Goal: Task Accomplishment & Management: Complete application form

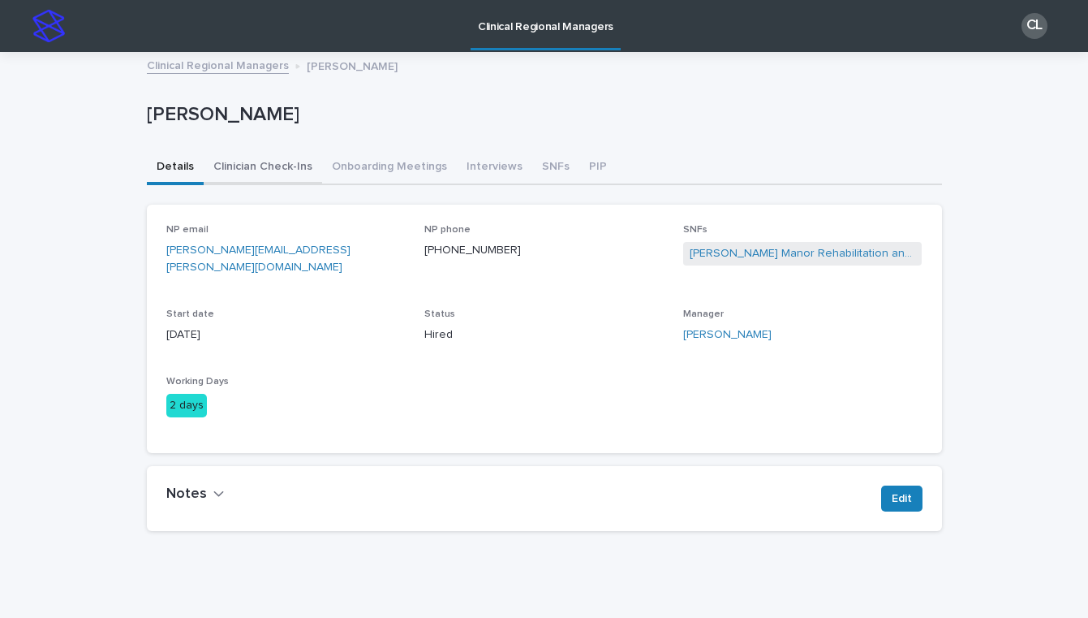
click at [252, 168] on button "Clinician Check-Ins" at bounding box center [263, 168] width 118 height 34
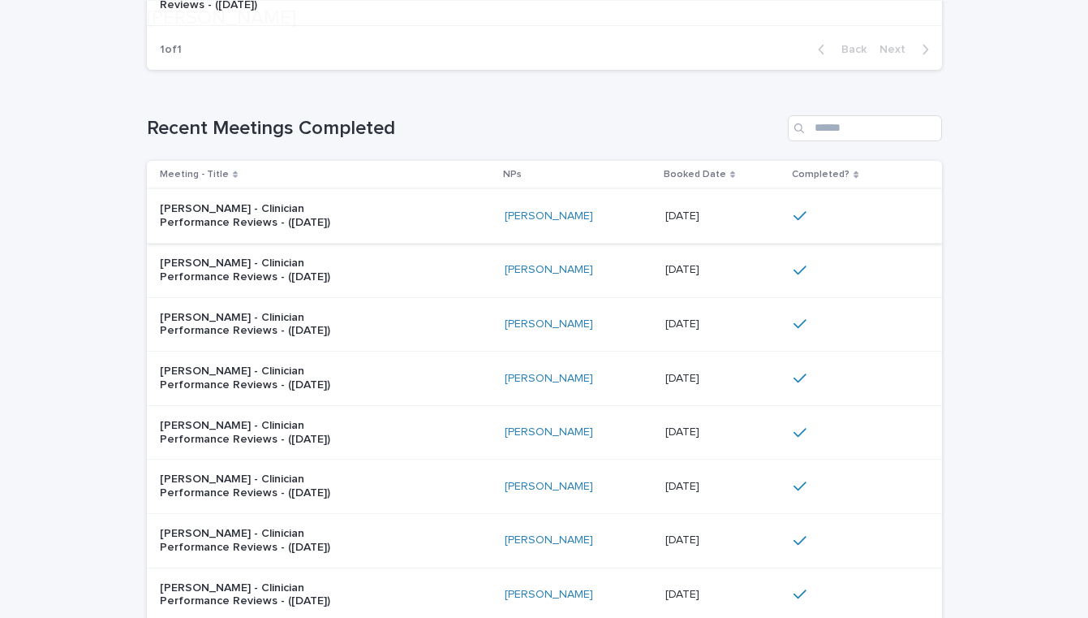
scroll to position [495, 0]
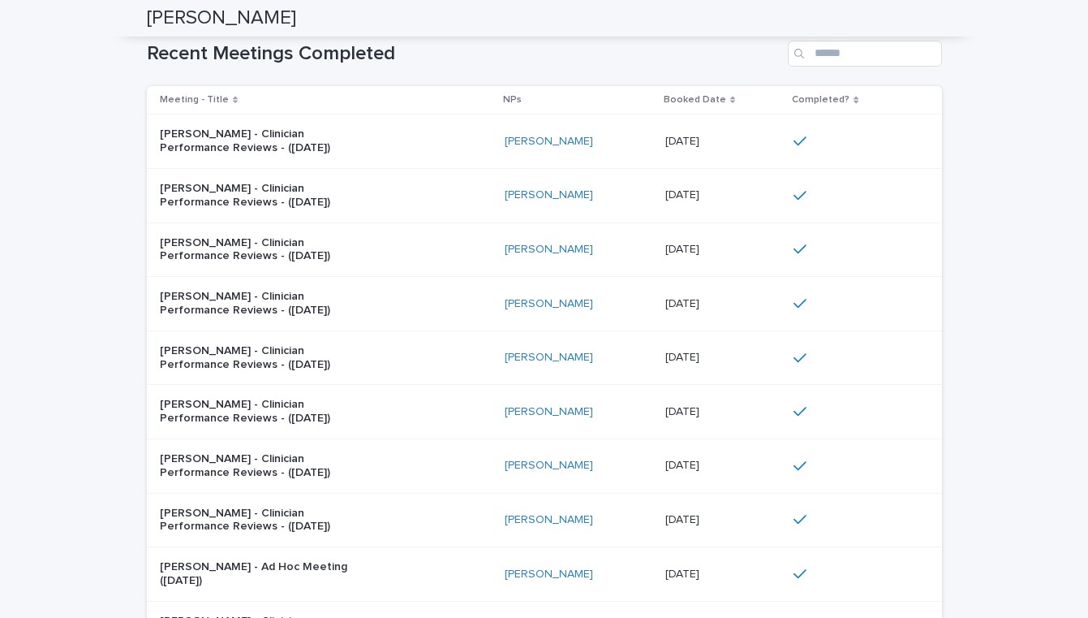
click at [471, 144] on div "Laurie Toomey - Clinician Performance Reviews - (Aug 2025)" at bounding box center [326, 141] width 332 height 41
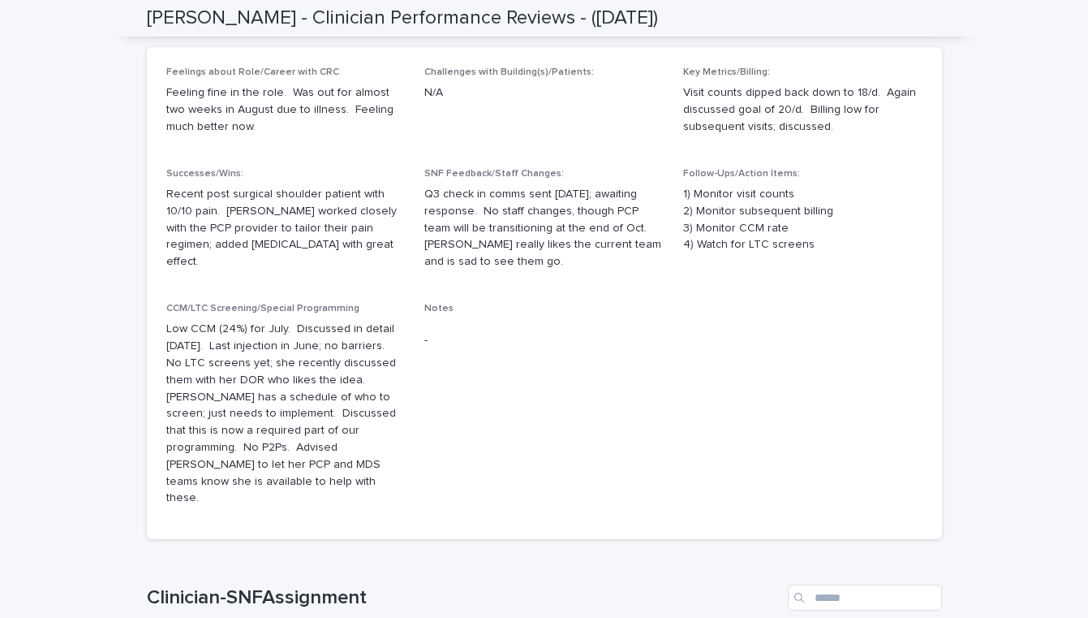
scroll to position [355, 0]
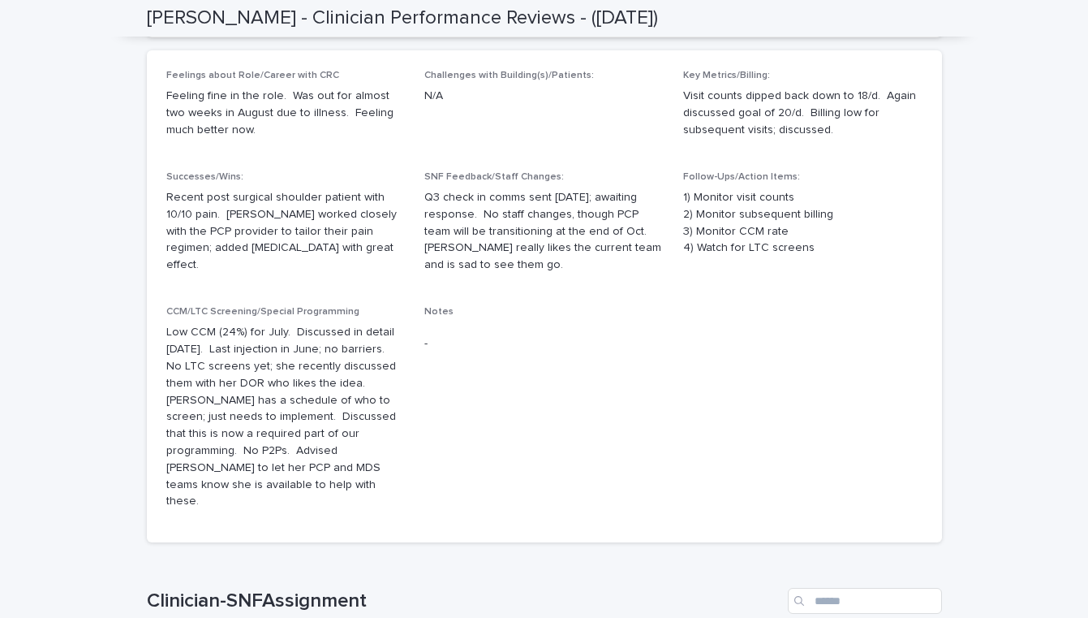
drag, startPoint x: 836, startPoint y: 127, endPoint x: 674, endPoint y: 92, distance: 166.2
click at [674, 92] on div "Feelings about Role/Career with CRC Feeling fine in the role. Was out for almos…" at bounding box center [544, 296] width 756 height 453
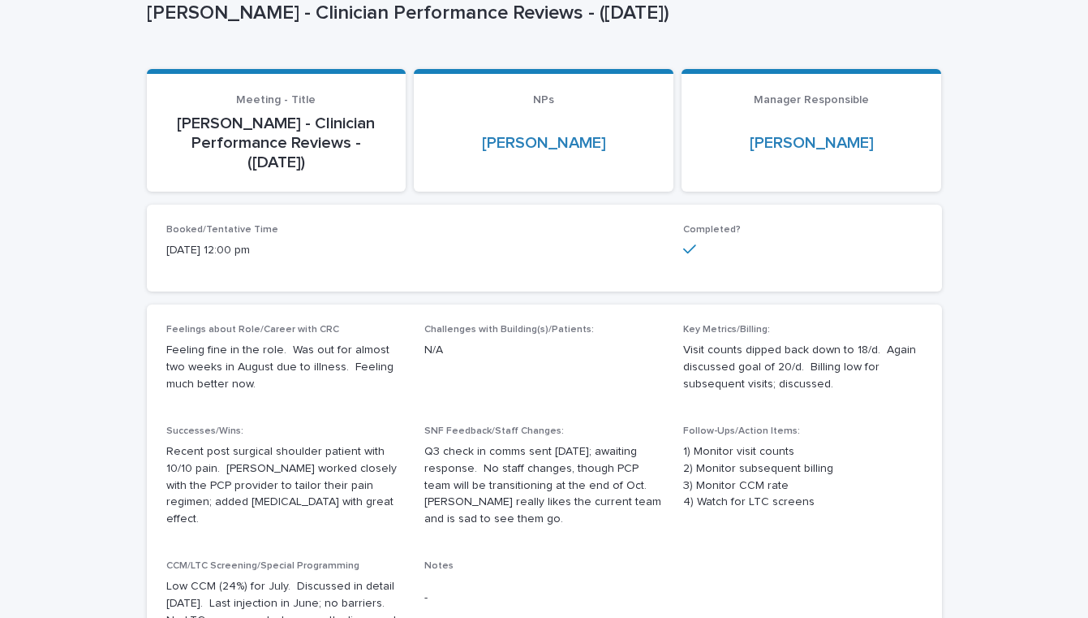
scroll to position [0, 0]
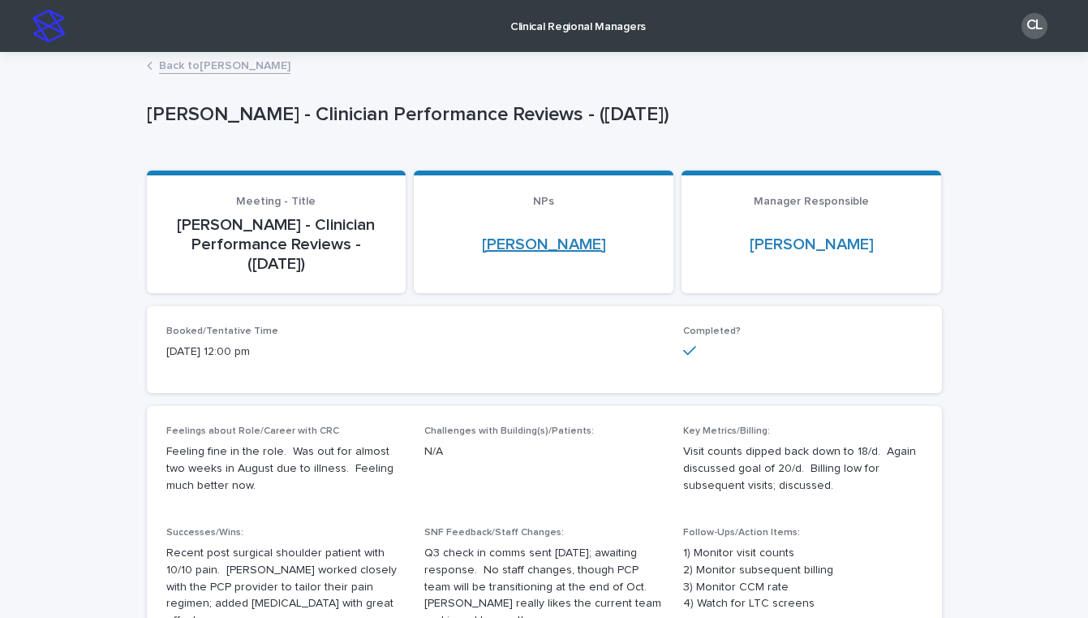
click at [538, 245] on link "Laurie Toomey" at bounding box center [544, 244] width 124 height 19
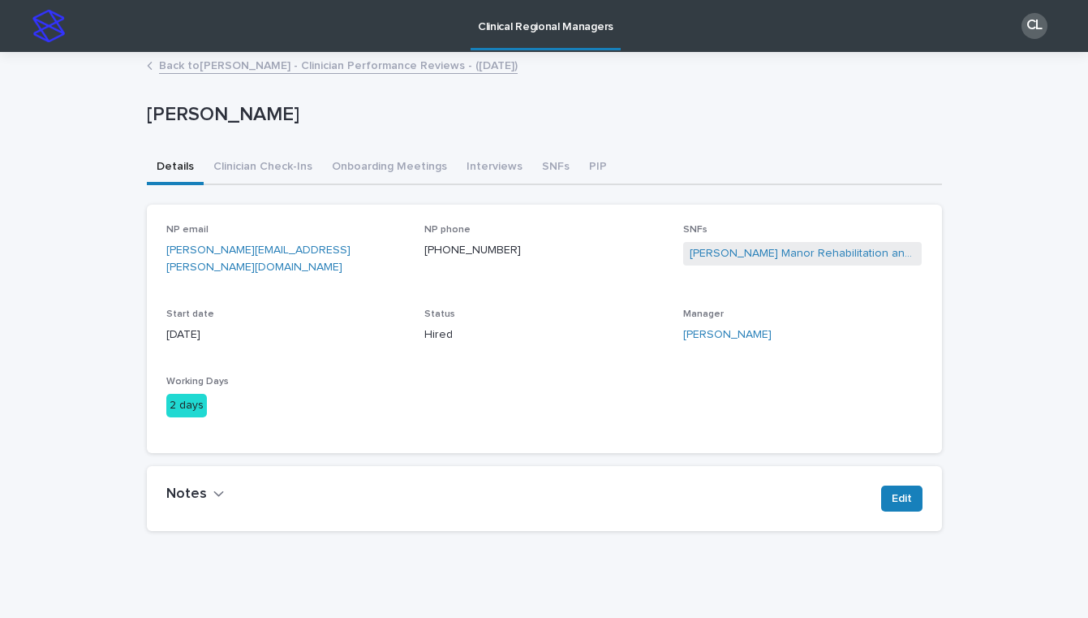
click at [299, 68] on link "Back to Laurie Toomey - Clinician Performance Reviews - (Aug 2025)" at bounding box center [338, 64] width 359 height 19
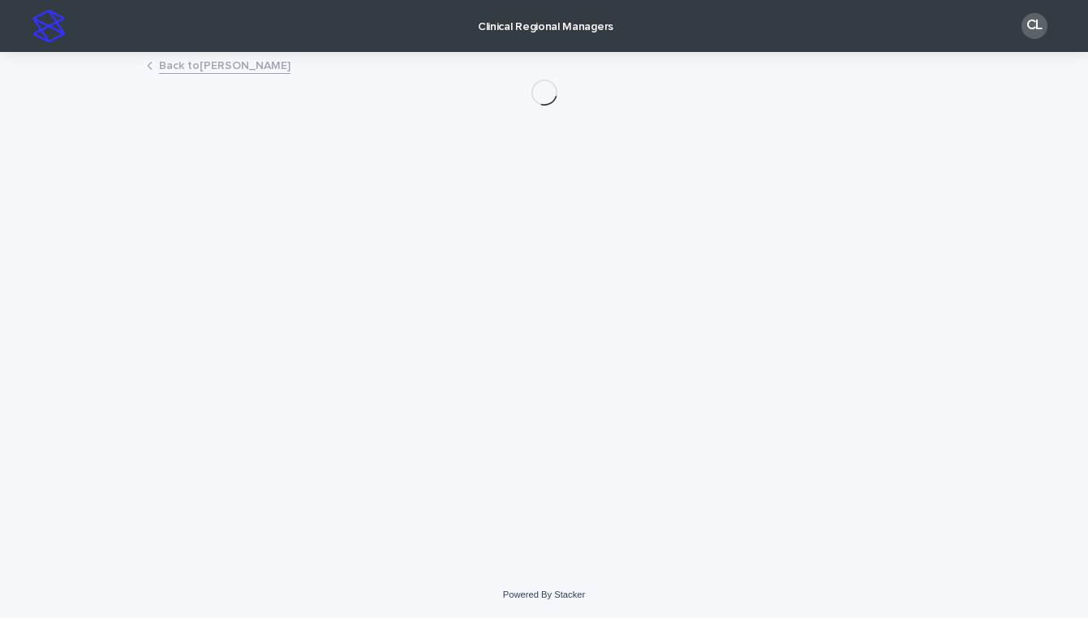
click at [187, 60] on link "Back to Laurie Toomey" at bounding box center [224, 64] width 131 height 19
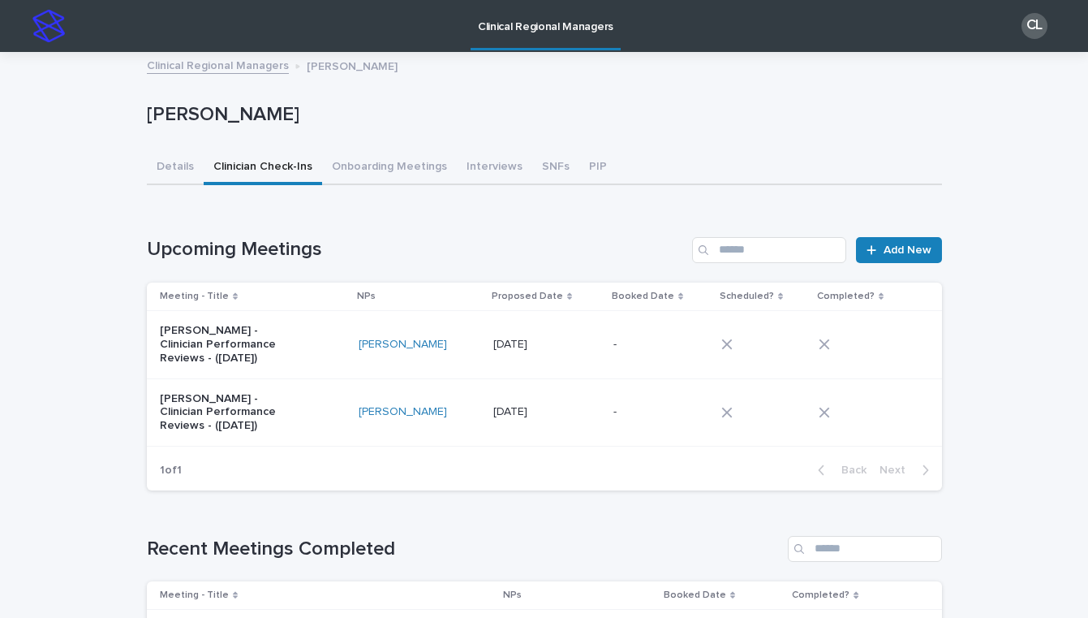
click at [197, 72] on link "Clinical Regional Managers" at bounding box center [218, 64] width 142 height 19
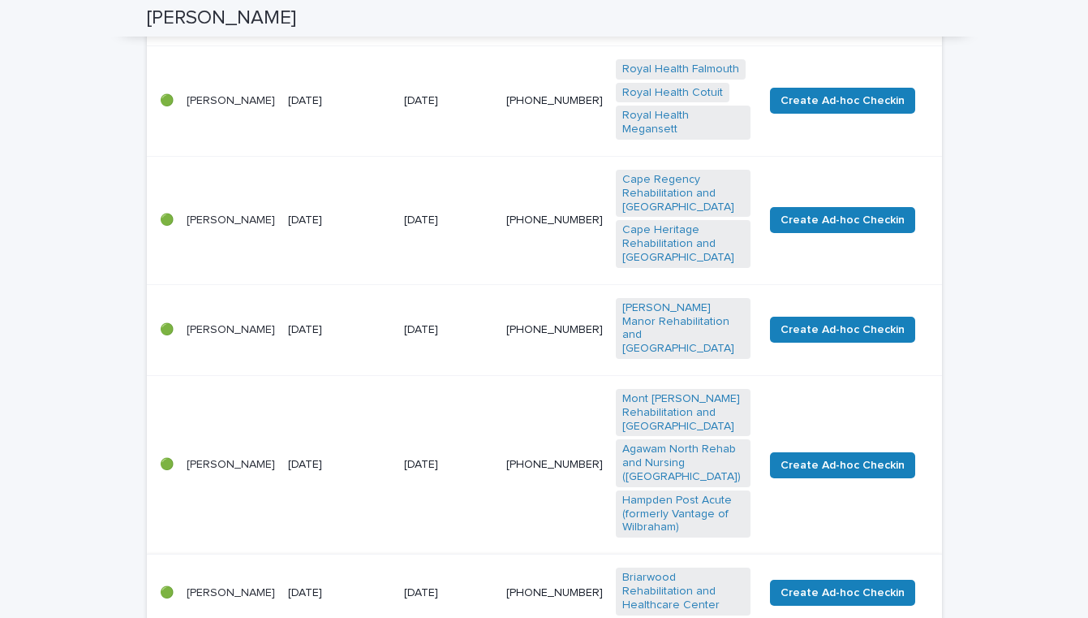
scroll to position [313, 0]
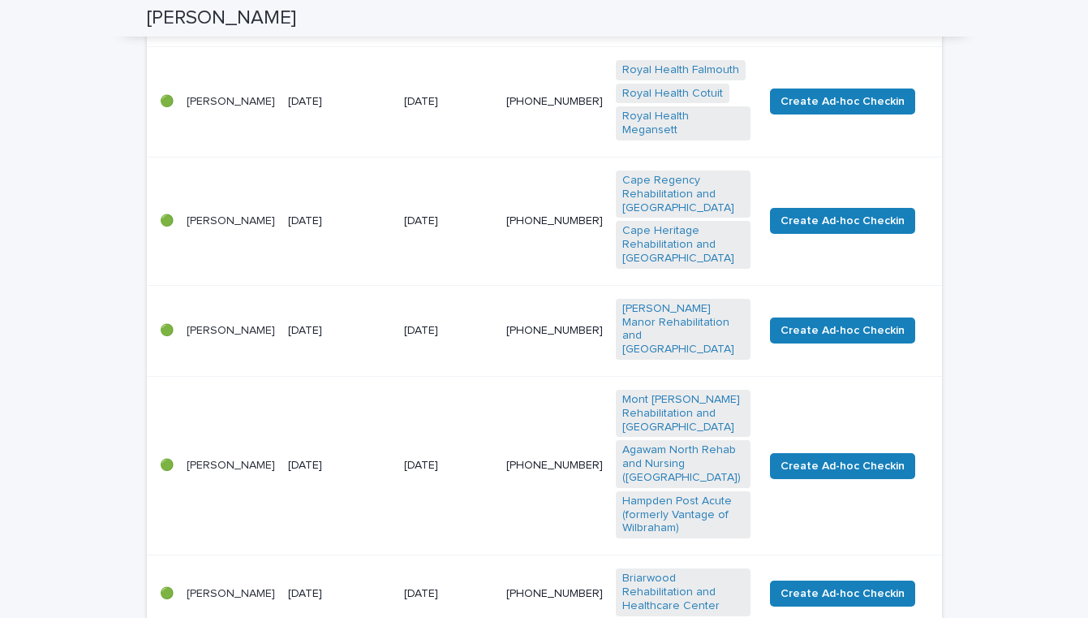
click at [390, 210] on div "19 August 2025" at bounding box center [340, 221] width 104 height 27
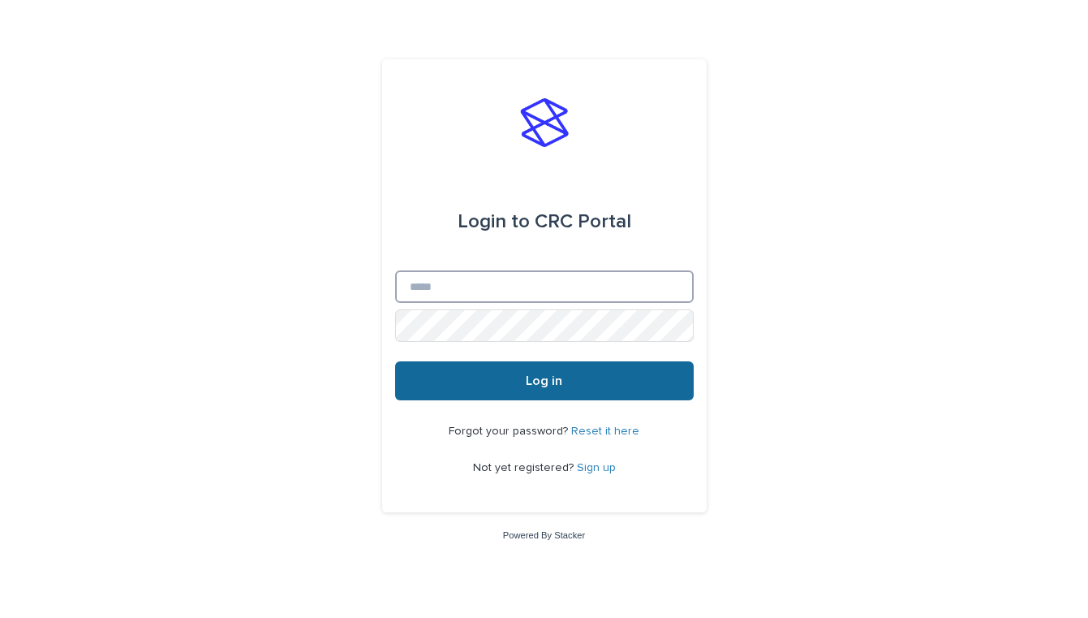
type input "**********"
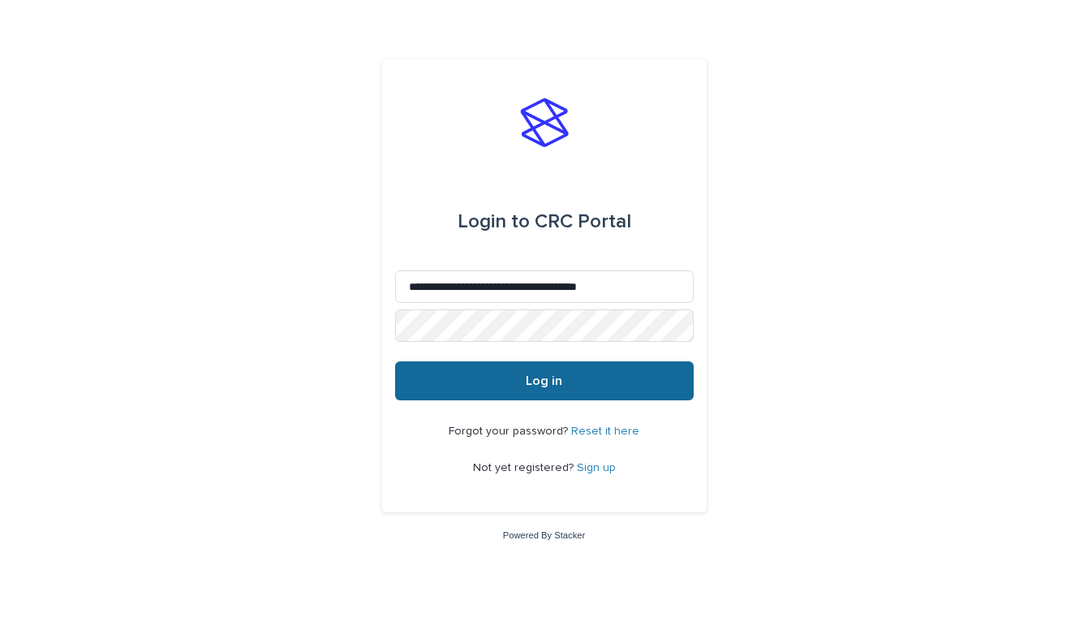
click at [571, 392] on button "Log in" at bounding box center [544, 380] width 299 height 39
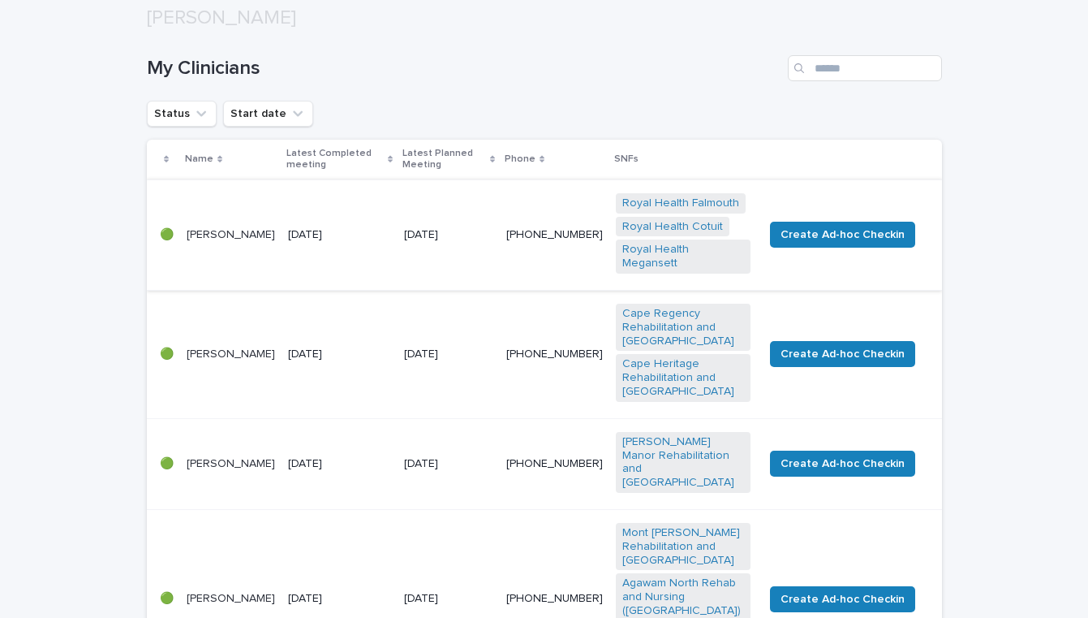
scroll to position [182, 0]
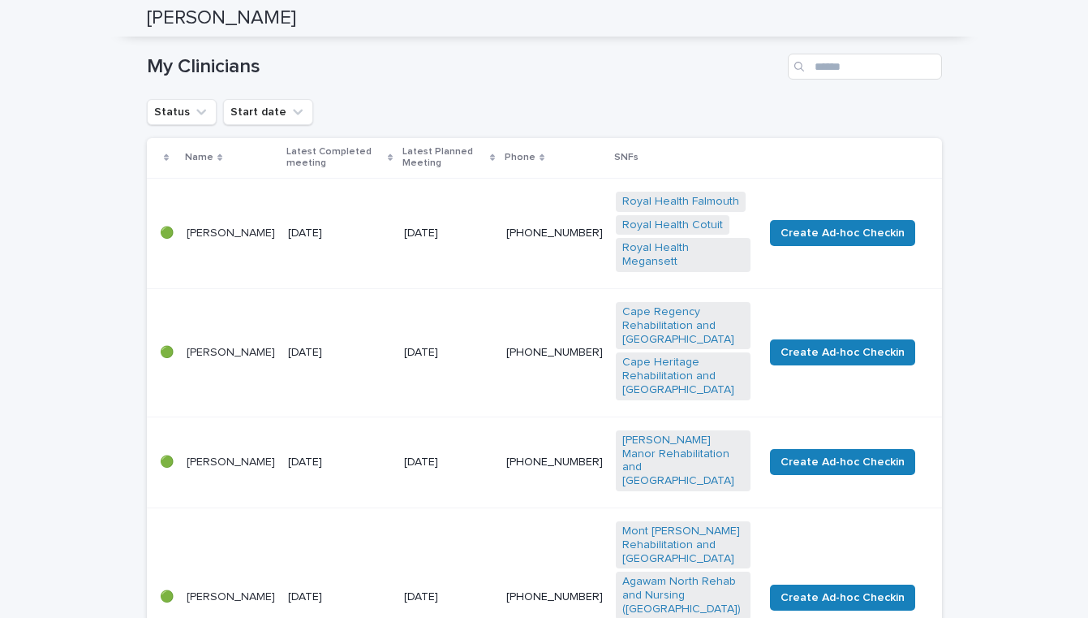
click at [368, 475] on td "[DATE]" at bounding box center [340, 461] width 117 height 91
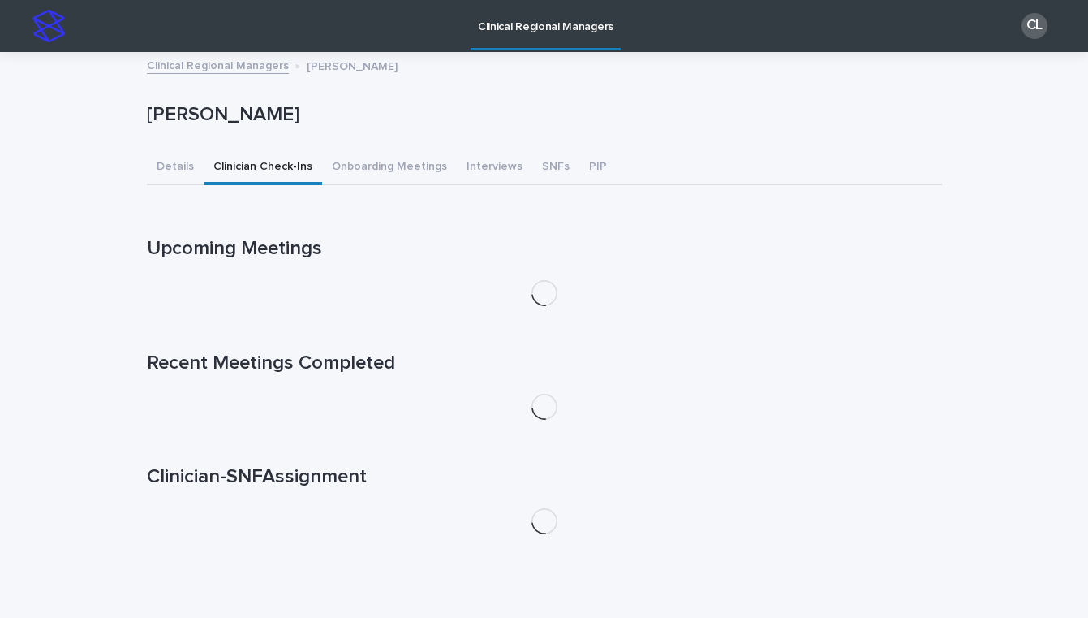
click at [250, 165] on button "Clinician Check-Ins" at bounding box center [263, 168] width 118 height 34
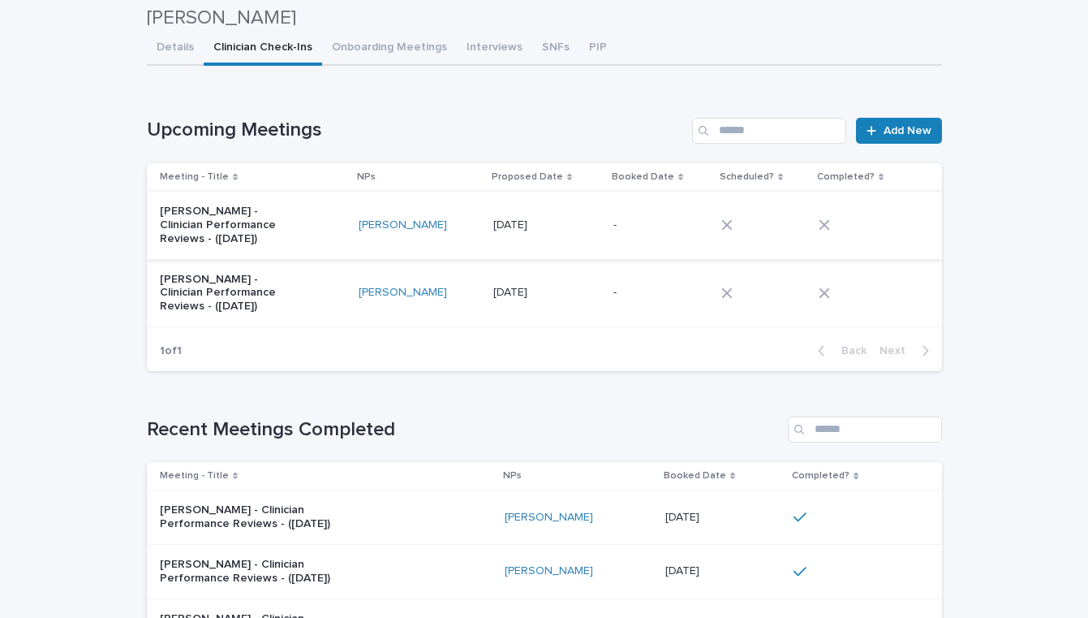
scroll to position [94, 0]
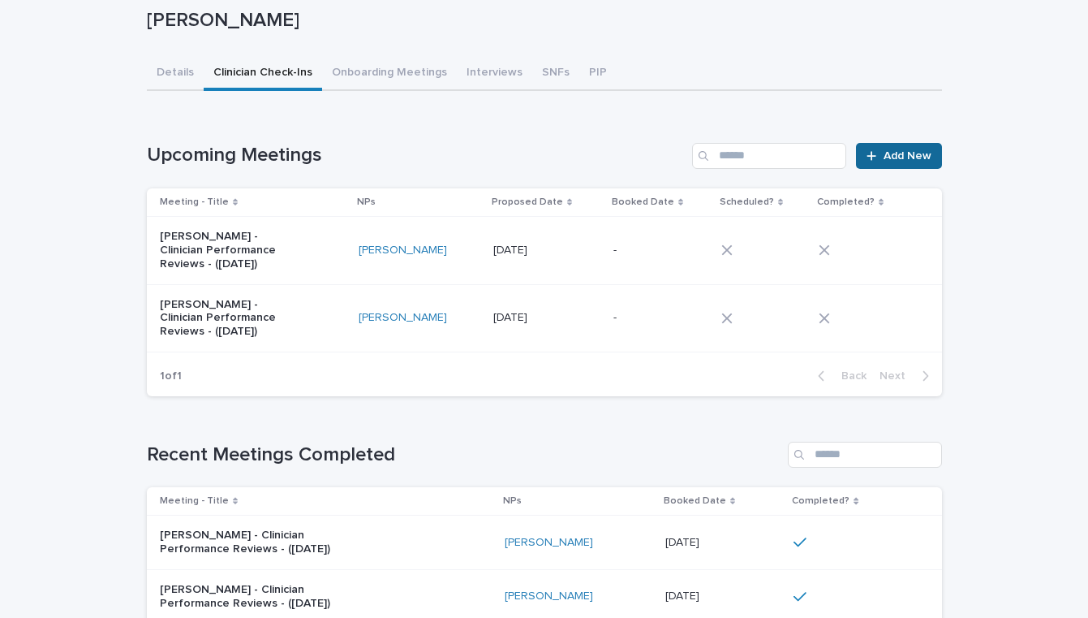
click at [897, 158] on span "Add New" at bounding box center [908, 155] width 48 height 11
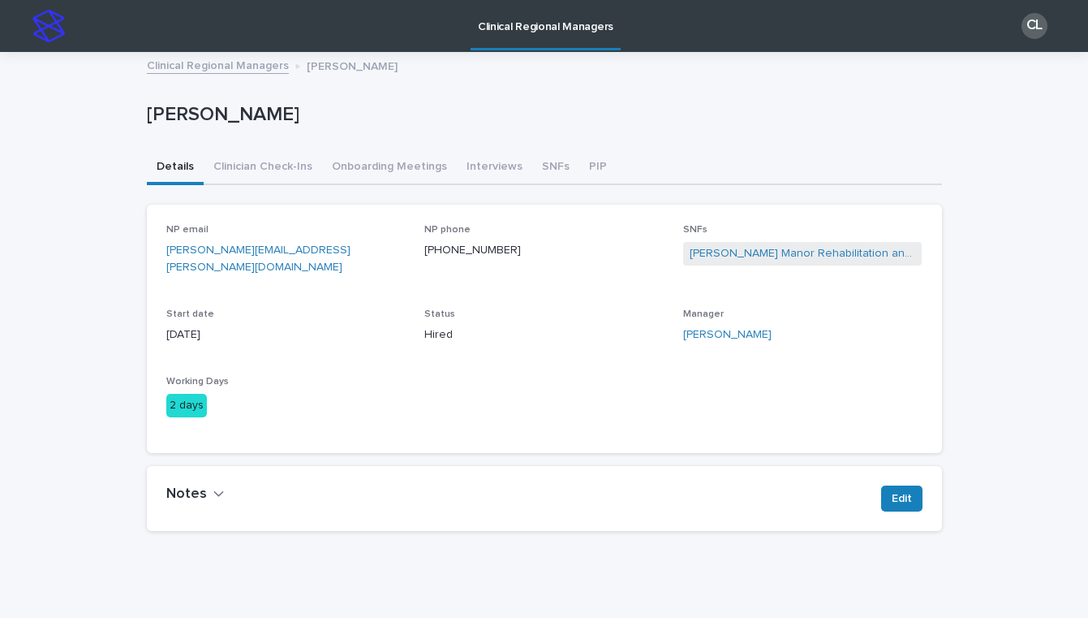
click at [178, 169] on button "Details" at bounding box center [175, 168] width 57 height 34
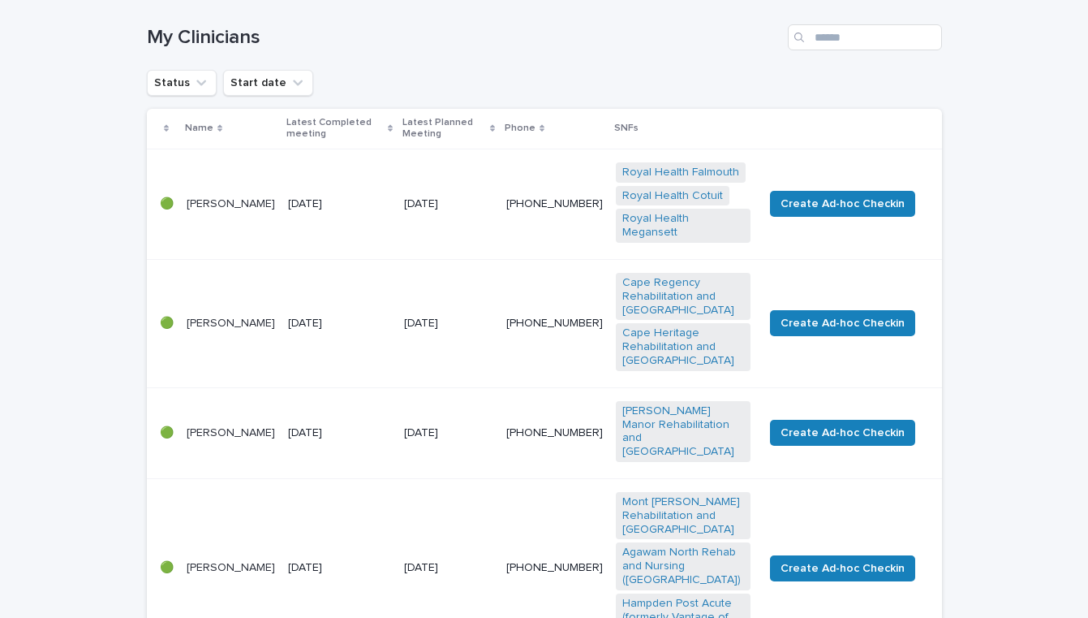
scroll to position [246, 0]
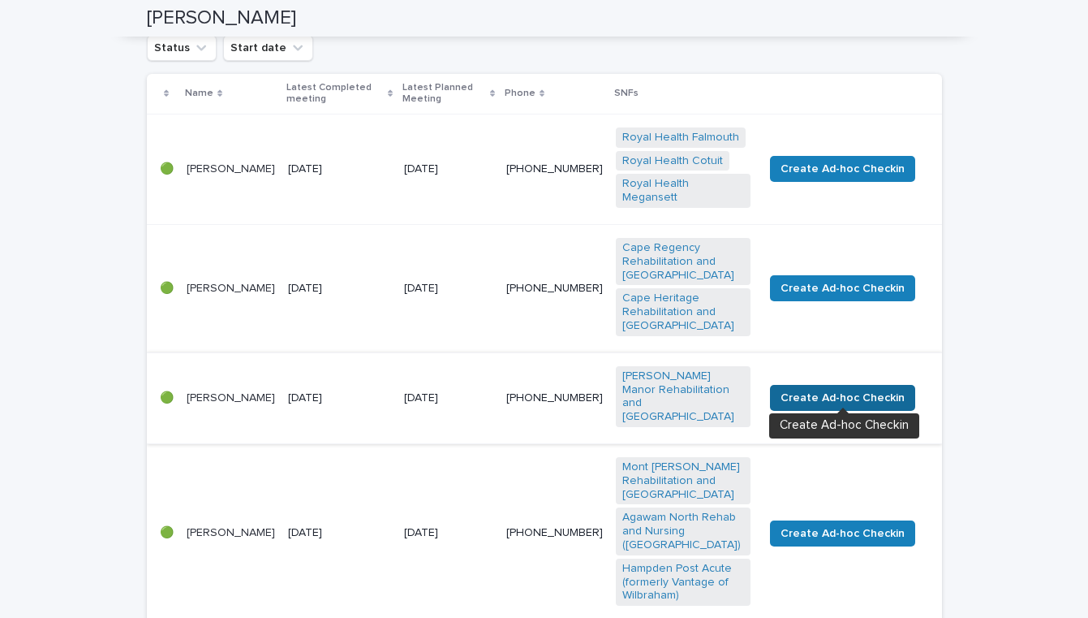
click at [867, 390] on span "Create Ad-hoc Checkin" at bounding box center [843, 398] width 124 height 16
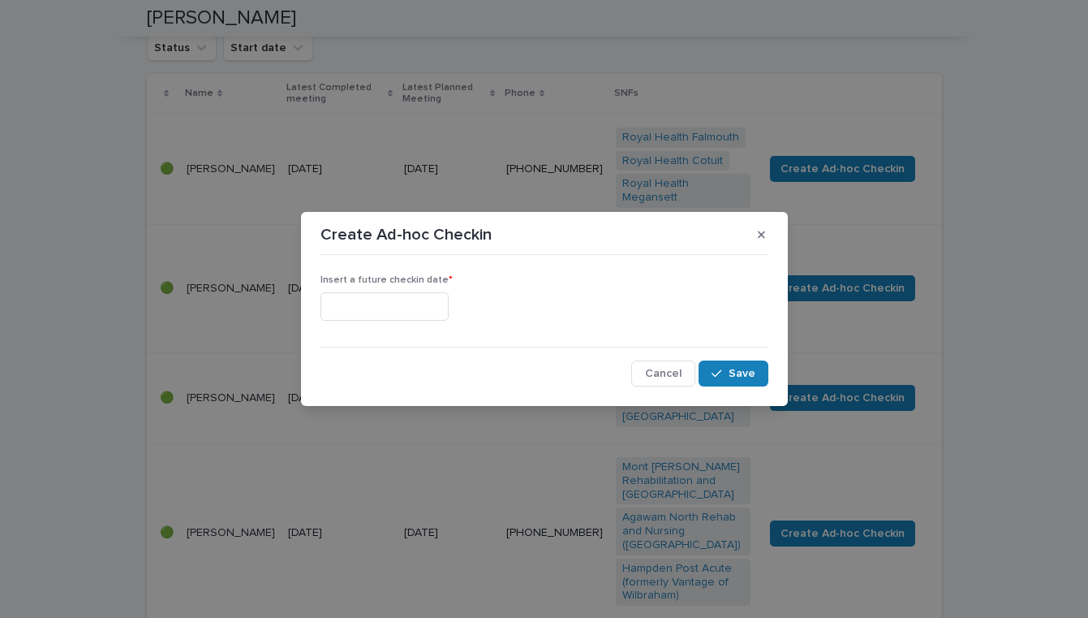
click at [398, 304] on input "text" at bounding box center [385, 306] width 128 height 28
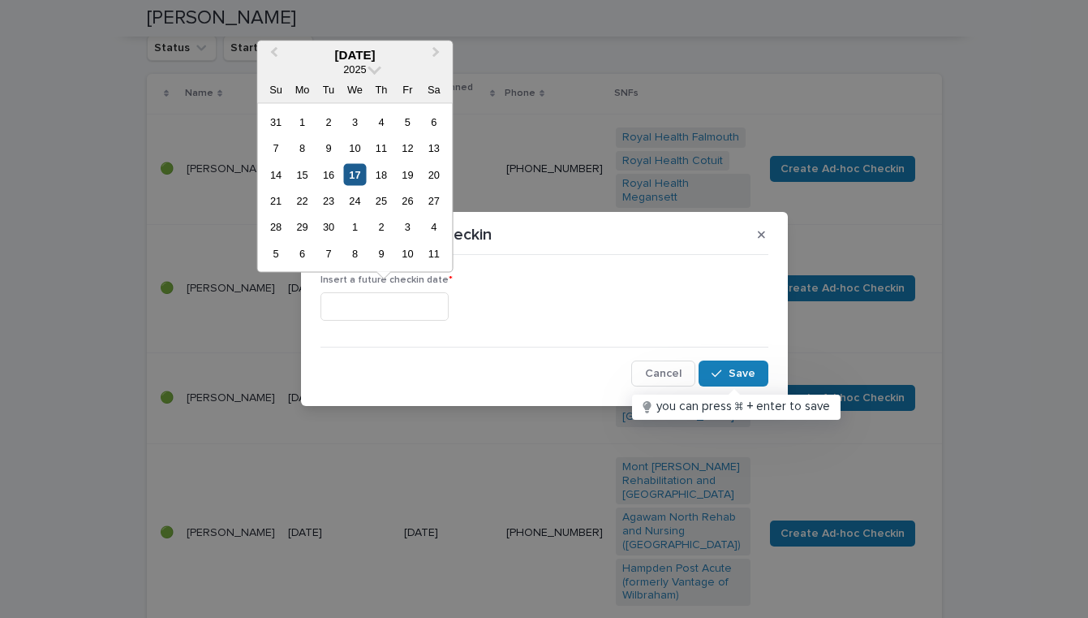
click at [357, 174] on div "17" at bounding box center [355, 174] width 22 height 22
type input "**********"
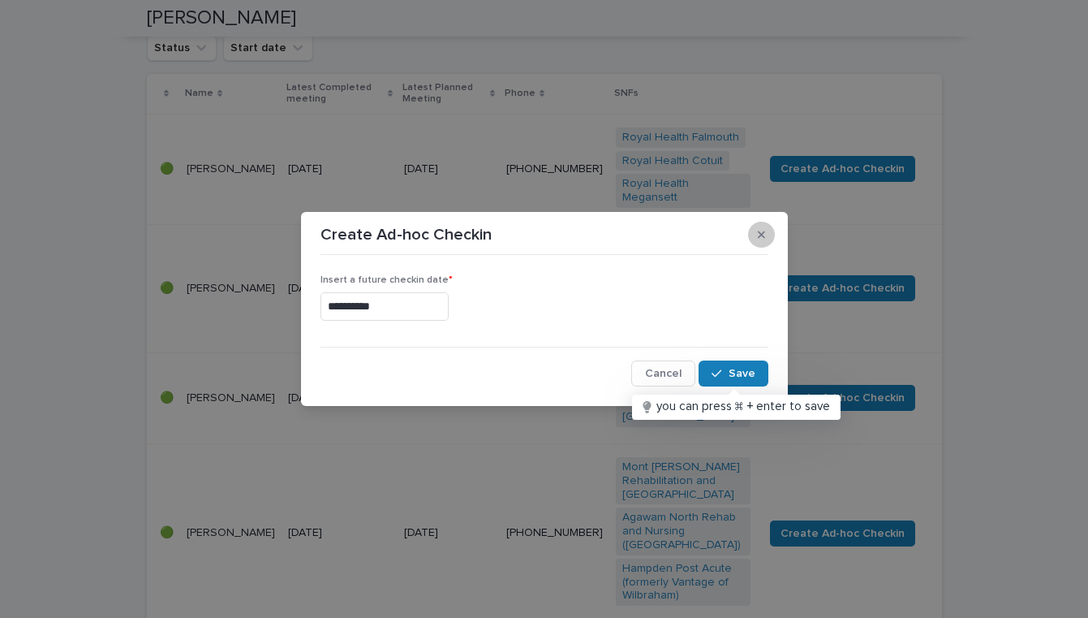
click at [769, 235] on button "button" at bounding box center [761, 235] width 27 height 26
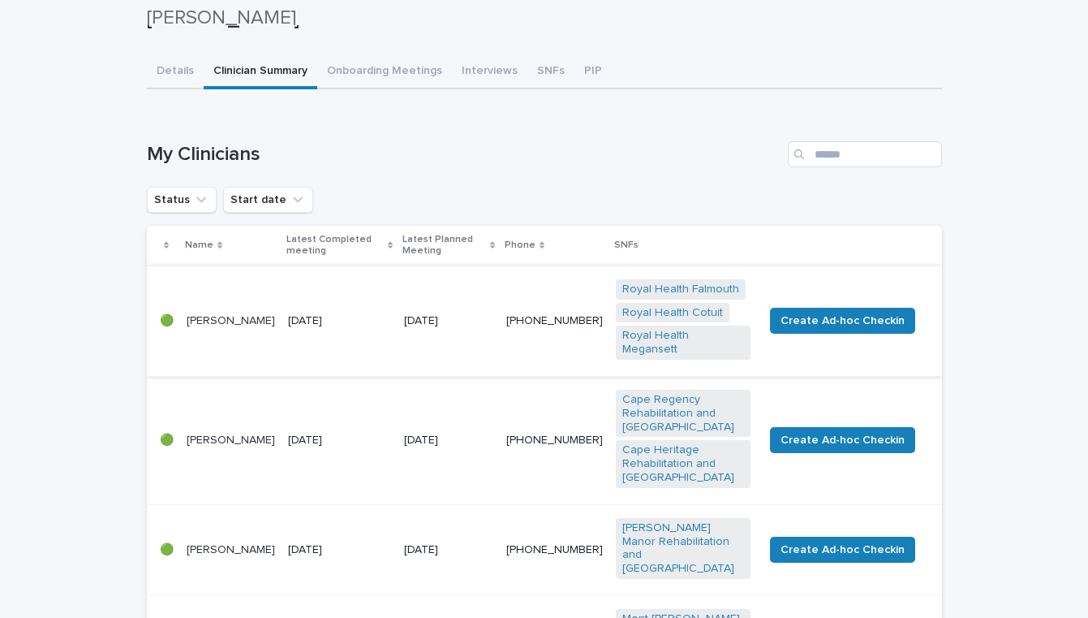
scroll to position [95, 0]
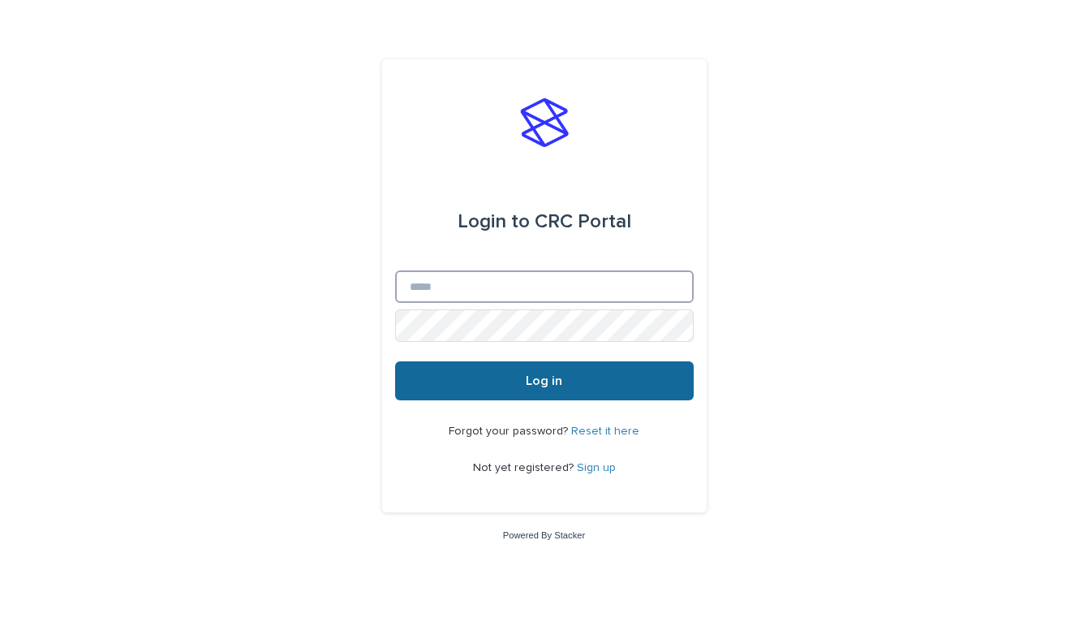
type input "**********"
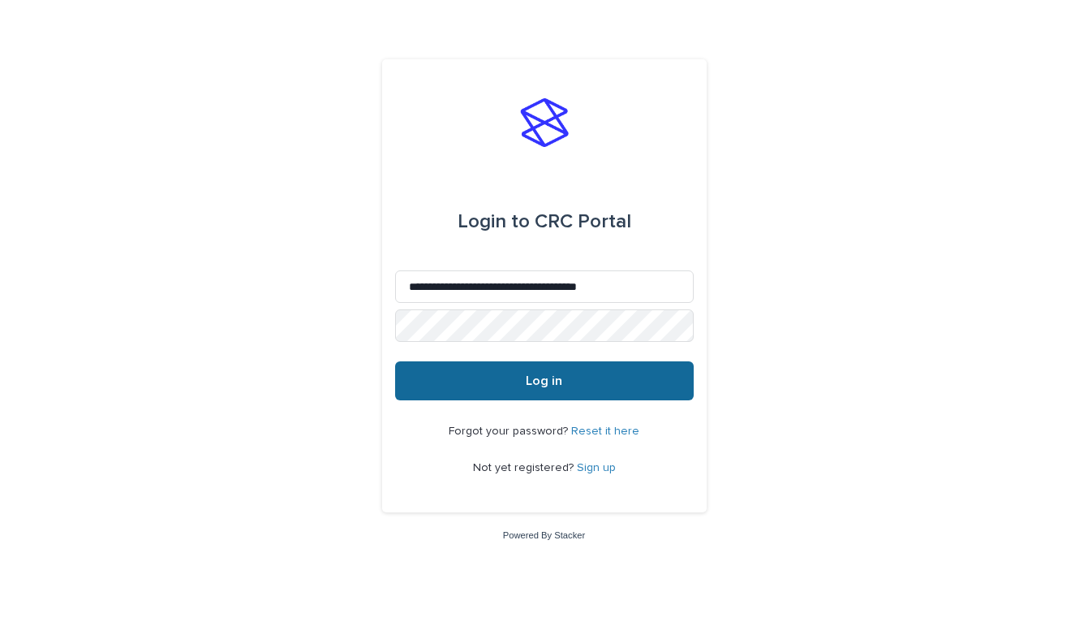
click at [591, 384] on button "Log in" at bounding box center [544, 380] width 299 height 39
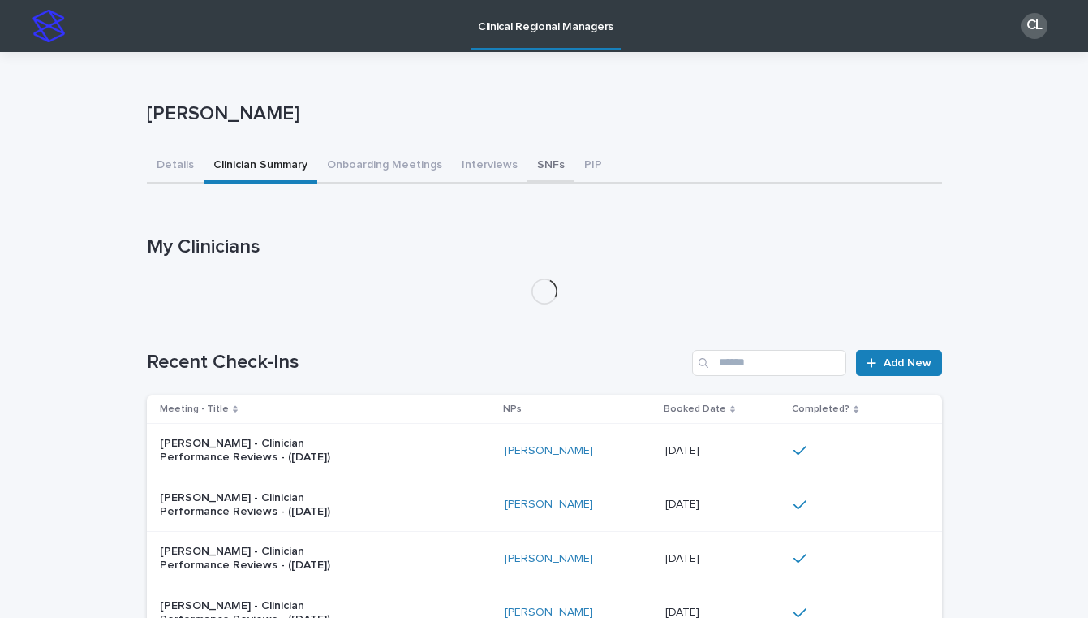
scroll to position [165, 0]
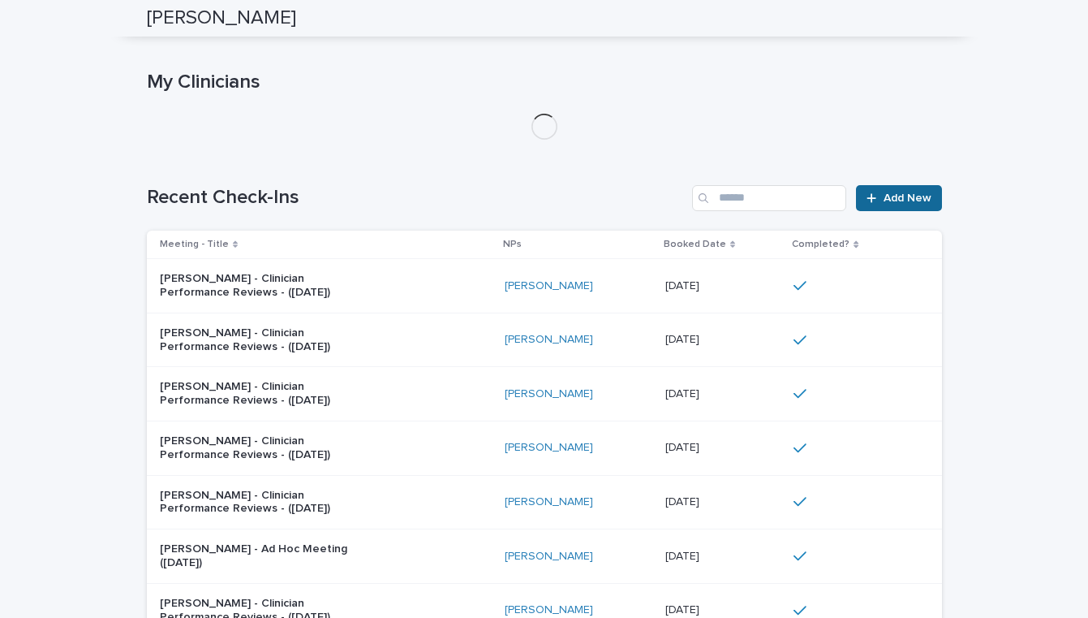
click at [907, 204] on link "Add New" at bounding box center [898, 198] width 85 height 26
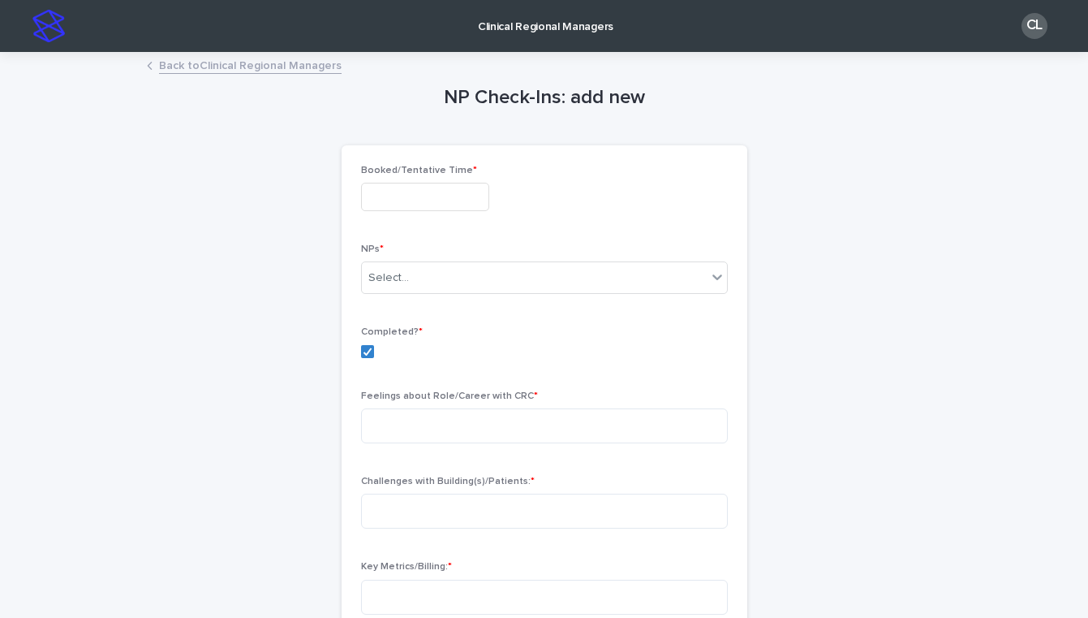
click at [380, 204] on input "text" at bounding box center [425, 197] width 128 height 28
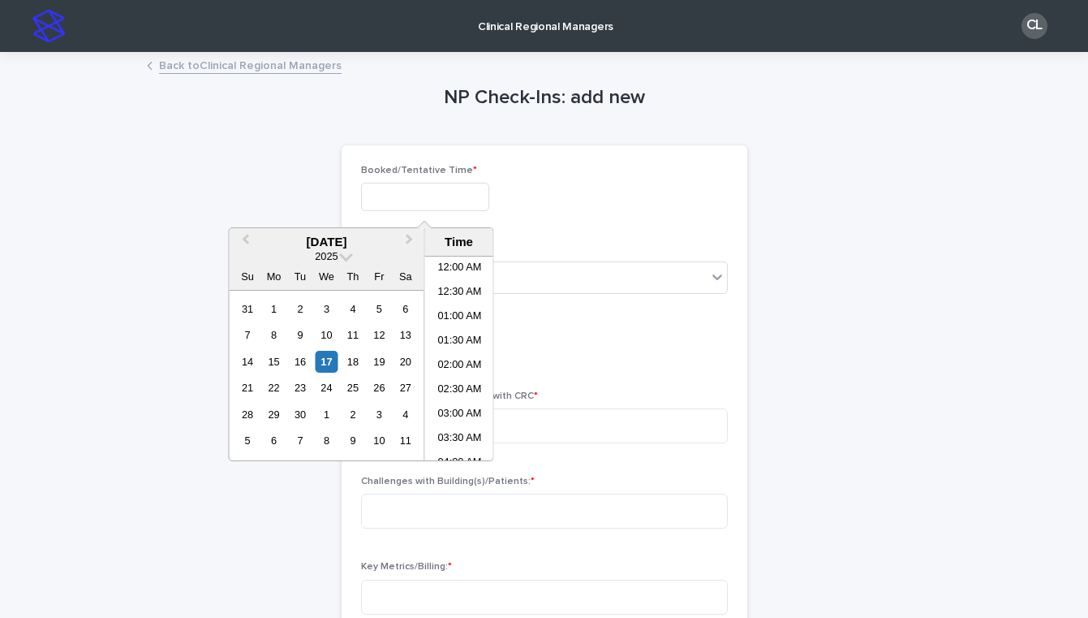
scroll to position [446, 0]
click at [325, 366] on div "17" at bounding box center [327, 362] width 22 height 22
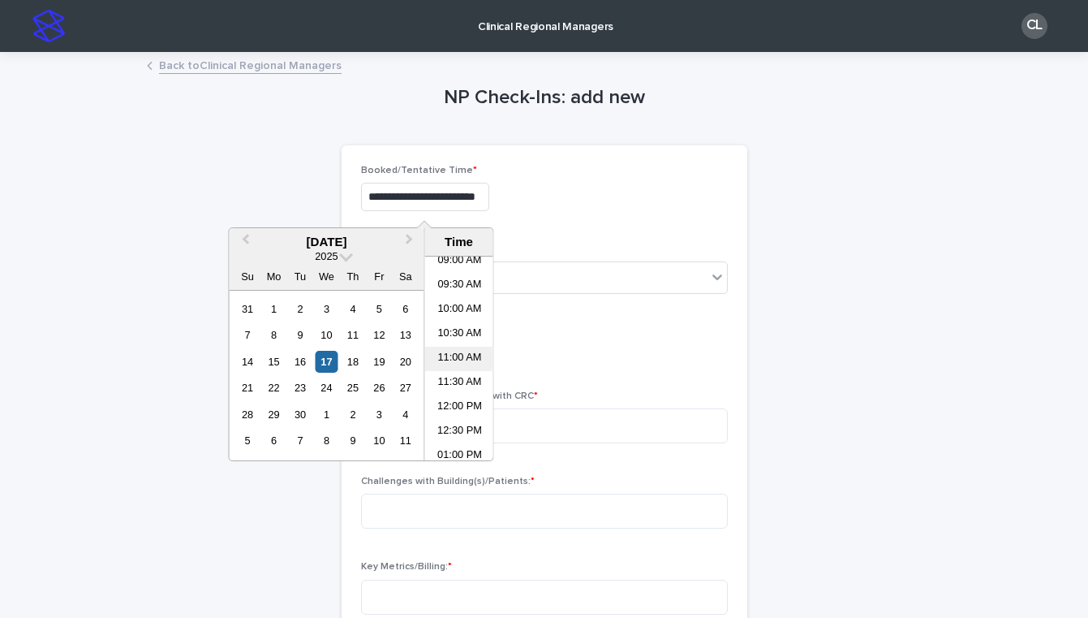
click at [458, 355] on li "11:00 AM" at bounding box center [459, 359] width 69 height 24
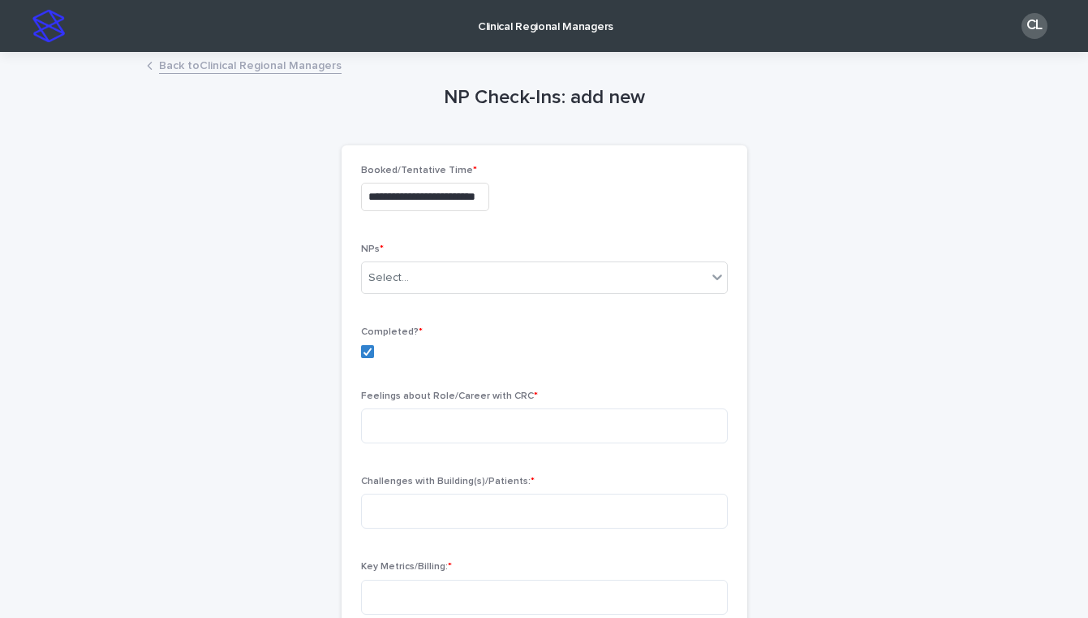
type input "**********"
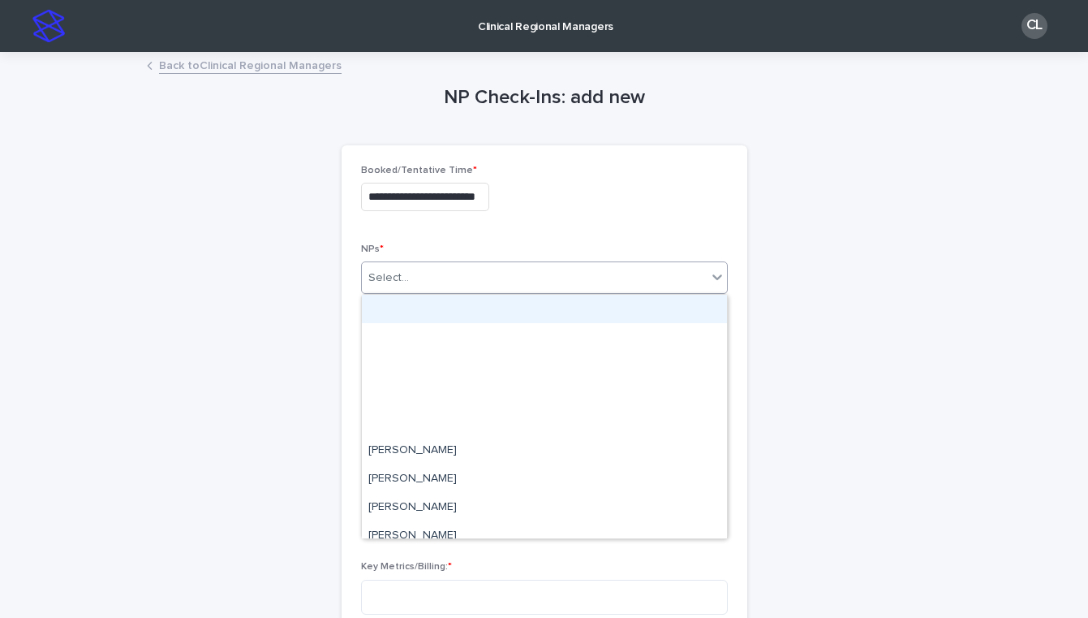
click at [440, 277] on div "Select..." at bounding box center [534, 278] width 345 height 27
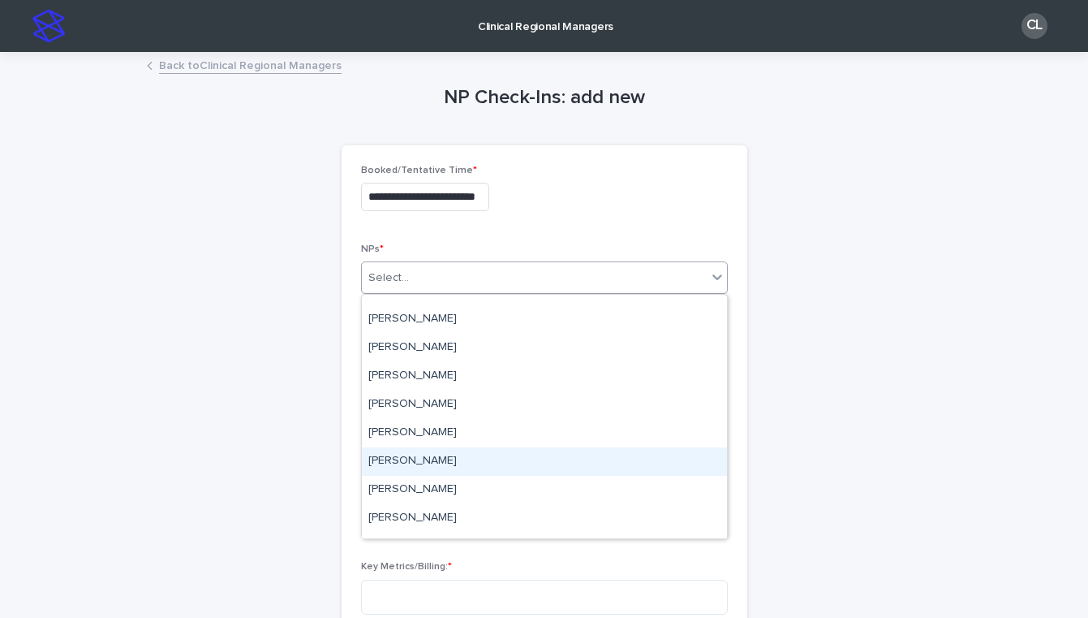
scroll to position [674, 0]
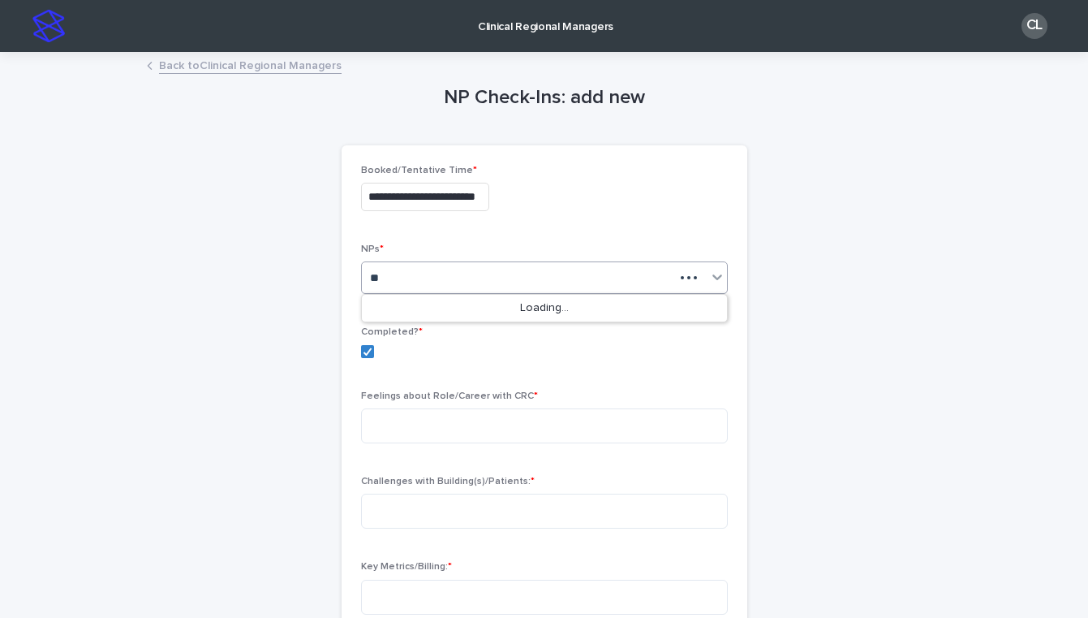
type input "*"
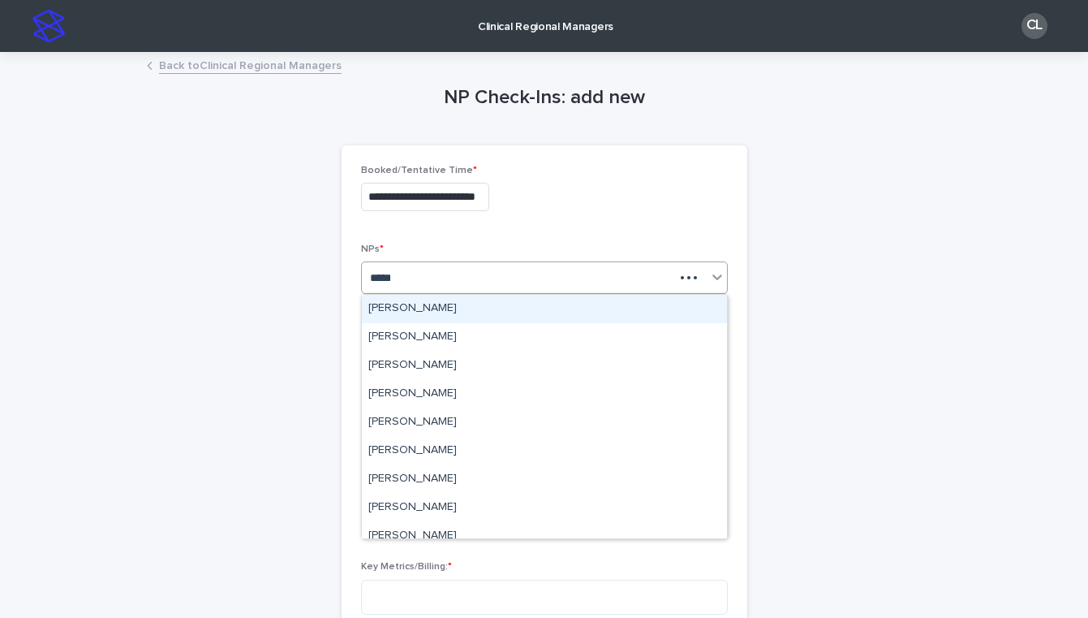
type input "******"
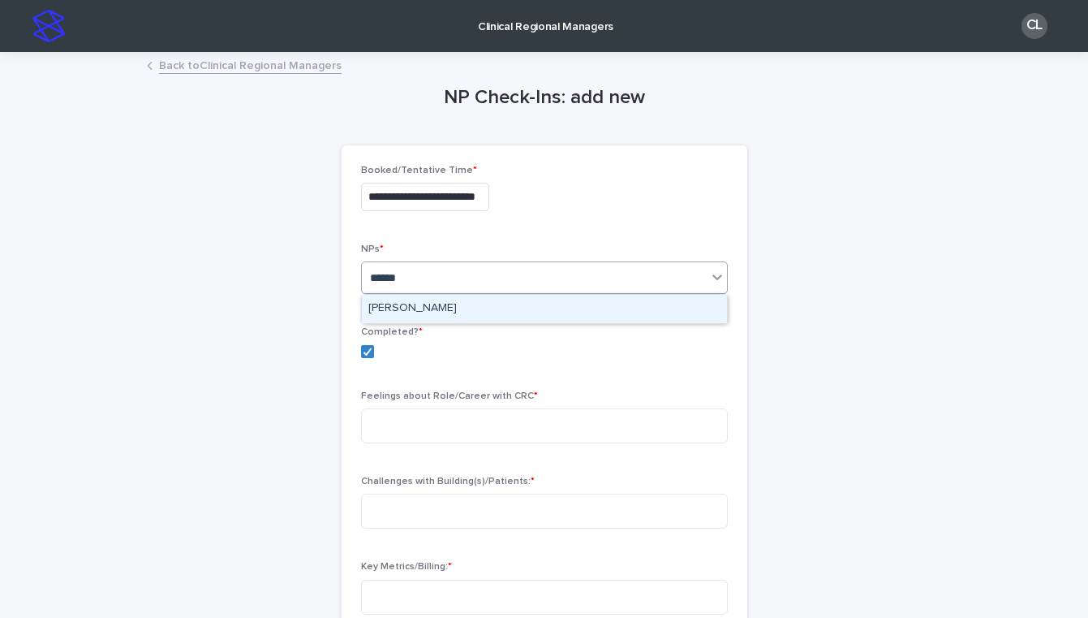
click at [404, 314] on div "Laurie Toomey" at bounding box center [544, 309] width 365 height 28
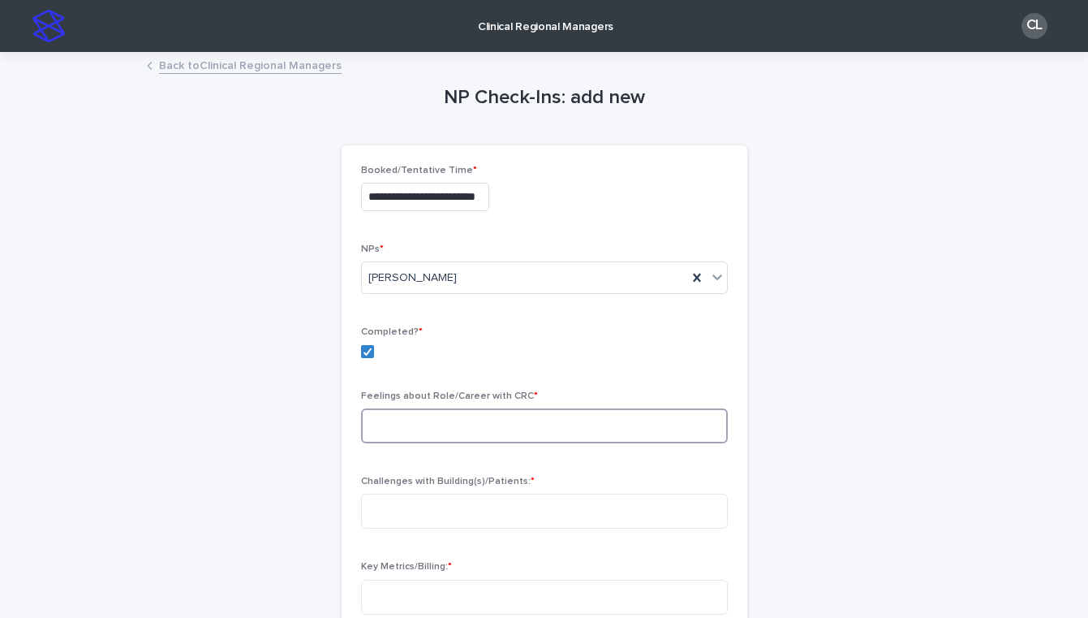
click at [454, 433] on textarea at bounding box center [544, 425] width 367 height 35
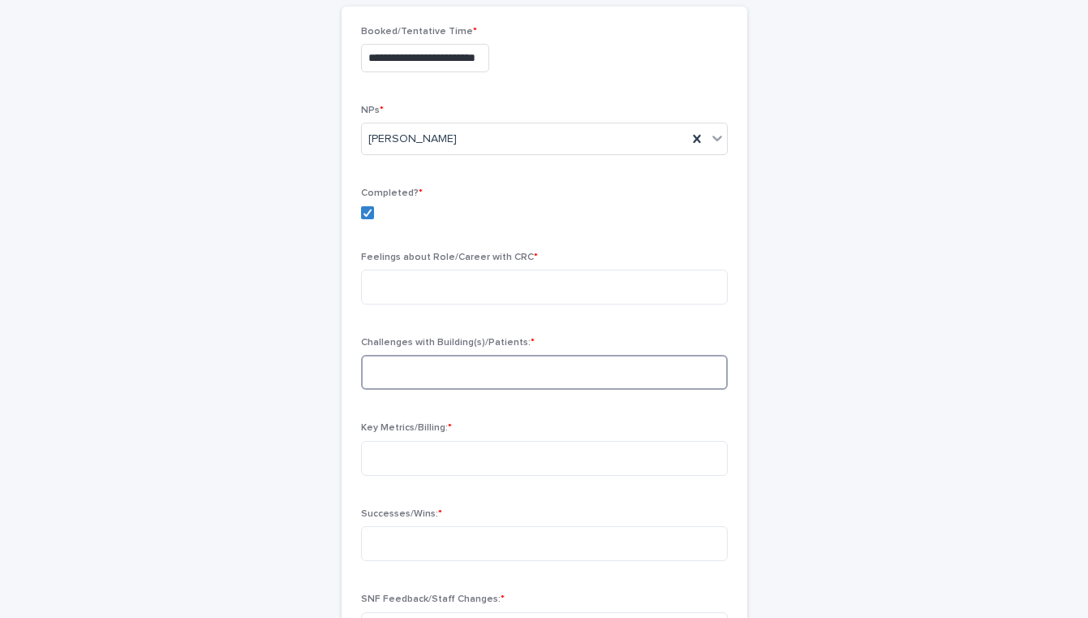
click at [437, 364] on textarea at bounding box center [544, 372] width 367 height 35
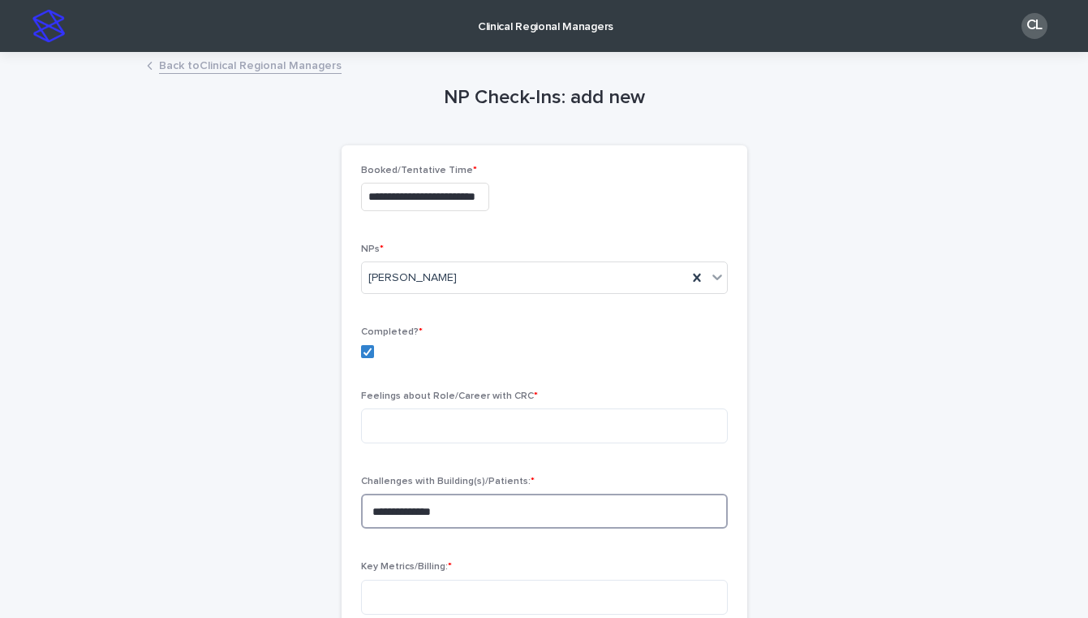
scroll to position [118, 0]
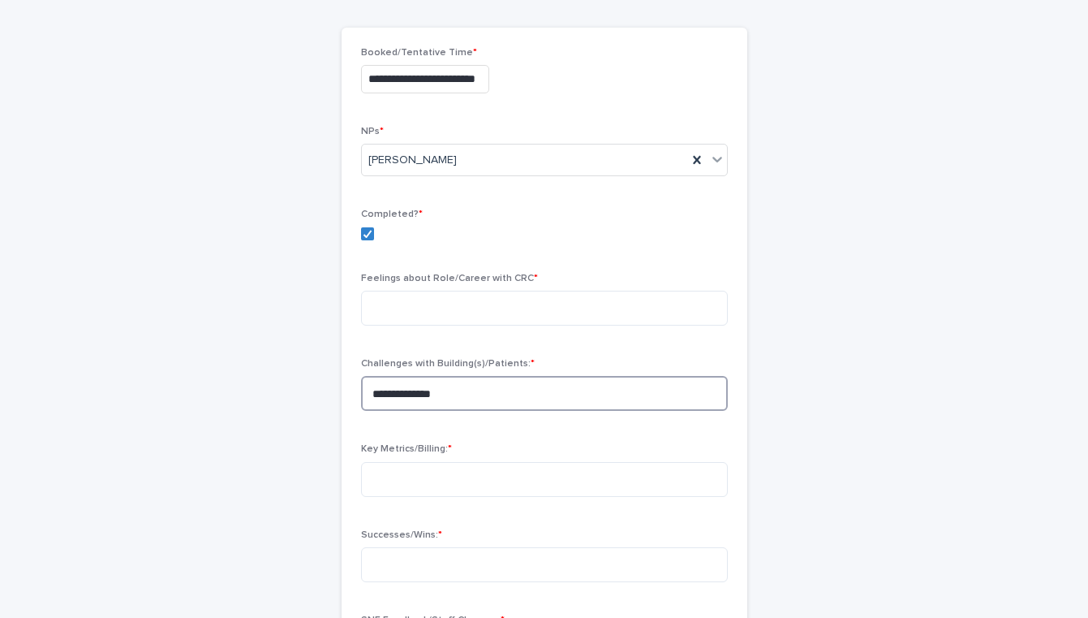
drag, startPoint x: 461, startPoint y: 390, endPoint x: 307, endPoint y: 389, distance: 154.2
click at [308, 390] on div "**********" at bounding box center [544, 466] width 795 height 1060
type textarea "***"
click at [458, 317] on textarea at bounding box center [544, 308] width 367 height 35
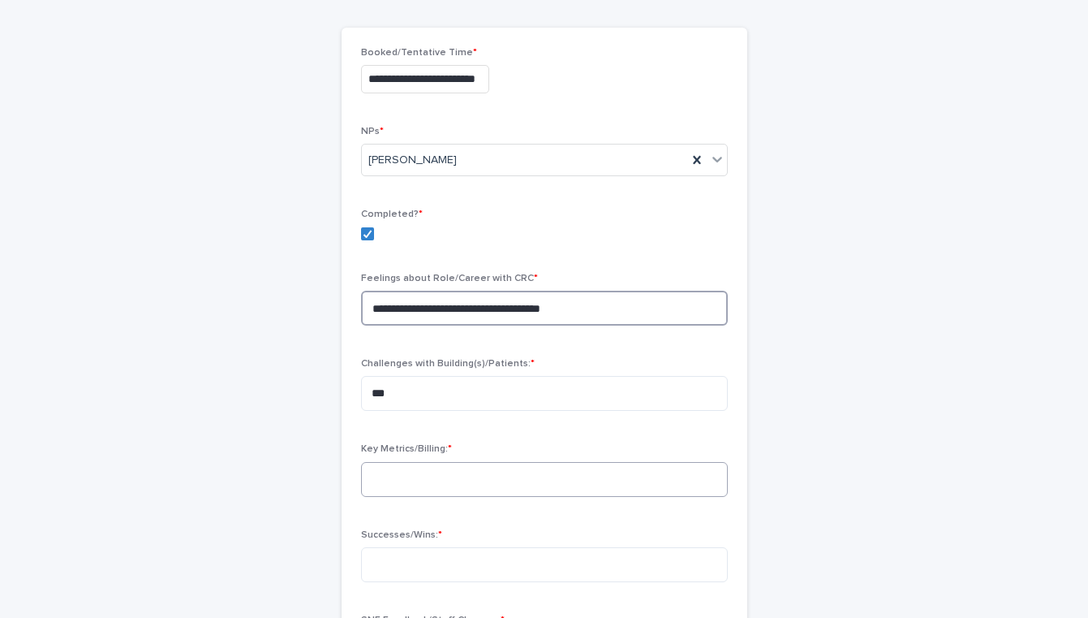
type textarea "**********"
click at [446, 475] on textarea at bounding box center [544, 479] width 367 height 35
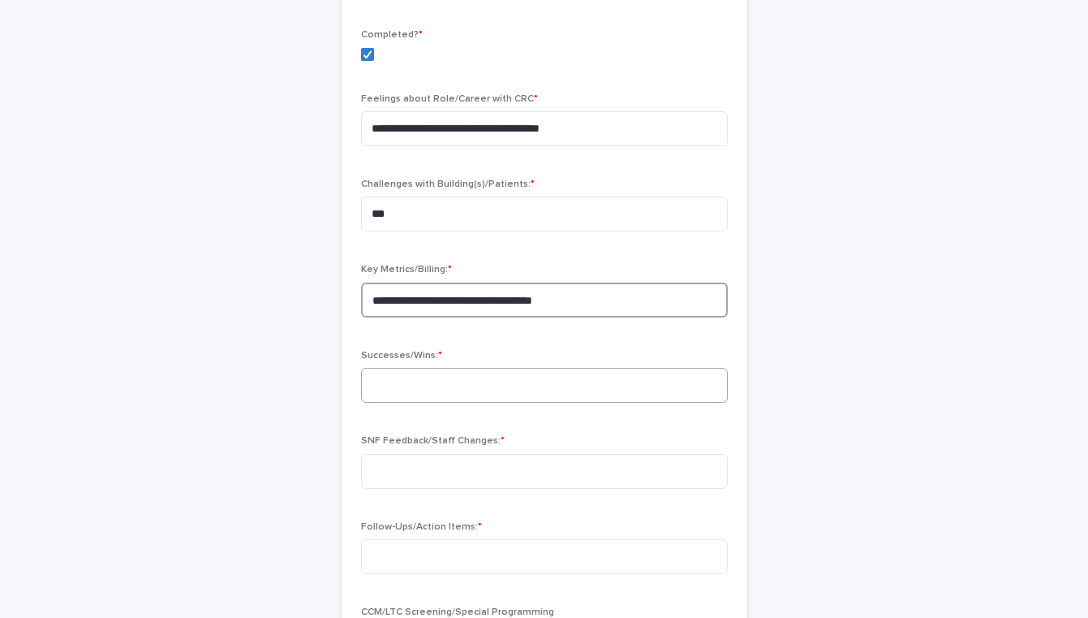
scroll to position [366, 0]
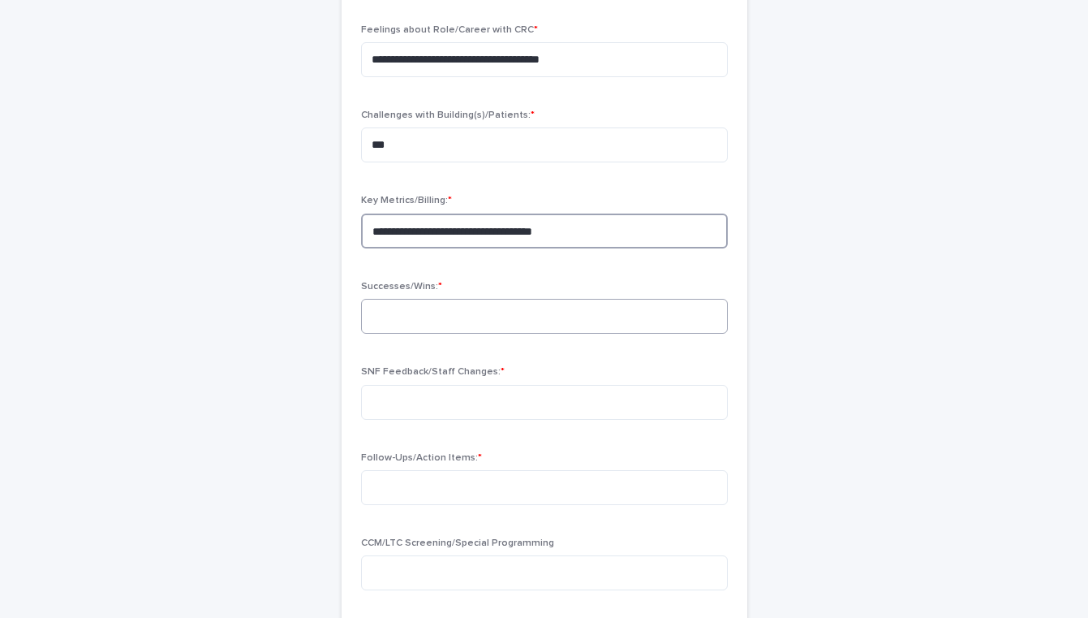
type textarea "**********"
click at [459, 304] on textarea at bounding box center [544, 316] width 367 height 35
type textarea "***"
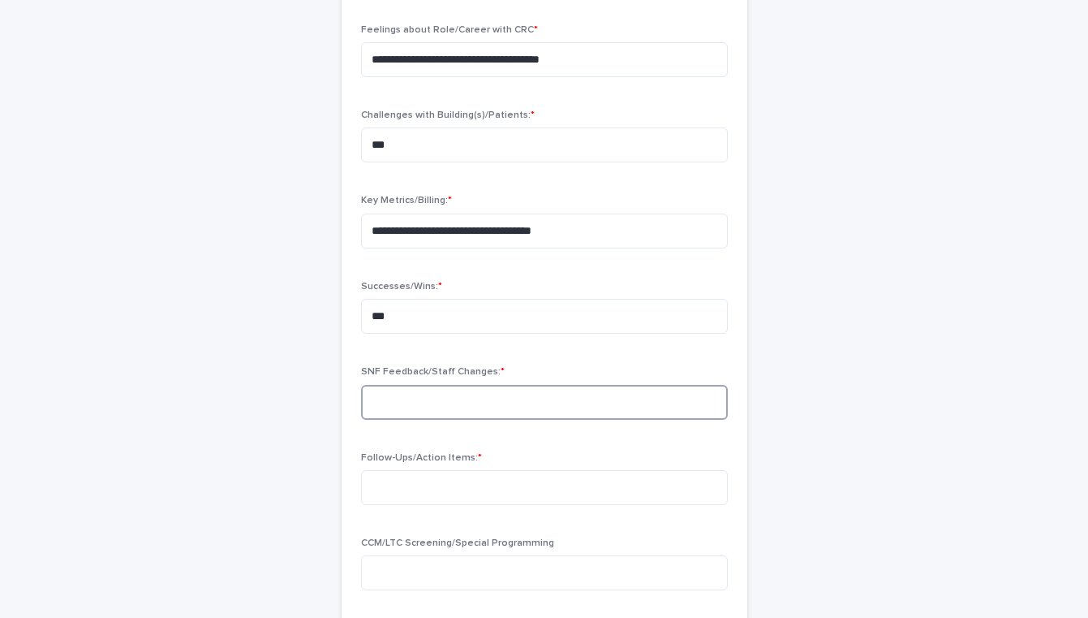
click at [454, 411] on textarea at bounding box center [544, 402] width 367 height 35
type textarea "**********"
click at [435, 479] on textarea at bounding box center [544, 487] width 367 height 35
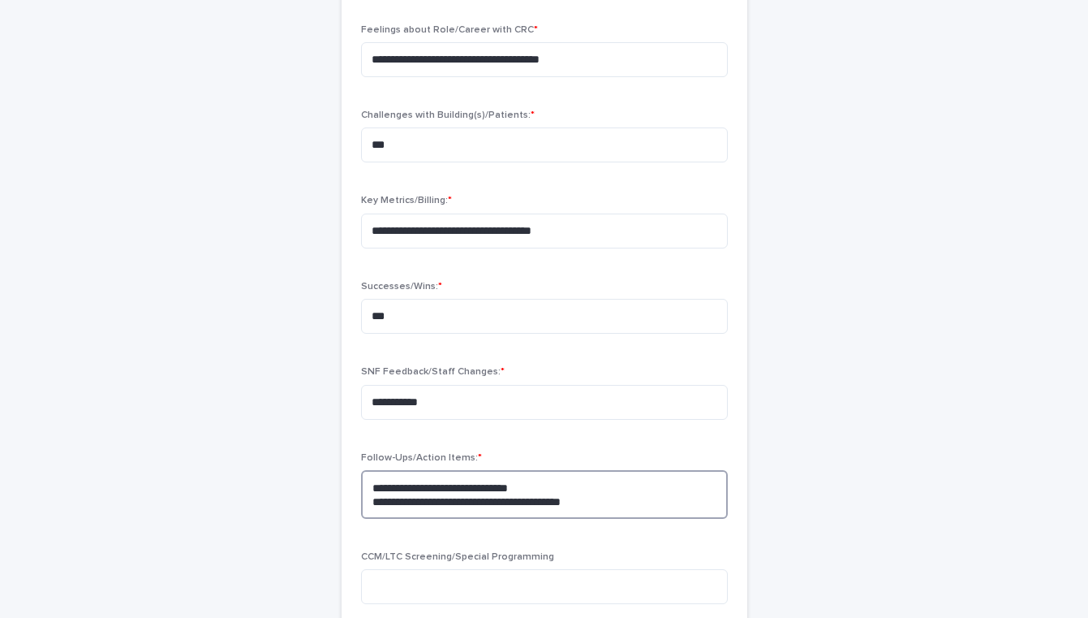
click at [592, 500] on textarea "**********" at bounding box center [544, 494] width 367 height 49
click at [685, 503] on textarea "**********" at bounding box center [544, 494] width 367 height 49
type textarea "**********"
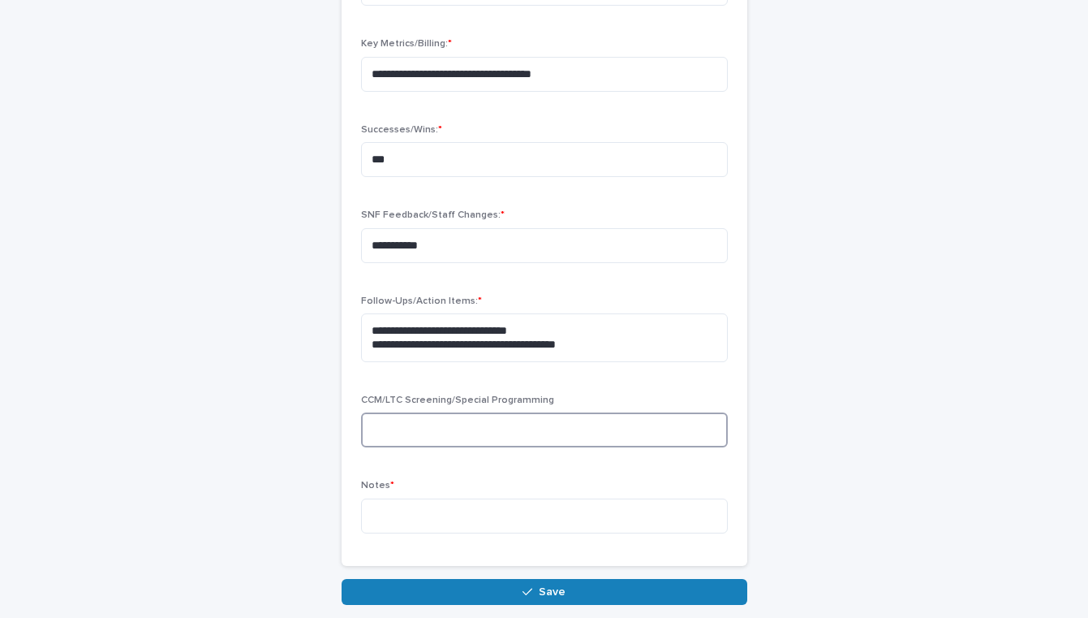
click at [417, 438] on textarea at bounding box center [544, 429] width 367 height 35
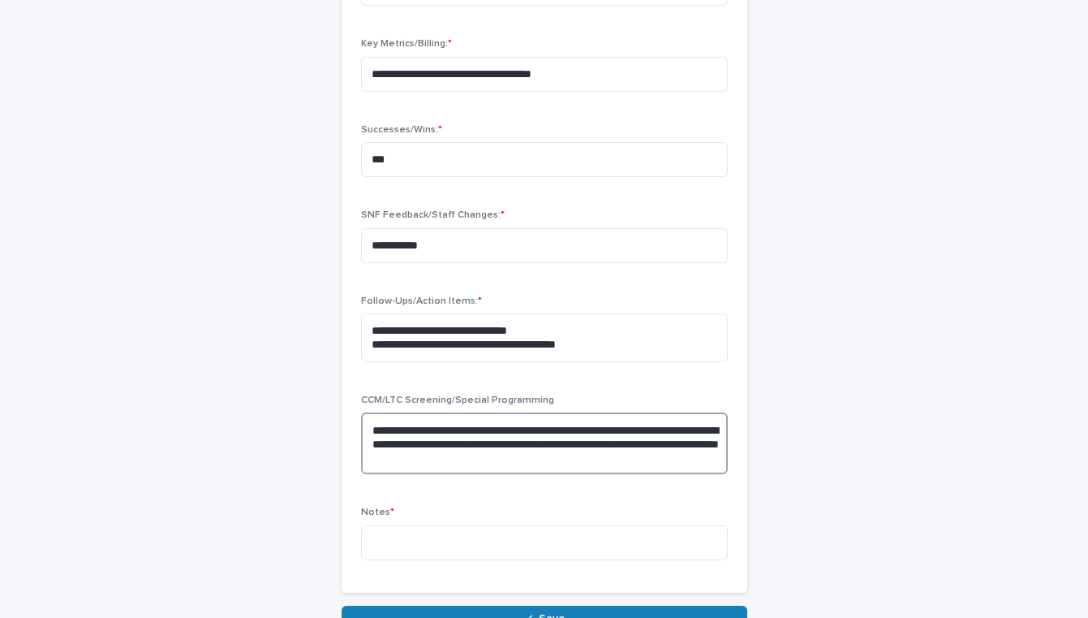
type textarea "**********"
drag, startPoint x: 470, startPoint y: 251, endPoint x: 309, endPoint y: 250, distance: 160.7
click at [309, 250] on div "**********" at bounding box center [544, 81] width 795 height 1100
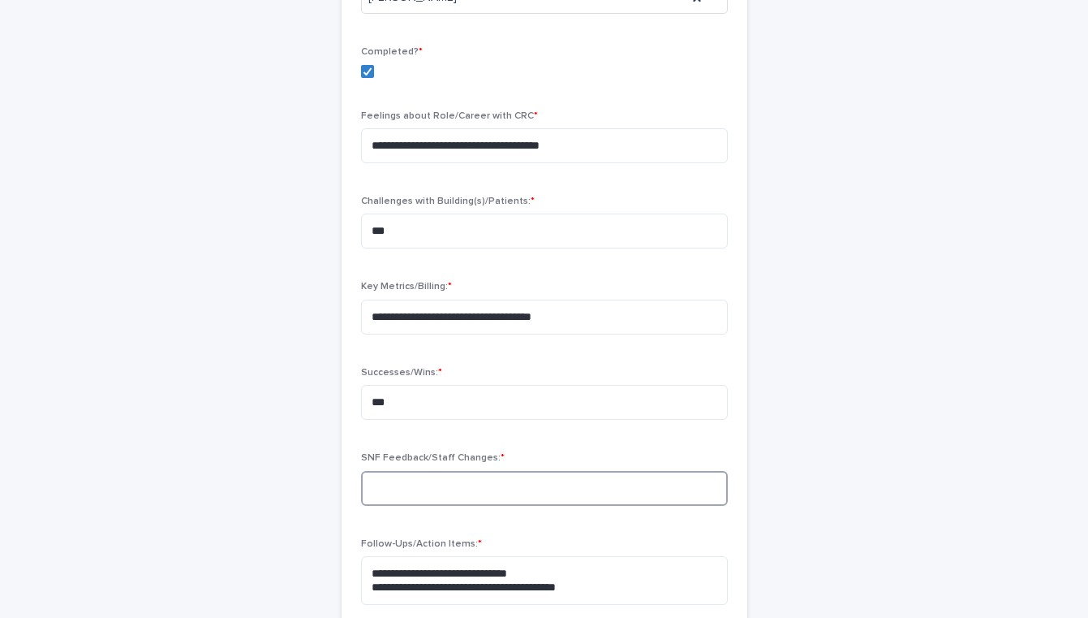
scroll to position [278, 0]
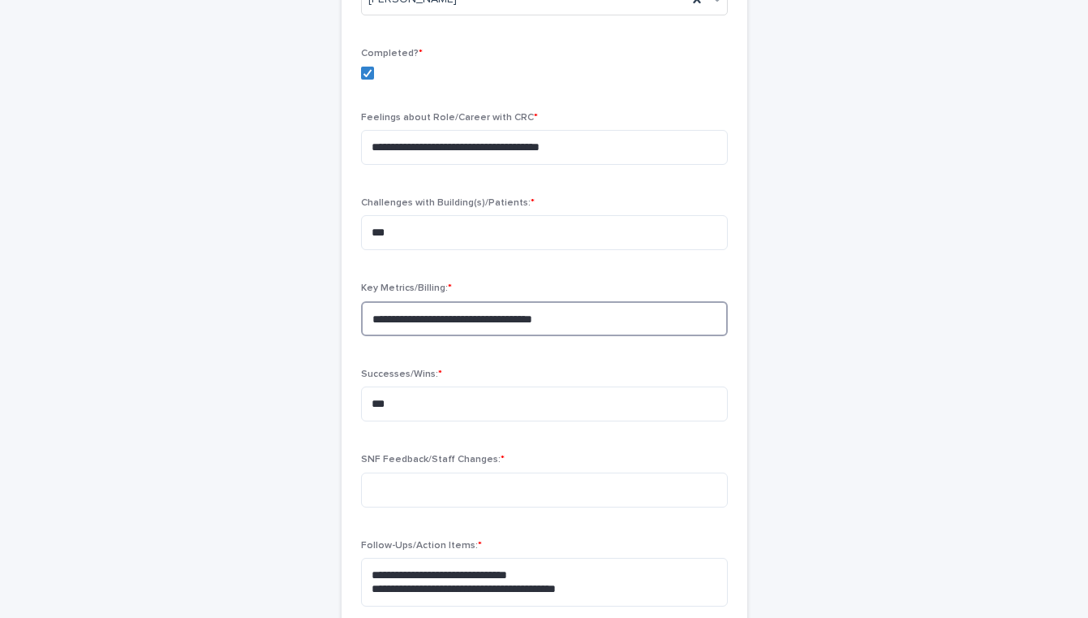
drag, startPoint x: 595, startPoint y: 321, endPoint x: 313, endPoint y: 319, distance: 281.6
click at [313, 319] on div "**********" at bounding box center [544, 325] width 795 height 1100
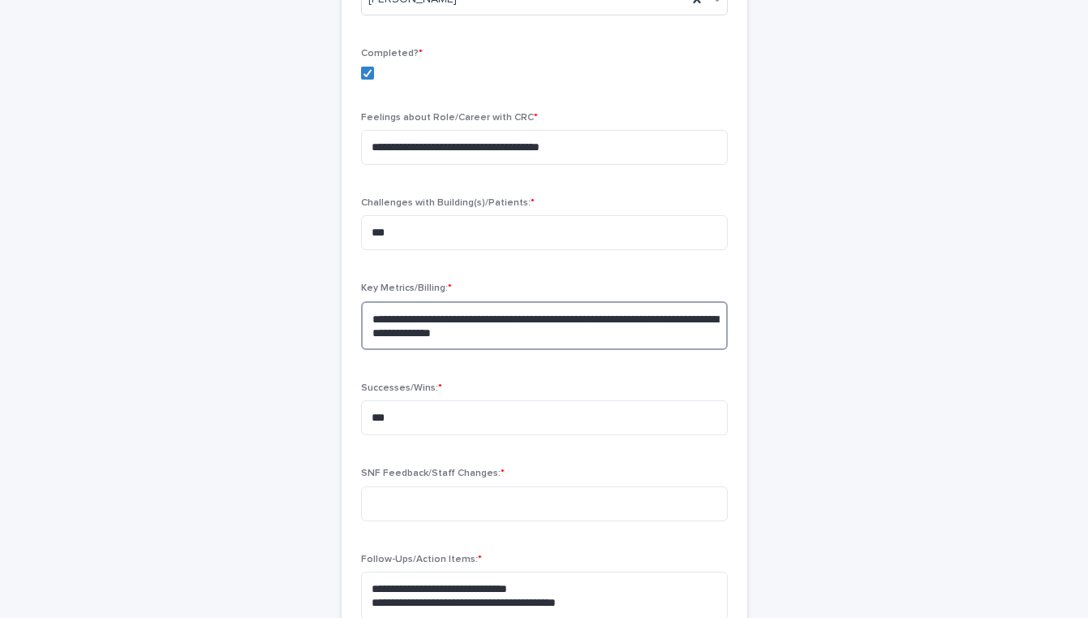
click at [644, 315] on textarea "**********" at bounding box center [544, 325] width 367 height 49
click at [654, 321] on textarea "**********" at bounding box center [544, 325] width 367 height 49
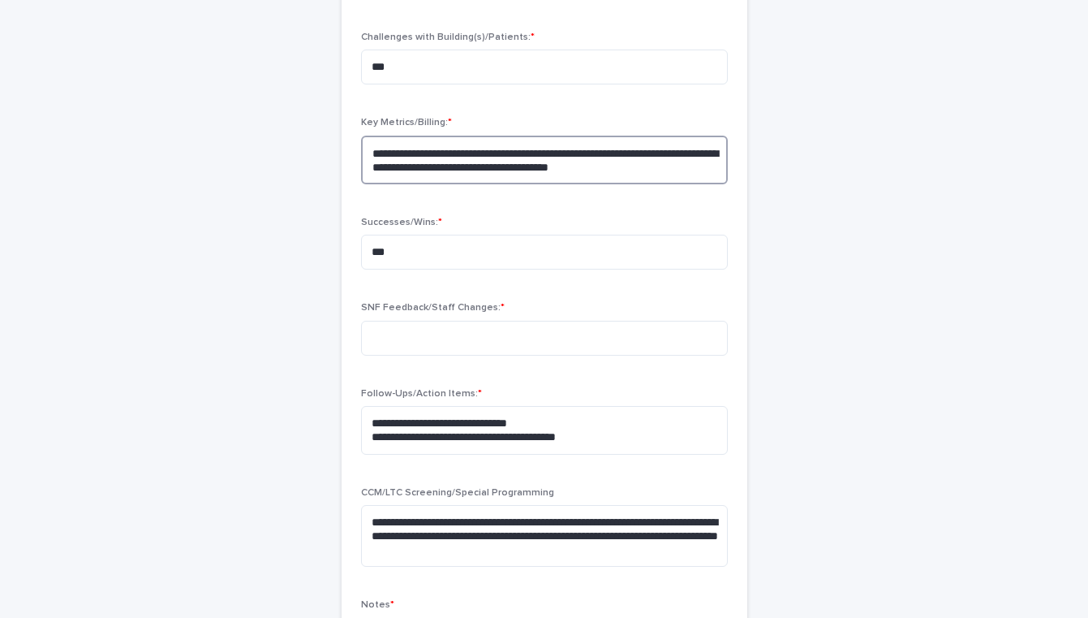
scroll to position [677, 0]
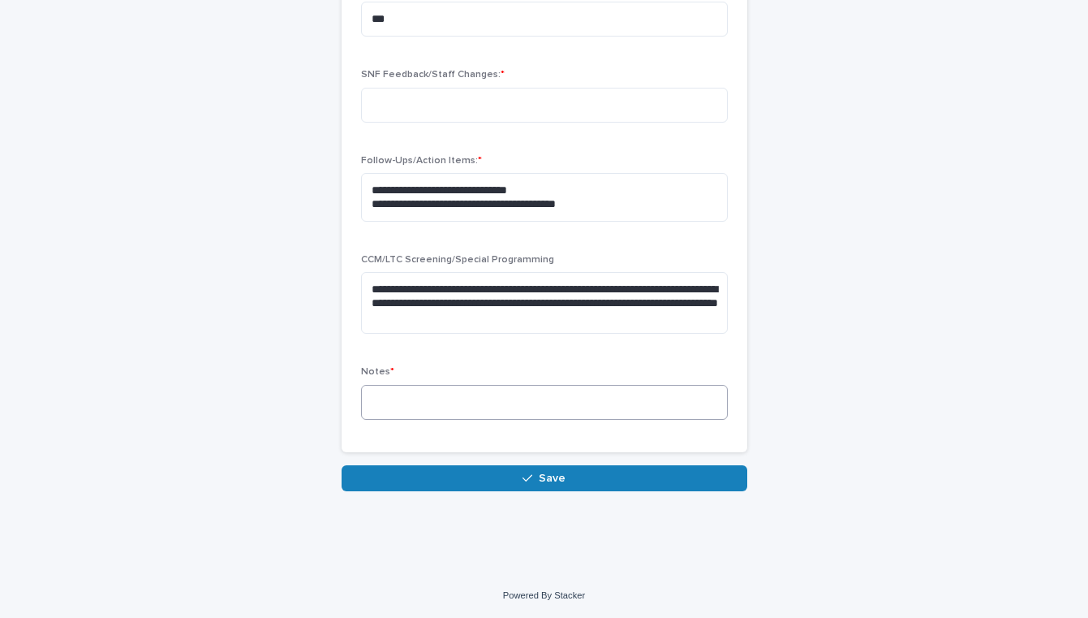
type textarea "**********"
click at [554, 408] on textarea at bounding box center [544, 402] width 367 height 35
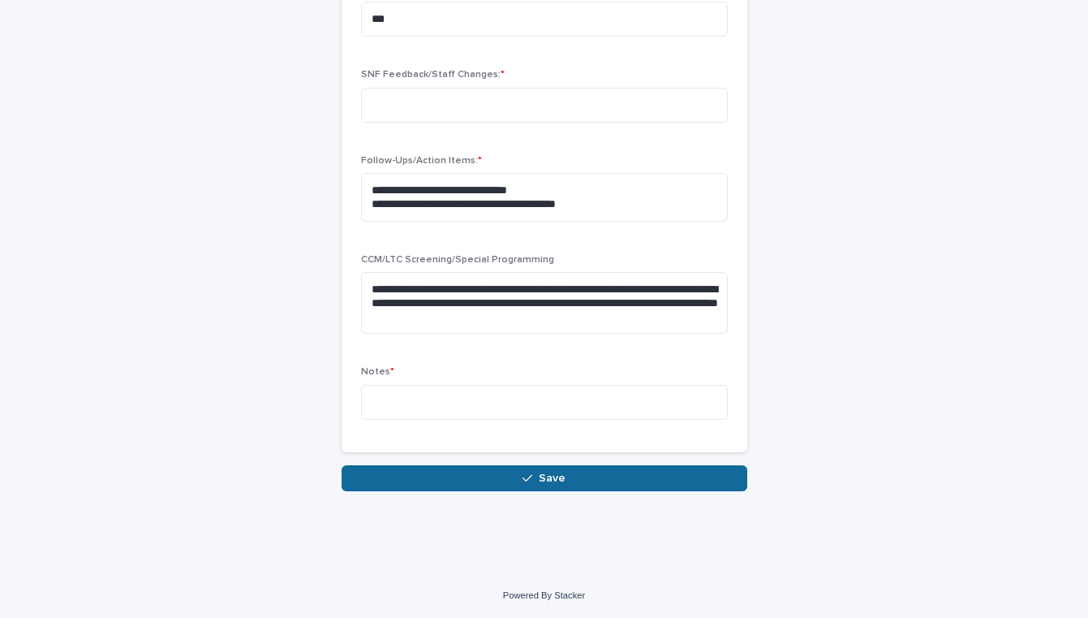
click at [554, 481] on span "Save" at bounding box center [552, 477] width 27 height 11
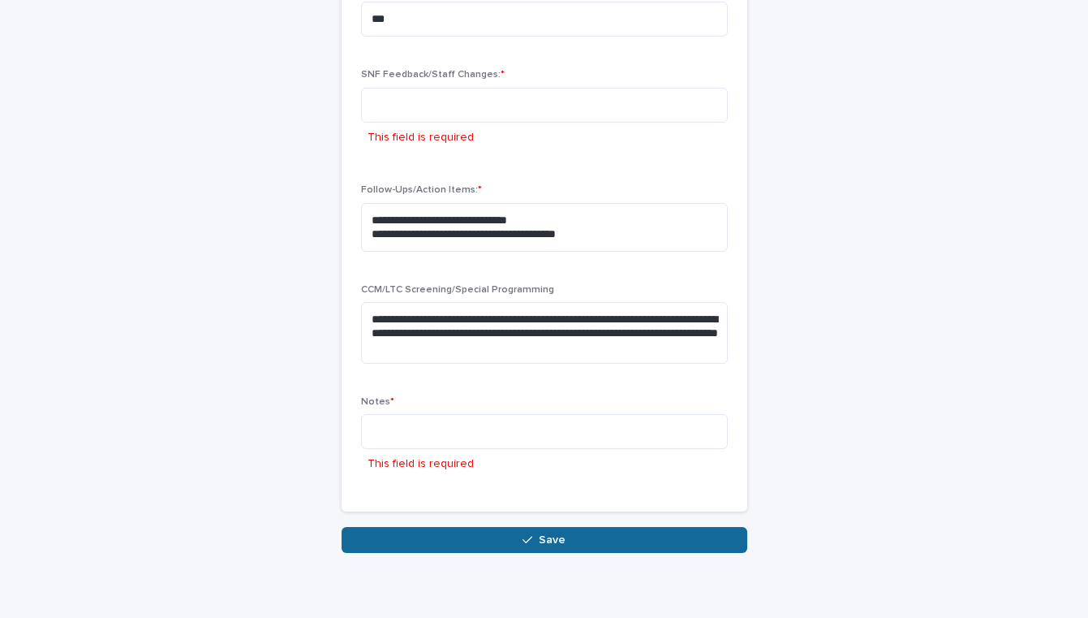
scroll to position [737, 0]
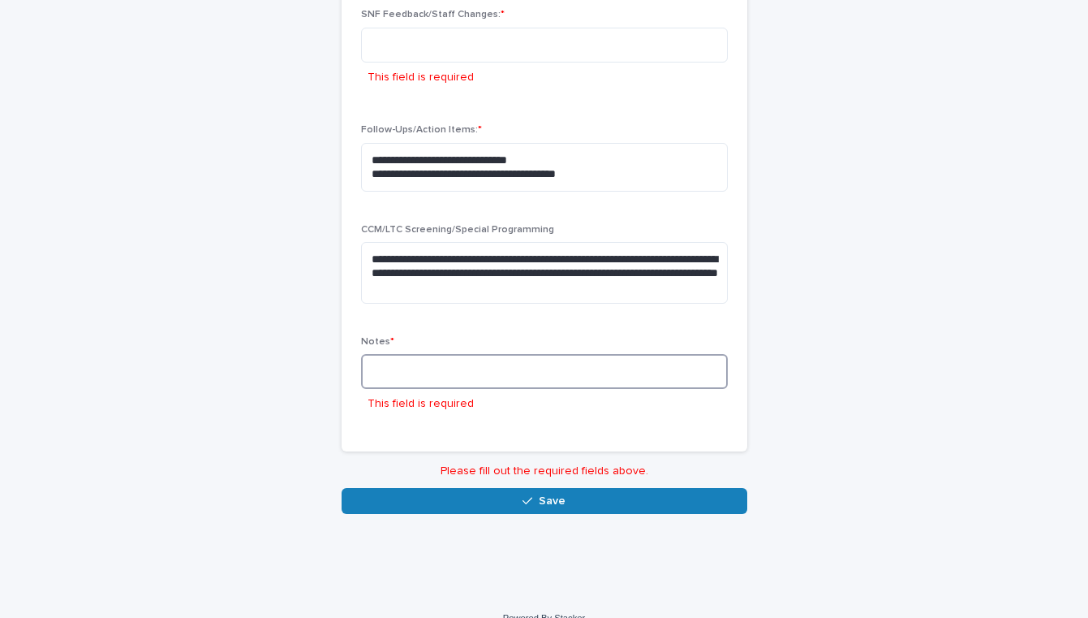
click at [510, 381] on textarea at bounding box center [544, 371] width 367 height 35
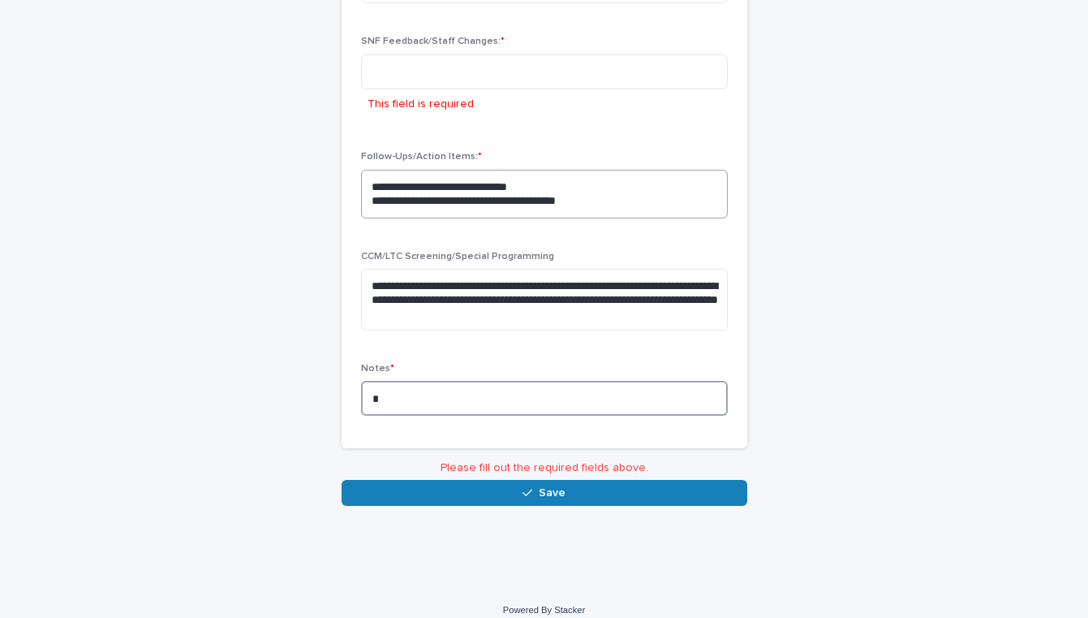
scroll to position [707, 0]
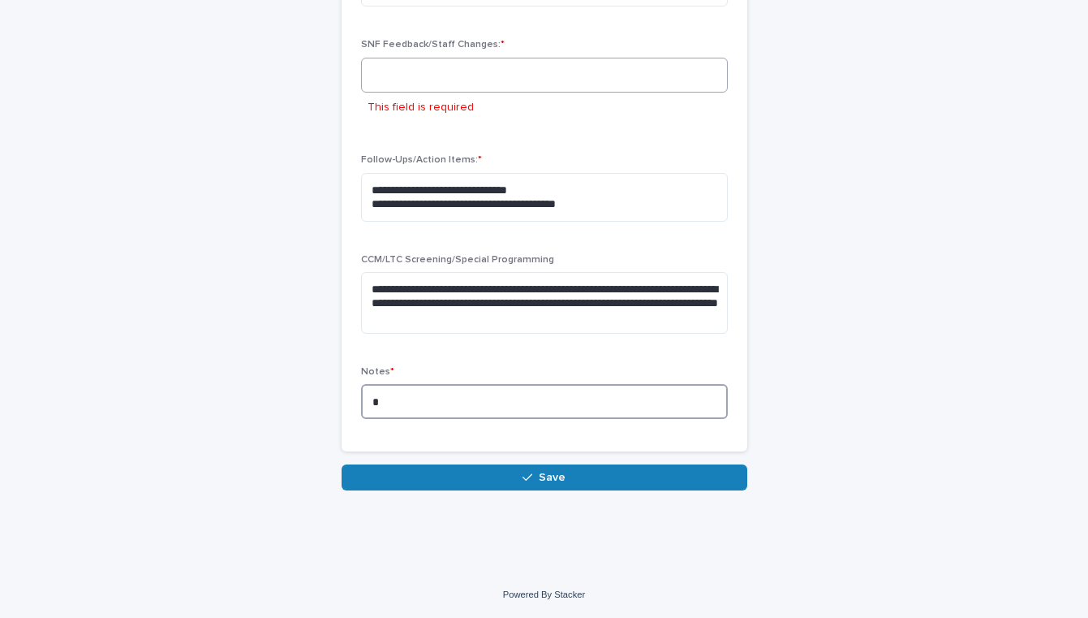
type textarea "*"
click at [407, 58] on textarea at bounding box center [544, 75] width 367 height 35
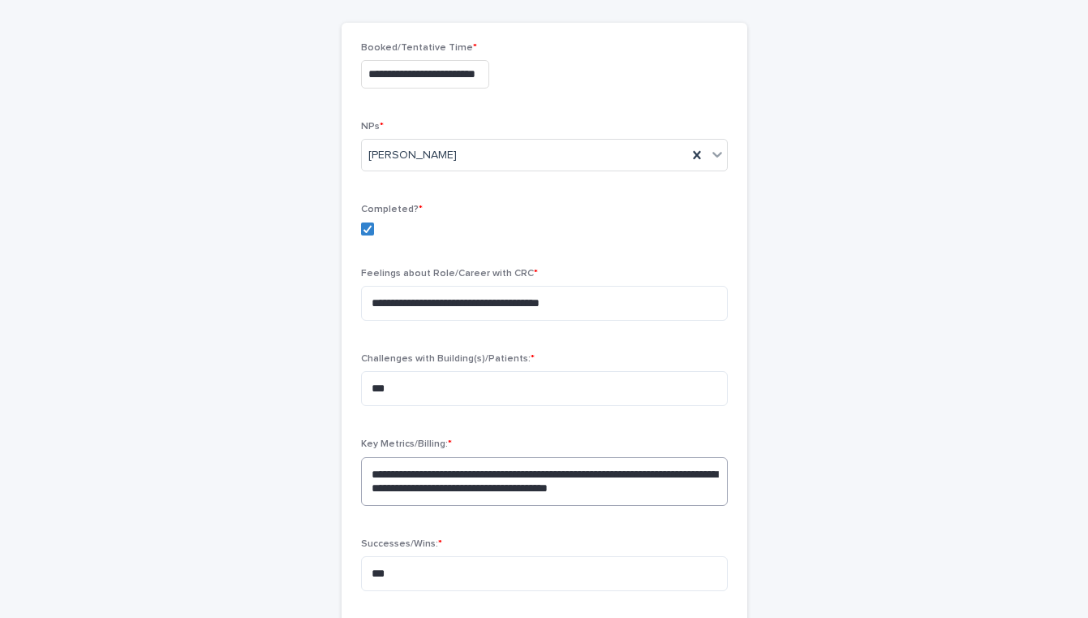
scroll to position [677, 0]
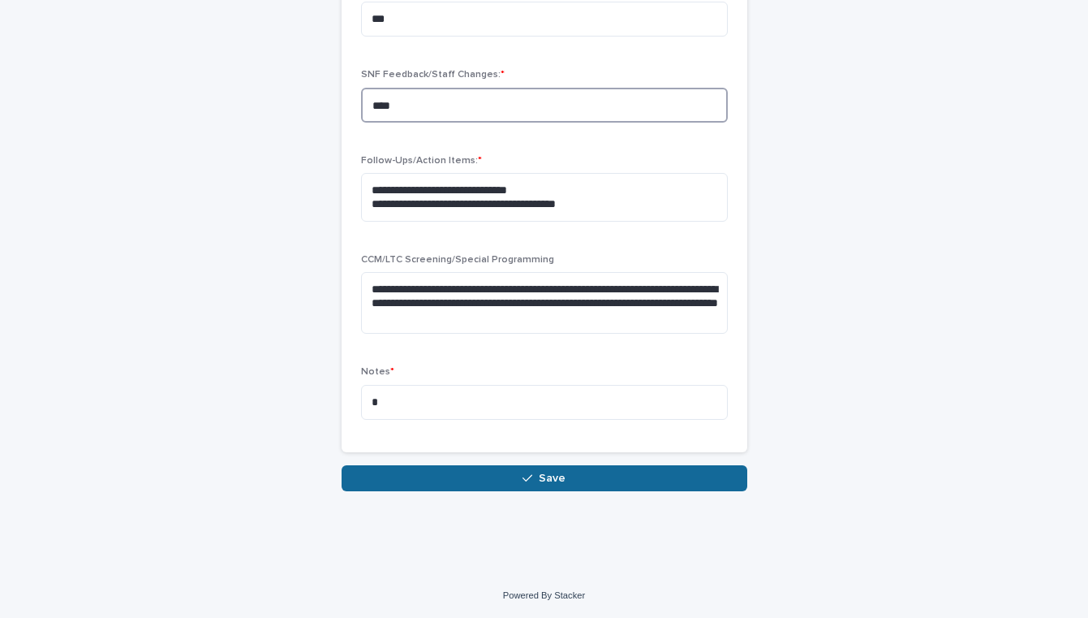
type textarea "****"
click at [528, 479] on icon "button" at bounding box center [528, 477] width 10 height 11
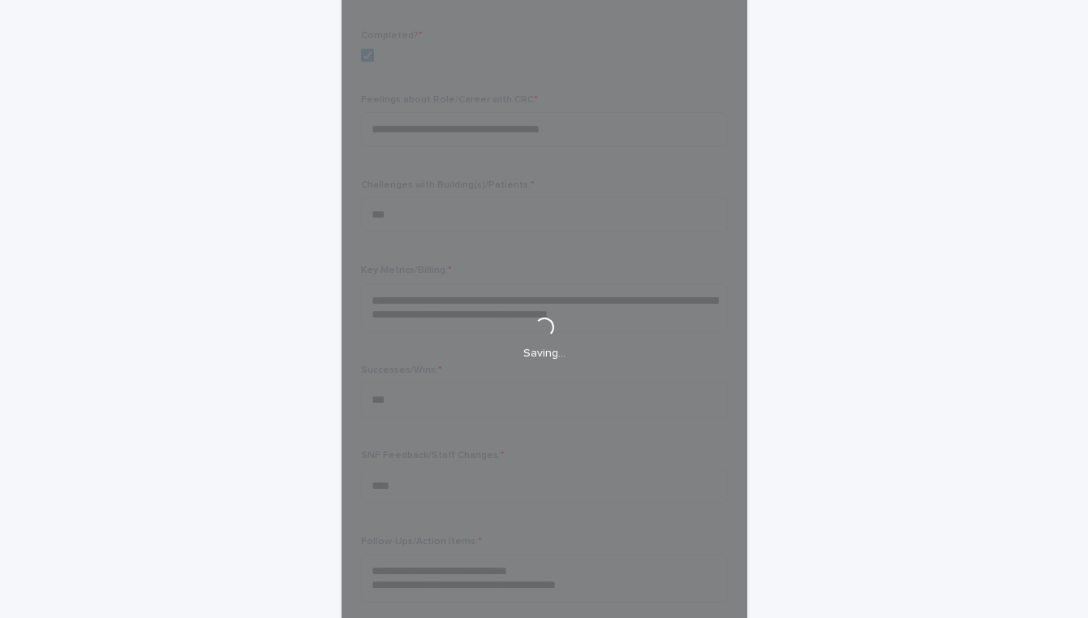
scroll to position [0, 0]
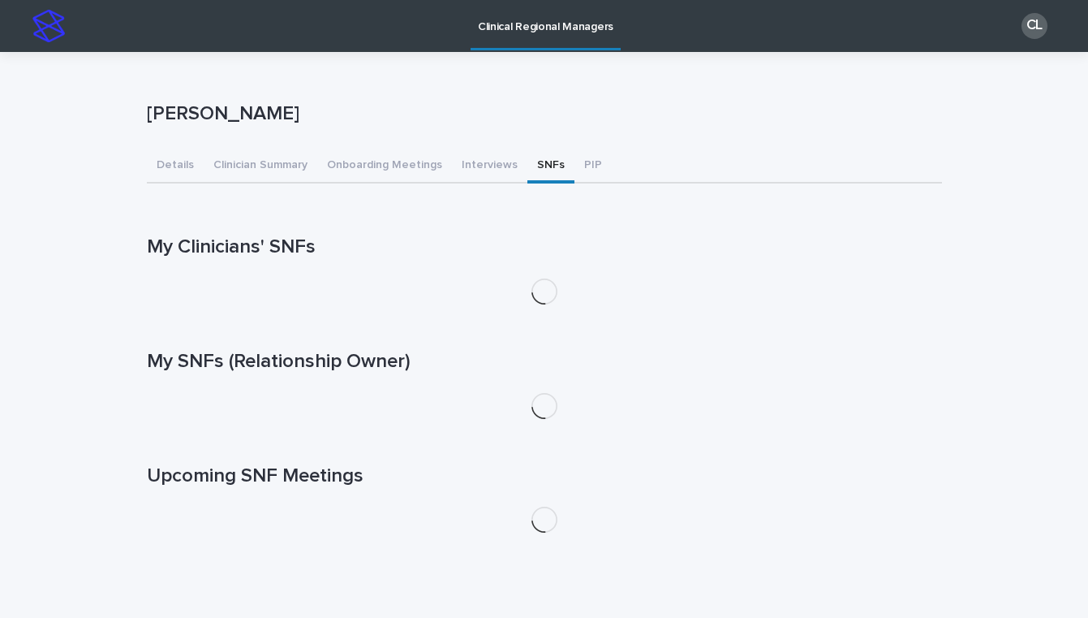
click at [555, 166] on button "SNFs" at bounding box center [550, 166] width 47 height 34
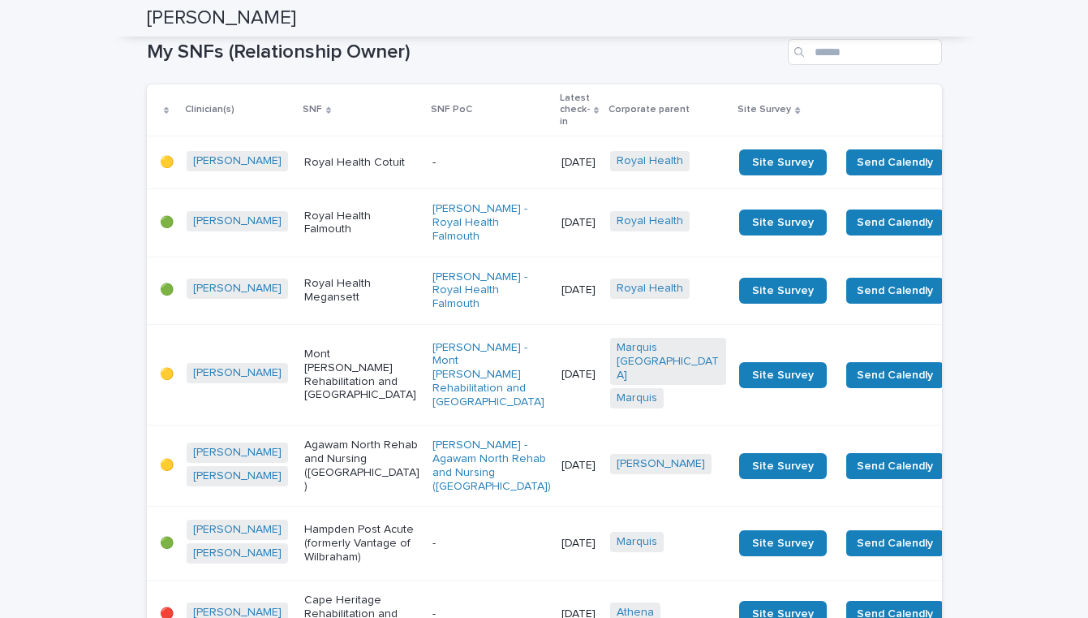
scroll to position [700, 0]
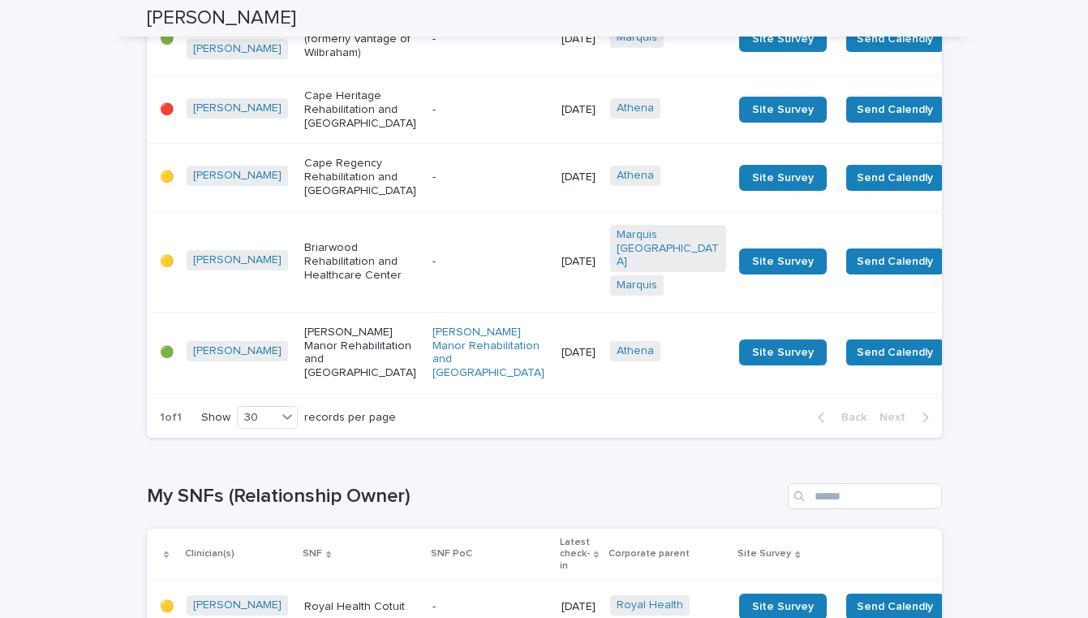
click at [433, 123] on div "-" at bounding box center [491, 110] width 116 height 27
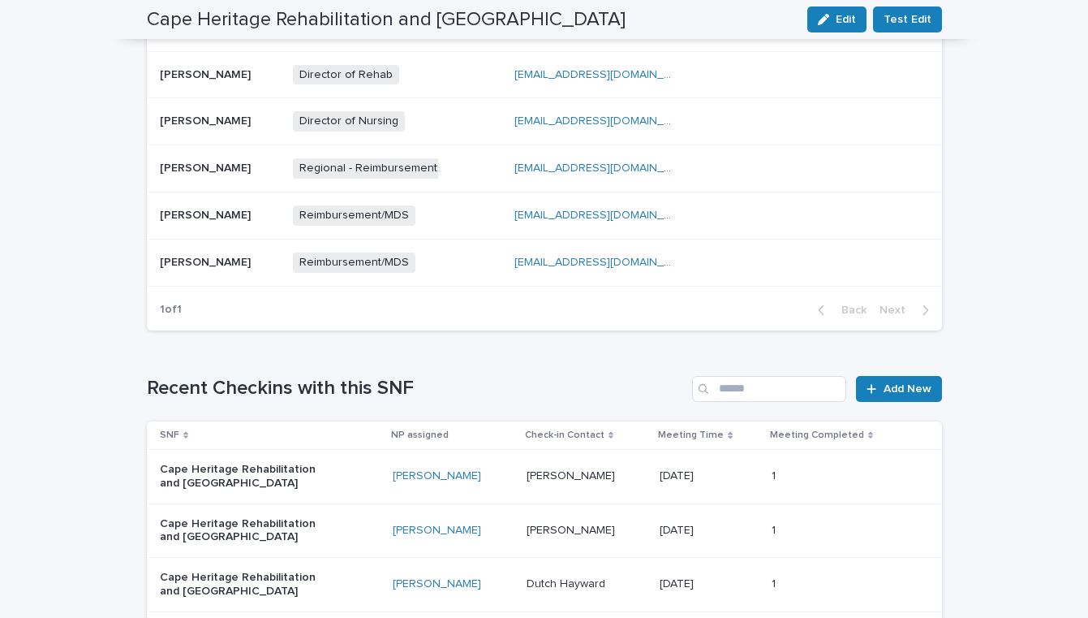
scroll to position [833, 0]
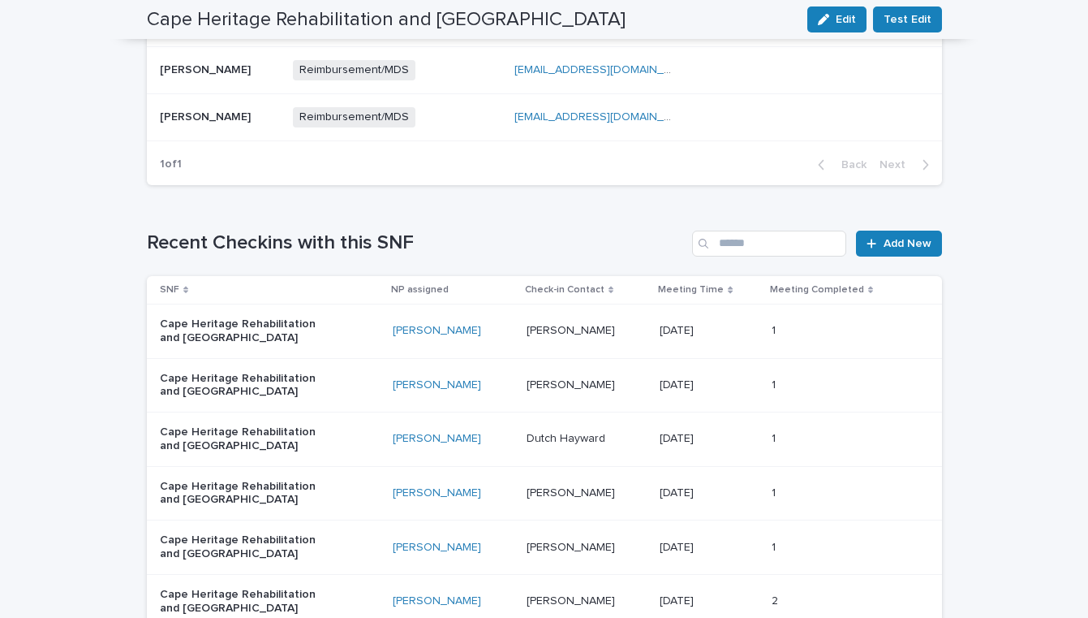
click at [347, 334] on div "Cape Heritage Rehabilitation and [GEOGRAPHIC_DATA]" at bounding box center [270, 331] width 220 height 41
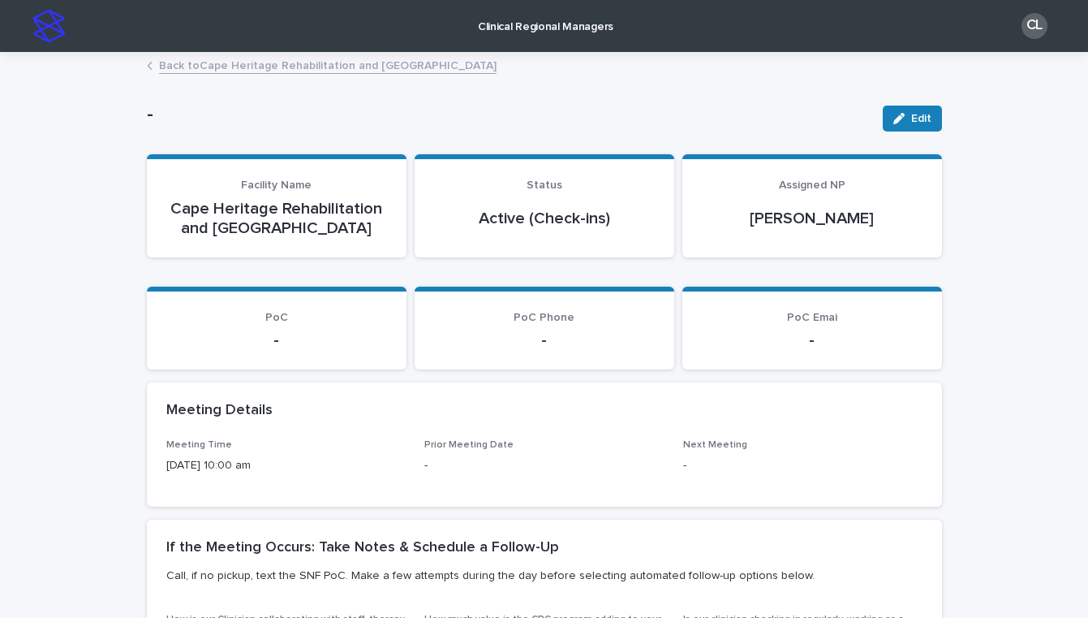
click at [243, 63] on link "Back to Cape Heritage Rehabilitation and Health Care Center" at bounding box center [328, 64] width 338 height 19
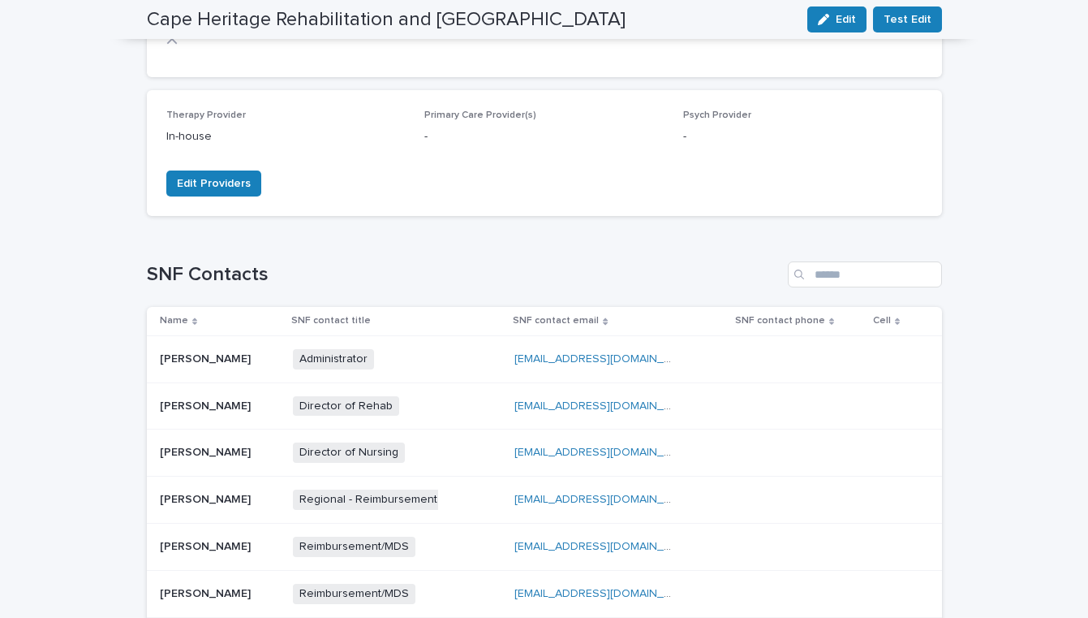
scroll to position [379, 0]
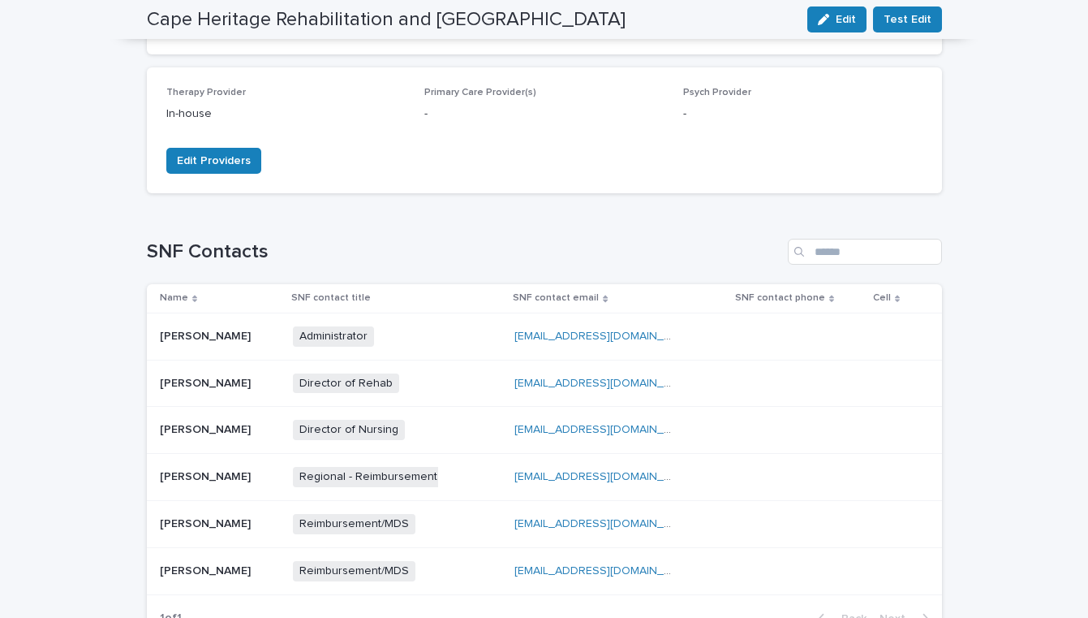
click at [467, 433] on div "Director of Nursing + 0" at bounding box center [397, 429] width 209 height 33
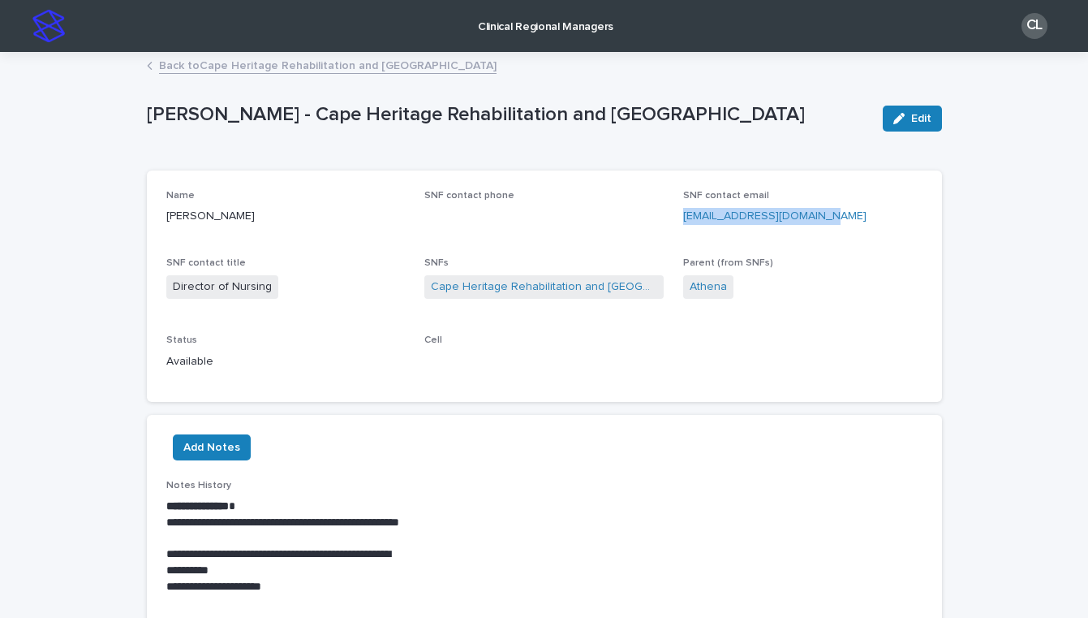
drag, startPoint x: 681, startPoint y: 213, endPoint x: 876, endPoint y: 213, distance: 195.6
click at [877, 213] on div "Name Cara Coull-McKay SNF contact phone SNF contact email dns@capeheritagerhcc.…" at bounding box center [544, 286] width 756 height 193
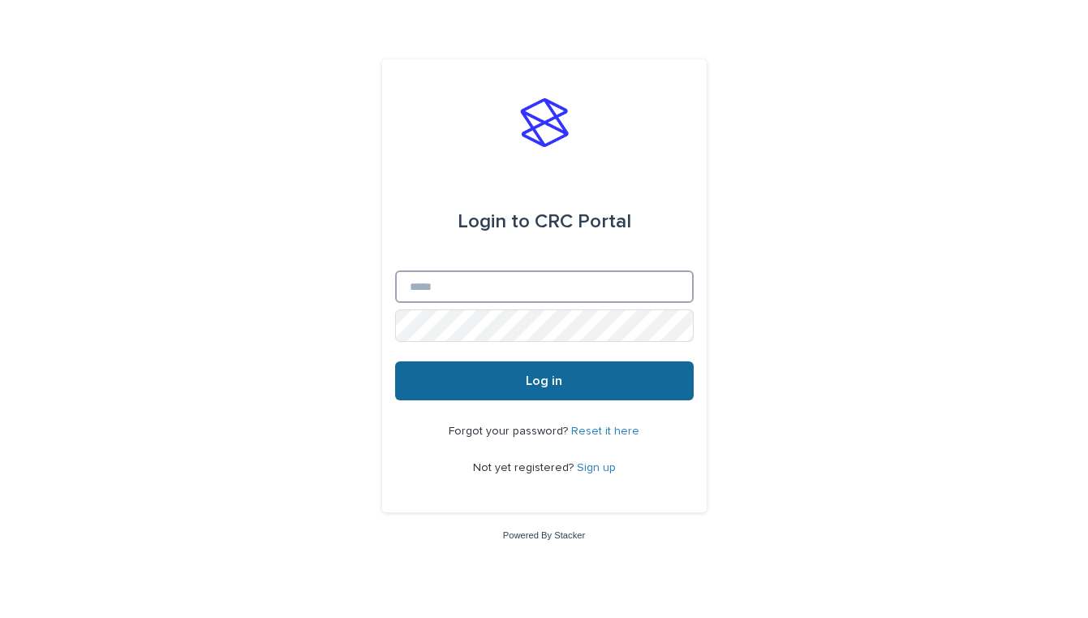
type input "**********"
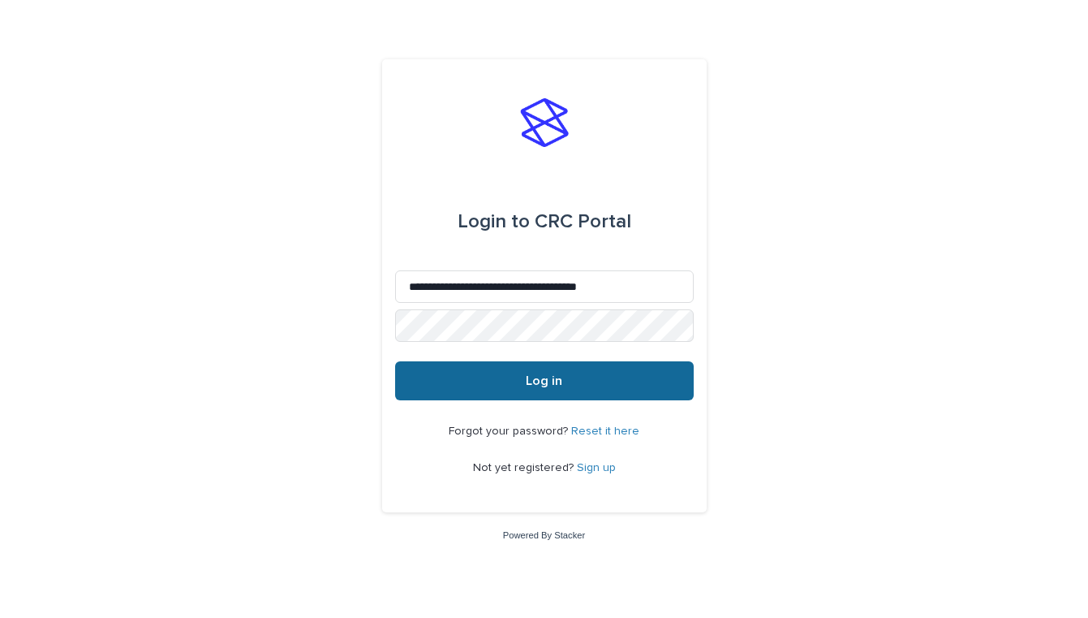
click at [422, 381] on button "Log in" at bounding box center [544, 380] width 299 height 39
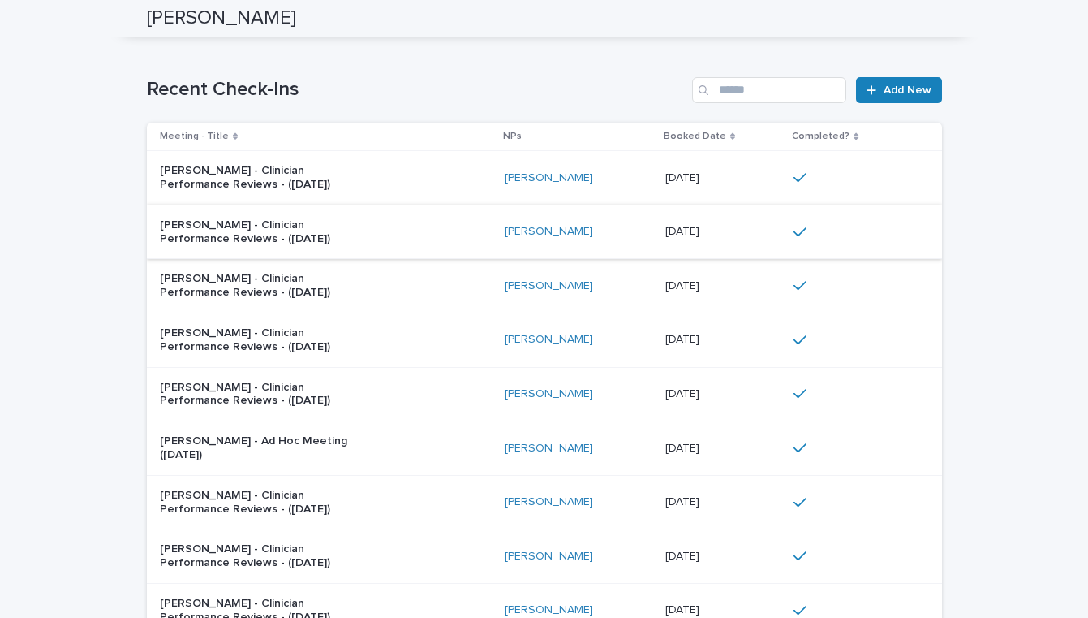
scroll to position [292, 0]
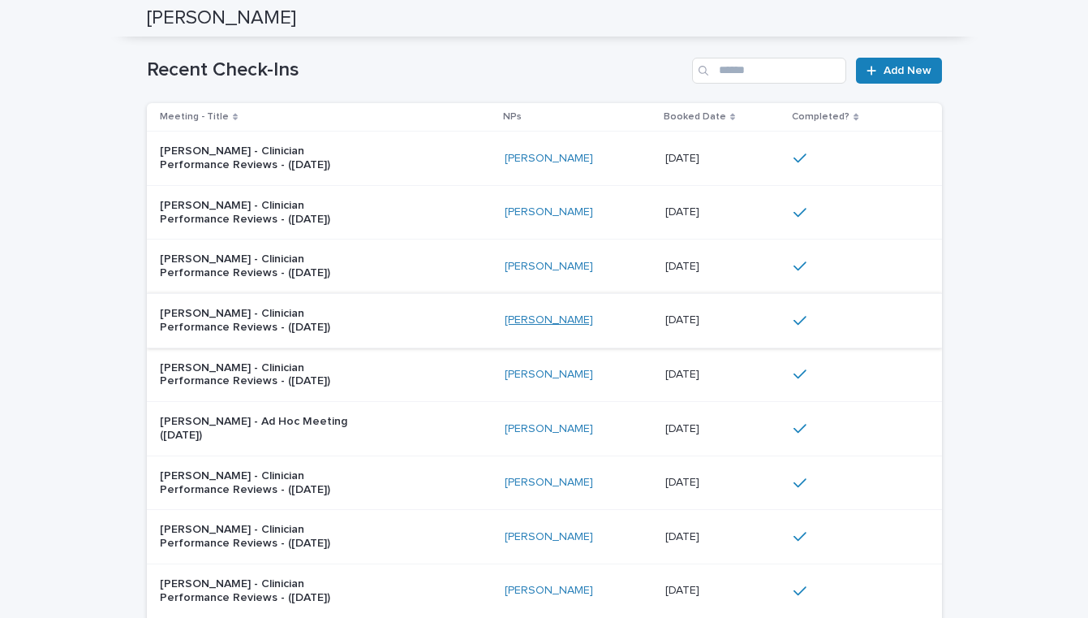
click at [505, 313] on link "[PERSON_NAME]" at bounding box center [549, 320] width 88 height 14
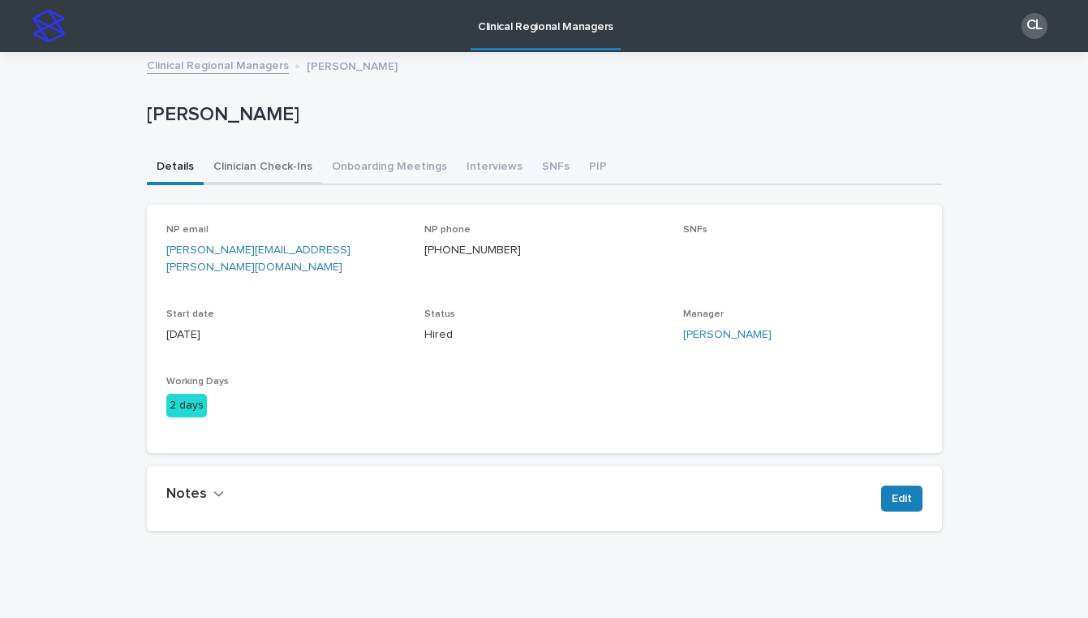
click at [261, 166] on button "Clinician Check-Ins" at bounding box center [263, 168] width 118 height 34
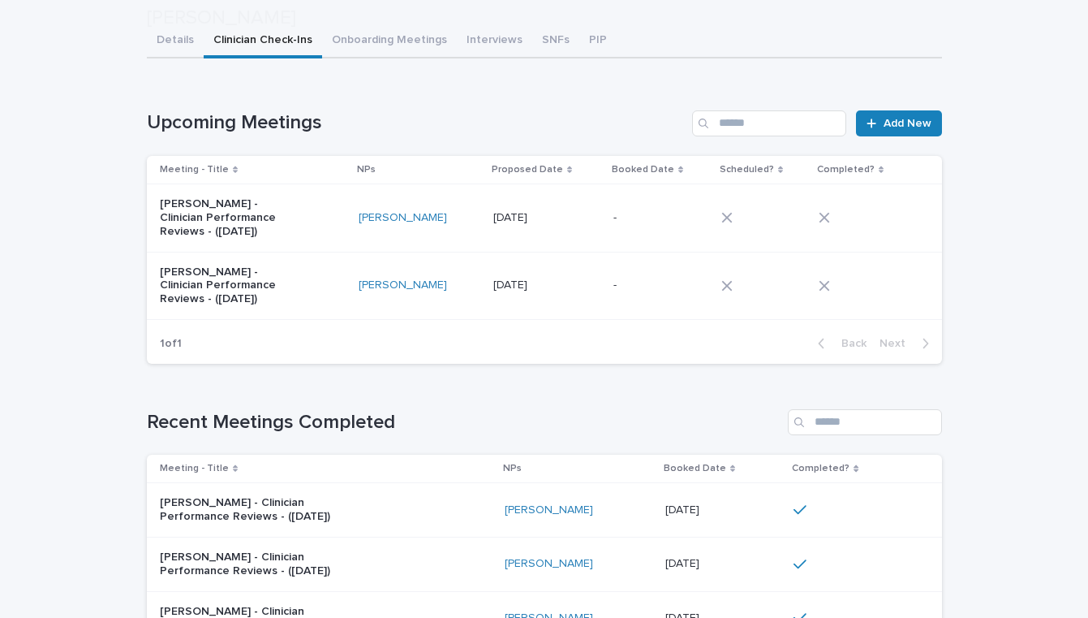
scroll to position [260, 0]
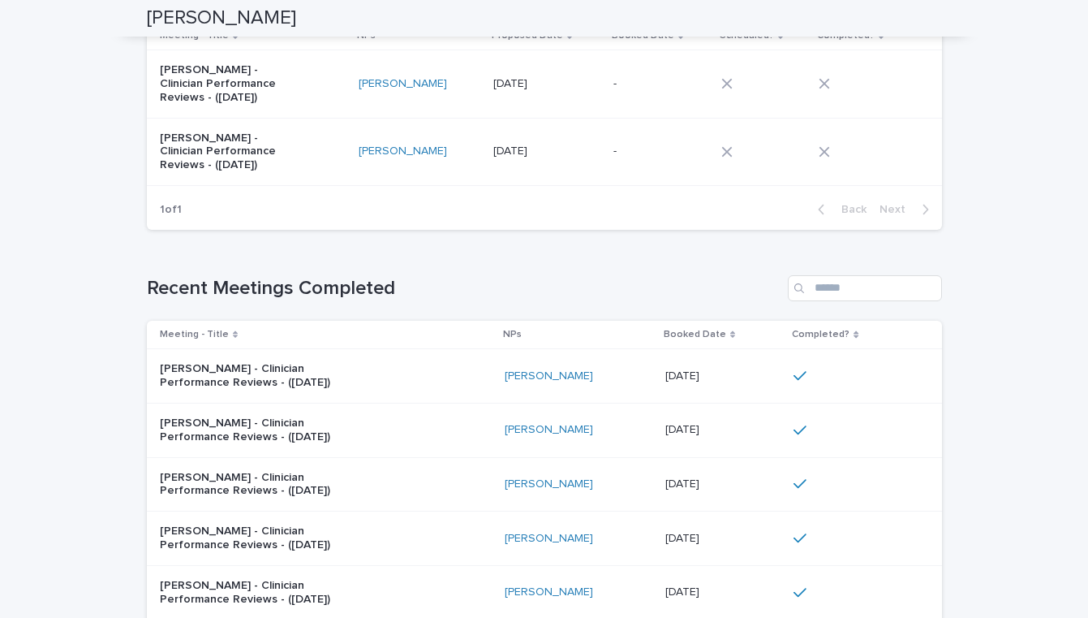
click at [457, 377] on div "[PERSON_NAME] - Clinician Performance Reviews - ([DATE])" at bounding box center [326, 375] width 332 height 41
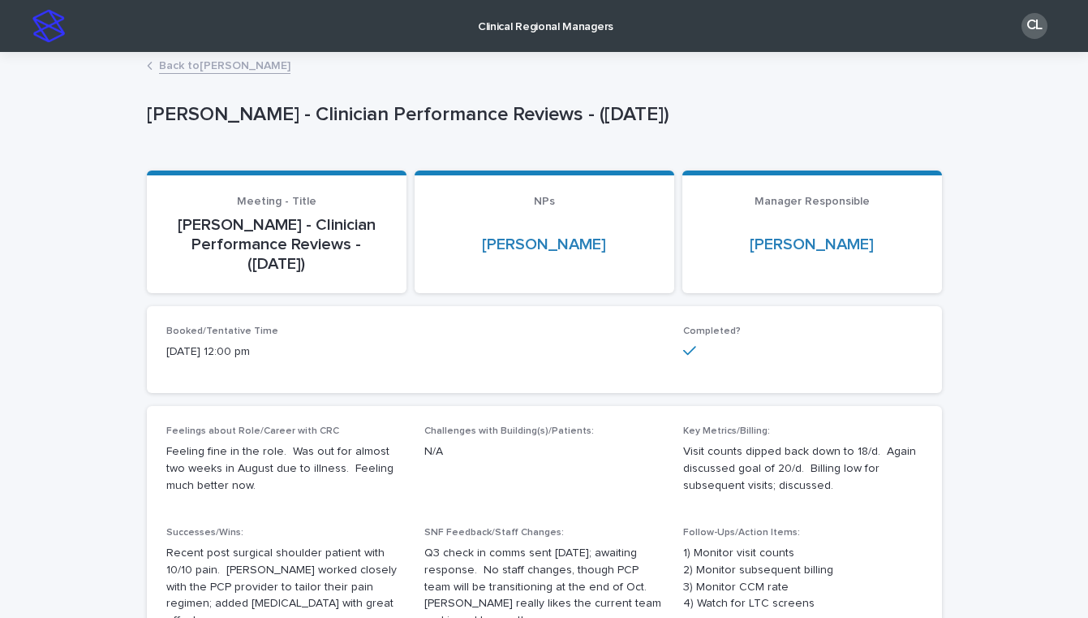
click at [168, 67] on link "Back to Laurie Toomey" at bounding box center [224, 64] width 131 height 19
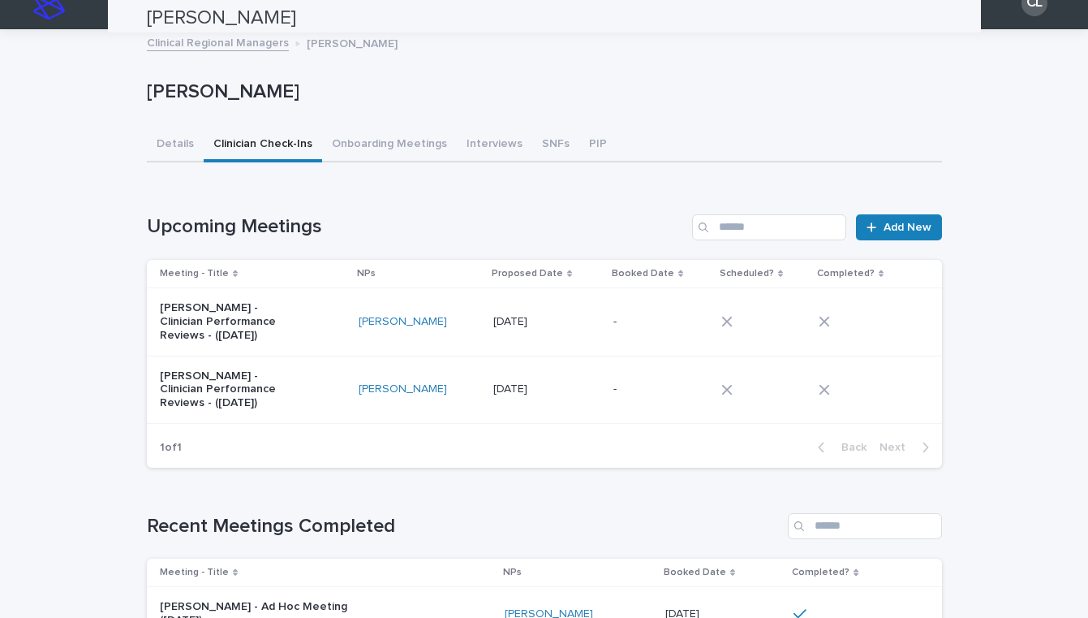
scroll to position [23, 0]
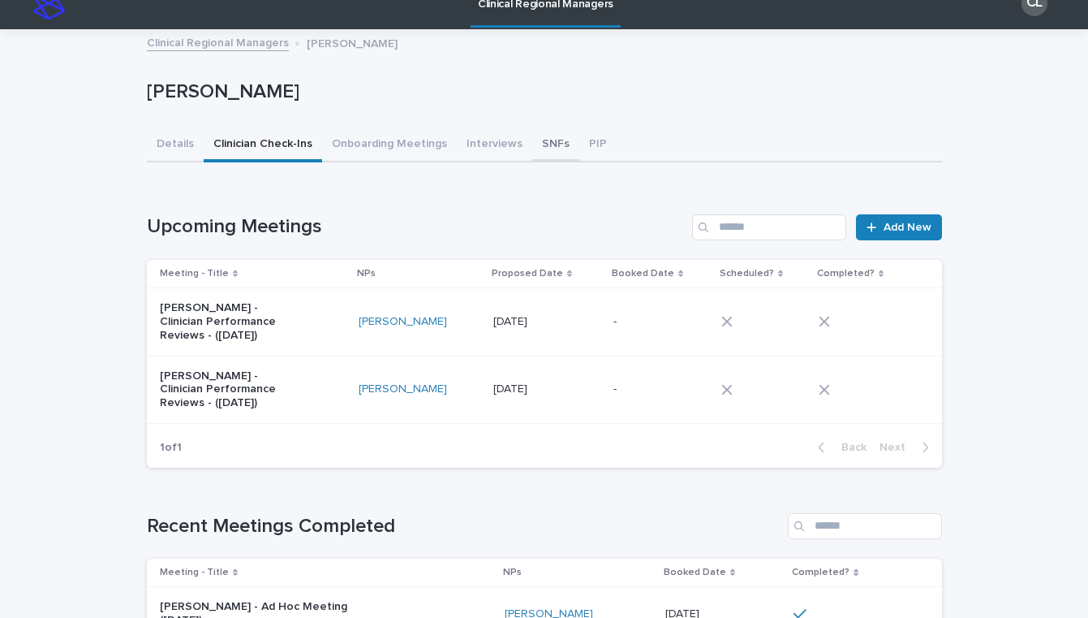
click at [532, 144] on button "SNFs" at bounding box center [555, 145] width 47 height 34
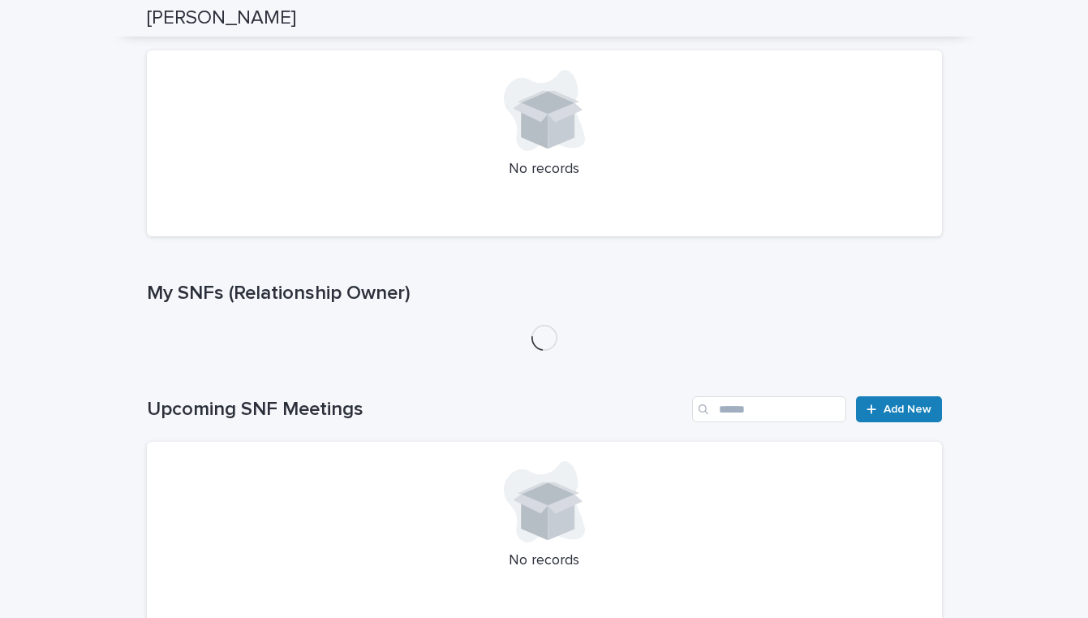
scroll to position [313, 0]
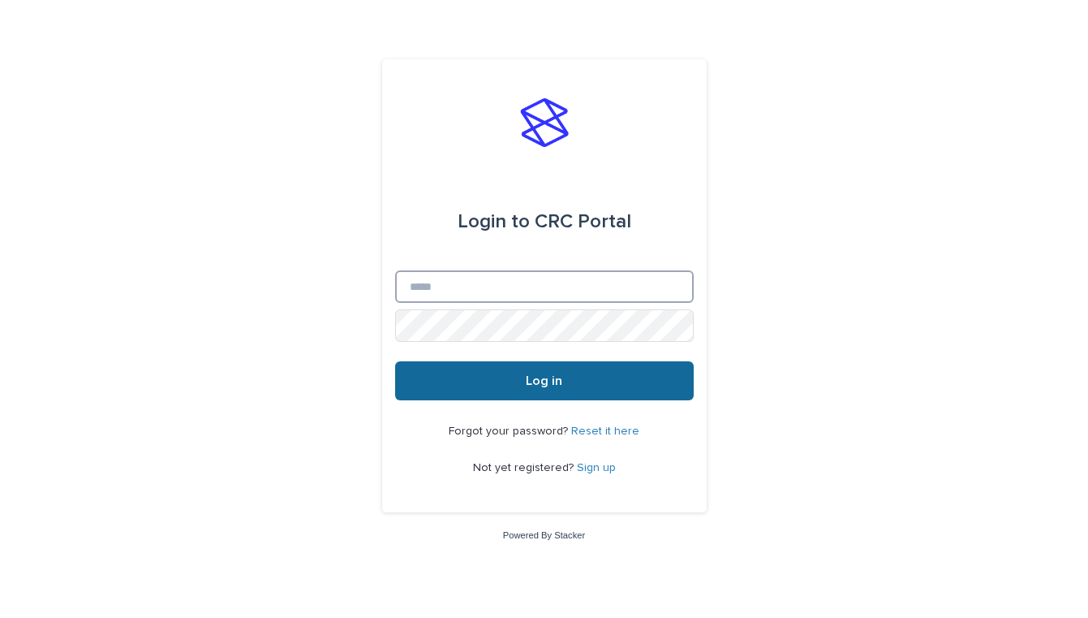
type input "**********"
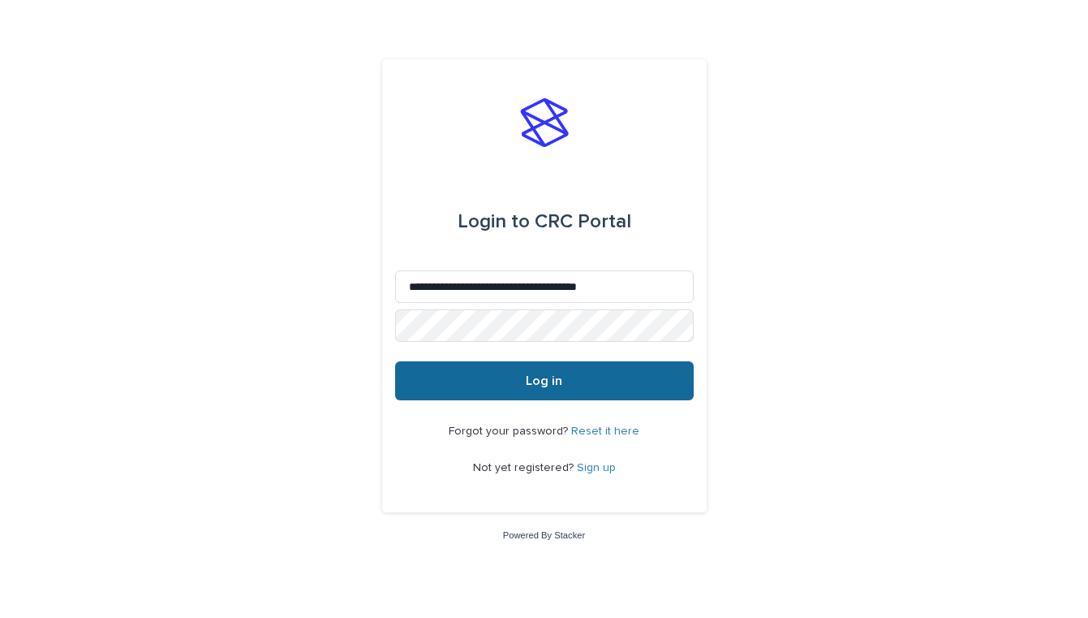
click at [441, 394] on button "Log in" at bounding box center [544, 380] width 299 height 39
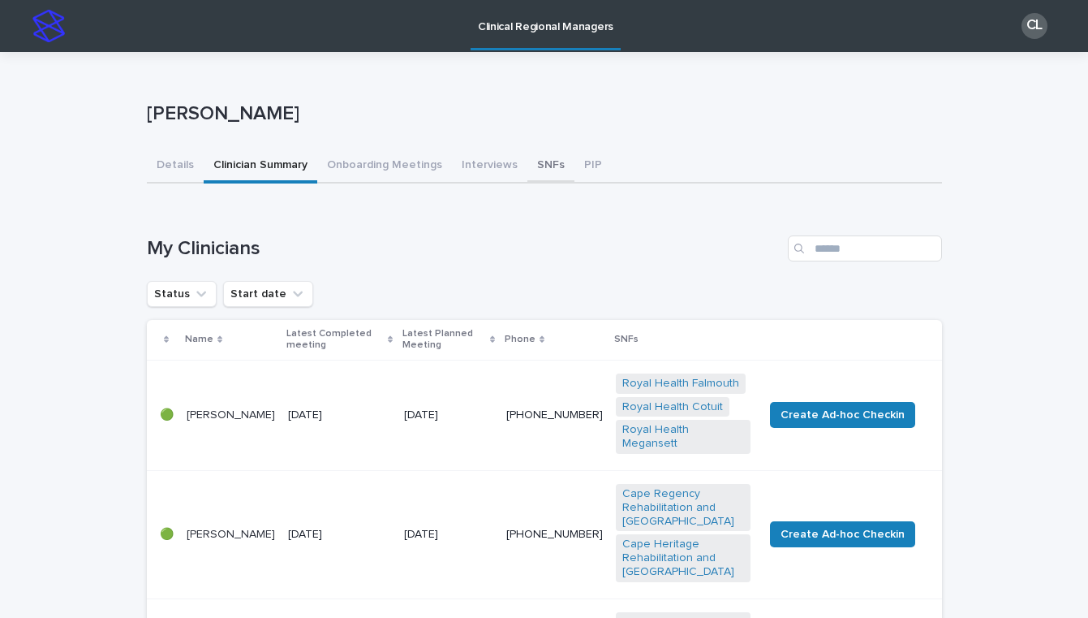
click at [530, 158] on button "SNFs" at bounding box center [550, 166] width 47 height 34
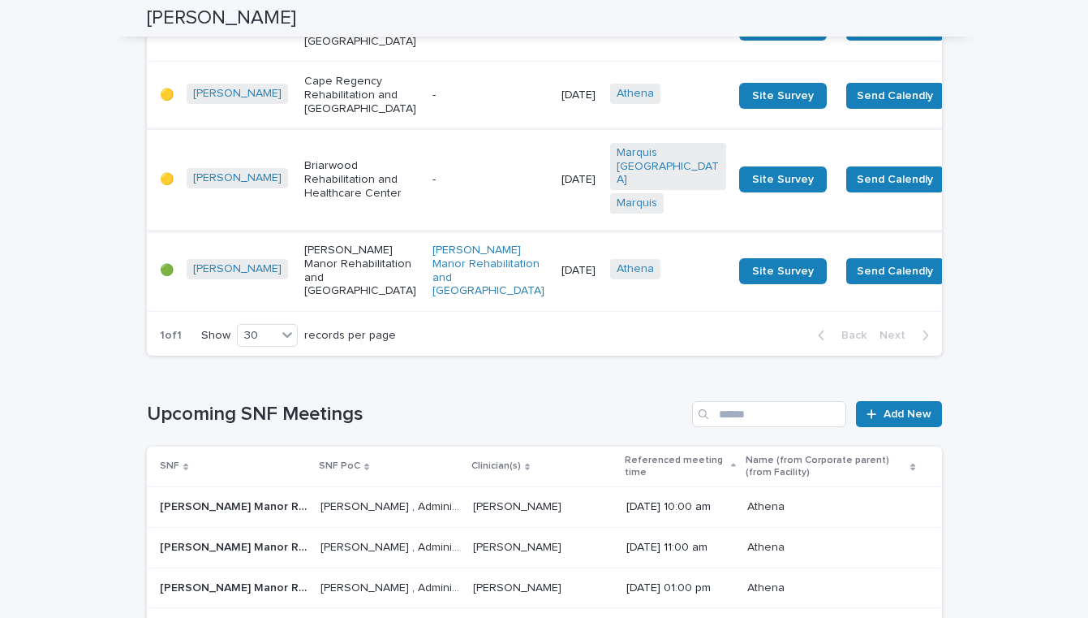
scroll to position [1769, 0]
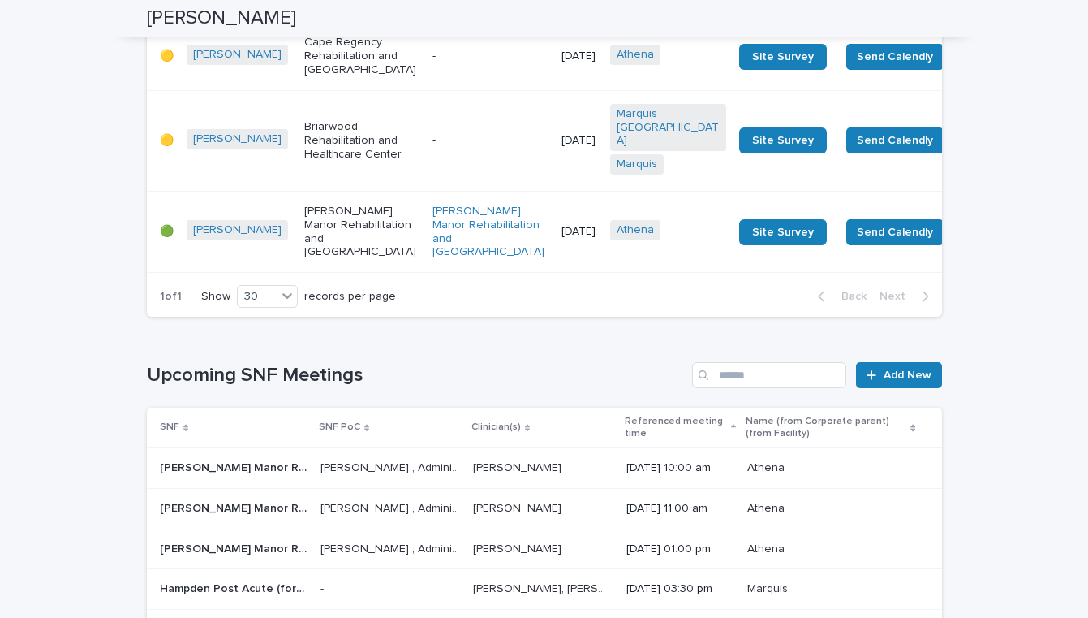
click at [443, 265] on div "[PERSON_NAME] Manor Rehabilitation and [GEOGRAPHIC_DATA]" at bounding box center [491, 231] width 116 height 67
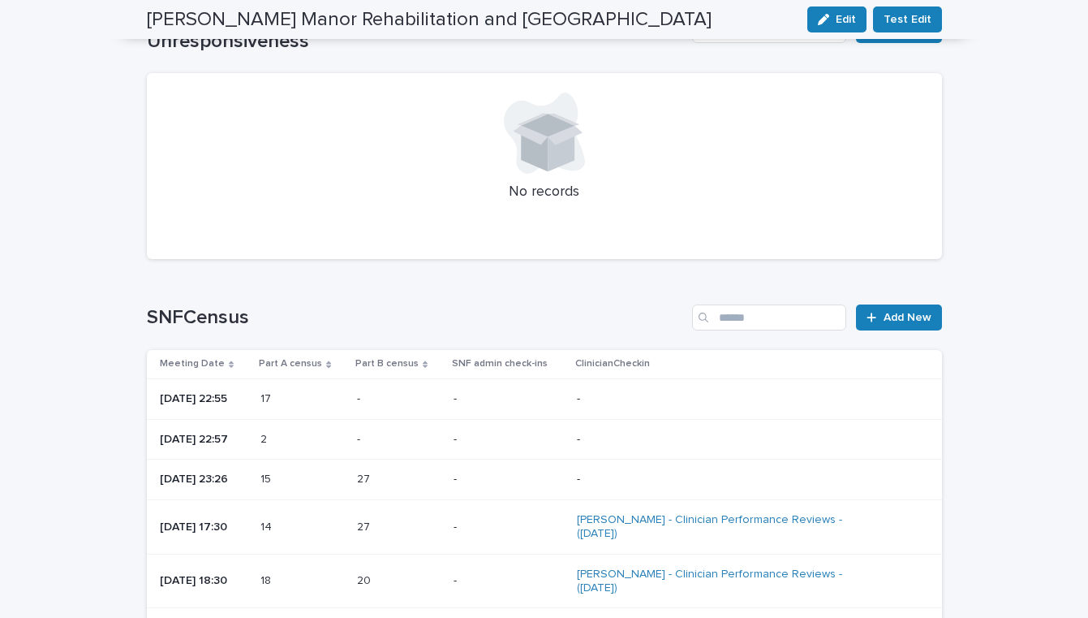
scroll to position [915, 0]
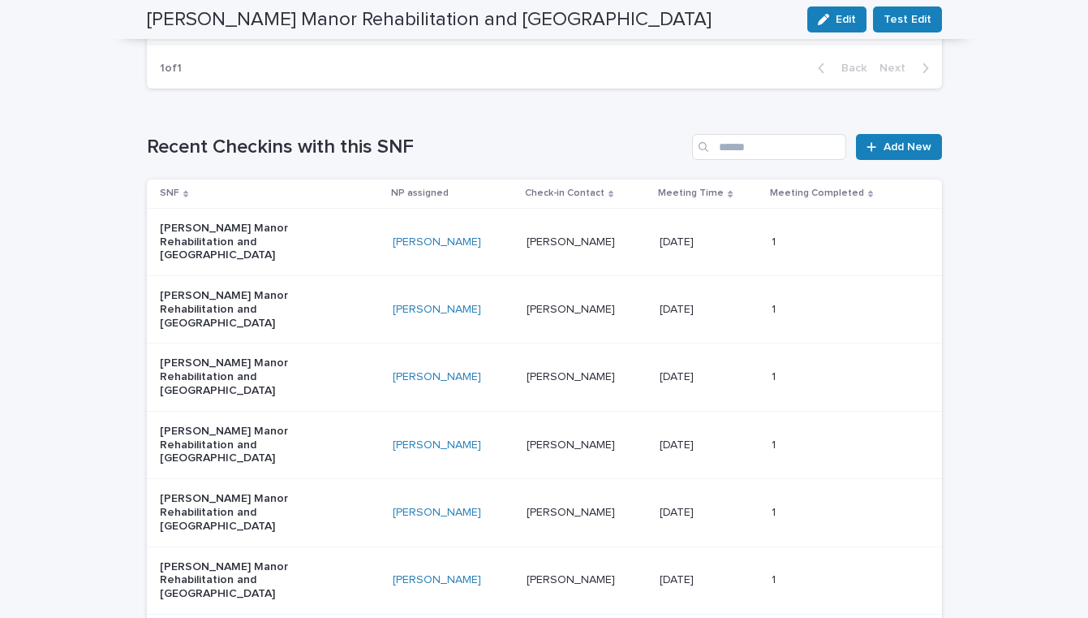
click at [373, 227] on div "[PERSON_NAME] Manor Rehabilitation and [GEOGRAPHIC_DATA]" at bounding box center [270, 242] width 220 height 54
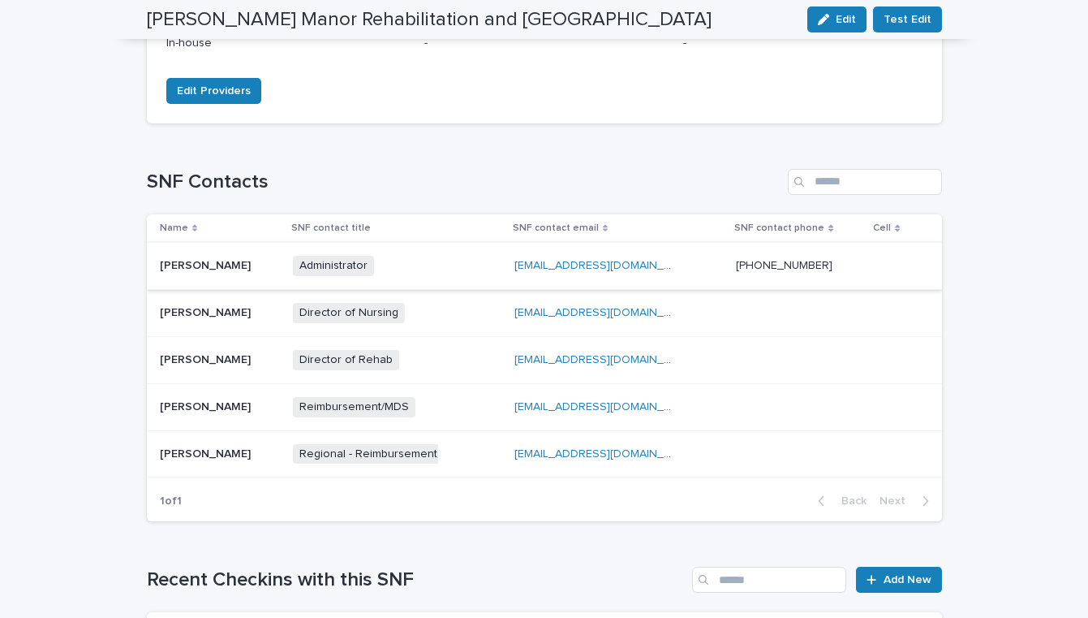
scroll to position [484, 0]
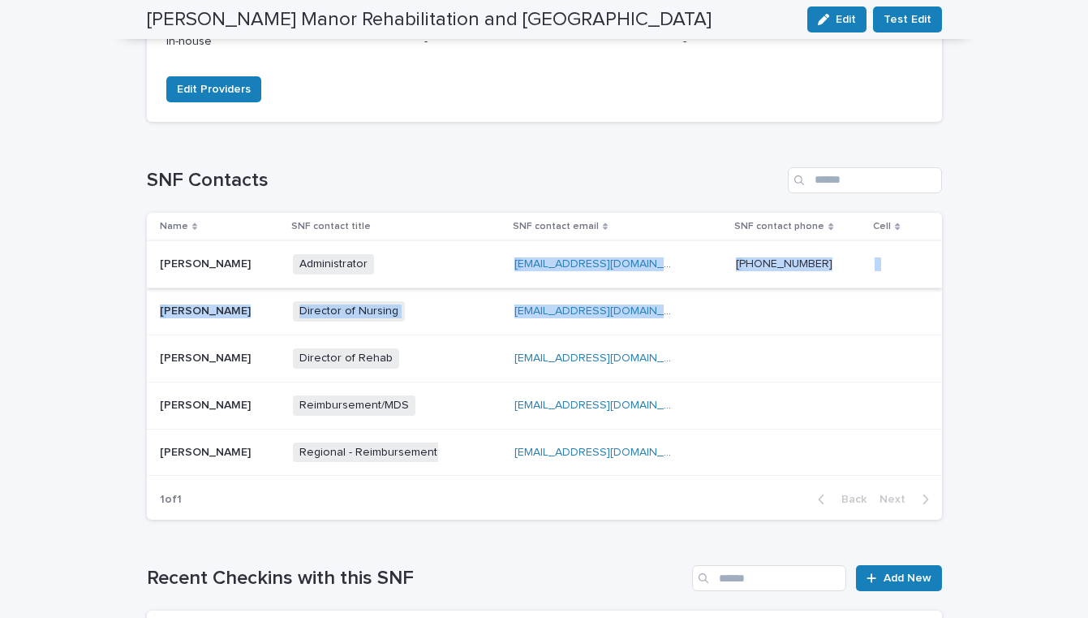
drag, startPoint x: 489, startPoint y: 310, endPoint x: 471, endPoint y: 286, distance: 30.7
click at [475, 278] on tbody "Corey Beaudette Corey Beaudette Administrator + 0 administrator@webstermanorrhc…" at bounding box center [544, 358] width 795 height 235
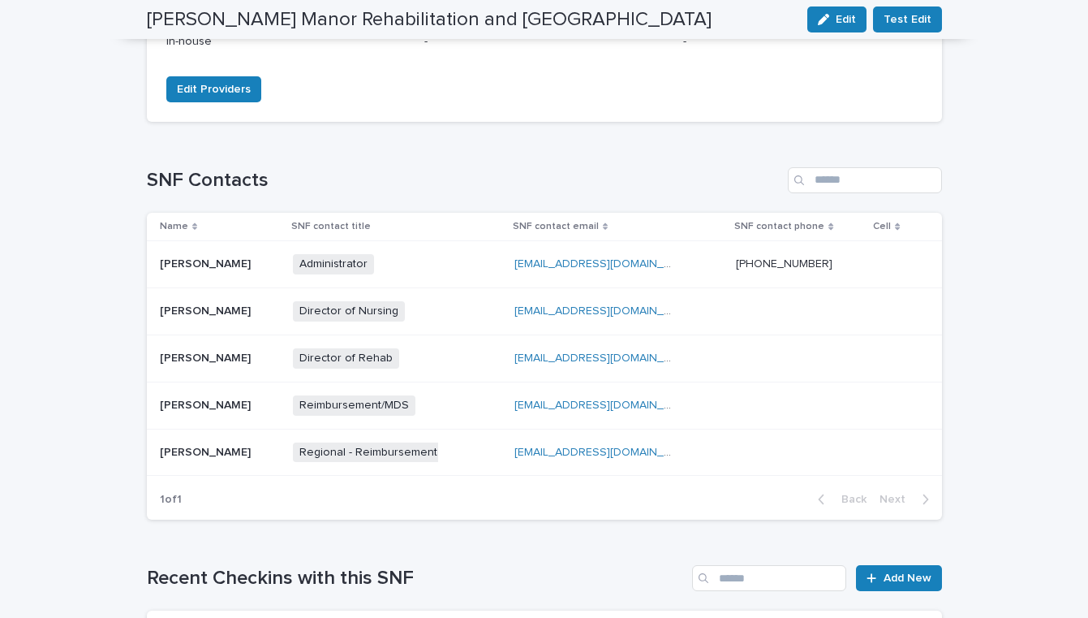
click at [458, 175] on h1 "SNF Contacts" at bounding box center [464, 181] width 635 height 24
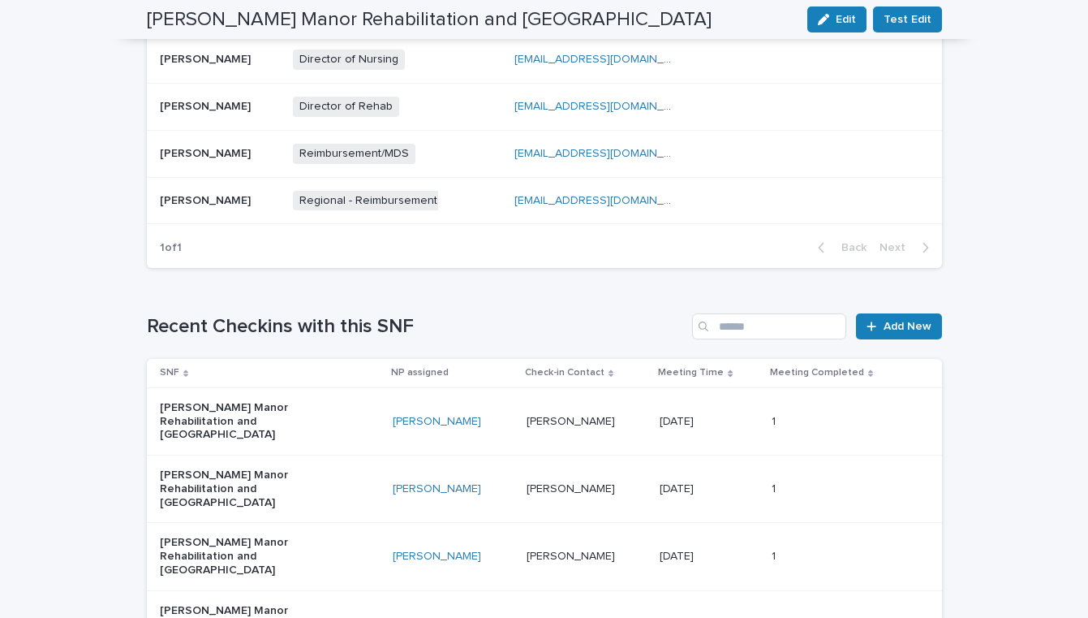
scroll to position [583, 0]
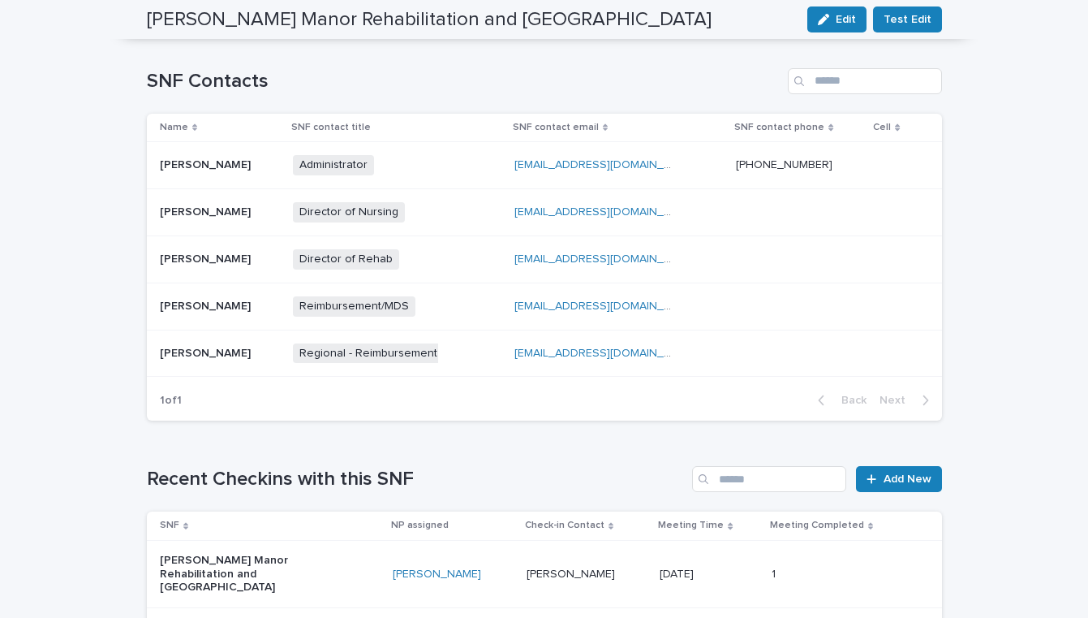
drag, startPoint x: 489, startPoint y: 259, endPoint x: 659, endPoint y: 259, distance: 170.4
click at [659, 259] on td "therapy@webstermanorrhcc.com therapy@webstermanorrhcc.com" at bounding box center [619, 258] width 222 height 47
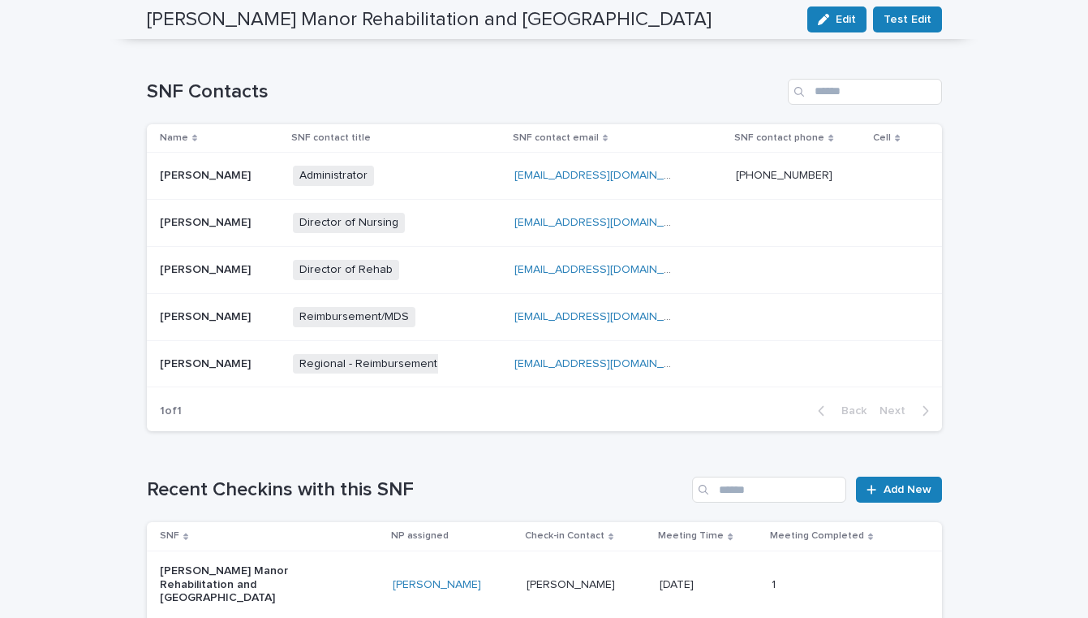
scroll to position [573, 0]
click at [475, 173] on div "Administrator + 0" at bounding box center [397, 175] width 209 height 33
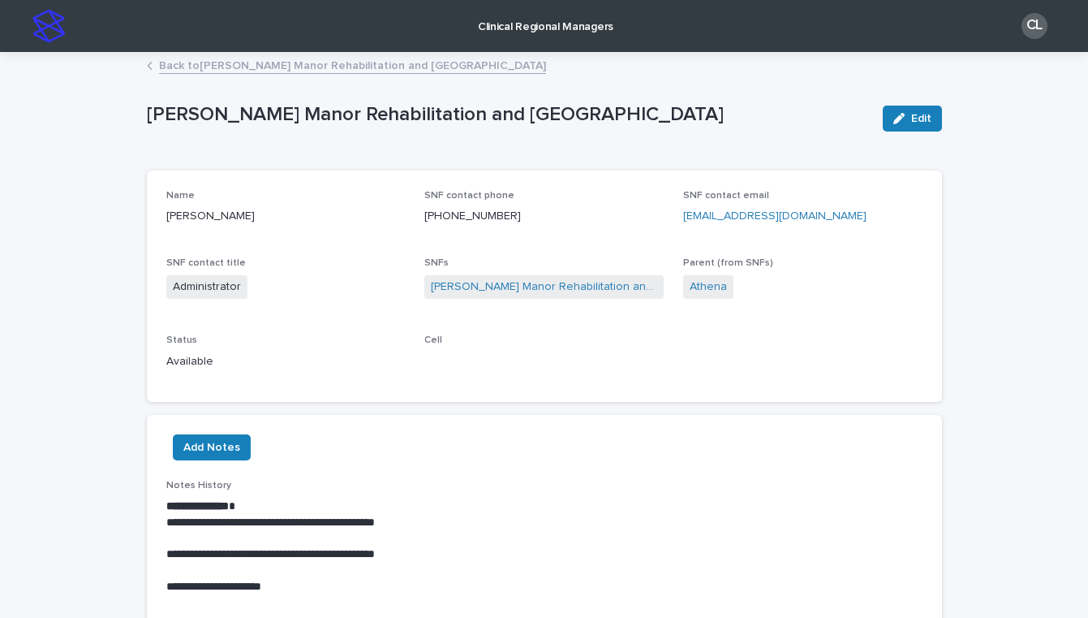
drag, startPoint x: 680, startPoint y: 218, endPoint x: 913, endPoint y: 219, distance: 232.9
click at [913, 219] on div "Name Corey Beaudette SNF contact phone (508) 949-0644 ext 8003 SNF contact emai…" at bounding box center [544, 286] width 756 height 193
copy link "administrator@webstermanorrhcc.com"
click at [192, 69] on link "Back to Webster Manor Rehabilitation and Health Care Center" at bounding box center [352, 64] width 387 height 19
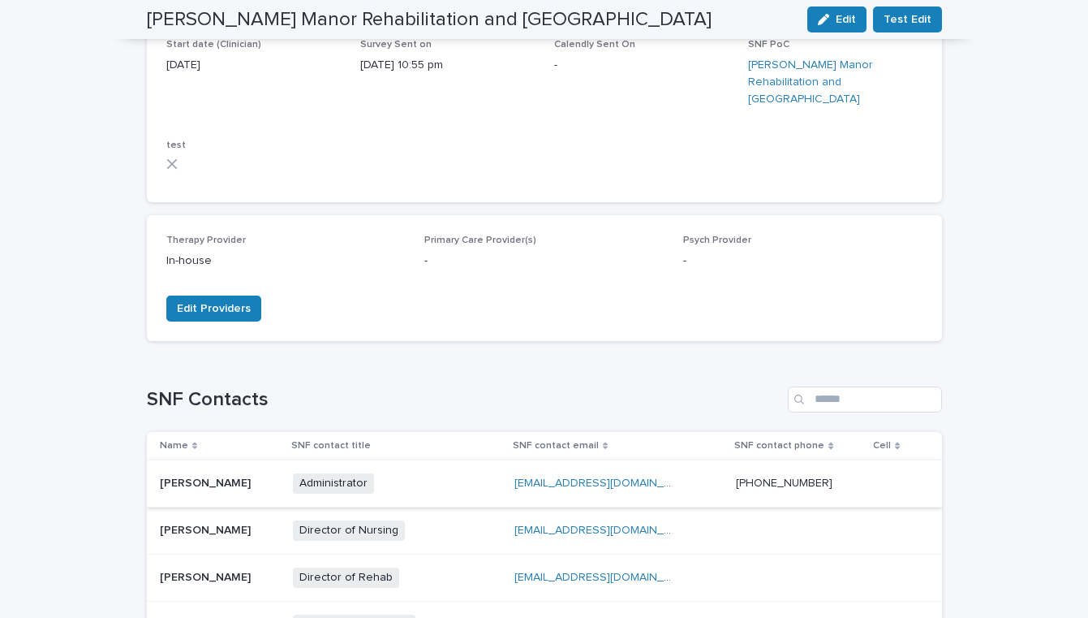
scroll to position [401, 0]
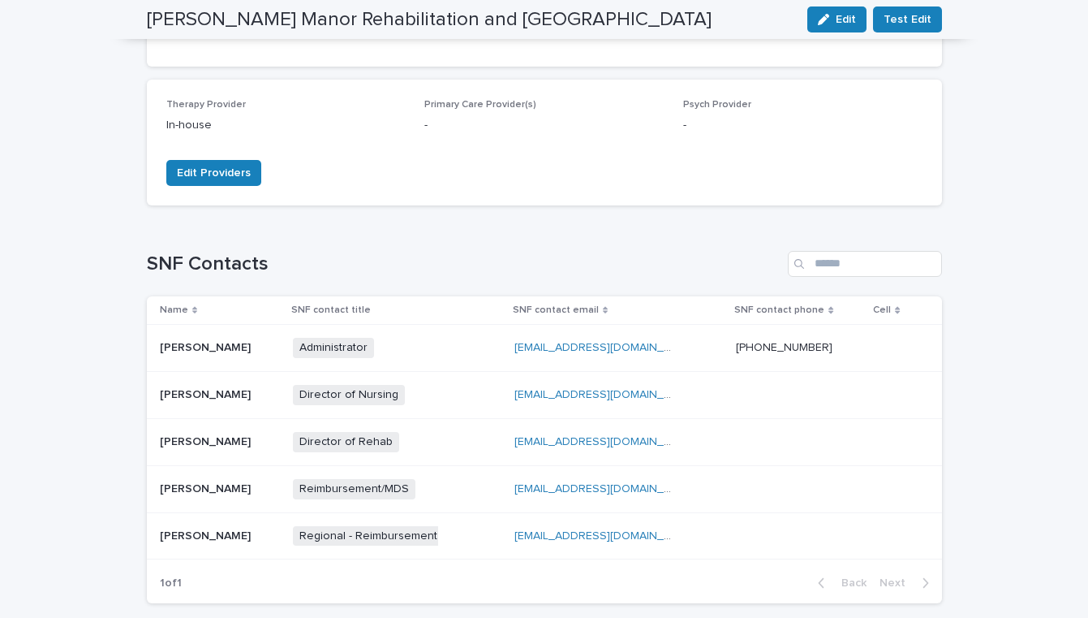
click at [452, 396] on div "Director of Nursing + 0" at bounding box center [397, 394] width 209 height 33
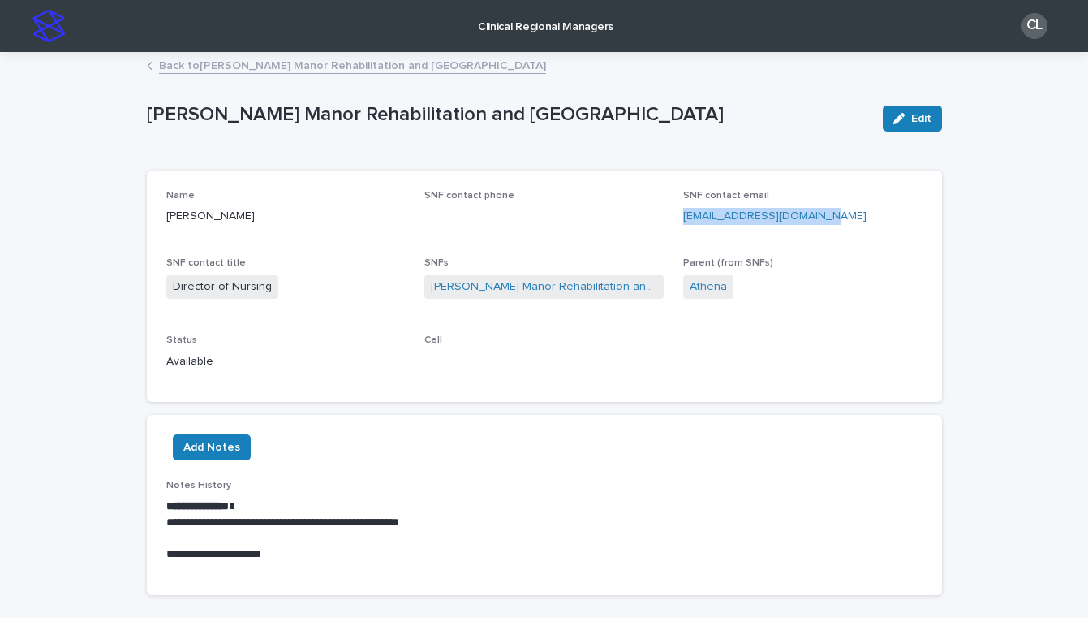
drag, startPoint x: 682, startPoint y: 217, endPoint x: 846, endPoint y: 213, distance: 164.8
click at [846, 213] on div "Name Wendy Angelo SNF contact phone SNF contact email dns@webstermanorrhcc.com …" at bounding box center [544, 286] width 756 height 193
copy link "dns@webstermanorrhcc.com"
click at [232, 67] on link "Back to Webster Manor Rehabilitation and Health Care Center" at bounding box center [352, 64] width 387 height 19
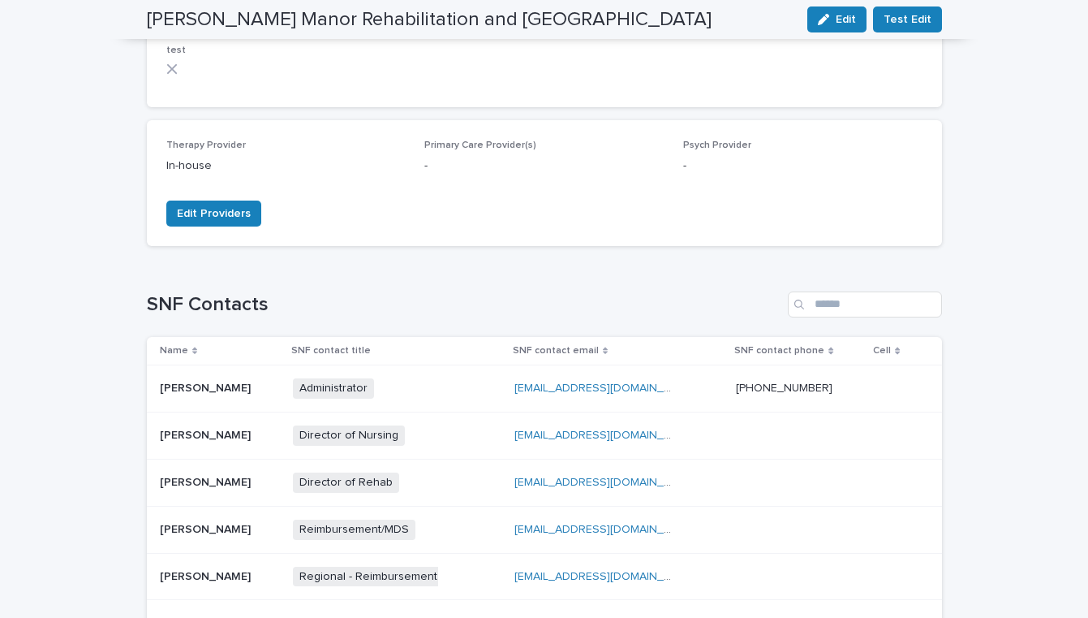
scroll to position [362, 0]
click at [424, 480] on div "Director of Rehab + 0" at bounding box center [374, 481] width 162 height 20
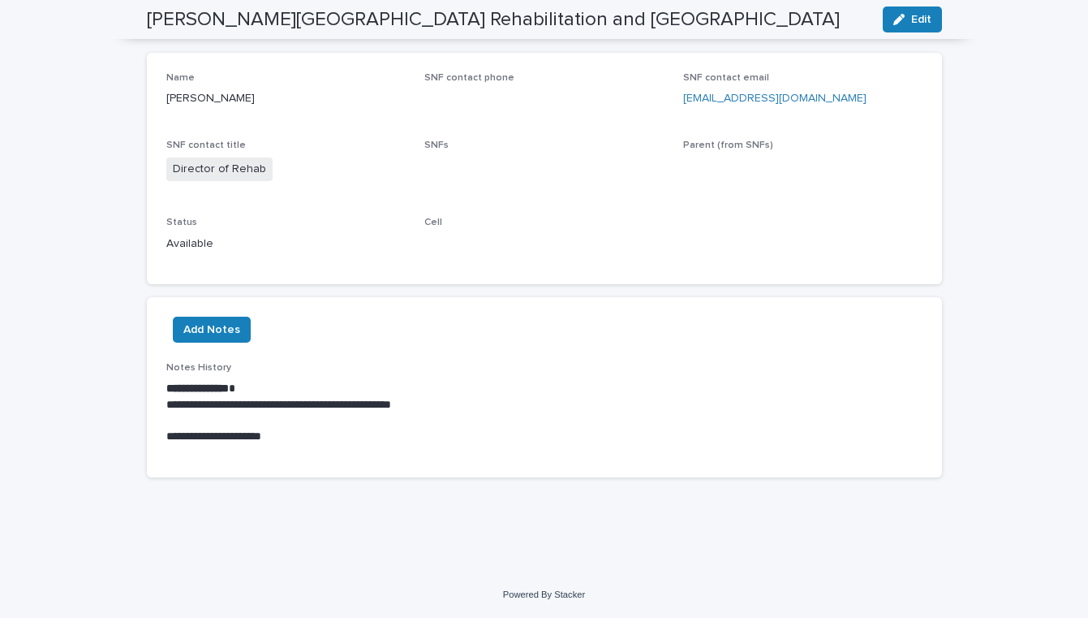
scroll to position [118, 0]
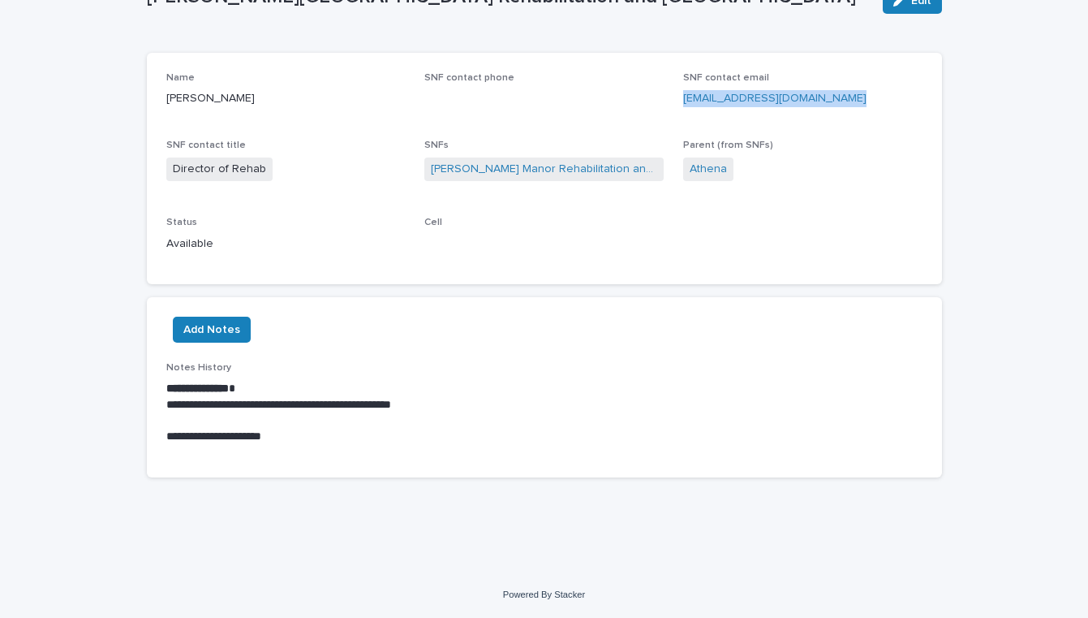
drag, startPoint x: 676, startPoint y: 99, endPoint x: 902, endPoint y: 98, distance: 225.6
click at [902, 99] on div "Name Jane Dupuis SNF contact phone SNF contact email therapy@webstermanorrhcc.c…" at bounding box center [544, 168] width 756 height 193
copy link "therapy@webstermanorrhcc.com"
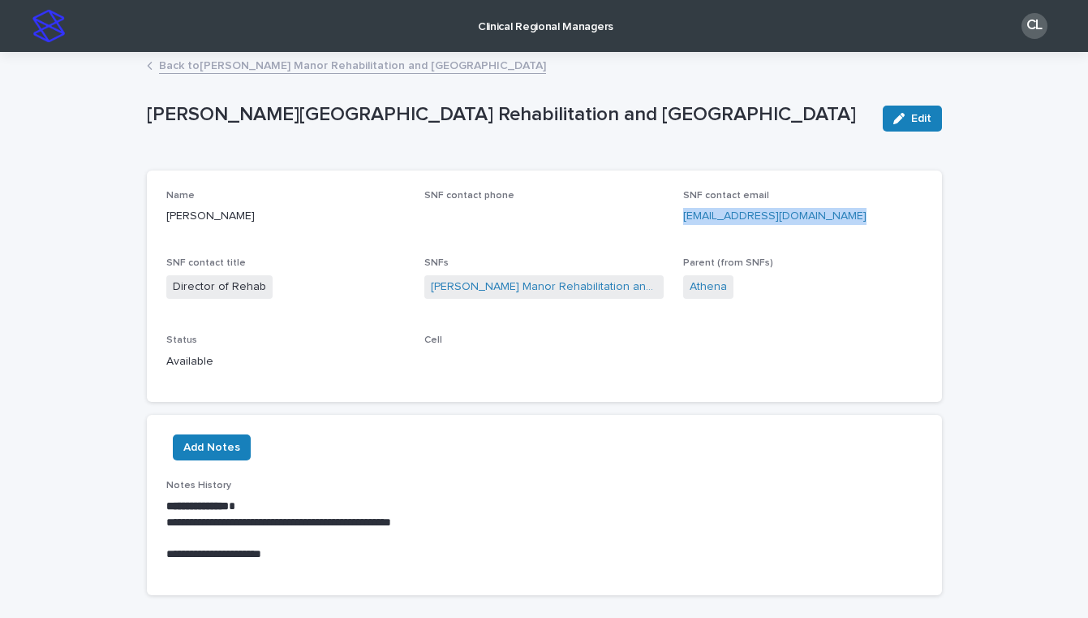
click at [195, 66] on link "Back to Webster Manor Rehabilitation and Health Care Center" at bounding box center [352, 64] width 387 height 19
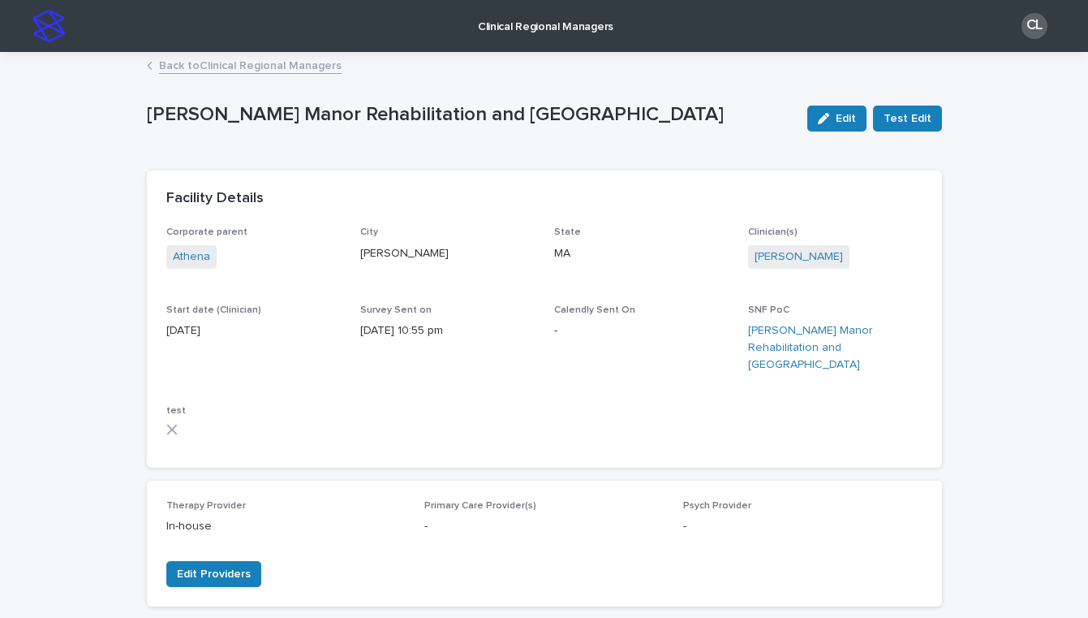
click at [206, 64] on link "Back to Clinical Regional Managers" at bounding box center [250, 64] width 183 height 19
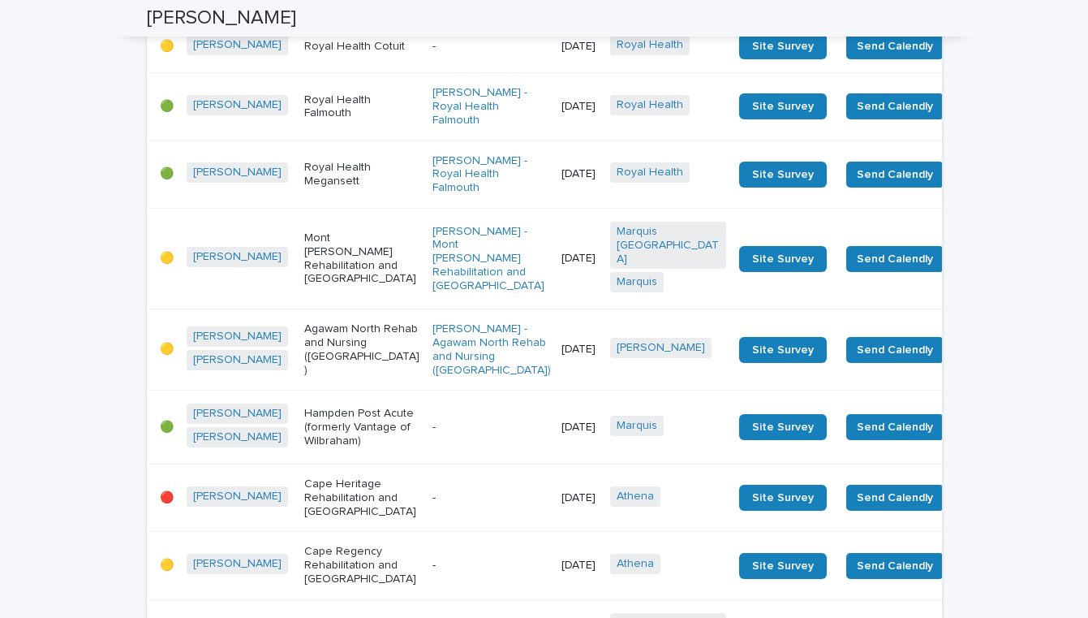
scroll to position [444, 0]
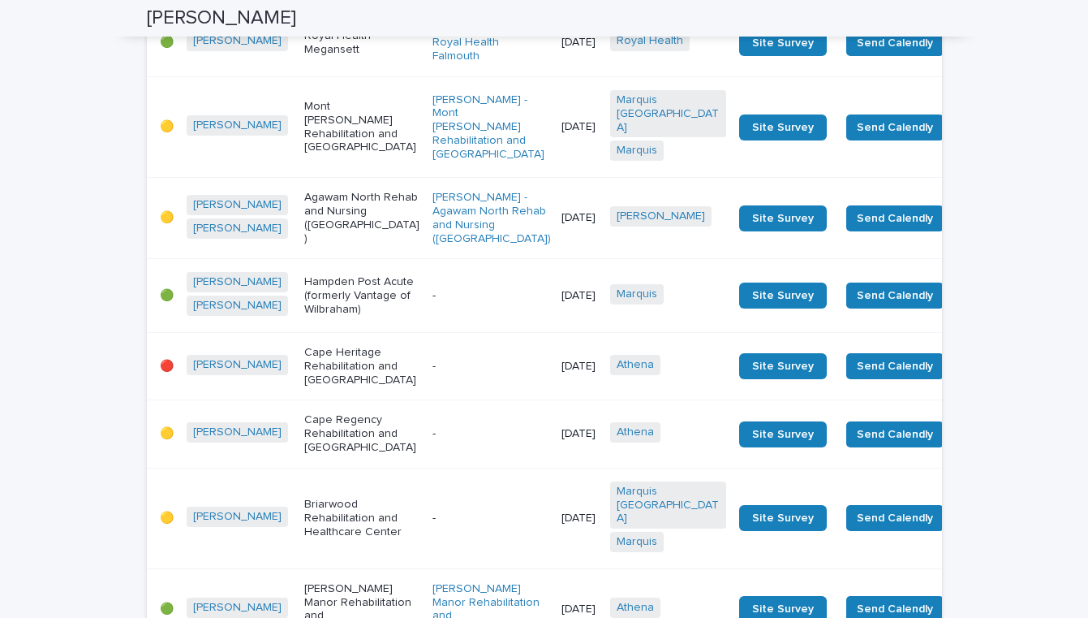
click at [433, 373] on p "-" at bounding box center [491, 366] width 116 height 14
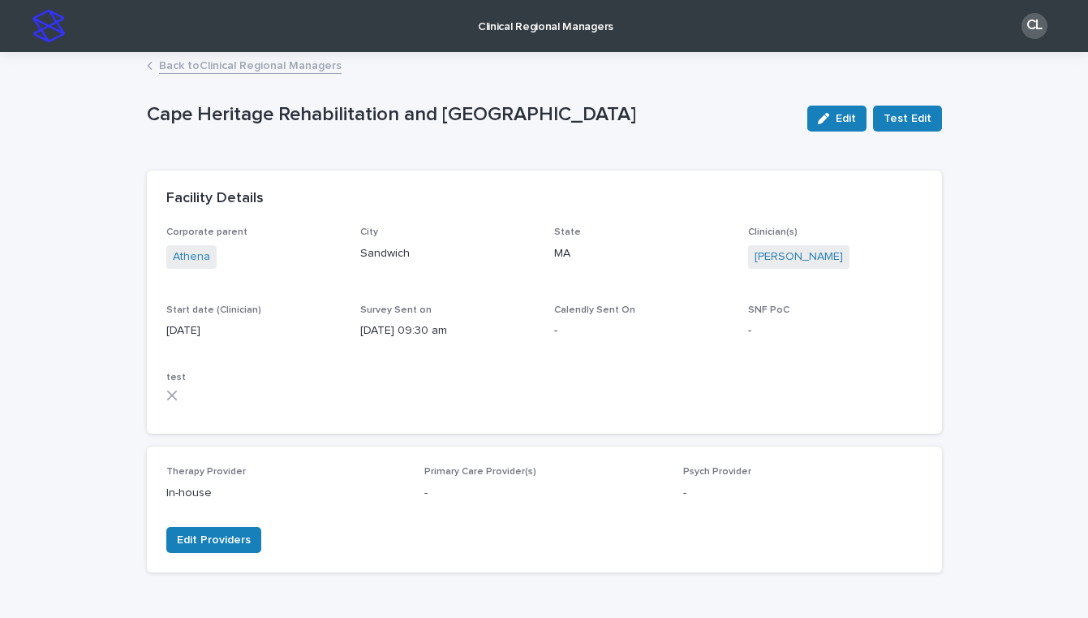
click at [205, 61] on link "Back to Clinical Regional Managers" at bounding box center [250, 64] width 183 height 19
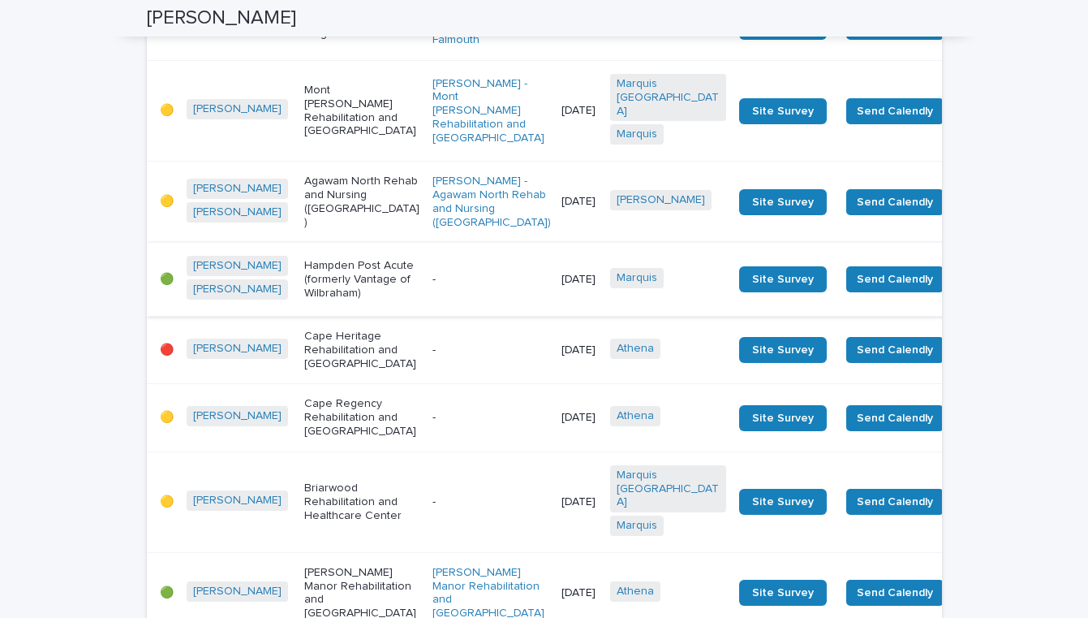
scroll to position [459, 0]
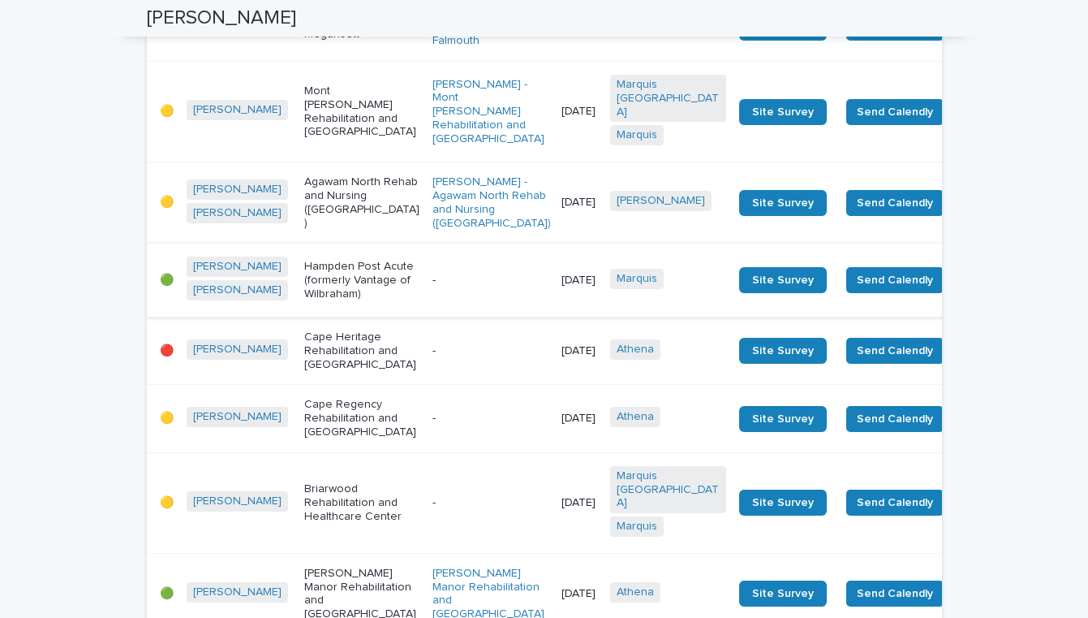
click at [356, 371] on p "Cape Heritage Rehabilitation and [GEOGRAPHIC_DATA]" at bounding box center [362, 350] width 116 height 41
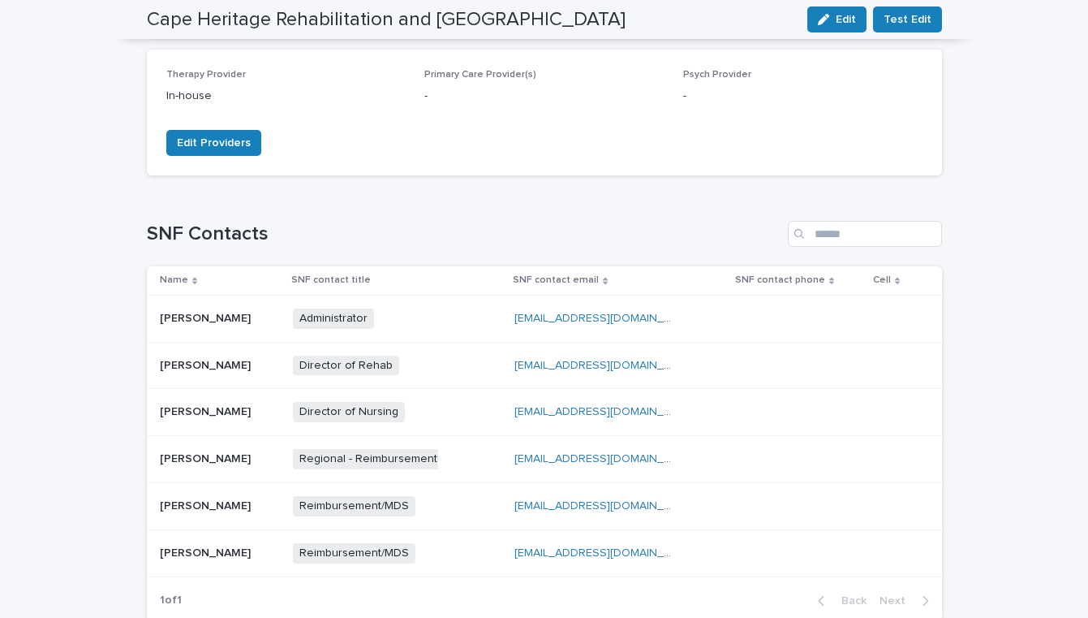
scroll to position [508, 0]
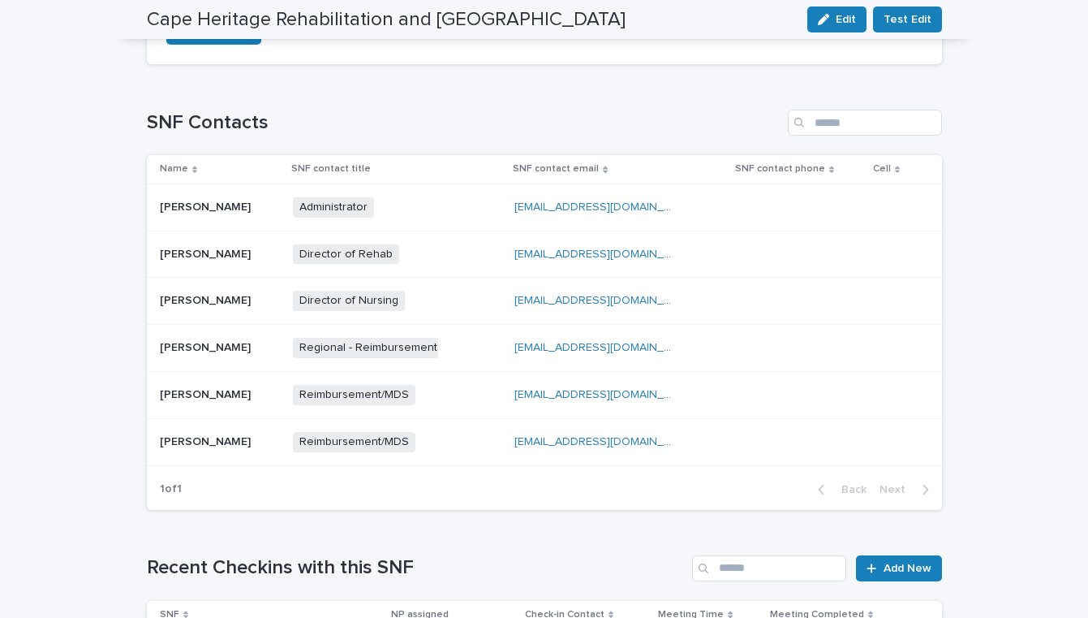
click at [454, 200] on div "Administrator + 0" at bounding box center [374, 207] width 162 height 20
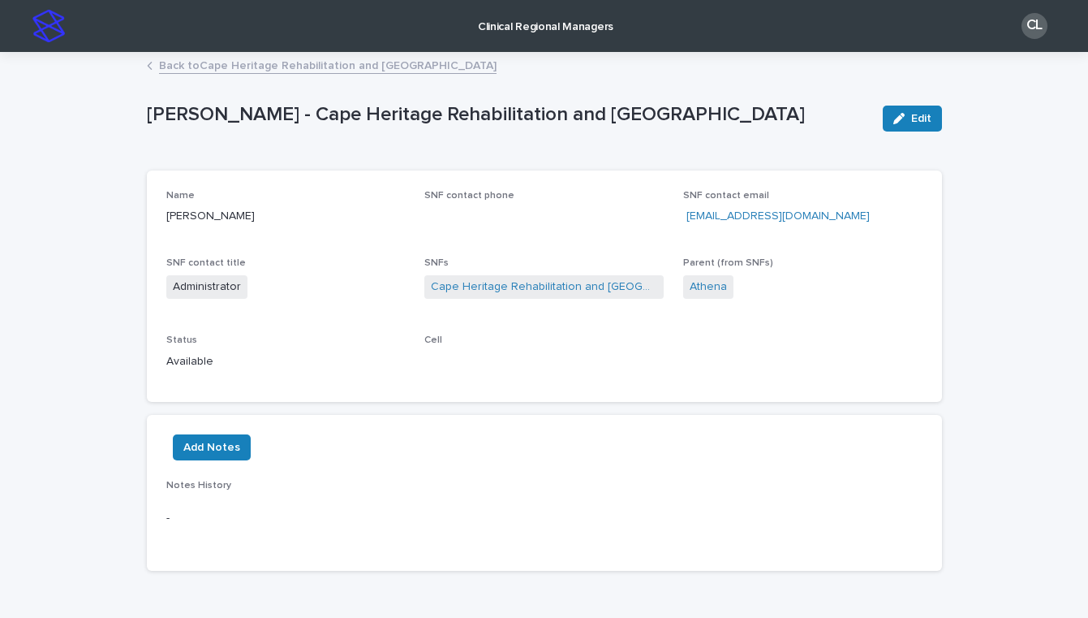
drag, startPoint x: 682, startPoint y: 215, endPoint x: 902, endPoint y: 210, distance: 220.0
click at [902, 210] on p "[EMAIL_ADDRESS][DOMAIN_NAME]" at bounding box center [802, 216] width 239 height 17
copy p "[EMAIL_ADDRESS][DOMAIN_NAME]"
click at [245, 68] on link "Back to Cape Heritage Rehabilitation and Health Care Center" at bounding box center [328, 64] width 338 height 19
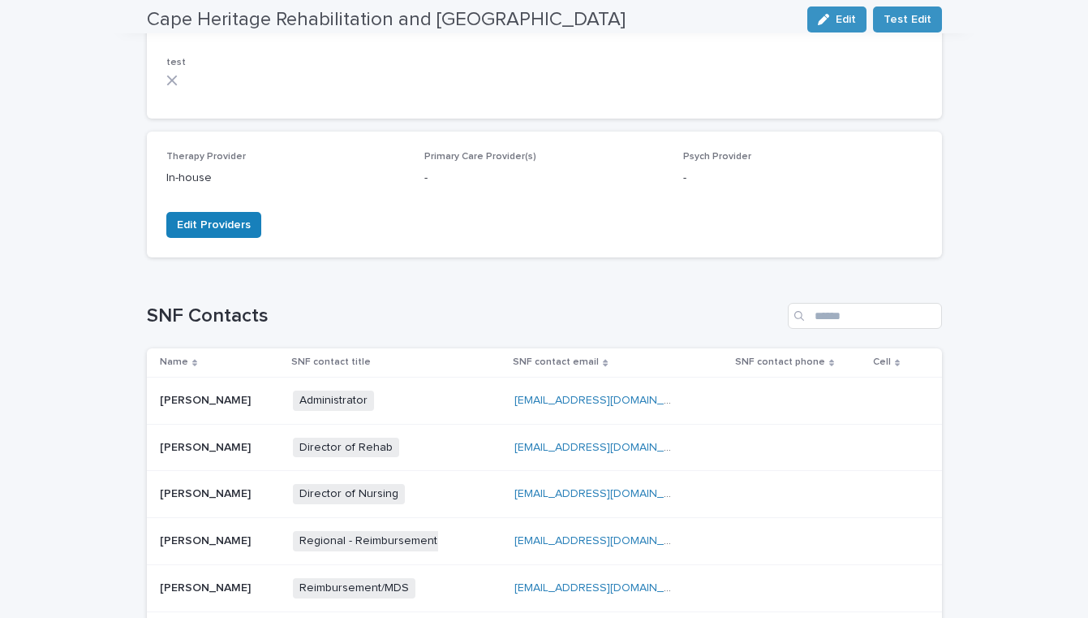
scroll to position [325, 0]
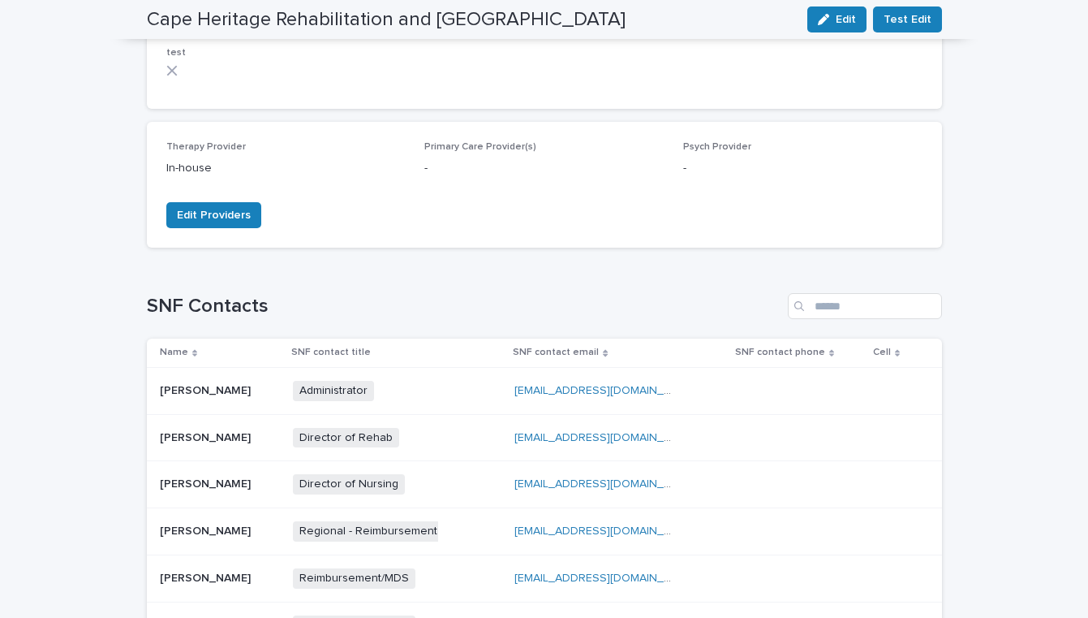
click at [487, 441] on div "Director of Rehab + 0" at bounding box center [397, 437] width 209 height 33
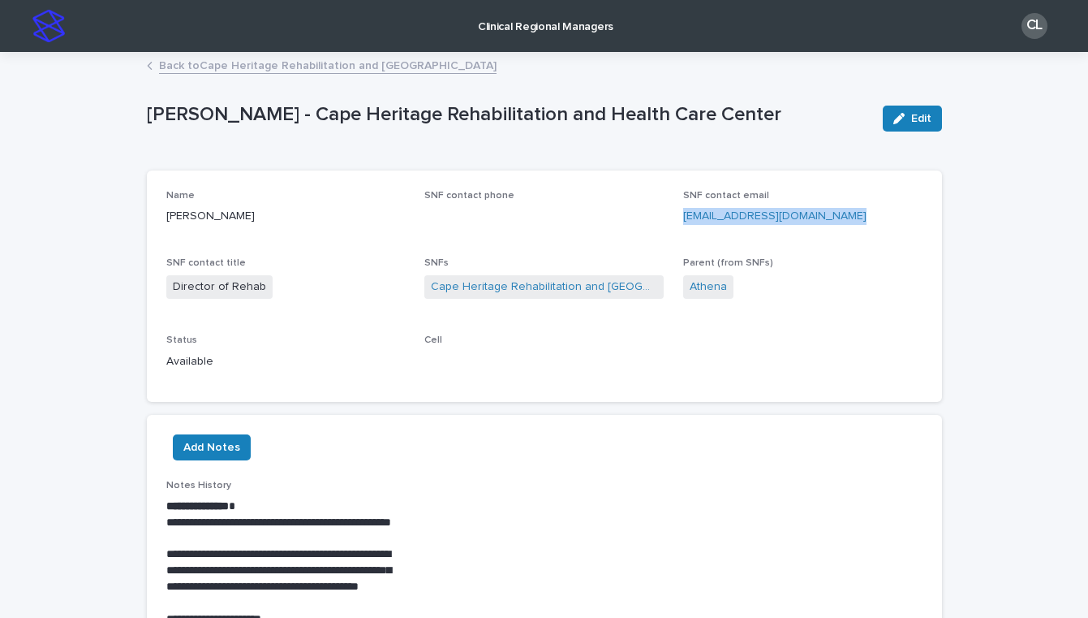
drag, startPoint x: 681, startPoint y: 213, endPoint x: 887, endPoint y: 208, distance: 206.2
click at [887, 208] on div "Name Stephanie Cooper SNF contact phone SNF contact email therapy@capeheritager…" at bounding box center [544, 286] width 756 height 193
copy link "[EMAIL_ADDRESS][DOMAIN_NAME]"
click at [190, 65] on link "Back to Cape Heritage Rehabilitation and Health Care Center" at bounding box center [328, 64] width 338 height 19
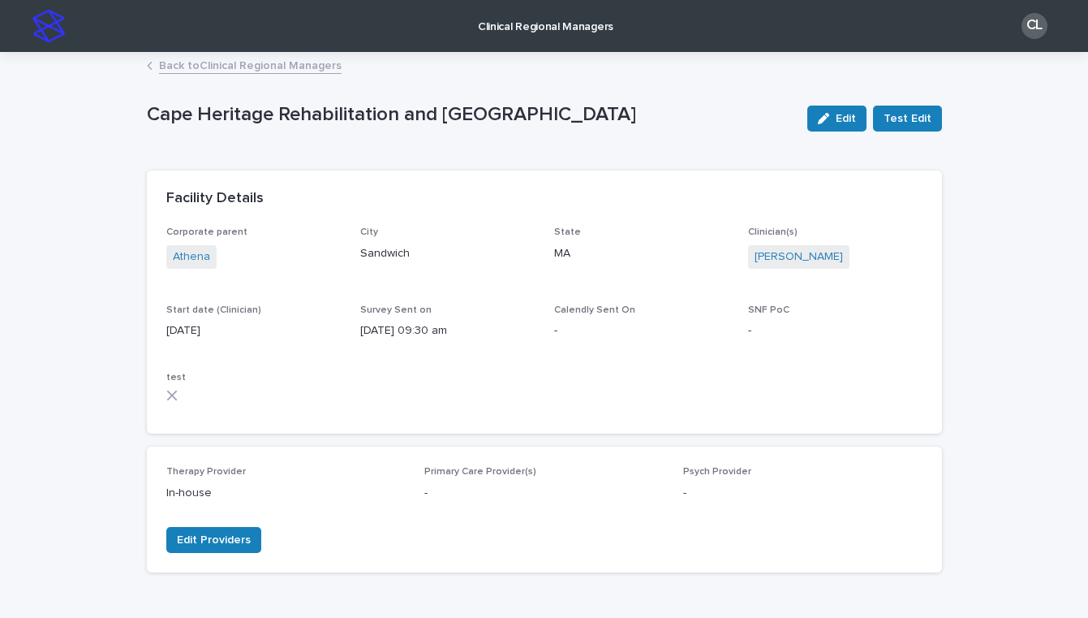
click at [243, 70] on link "Back to Clinical Regional Managers" at bounding box center [250, 64] width 183 height 19
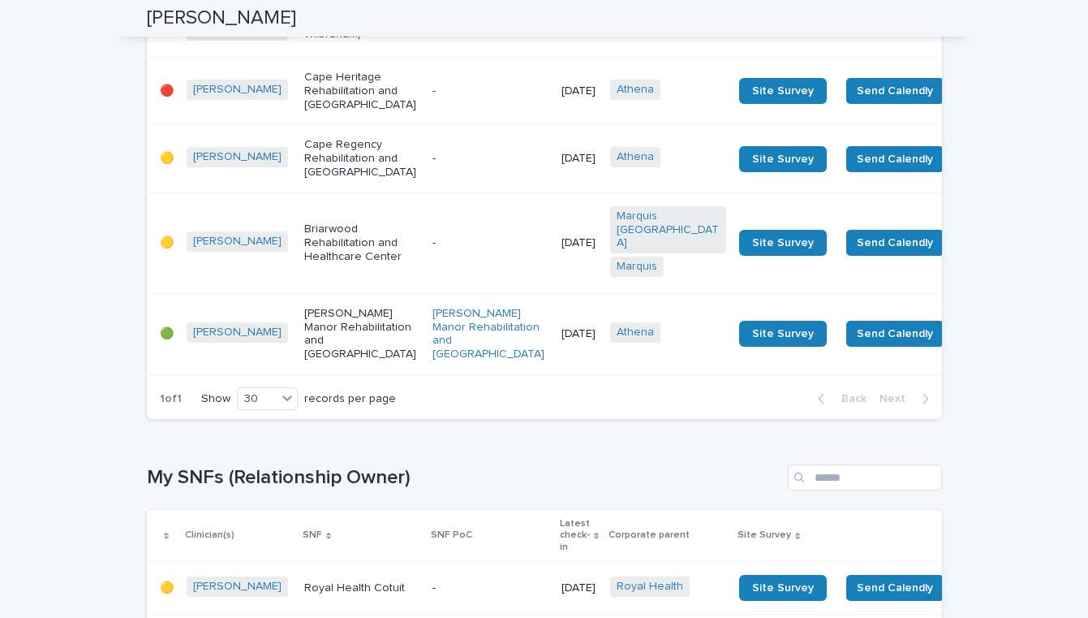
scroll to position [734, 0]
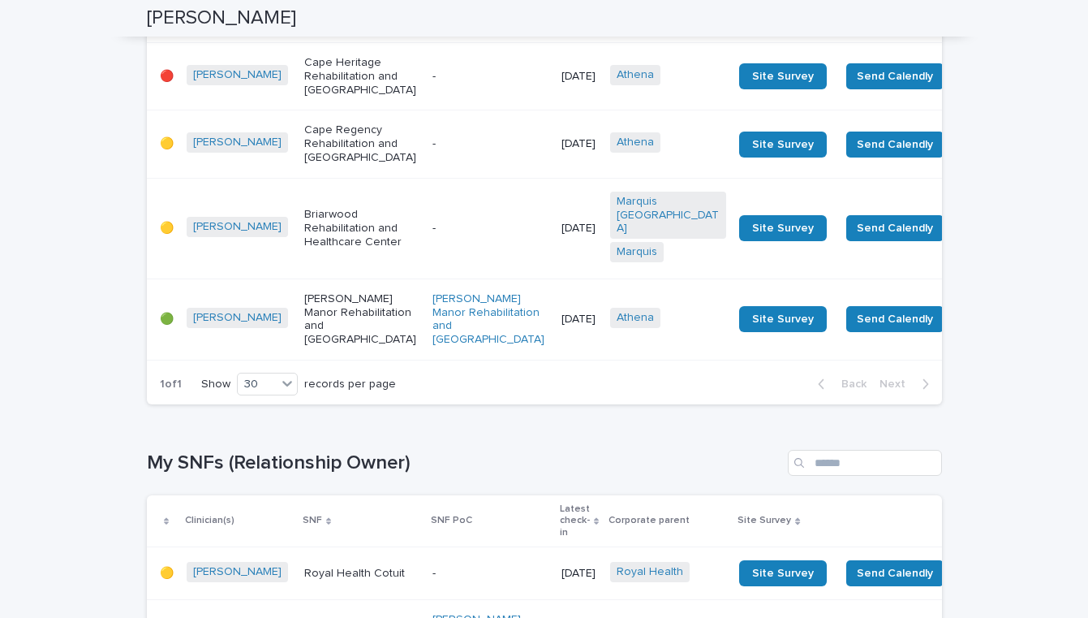
click at [426, 110] on td "-" at bounding box center [490, 75] width 129 height 67
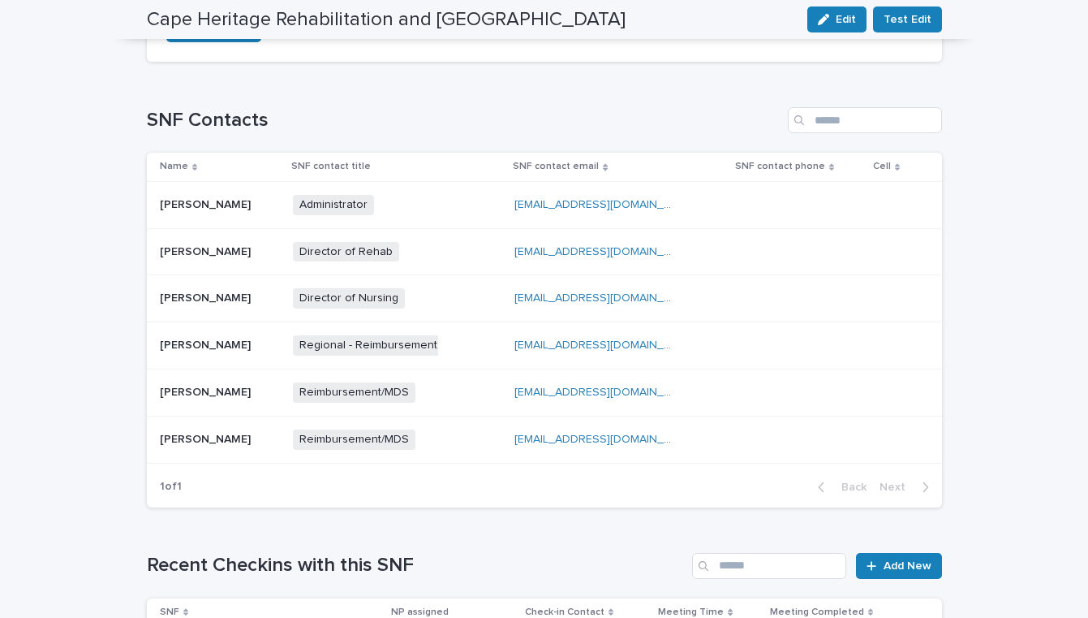
scroll to position [488, 0]
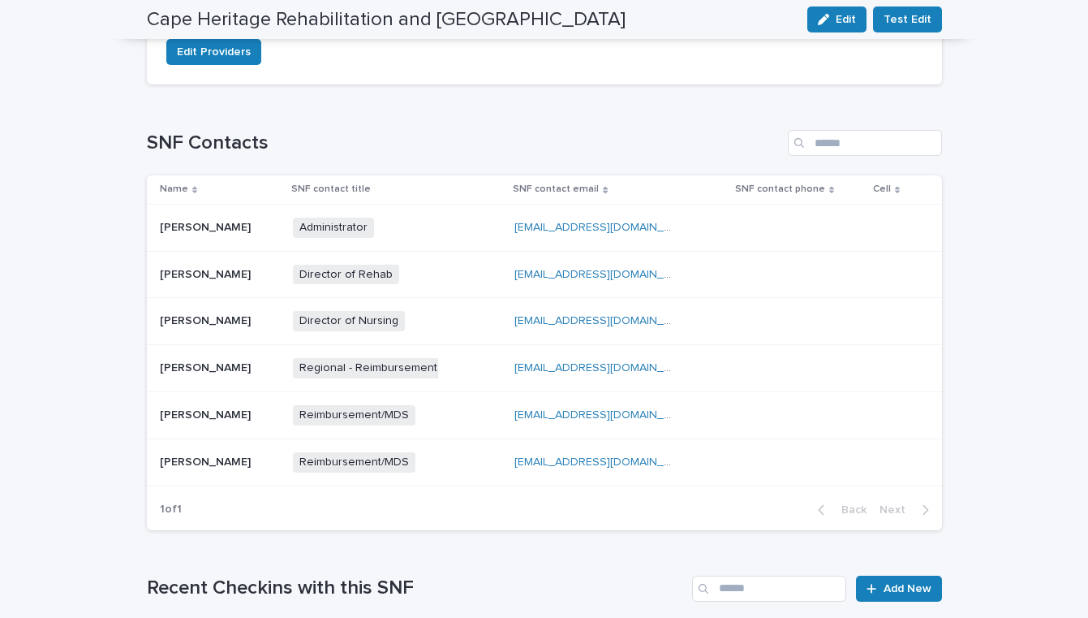
click at [427, 329] on div "Director of Nursing + 0" at bounding box center [374, 321] width 162 height 20
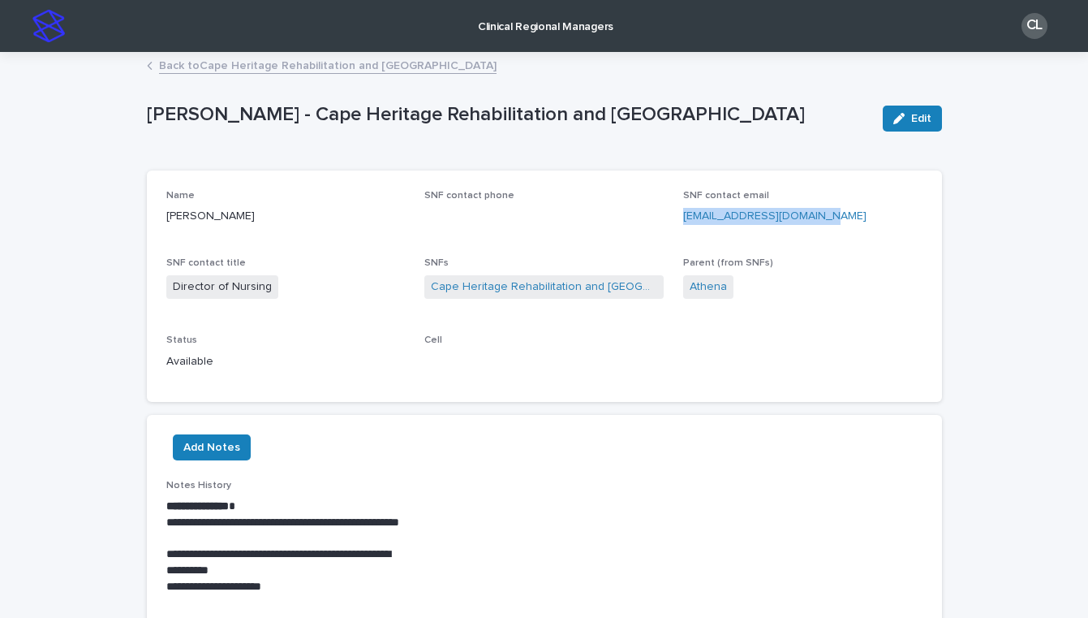
drag, startPoint x: 681, startPoint y: 222, endPoint x: 857, endPoint y: 219, distance: 176.1
click at [859, 219] on div "Name Cara Coull-McKay SNF contact phone SNF contact email dns@capeheritagerhcc.…" at bounding box center [544, 286] width 756 height 193
copy link "[EMAIL_ADDRESS][DOMAIN_NAME]"
click at [272, 67] on link "Back to Cape Heritage Rehabilitation and Health Care Center" at bounding box center [328, 64] width 338 height 19
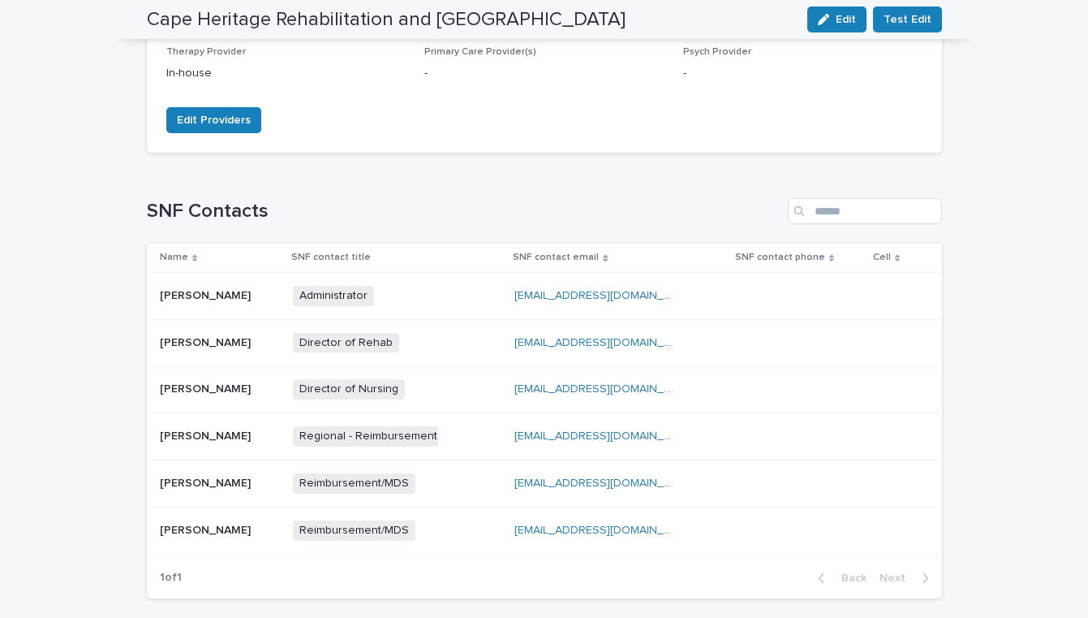
scroll to position [717, 0]
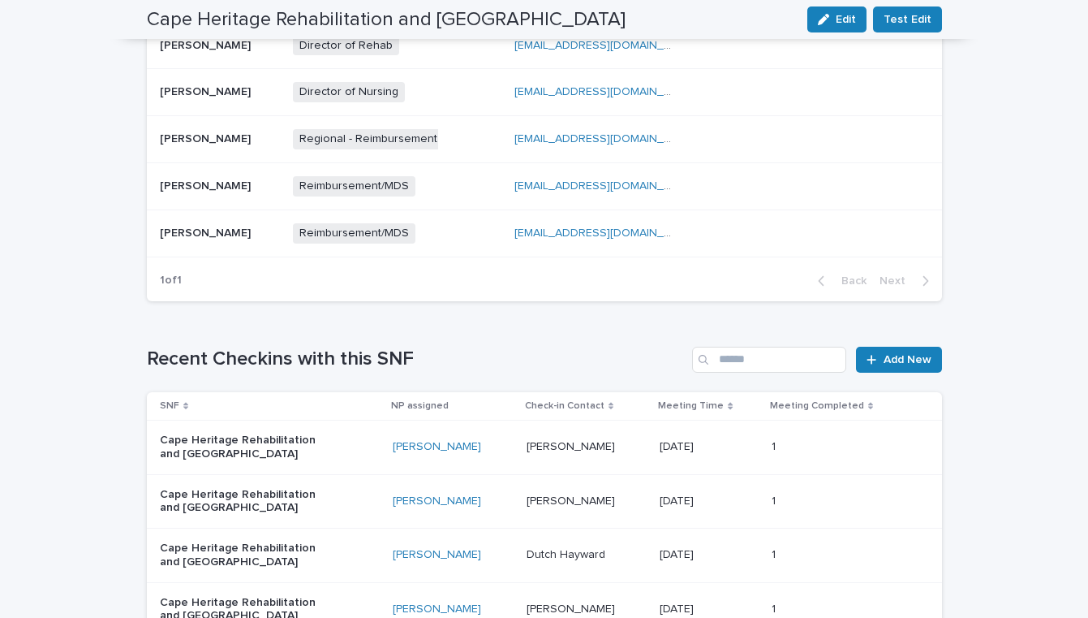
drag, startPoint x: 389, startPoint y: 449, endPoint x: 496, endPoint y: 447, distance: 107.1
click at [496, 447] on td "[PERSON_NAME]" at bounding box center [453, 447] width 134 height 54
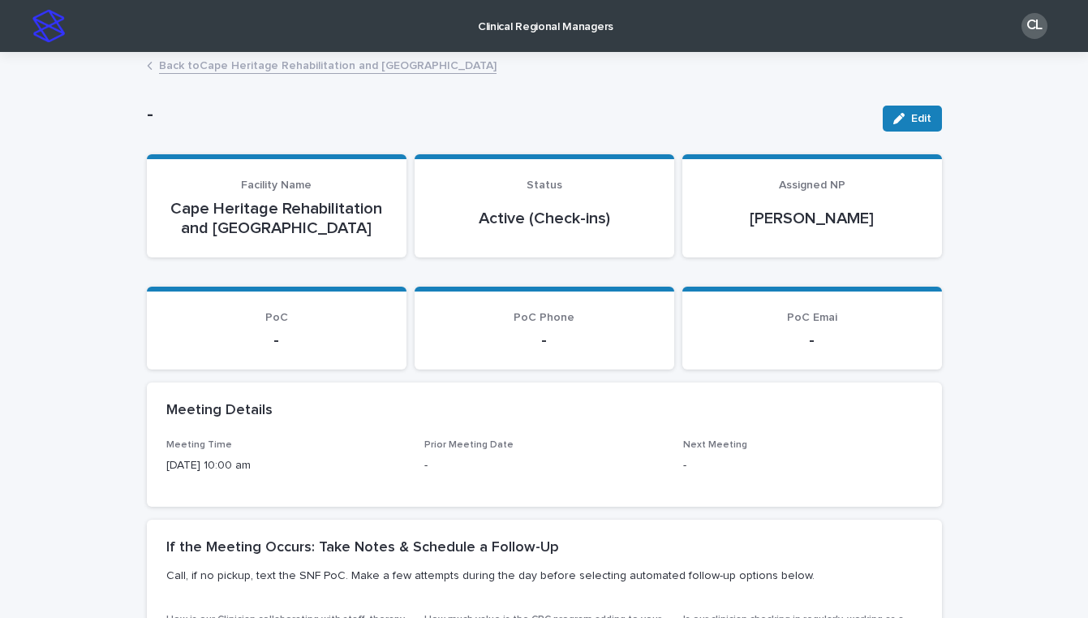
click at [345, 60] on link "Back to Cape Heritage Rehabilitation and Health Care Center" at bounding box center [328, 64] width 338 height 19
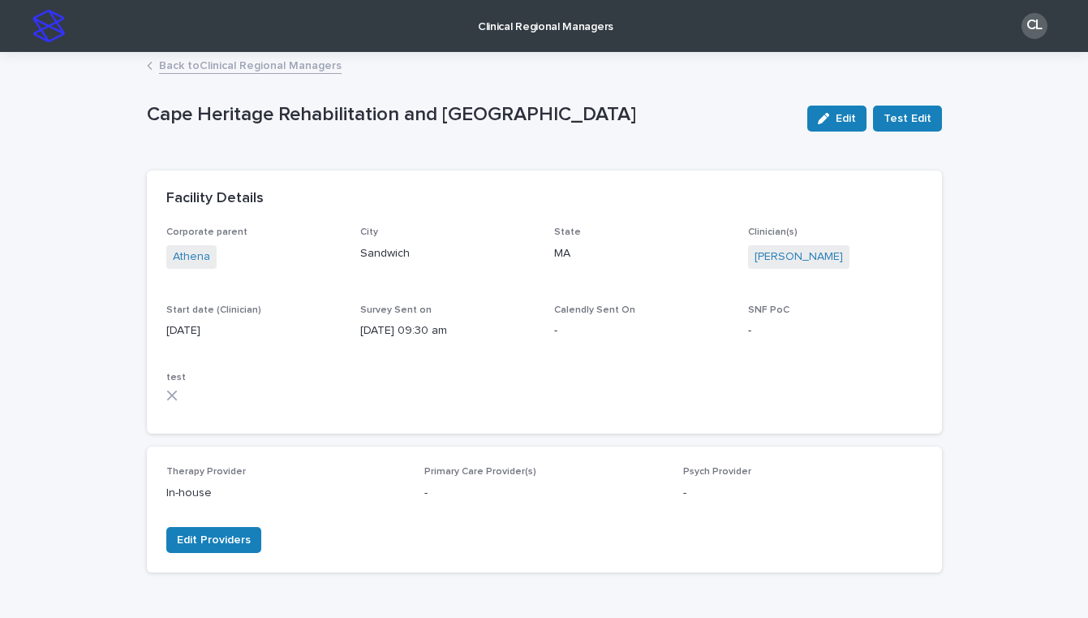
click at [250, 63] on link "Back to Clinical Regional Managers" at bounding box center [250, 64] width 183 height 19
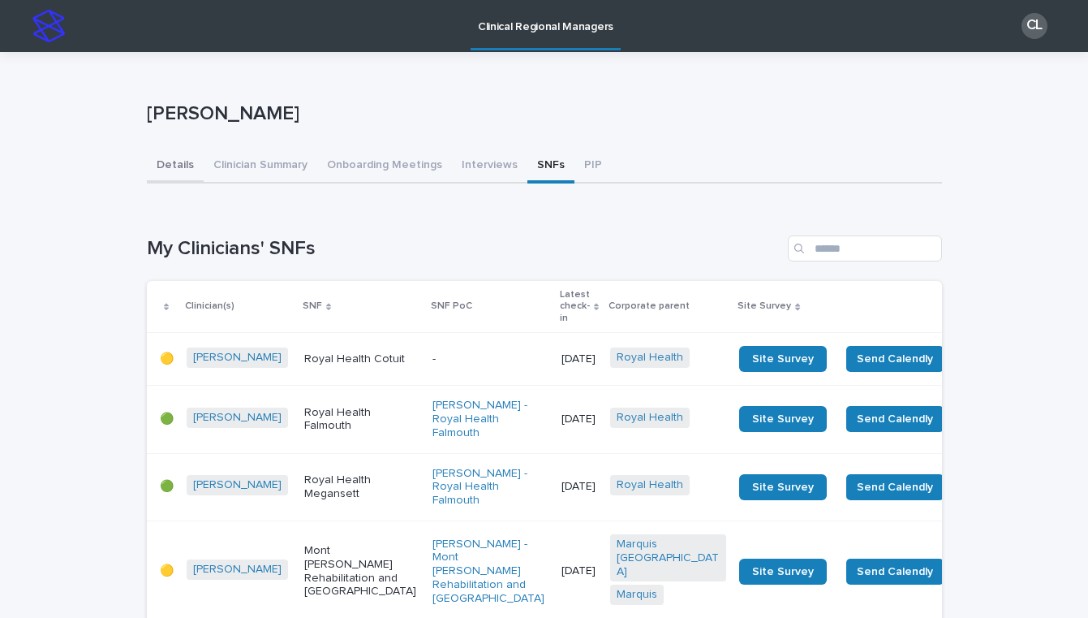
click at [172, 163] on button "Details" at bounding box center [175, 166] width 57 height 34
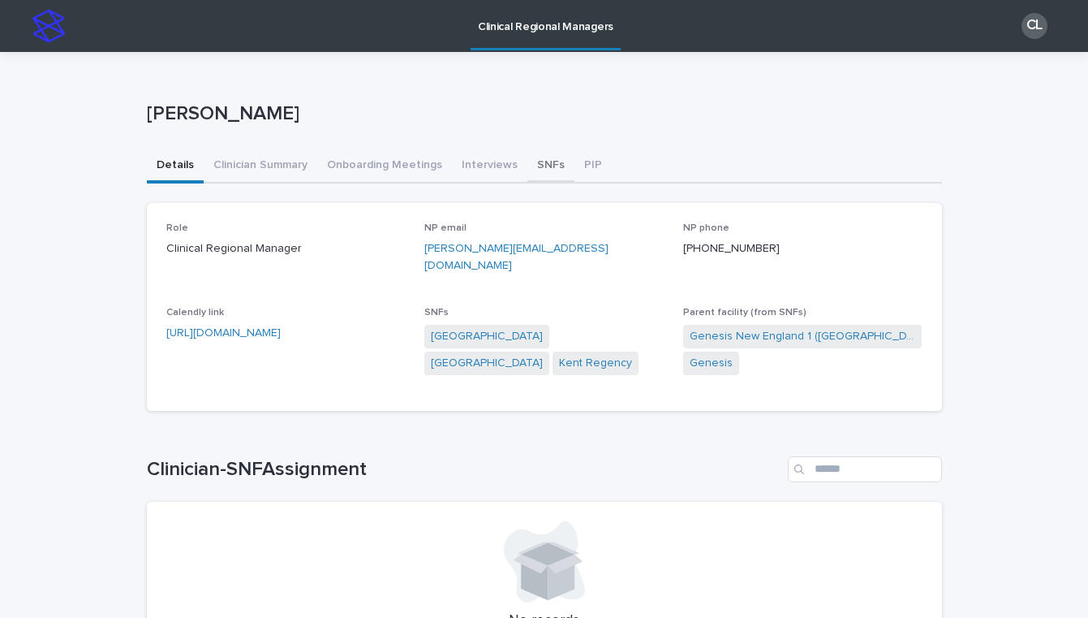
click at [543, 165] on button "SNFs" at bounding box center [550, 166] width 47 height 34
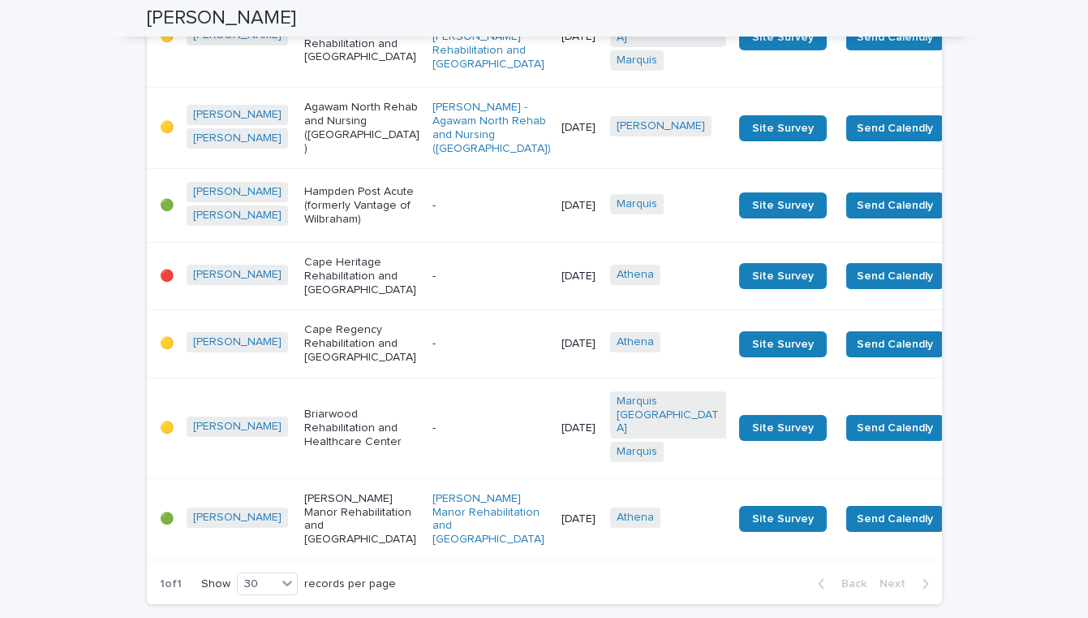
click at [433, 283] on div "-" at bounding box center [491, 274] width 116 height 17
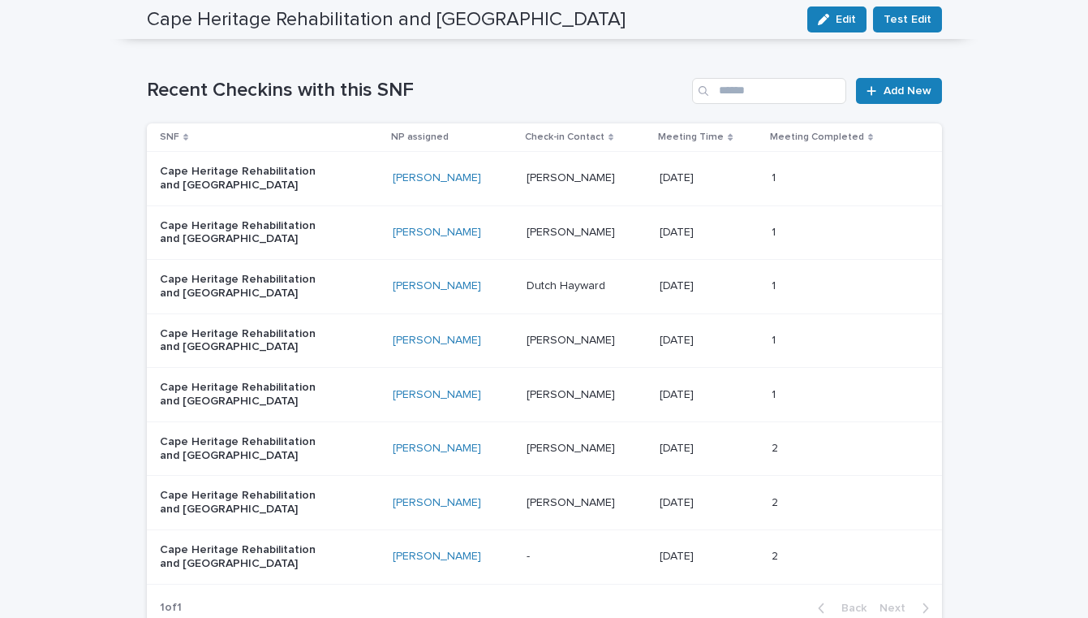
scroll to position [962, 0]
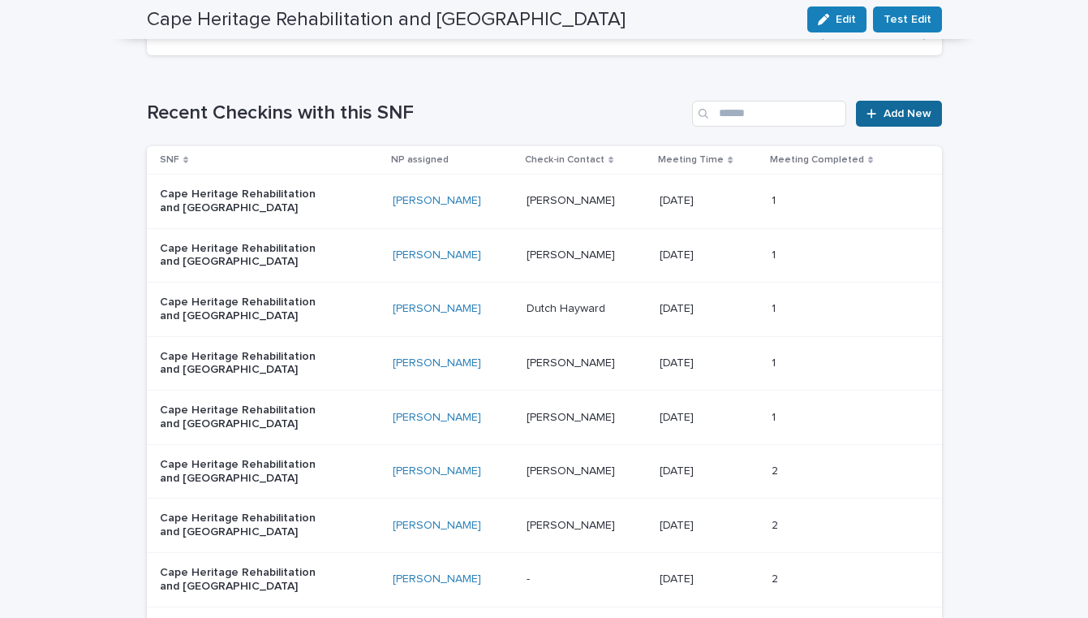
click at [898, 115] on span "Add New" at bounding box center [908, 113] width 48 height 11
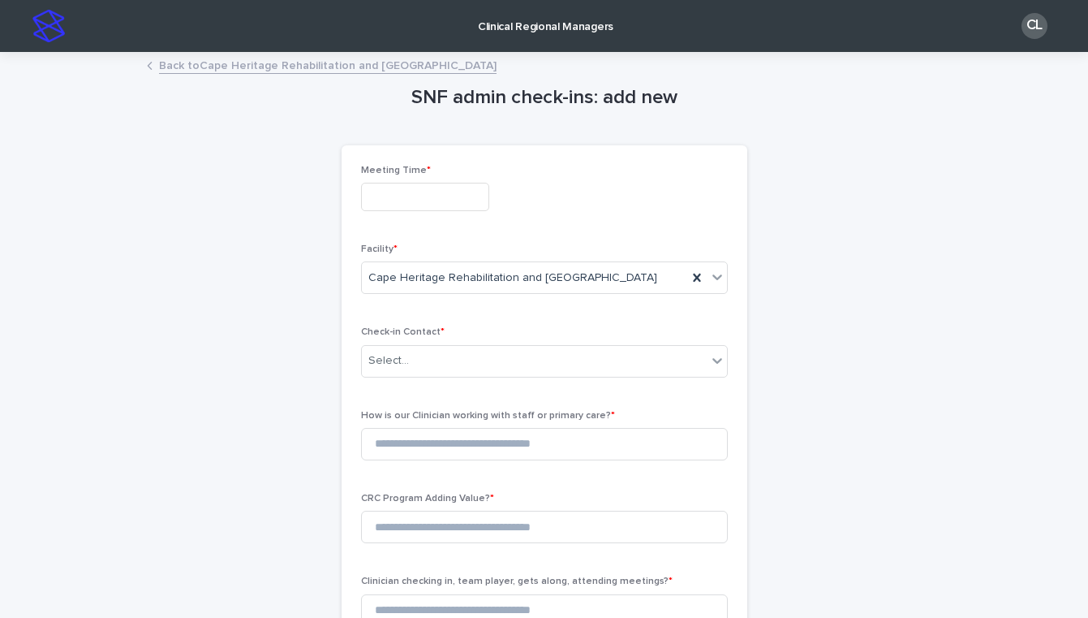
click at [444, 178] on div "Meeting Time *" at bounding box center [544, 194] width 367 height 59
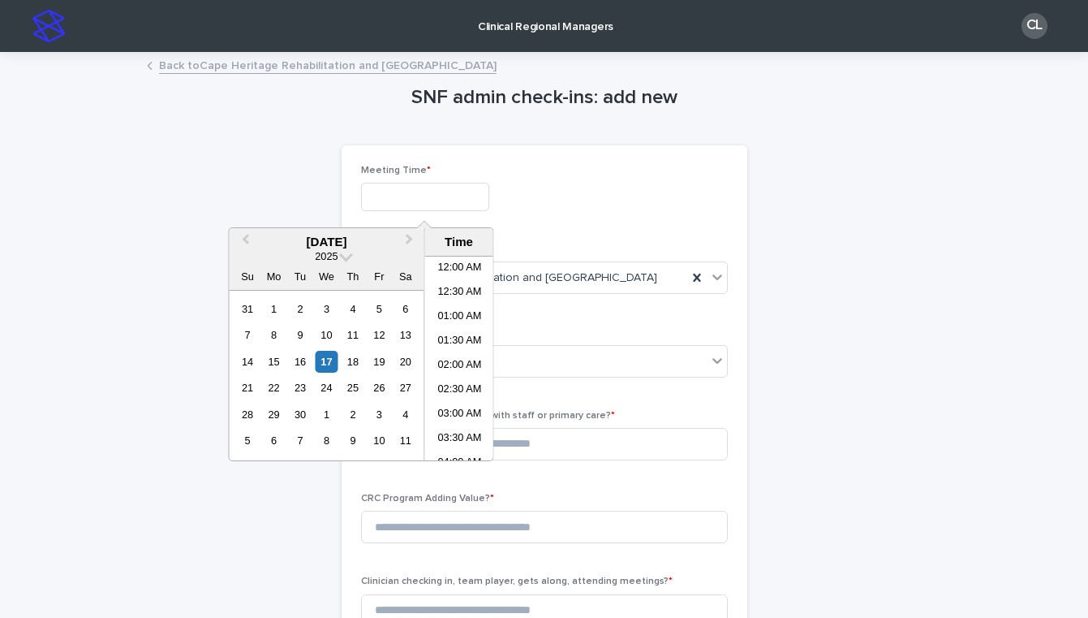
click at [424, 210] on input "text" at bounding box center [425, 197] width 128 height 28
click at [463, 356] on li "11:30 AM" at bounding box center [459, 359] width 69 height 24
type input "**********"
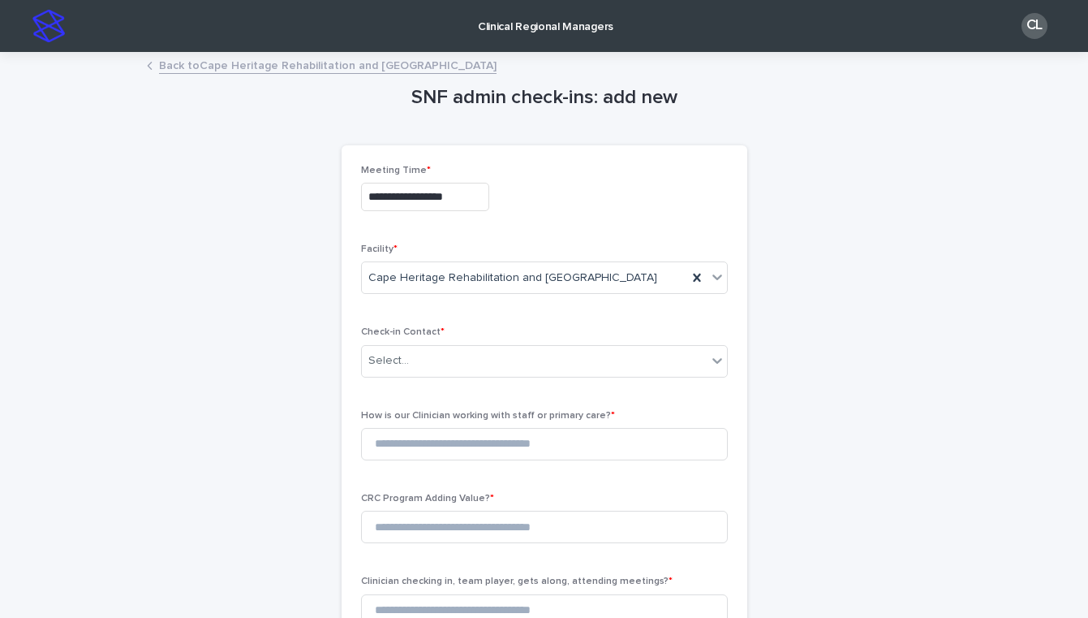
scroll to position [92, 0]
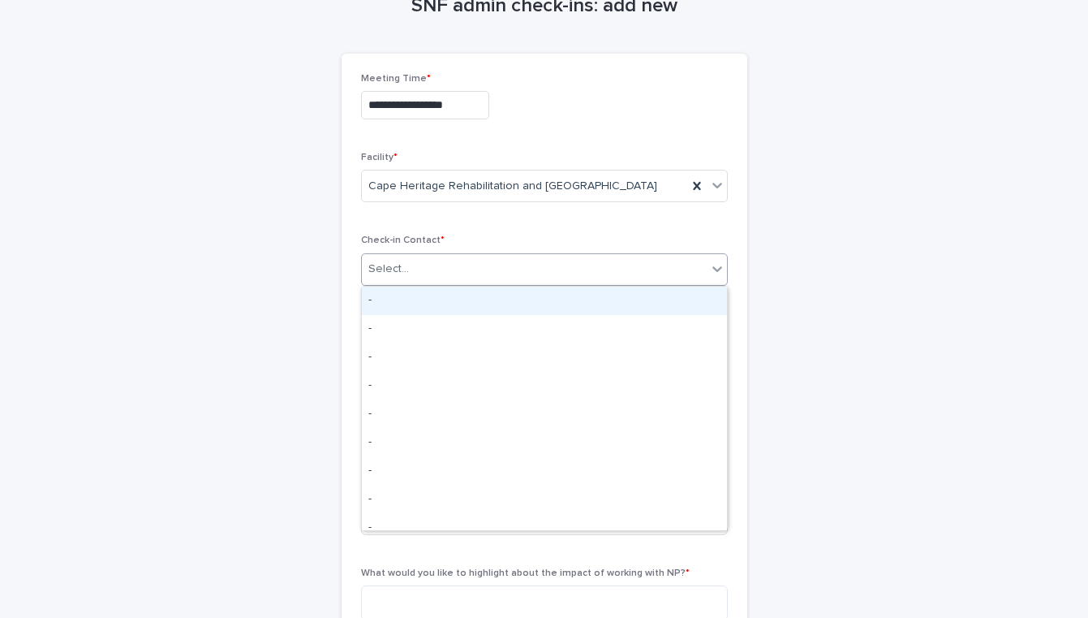
click at [476, 253] on div "Select..." at bounding box center [544, 269] width 367 height 32
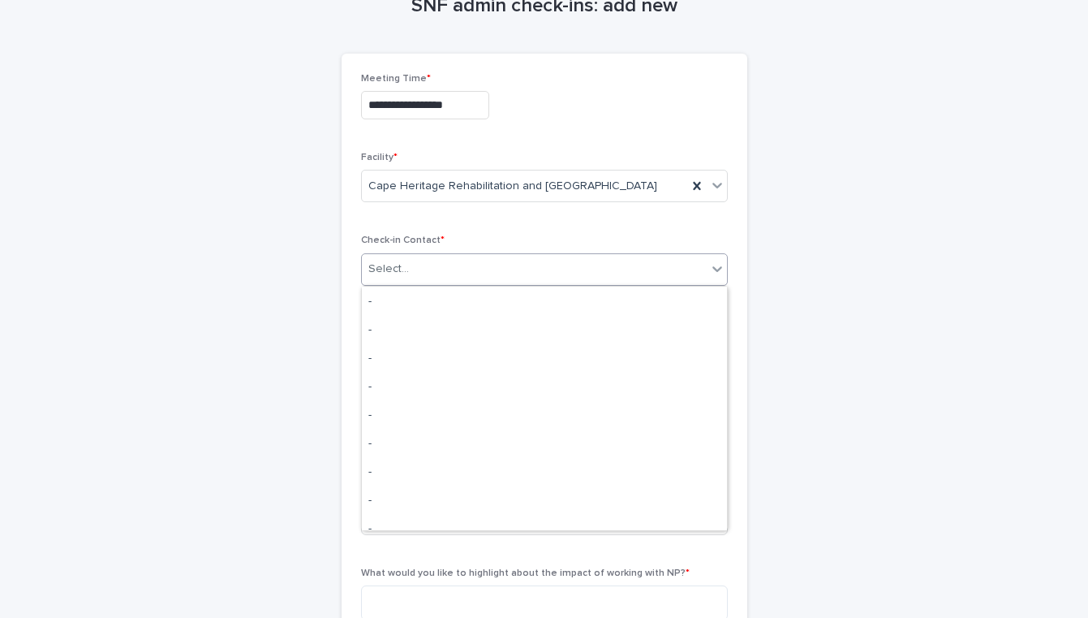
scroll to position [644, 0]
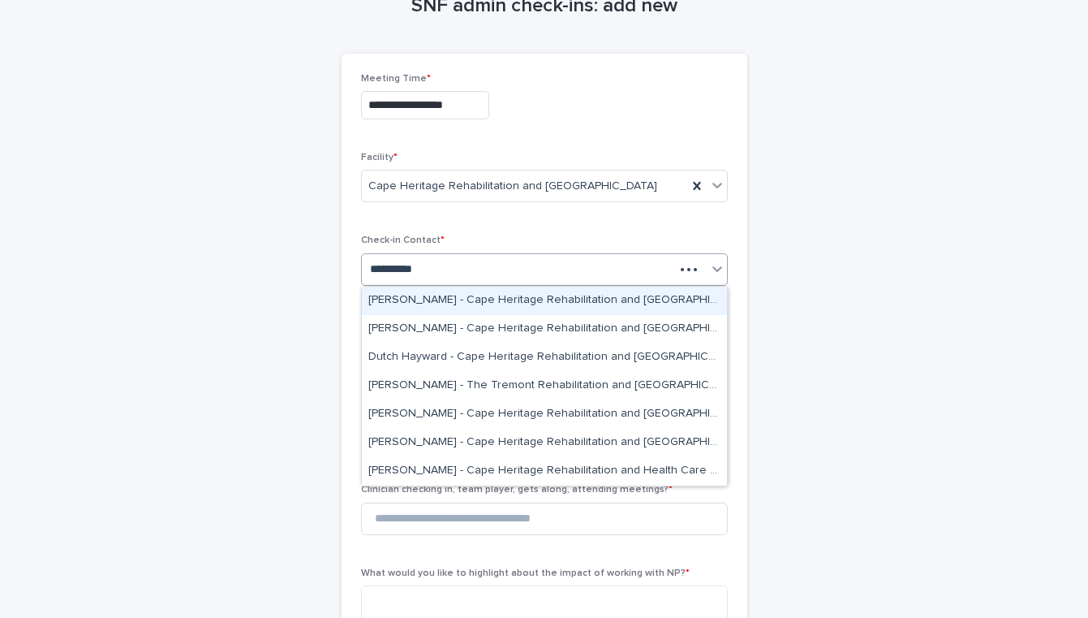
type input "**********"
click at [465, 304] on div "Cara Coull-McKay - Cape Heritage Rehabilitation and Health Care Center" at bounding box center [544, 300] width 365 height 28
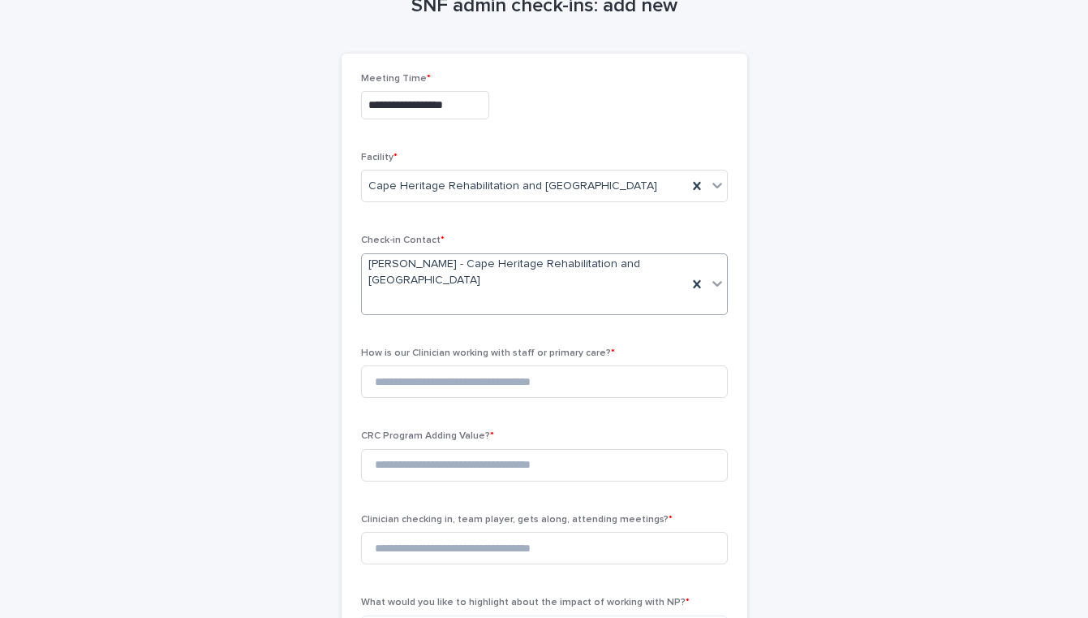
scroll to position [166, 0]
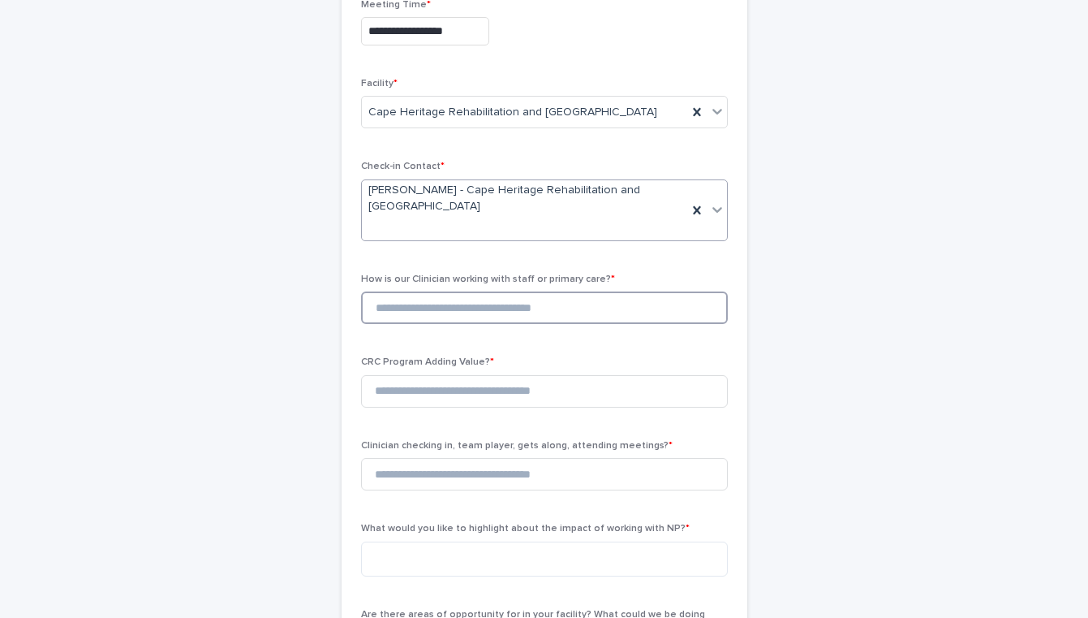
click at [497, 316] on input at bounding box center [544, 307] width 367 height 32
type input "*"
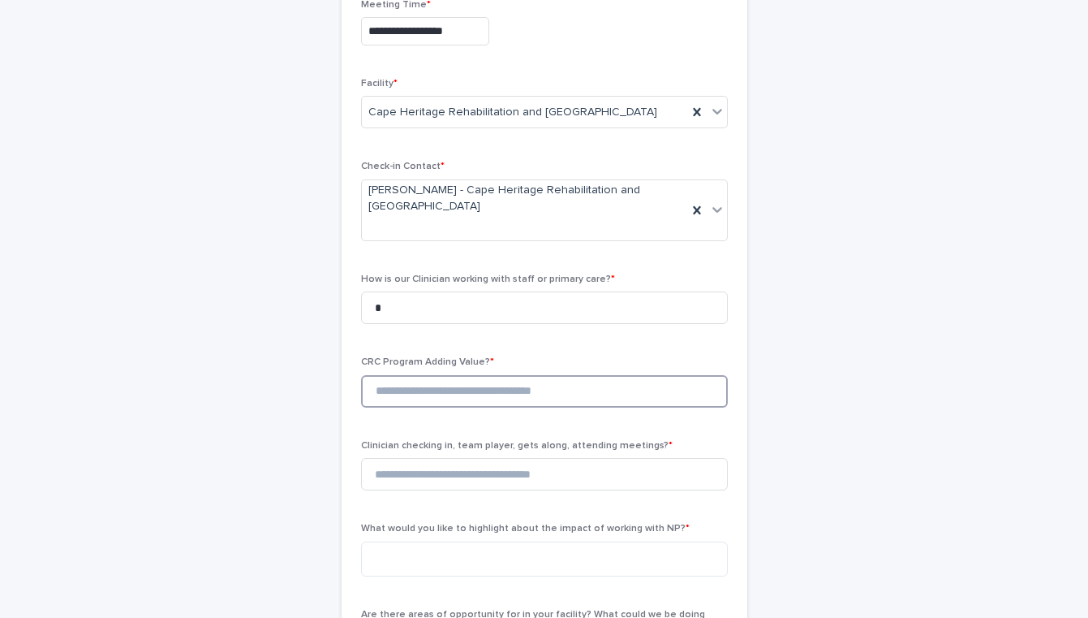
click at [464, 392] on input at bounding box center [544, 391] width 367 height 32
type input "*"
click at [455, 465] on input at bounding box center [544, 474] width 367 height 32
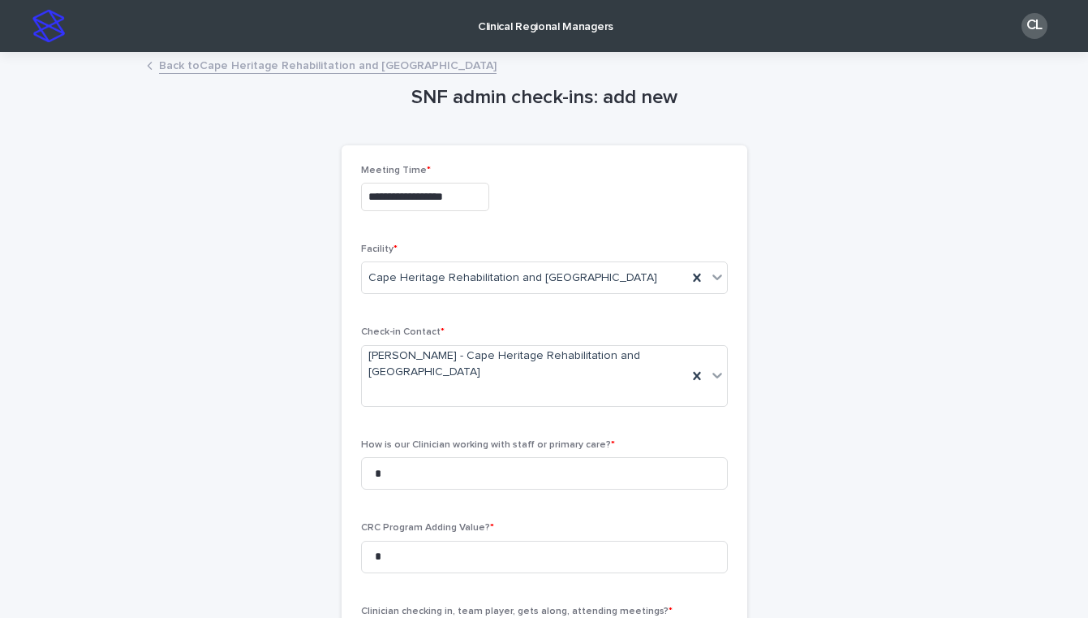
scroll to position [311, 0]
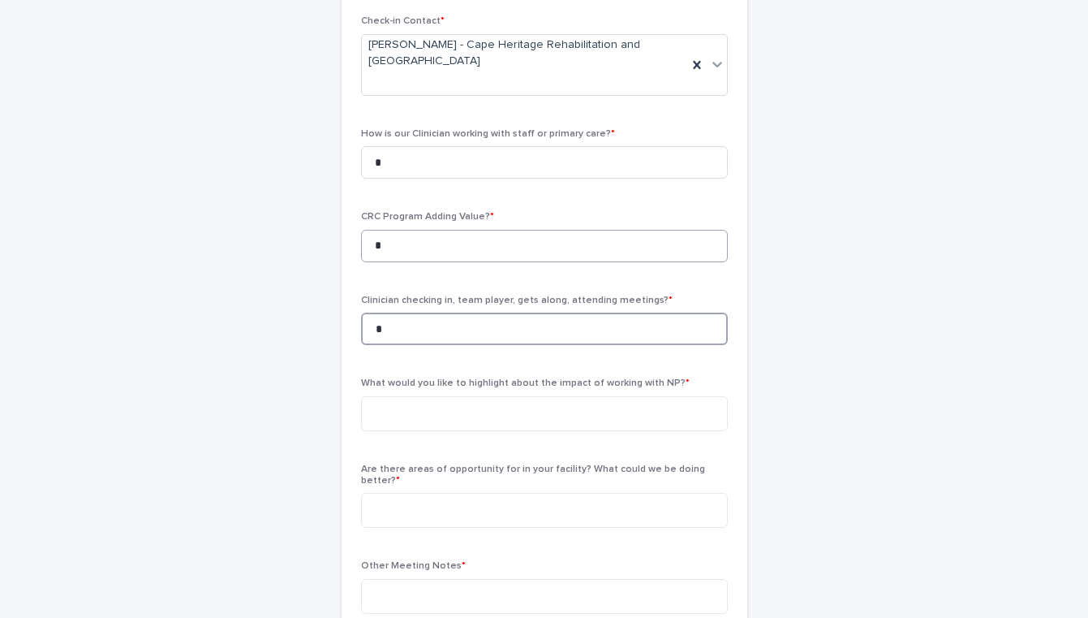
type input "*"
click at [430, 232] on input "*" at bounding box center [544, 246] width 367 height 32
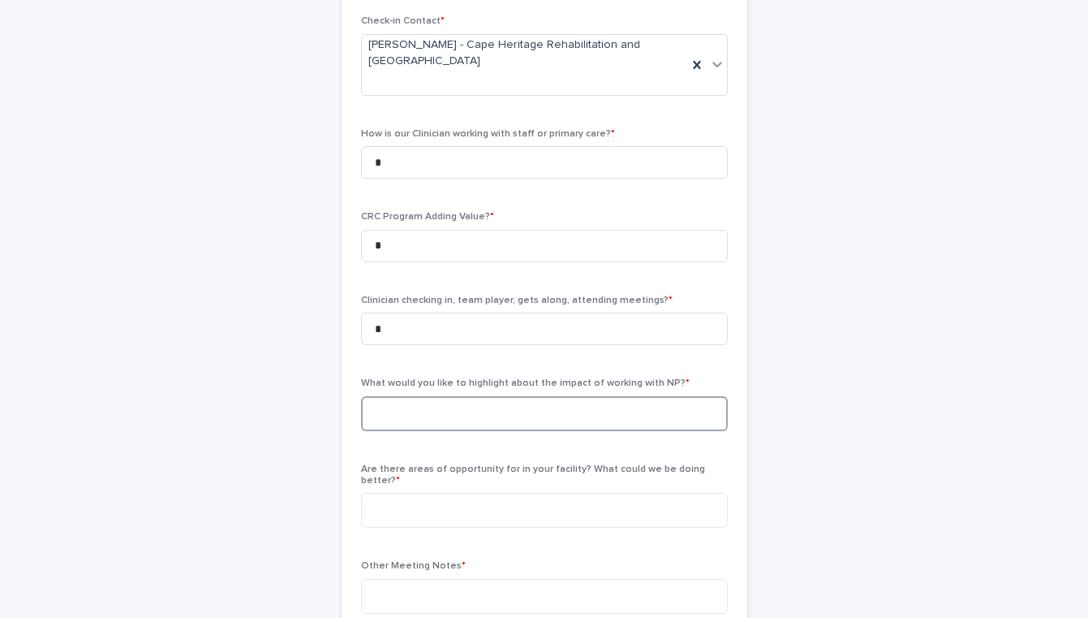
click at [458, 416] on textarea at bounding box center [544, 413] width 367 height 35
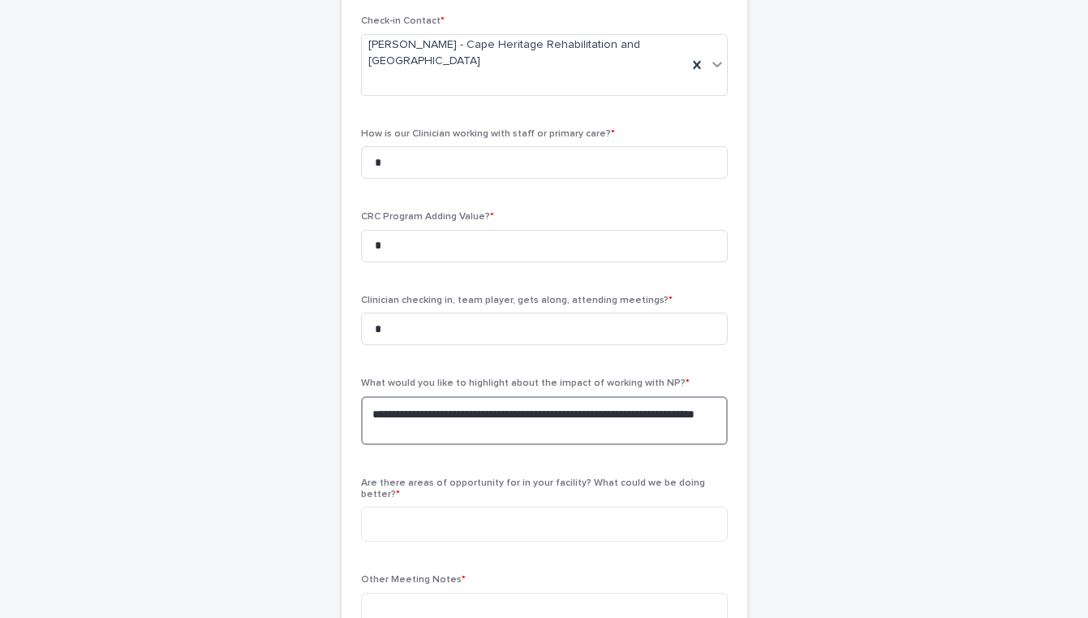
type textarea "**********"
click at [596, 530] on div "Are there areas of opportunity for in your facility? What could we be doing bet…" at bounding box center [544, 516] width 367 height 78
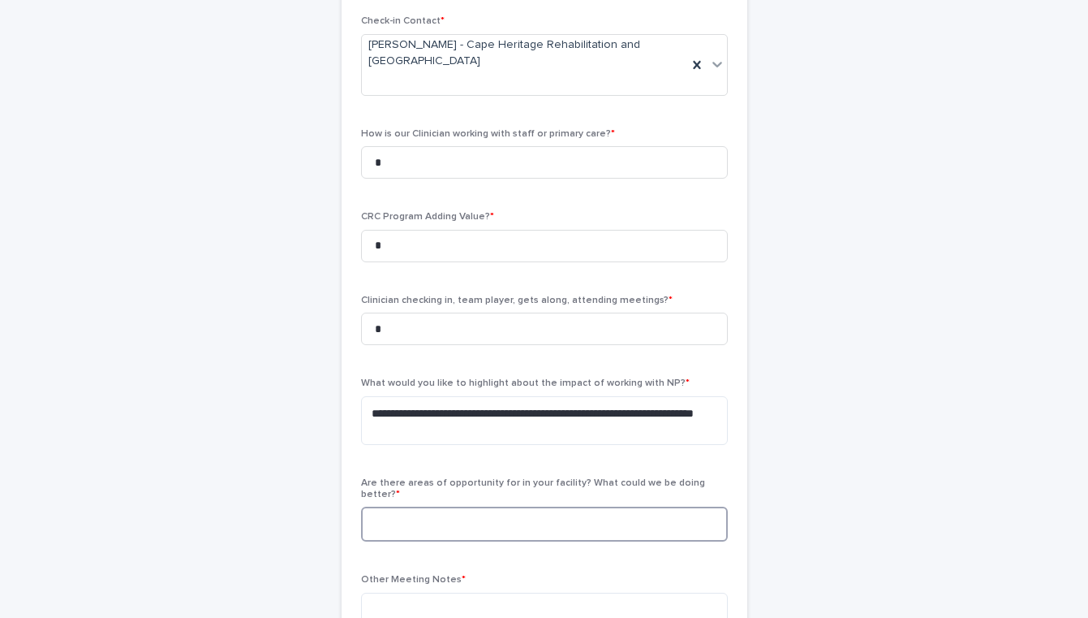
click at [593, 521] on textarea at bounding box center [544, 523] width 367 height 35
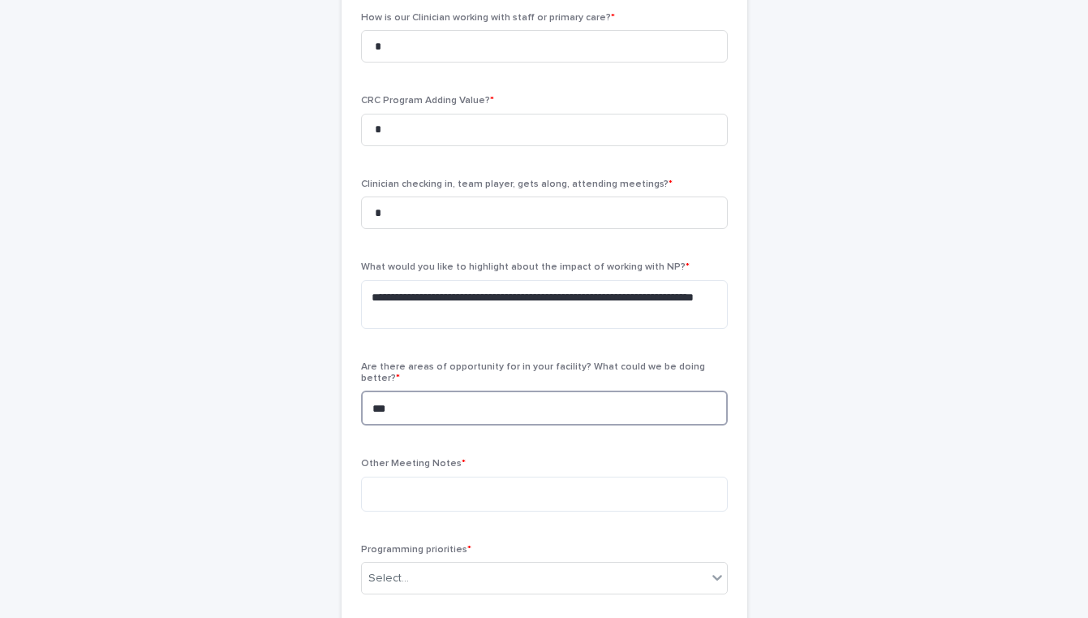
scroll to position [437, 0]
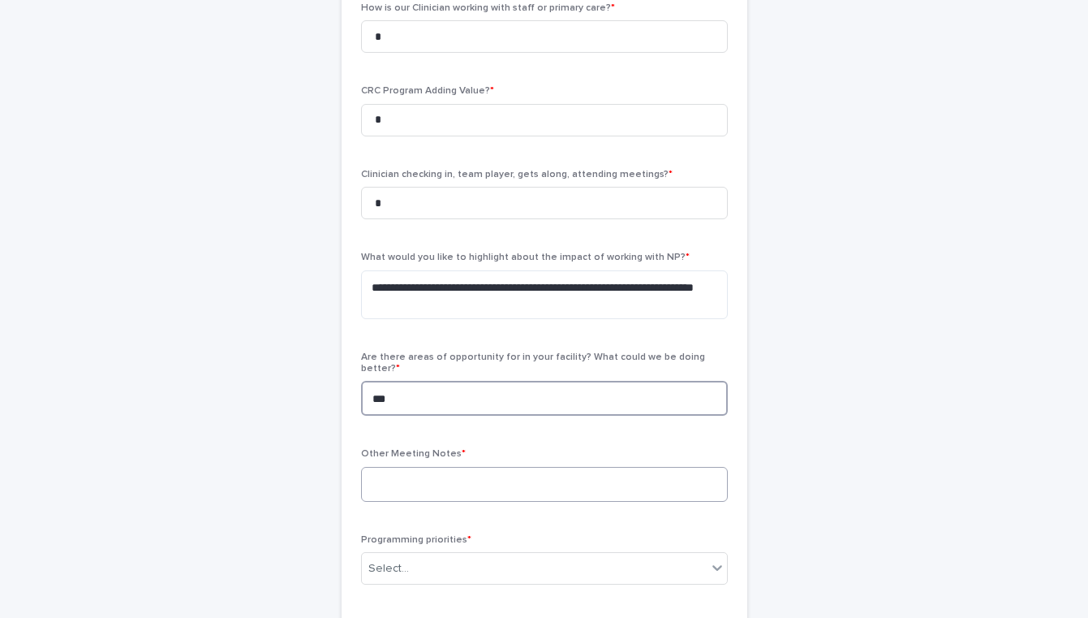
type textarea "***"
click at [424, 467] on textarea at bounding box center [544, 484] width 367 height 35
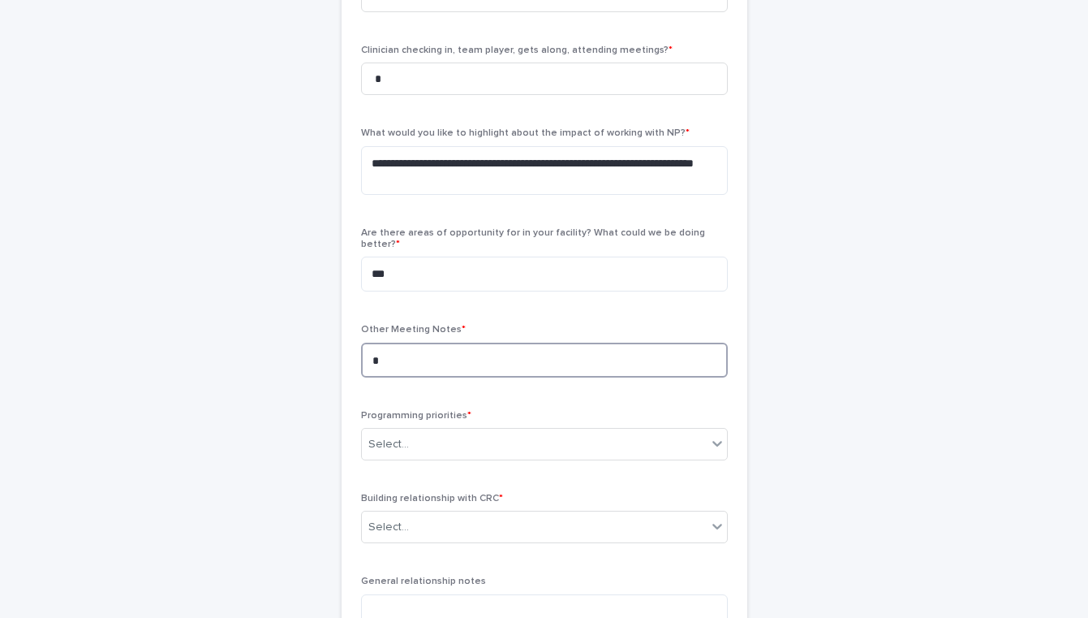
scroll to position [566, 0]
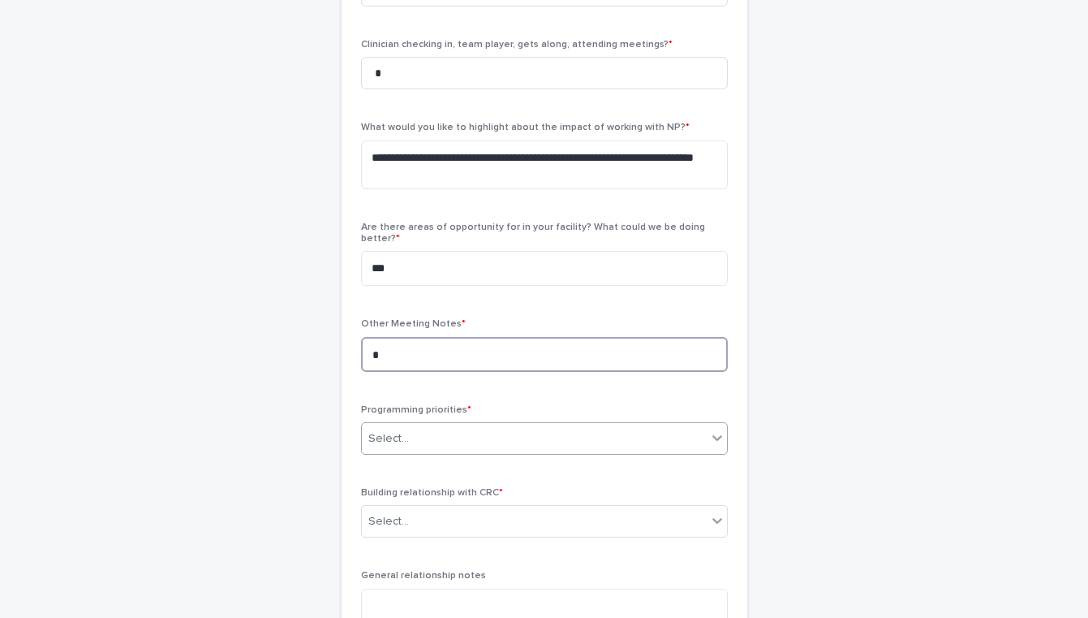
type textarea "*"
click at [420, 434] on div "Select..." at bounding box center [534, 438] width 345 height 27
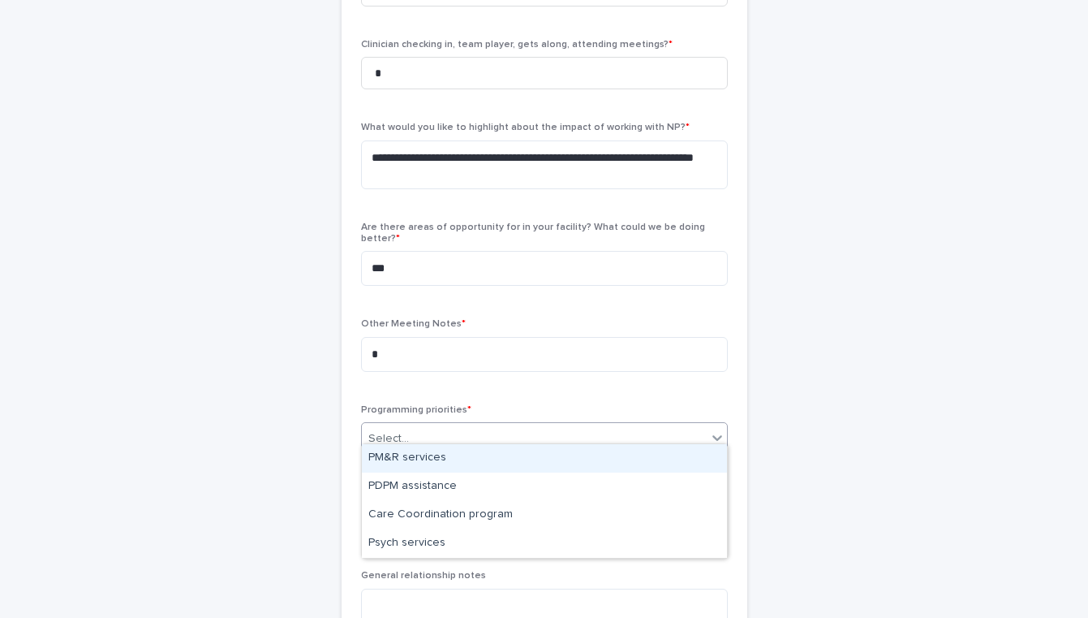
click at [868, 346] on div "**********" at bounding box center [544, 132] width 795 height 1290
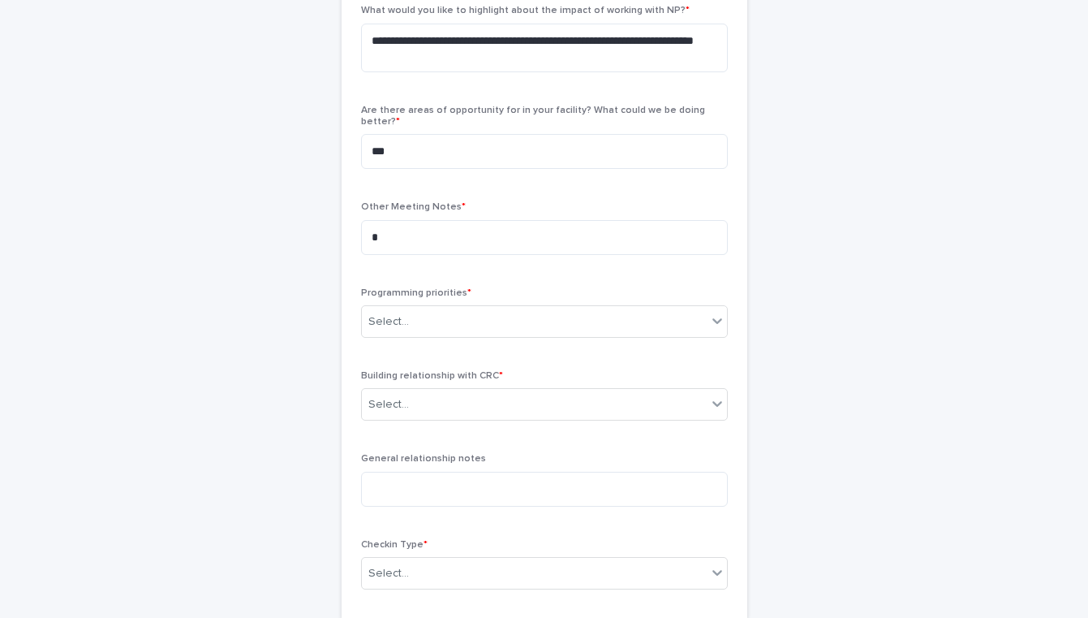
scroll to position [705, 0]
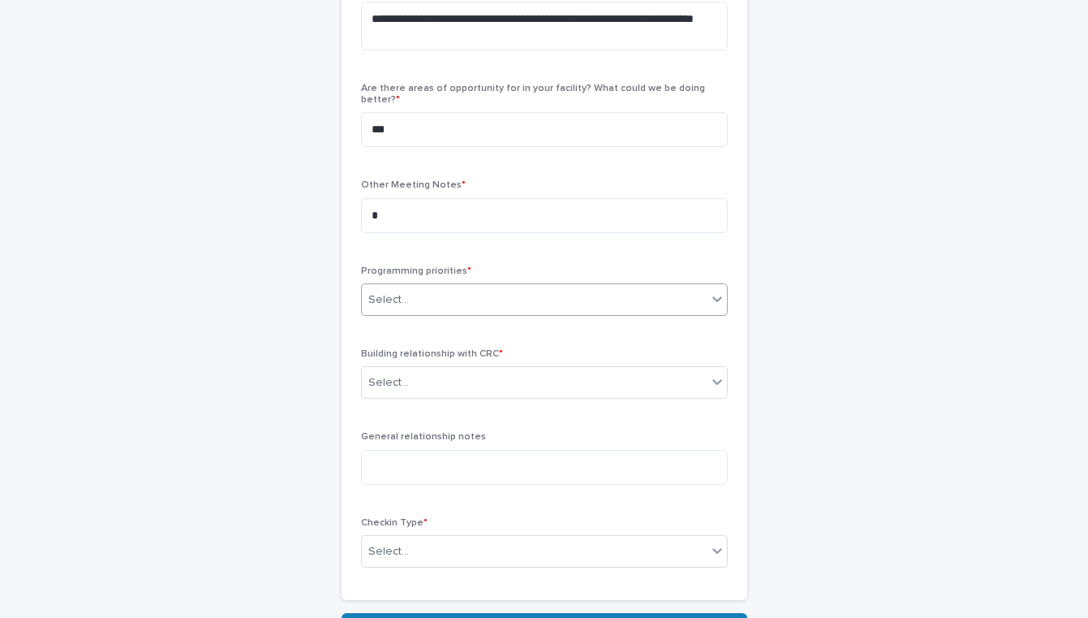
click at [488, 286] on div "Select..." at bounding box center [534, 299] width 345 height 27
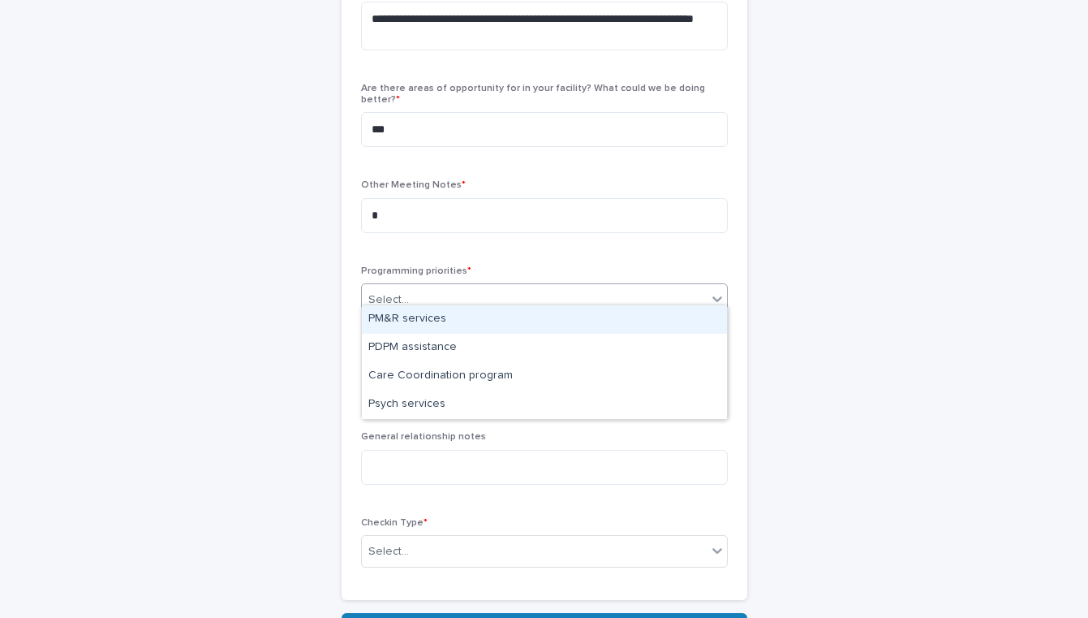
click at [497, 325] on div "PM&R services" at bounding box center [544, 319] width 365 height 28
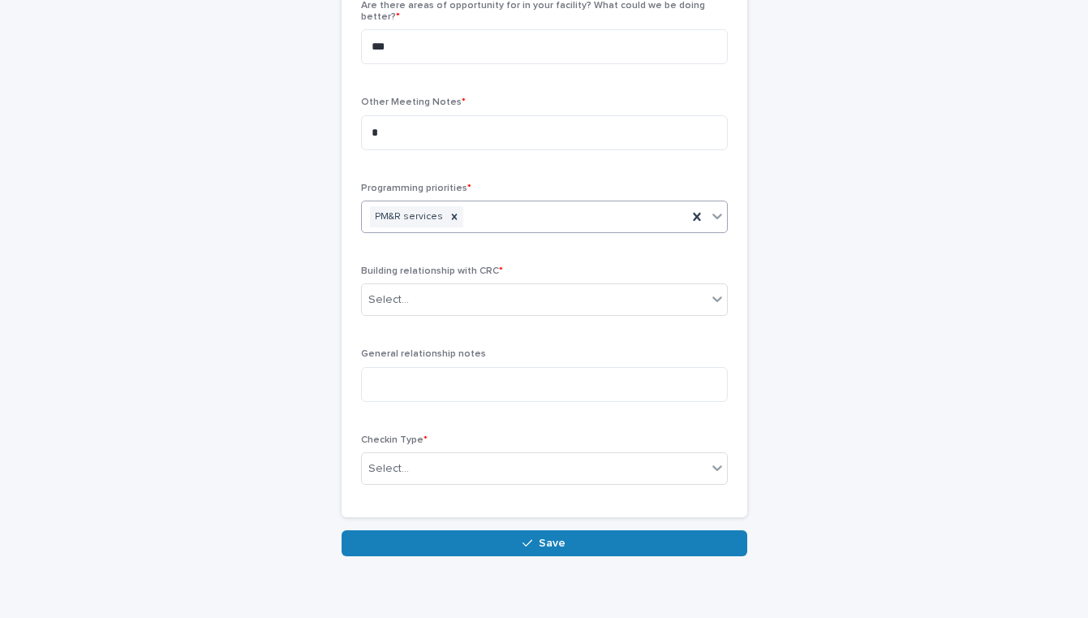
scroll to position [807, 0]
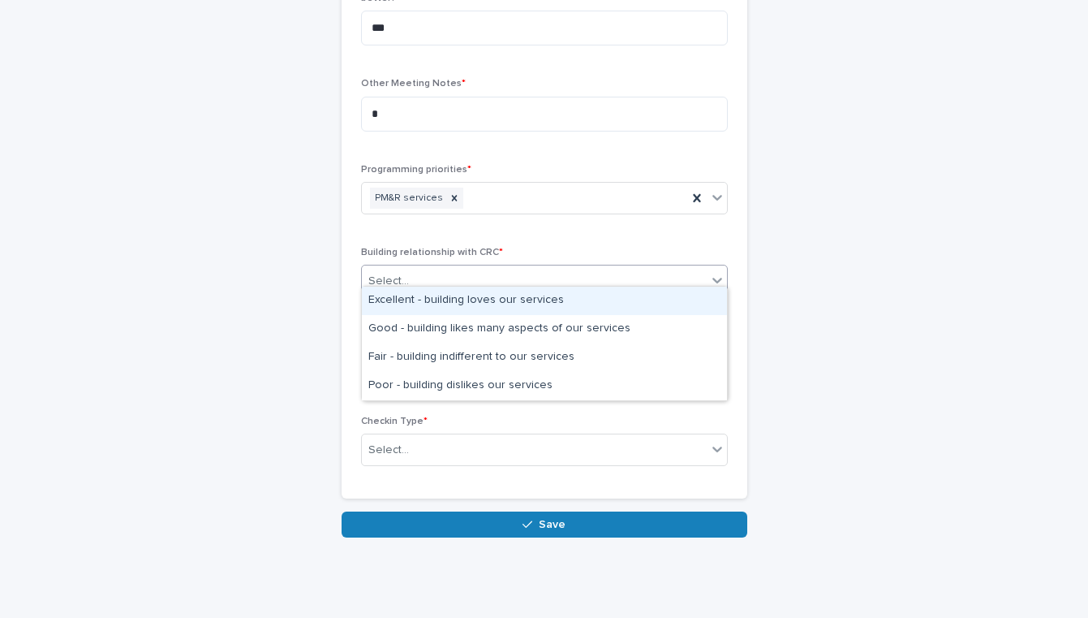
click at [476, 268] on div "Select..." at bounding box center [534, 281] width 345 height 27
click at [476, 296] on div "Excellent - building loves our services" at bounding box center [544, 300] width 365 height 28
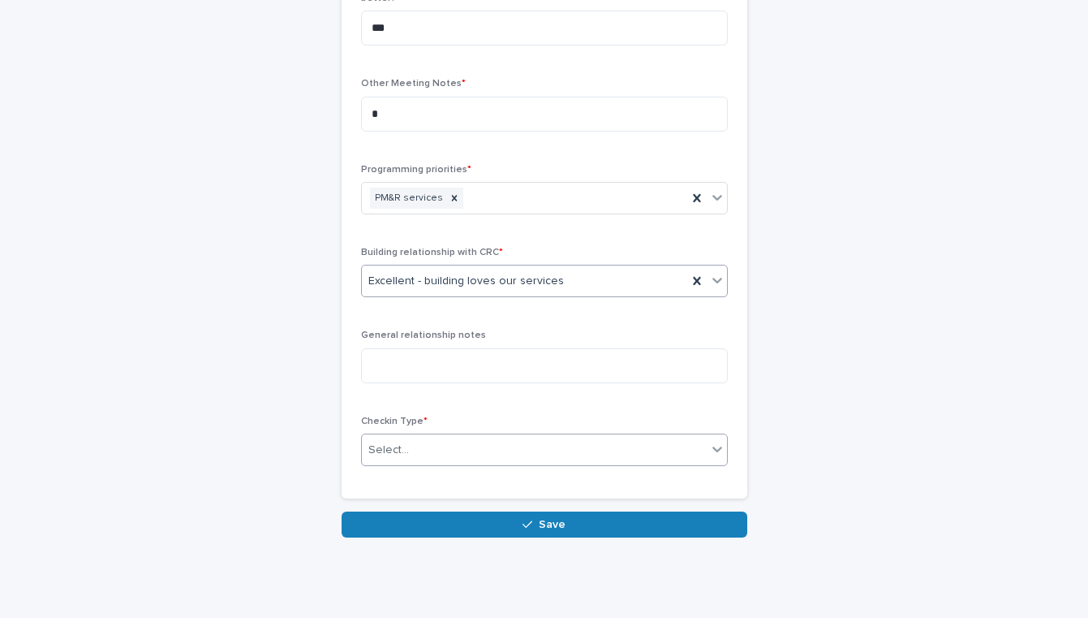
click at [441, 445] on div "Select..." at bounding box center [534, 450] width 345 height 27
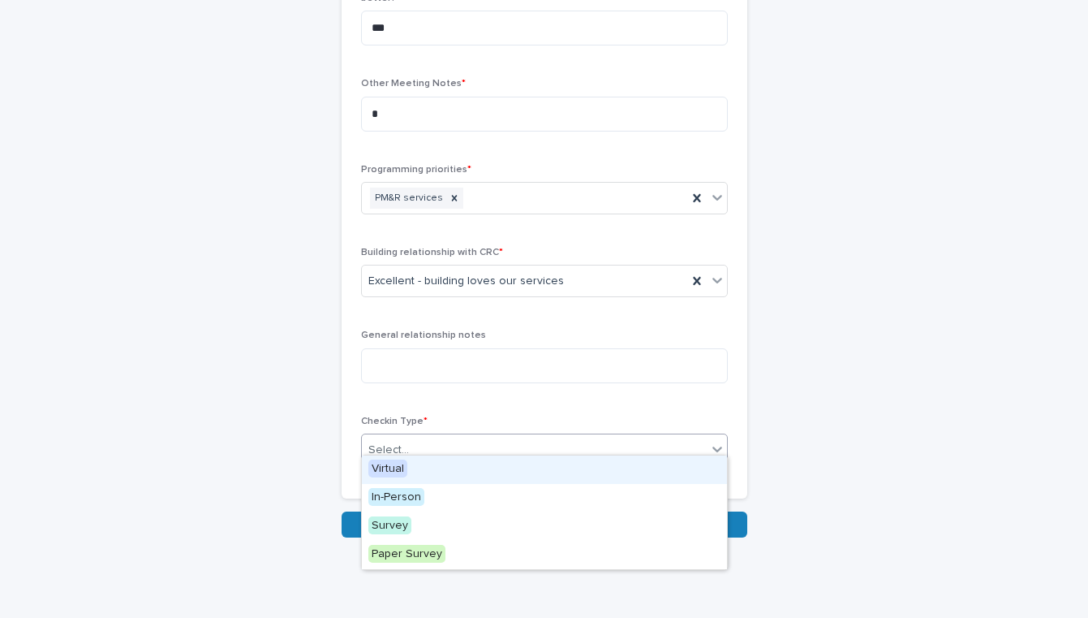
click at [441, 467] on div "Virtual" at bounding box center [544, 469] width 365 height 28
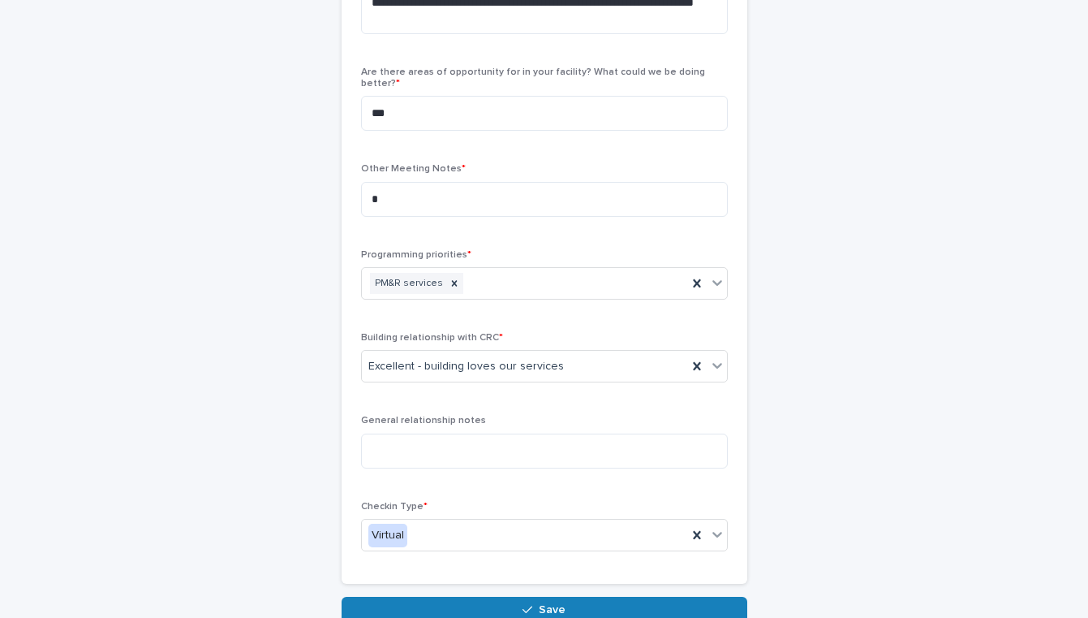
scroll to position [842, 0]
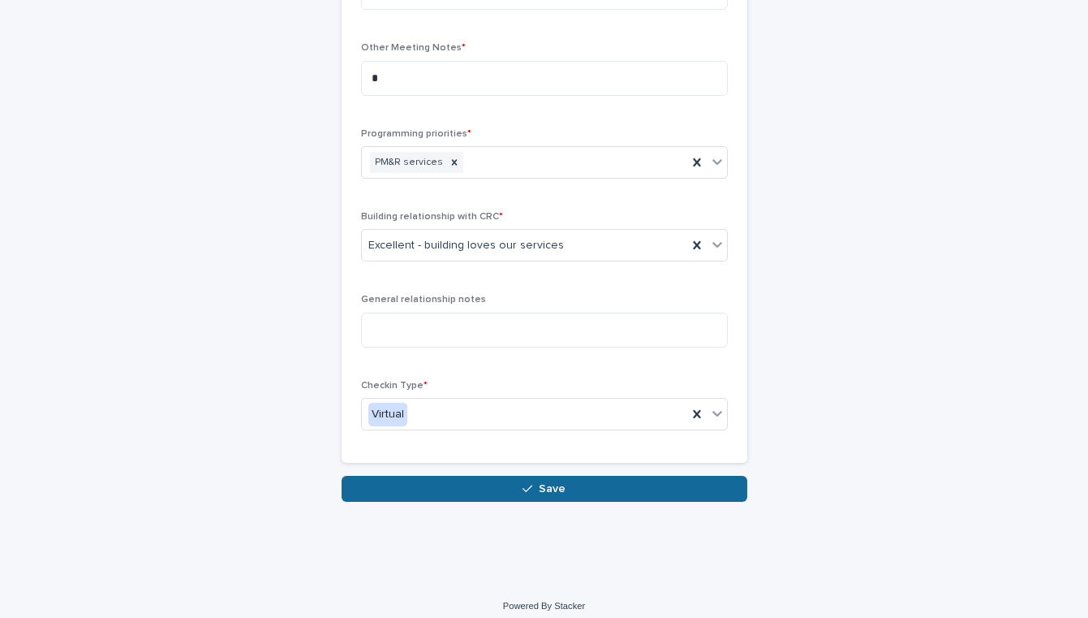
click at [527, 483] on icon "button" at bounding box center [528, 488] width 10 height 11
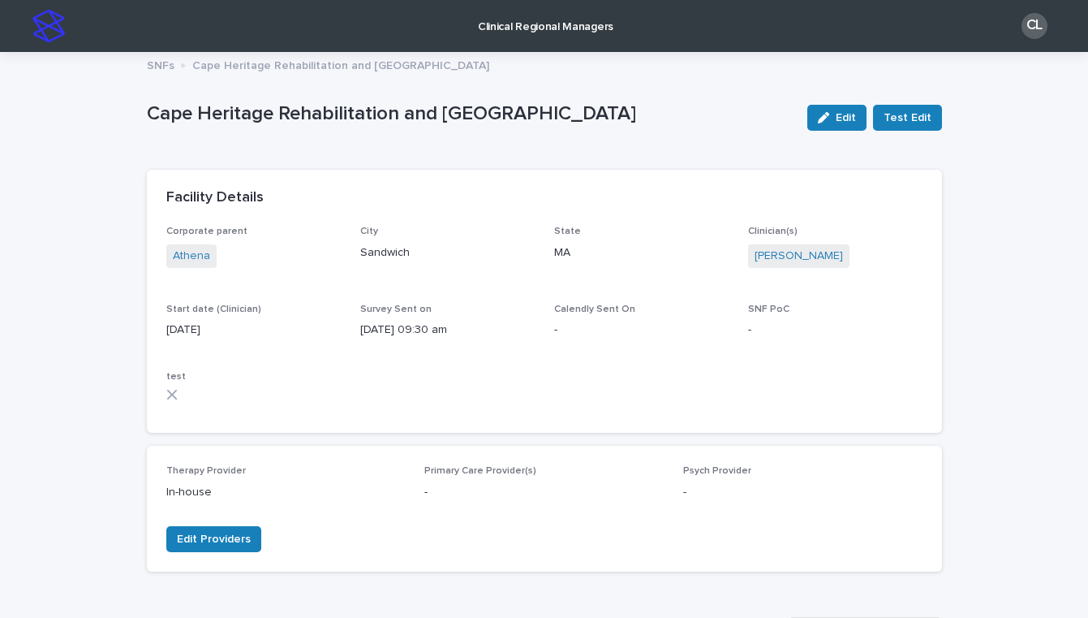
click at [154, 57] on p "SNFs" at bounding box center [161, 64] width 28 height 18
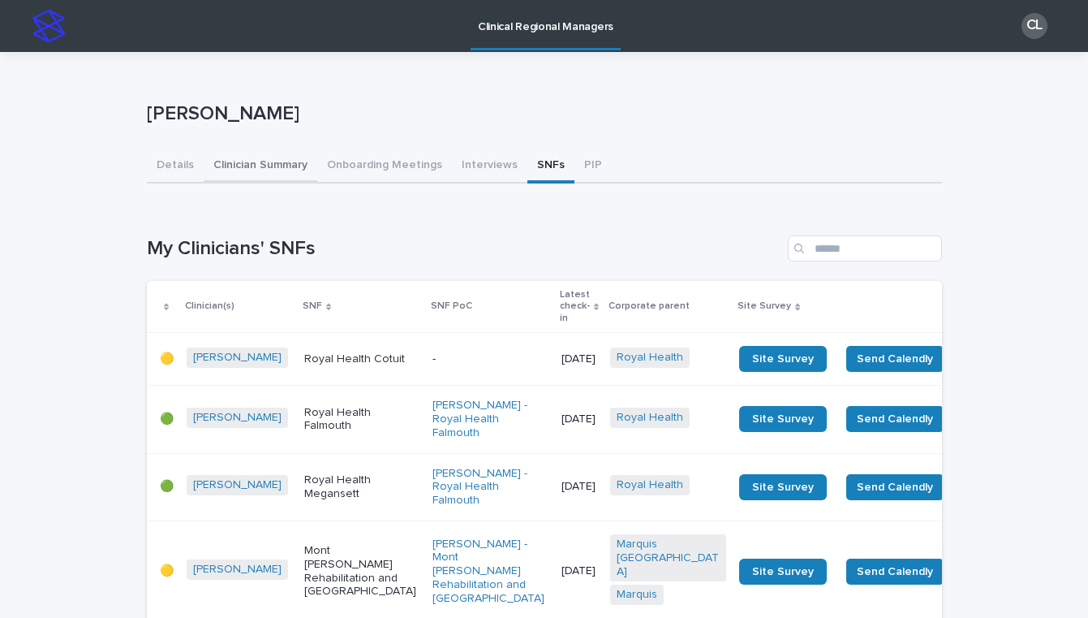
click at [291, 156] on button "Clinician Summary" at bounding box center [261, 166] width 114 height 34
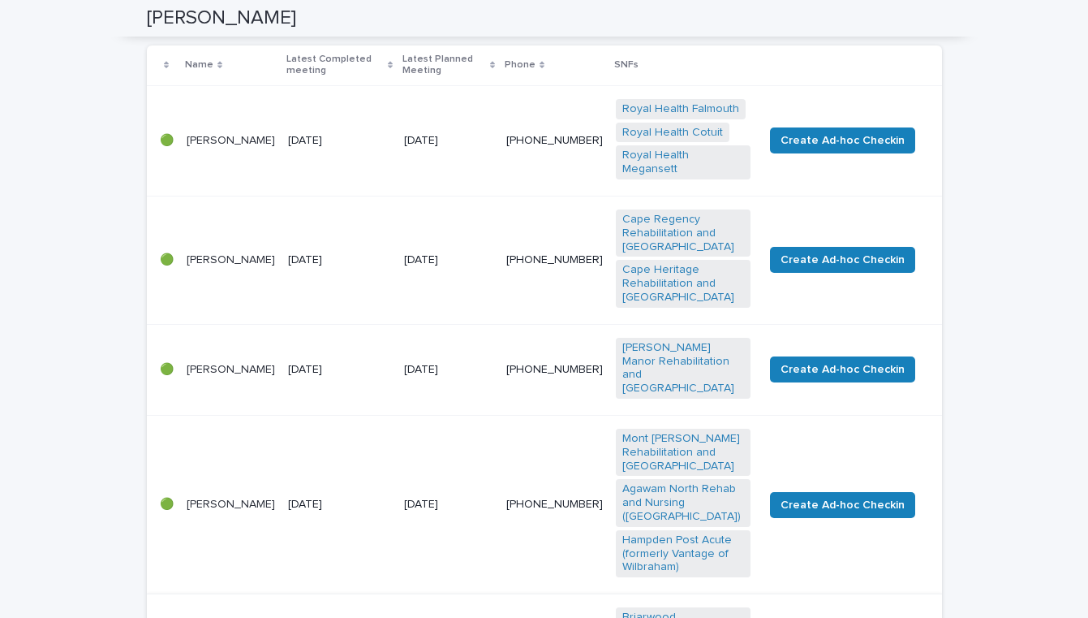
scroll to position [244, 0]
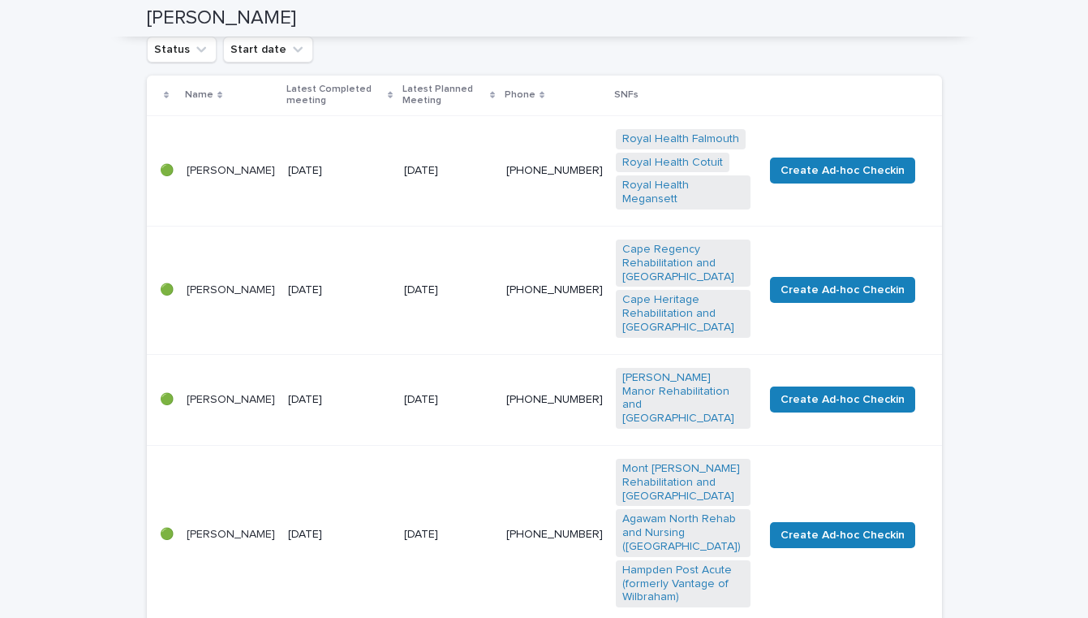
click at [392, 406] on div "[DATE]" at bounding box center [340, 399] width 104 height 27
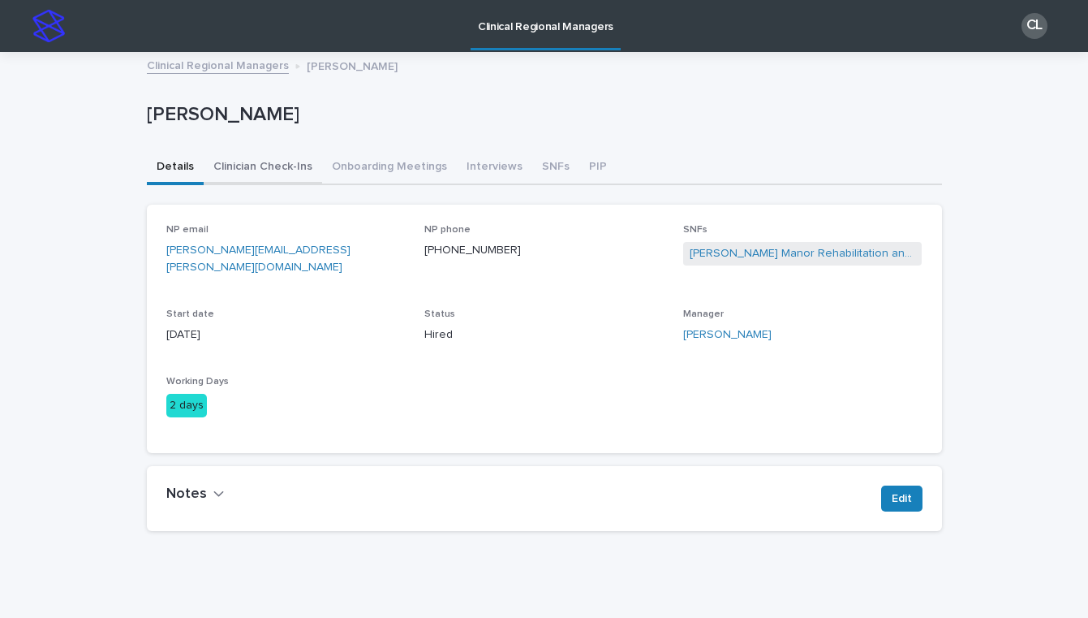
click at [272, 160] on button "Clinician Check-Ins" at bounding box center [263, 168] width 118 height 34
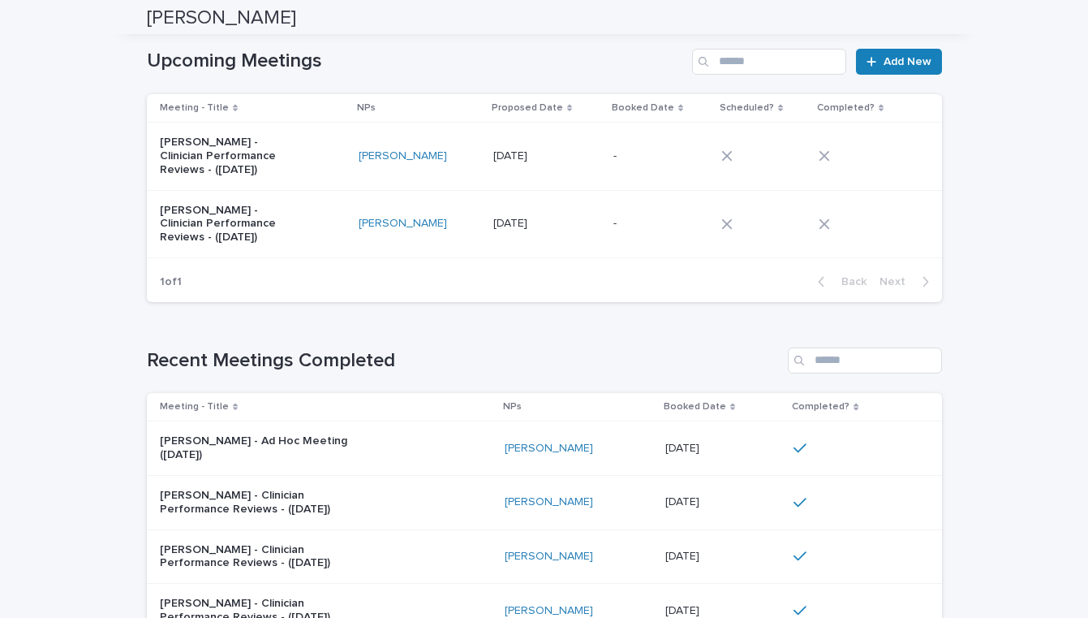
scroll to position [51, 0]
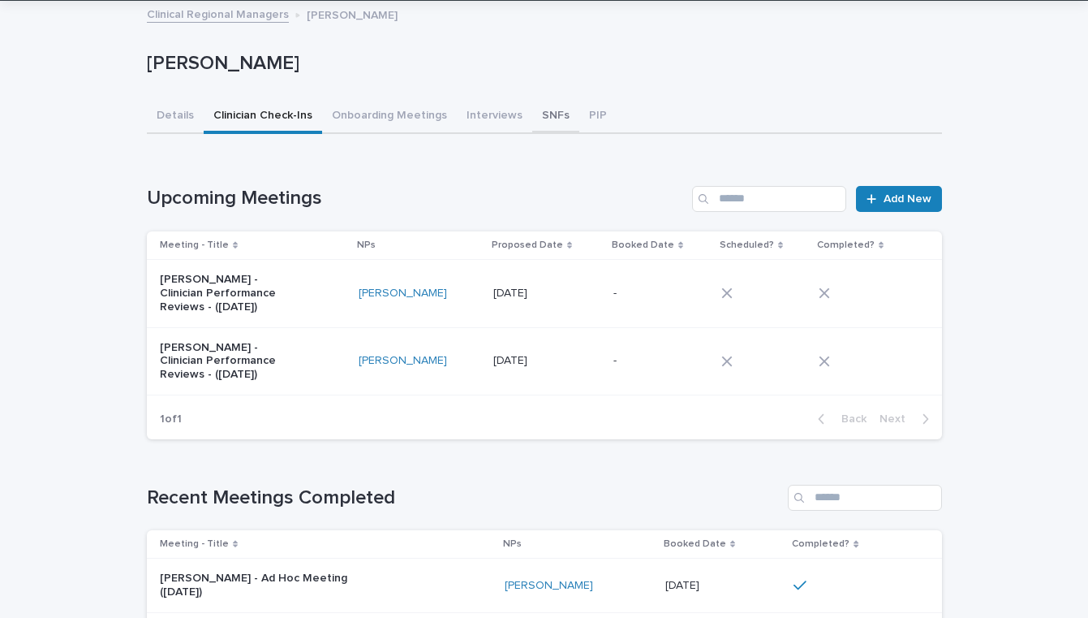
click at [546, 110] on button "SNFs" at bounding box center [555, 117] width 47 height 34
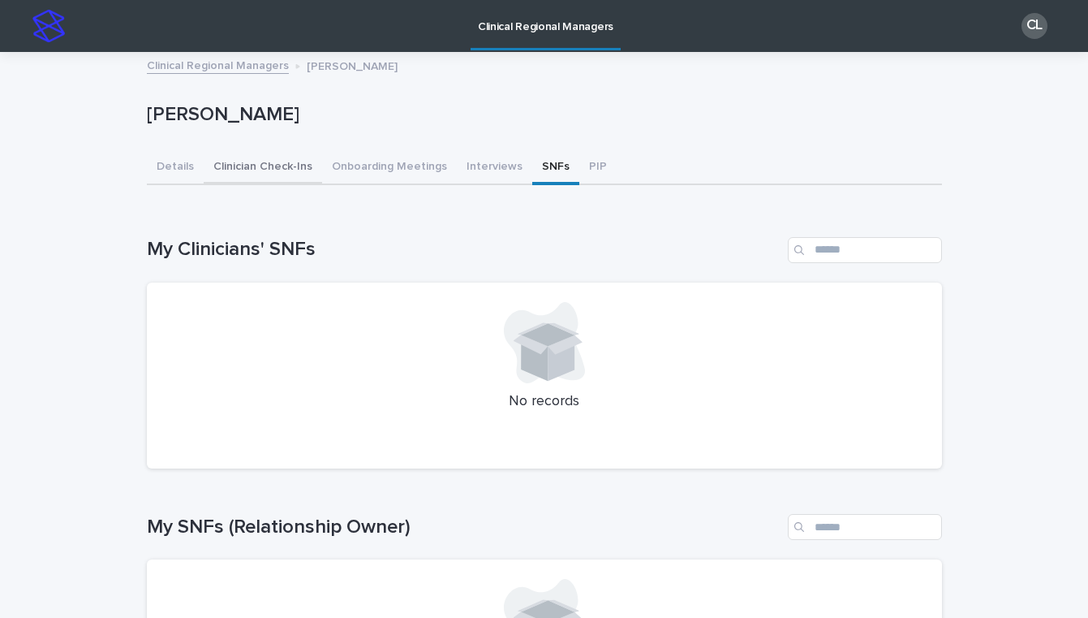
click at [267, 172] on button "Clinician Check-Ins" at bounding box center [263, 168] width 118 height 34
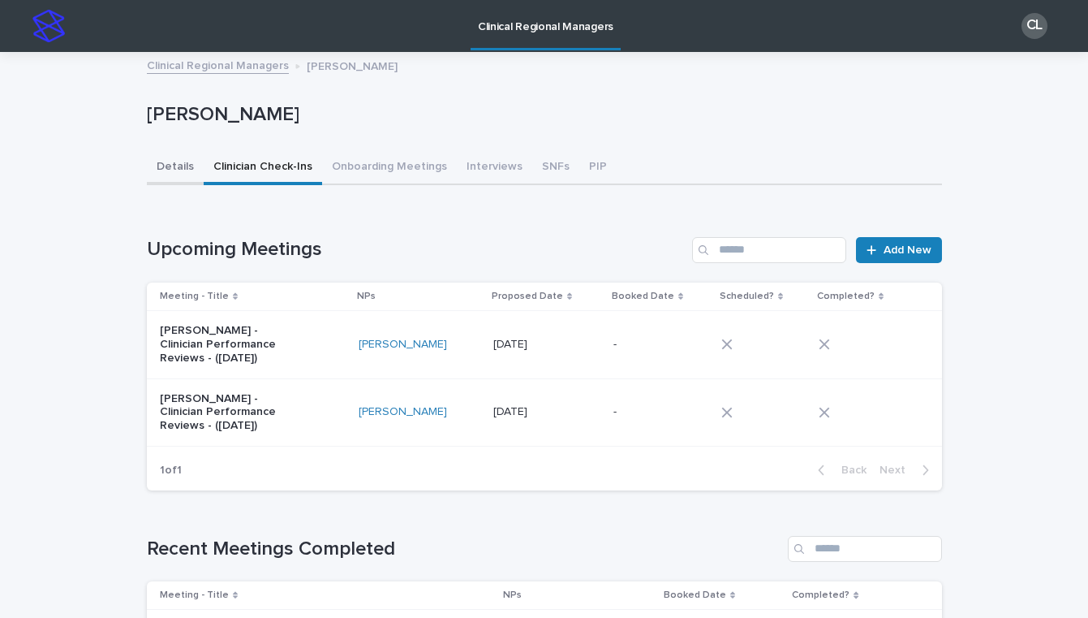
click at [184, 170] on button "Details" at bounding box center [175, 168] width 57 height 34
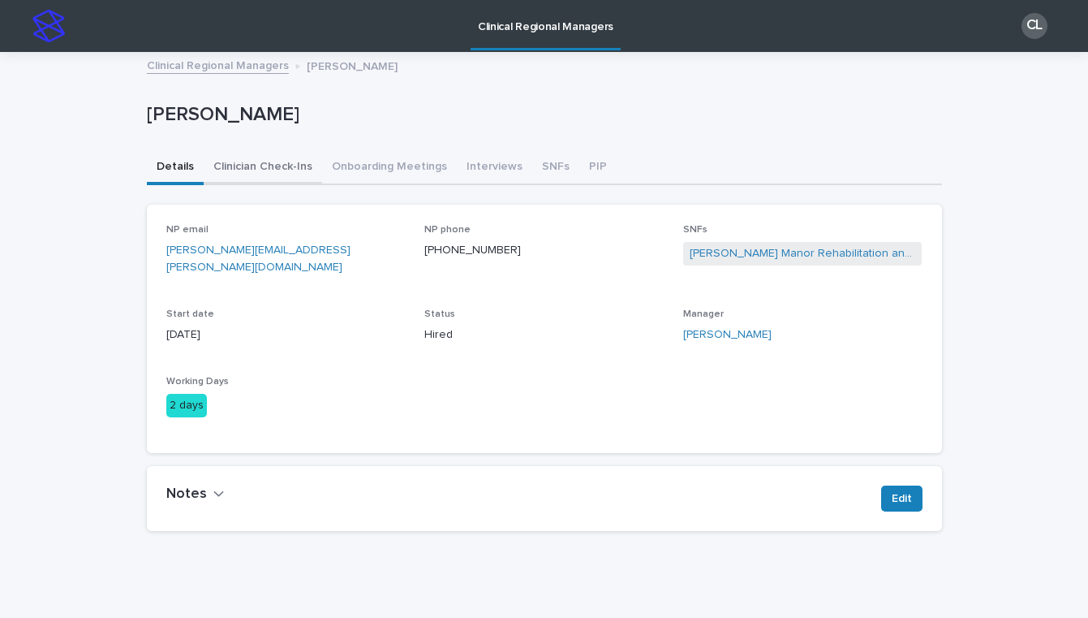
click at [260, 171] on button "Clinician Check-Ins" at bounding box center [263, 168] width 118 height 34
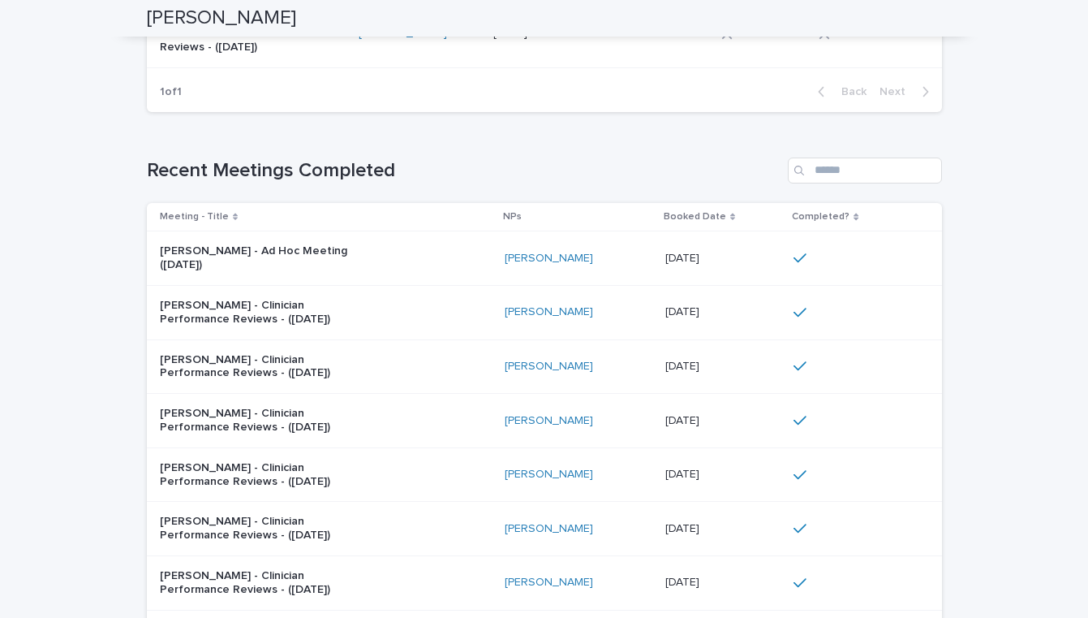
scroll to position [394, 0]
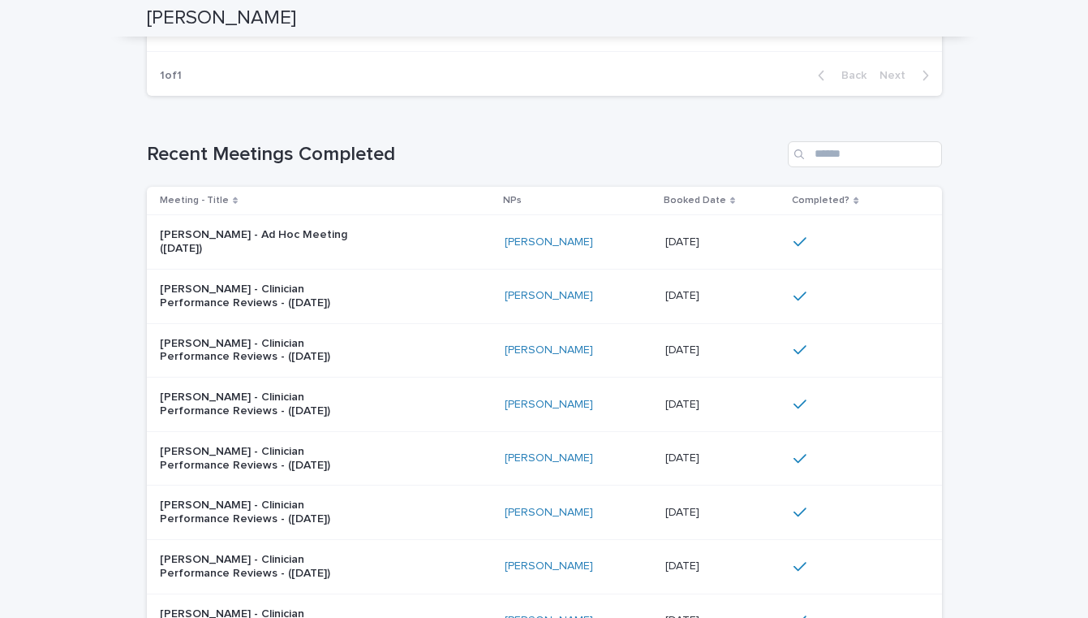
click at [476, 240] on div "[PERSON_NAME] - Ad Hoc Meeting ([DATE])" at bounding box center [326, 242] width 332 height 41
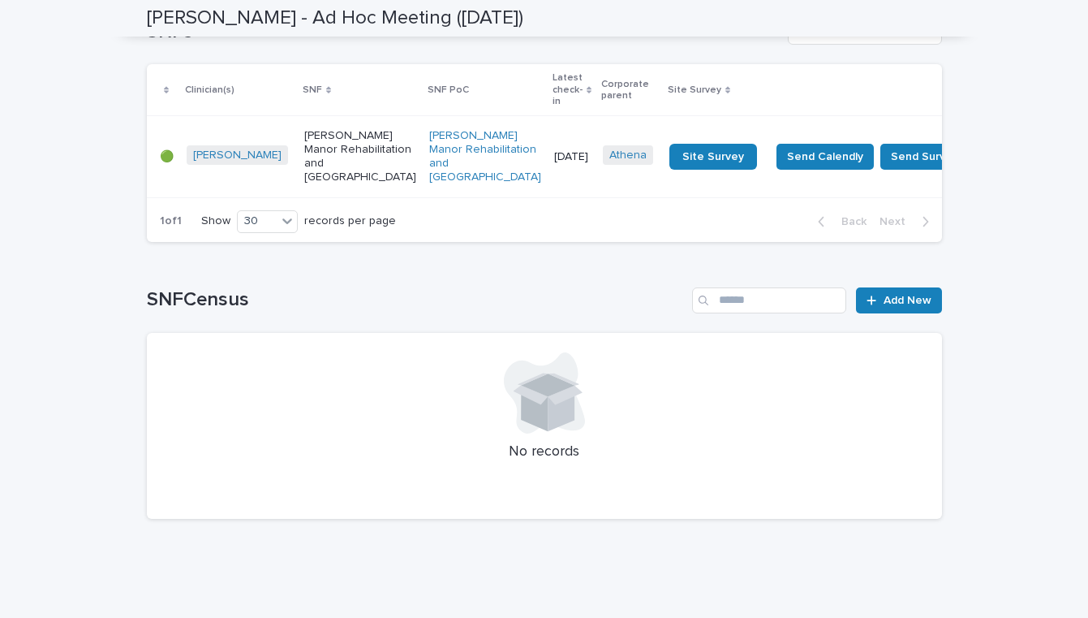
scroll to position [989, 0]
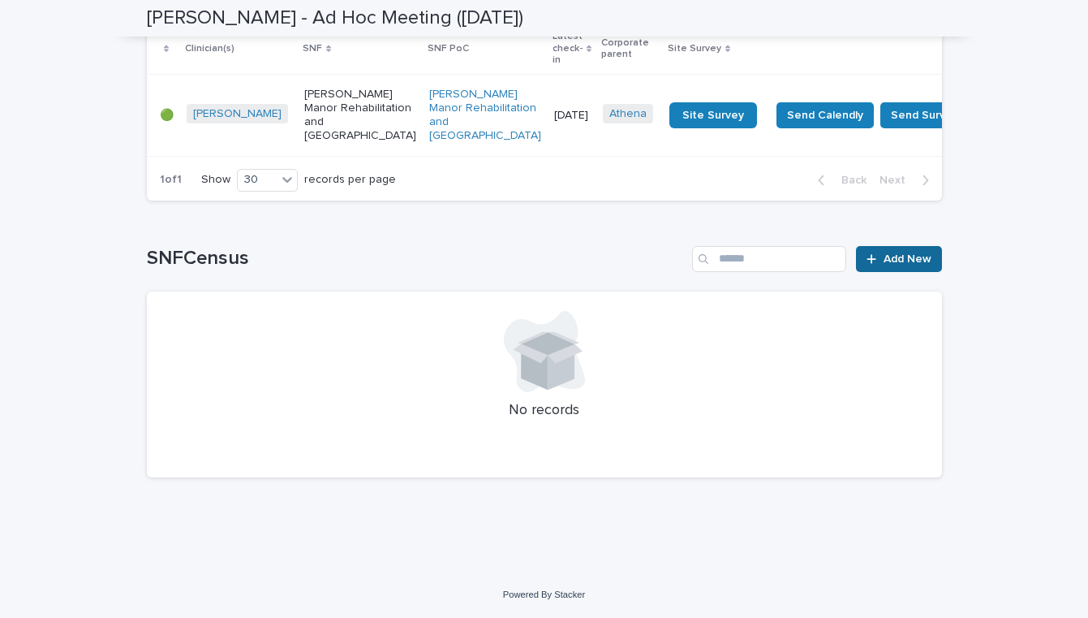
click at [882, 252] on link "Add New" at bounding box center [898, 259] width 85 height 26
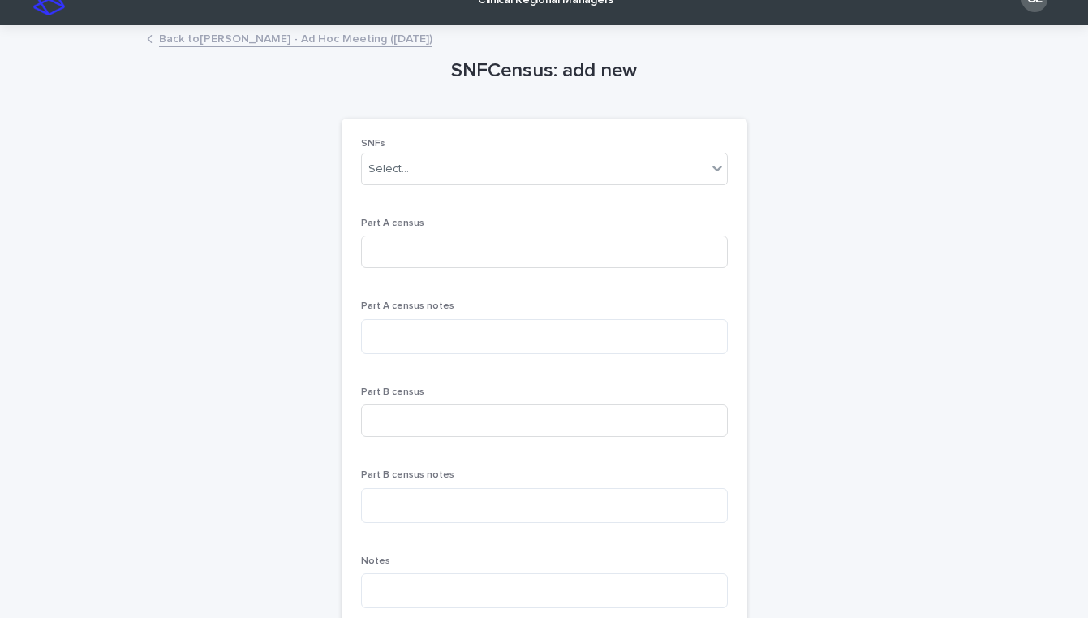
scroll to position [27, 0]
click at [481, 246] on input at bounding box center [544, 251] width 367 height 32
type input "*"
click at [404, 417] on input at bounding box center [544, 420] width 367 height 32
type input "**"
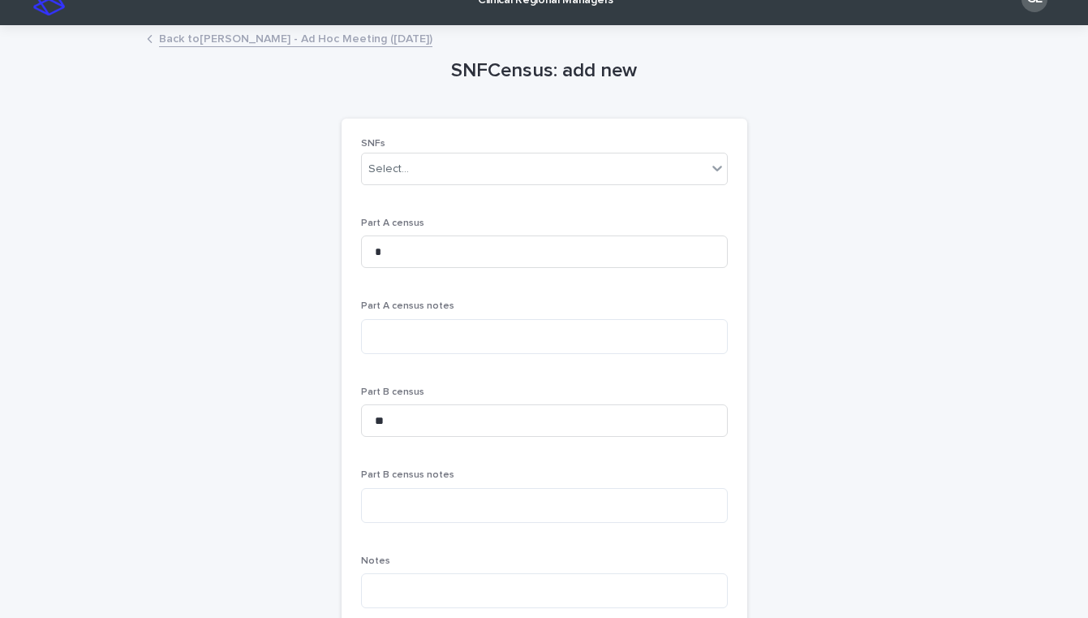
click at [876, 409] on div "SNFCensus: add new Loading... Saving… Loading... Saving… Loading... Saving… SNF…" at bounding box center [544, 627] width 795 height 1200
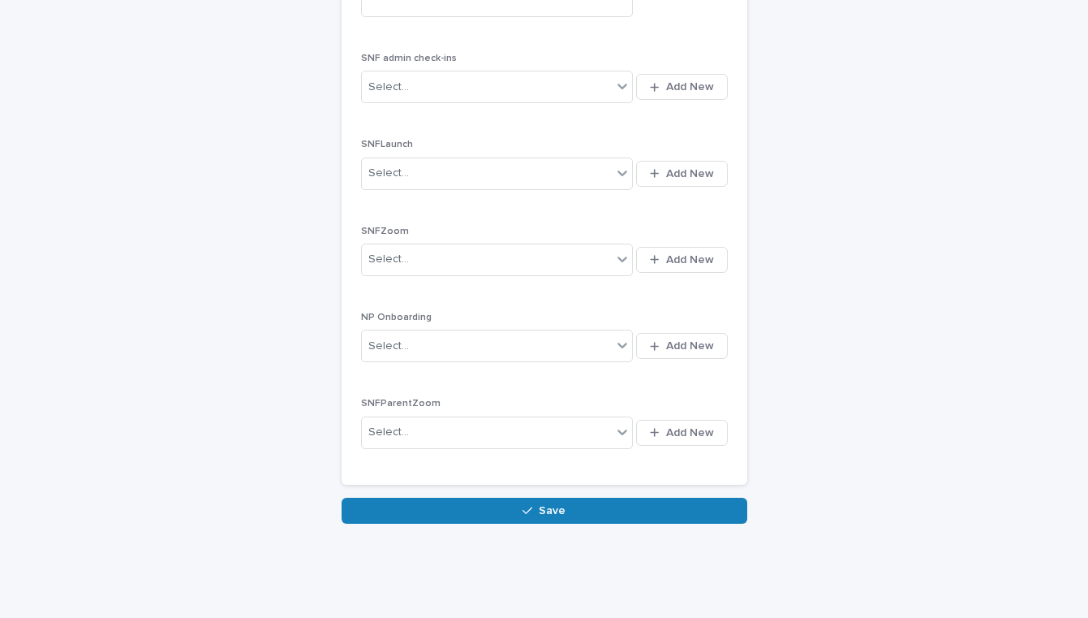
scroll to position [763, 0]
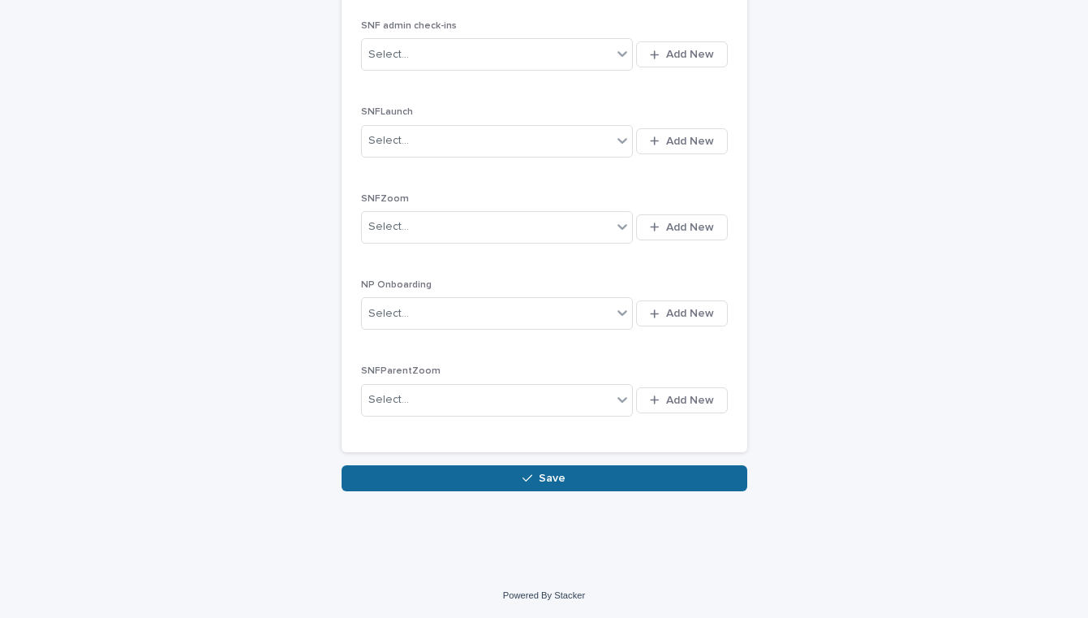
click at [651, 471] on button "Save" at bounding box center [545, 478] width 406 height 26
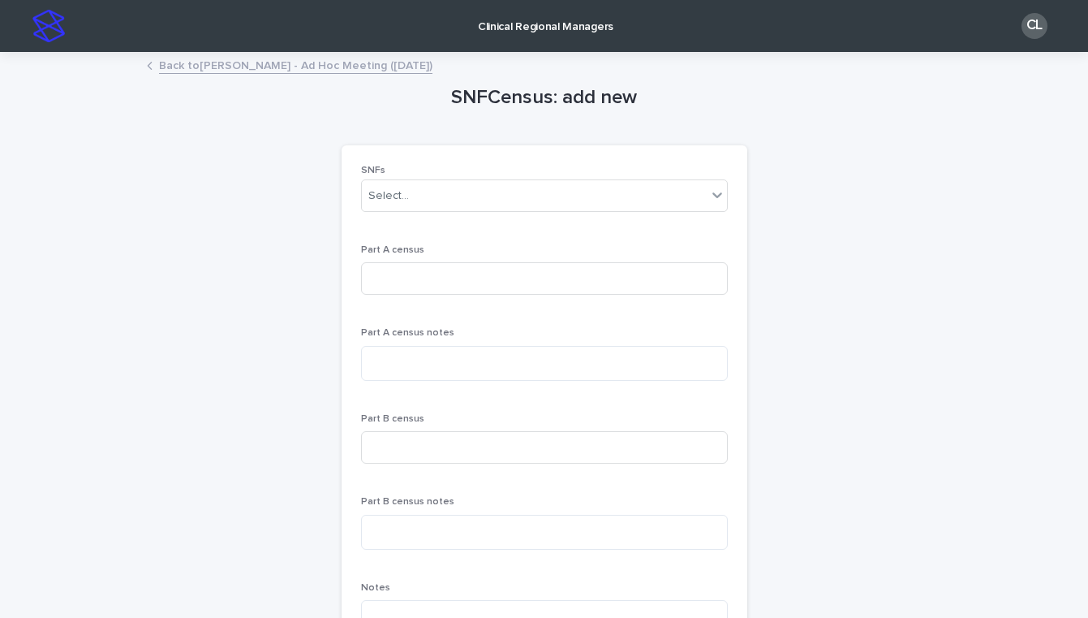
click at [502, 32] on p "Clinical Regional Managers" at bounding box center [546, 17] width 136 height 34
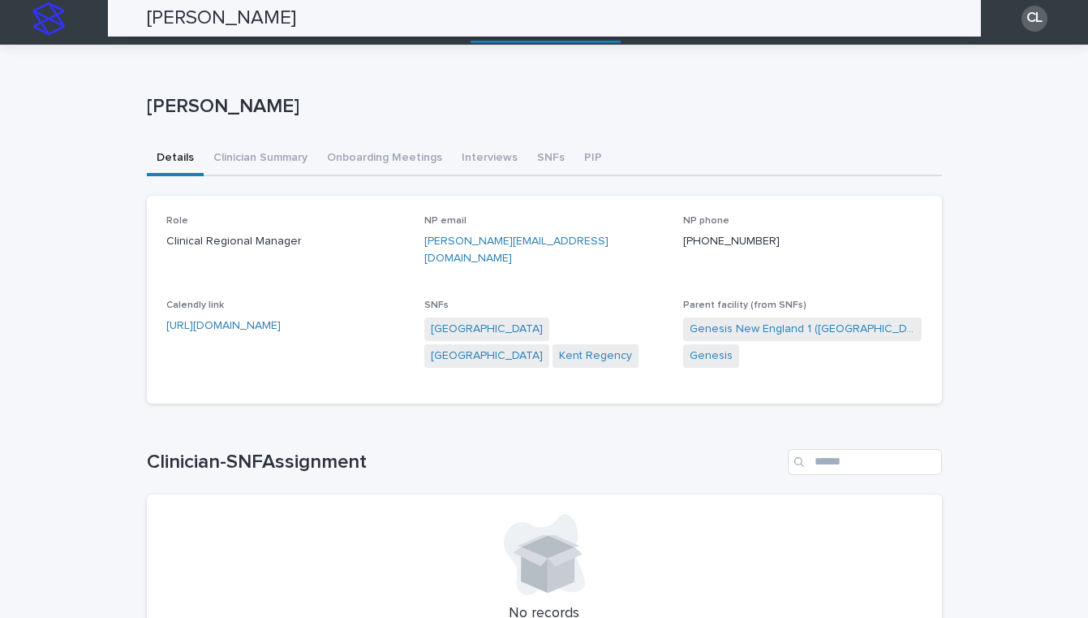
scroll to position [5, 0]
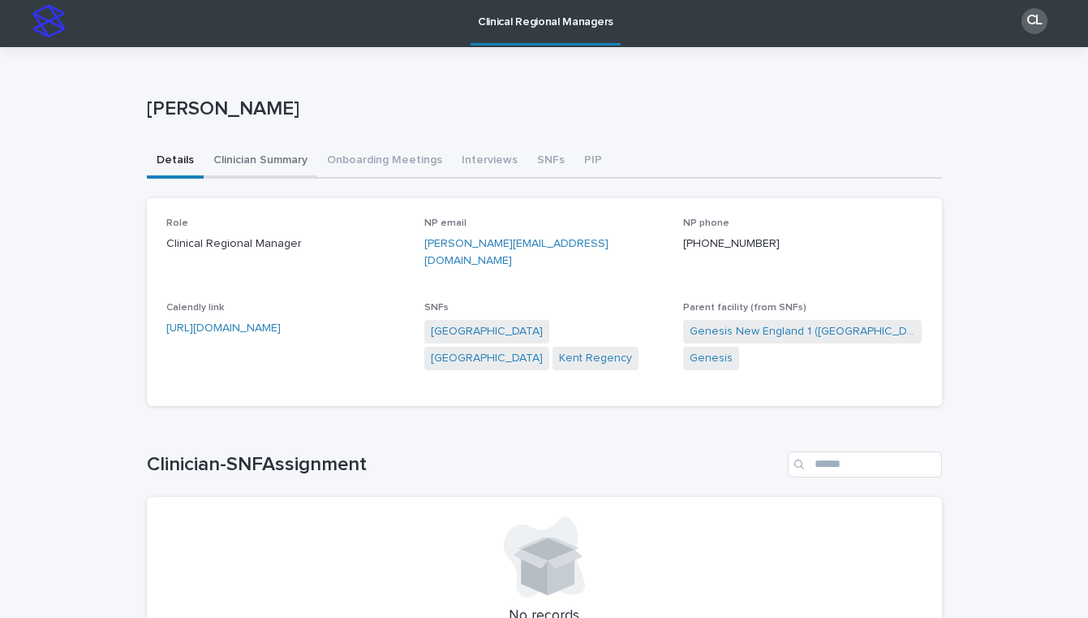
click at [268, 164] on button "Clinician Summary" at bounding box center [261, 161] width 114 height 34
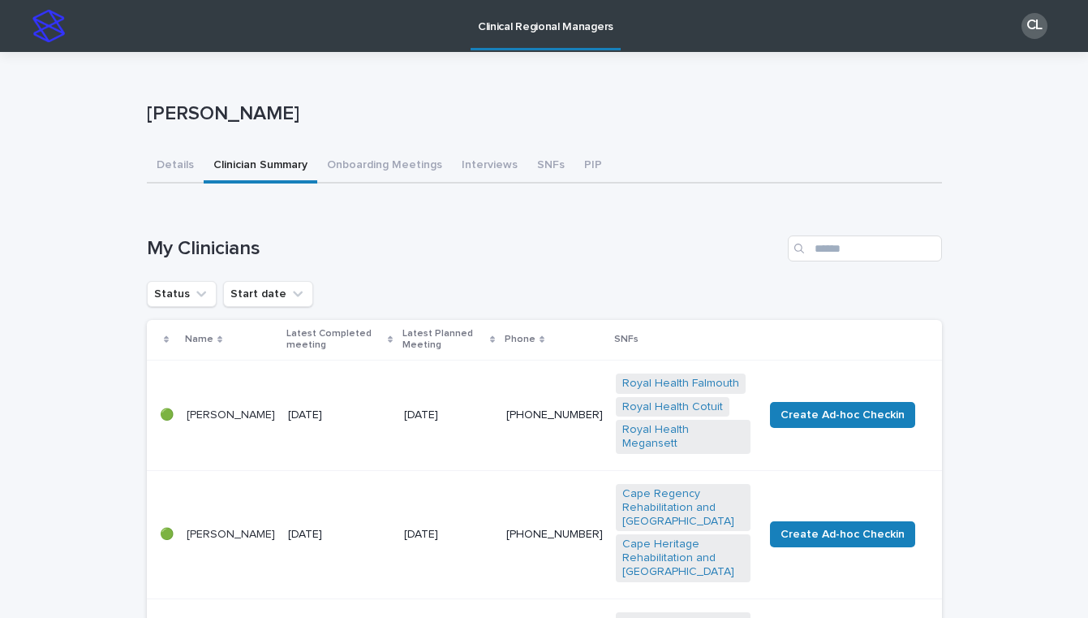
scroll to position [383, 0]
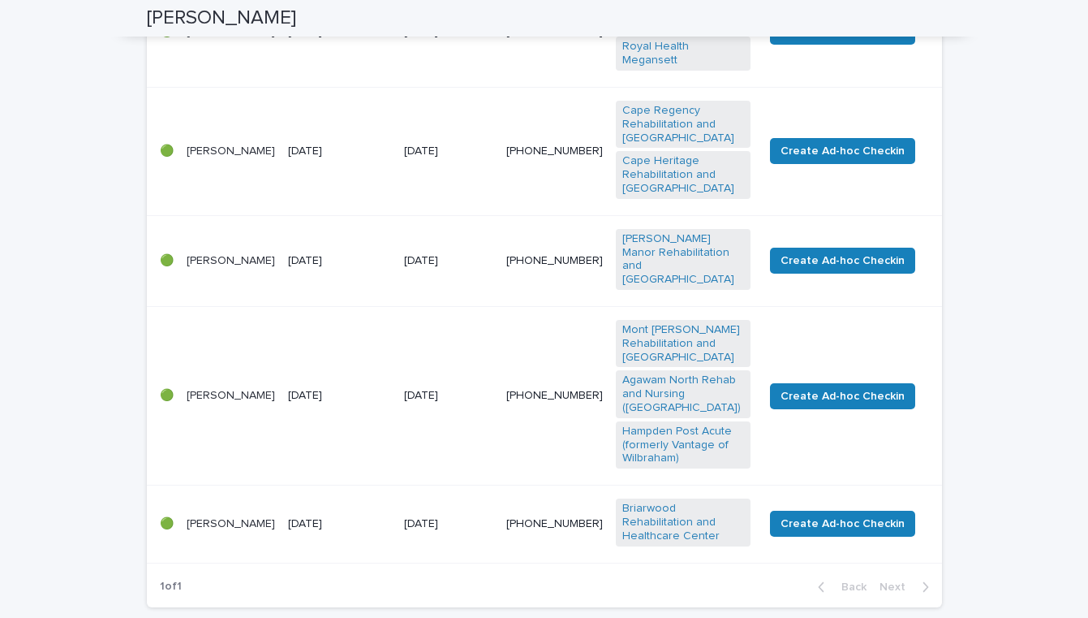
click at [392, 269] on td "[DATE]" at bounding box center [340, 260] width 117 height 91
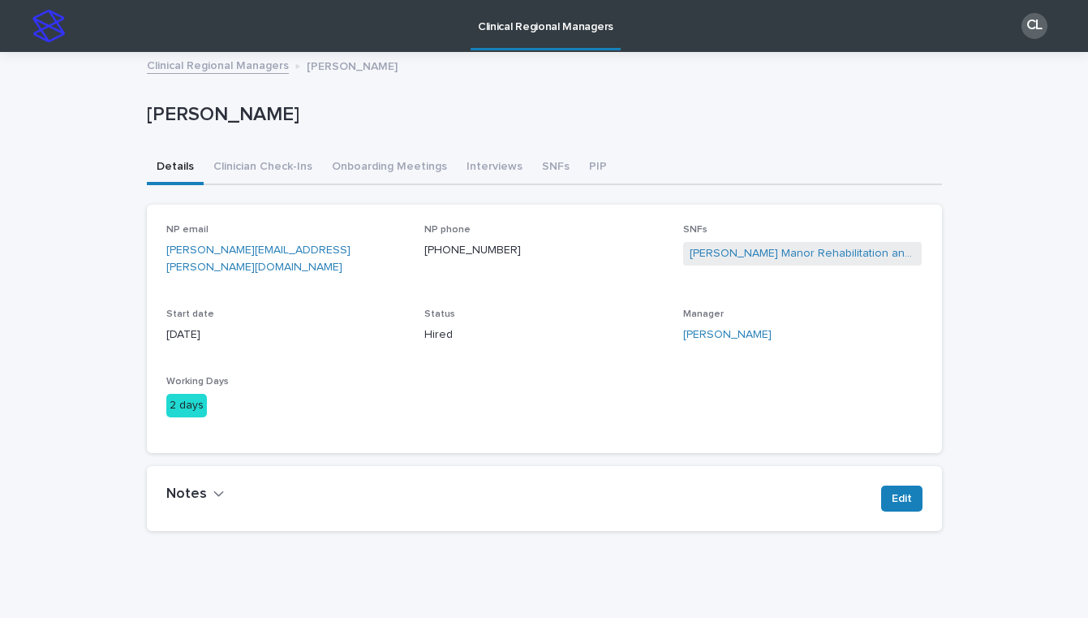
scroll to position [46, 0]
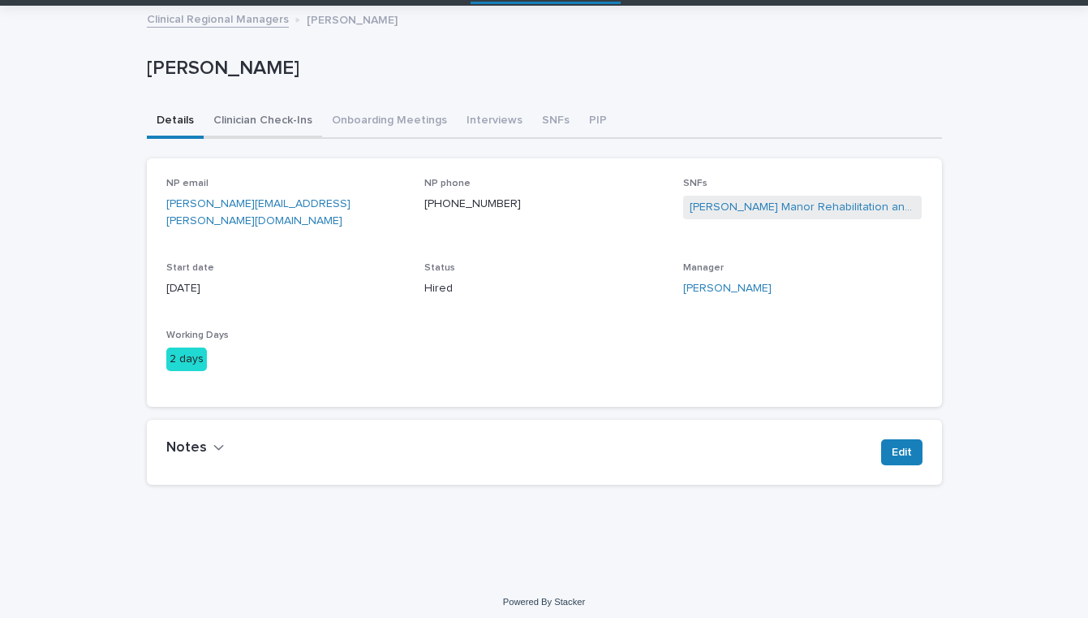
click at [268, 114] on button "Clinician Check-Ins" at bounding box center [263, 122] width 118 height 34
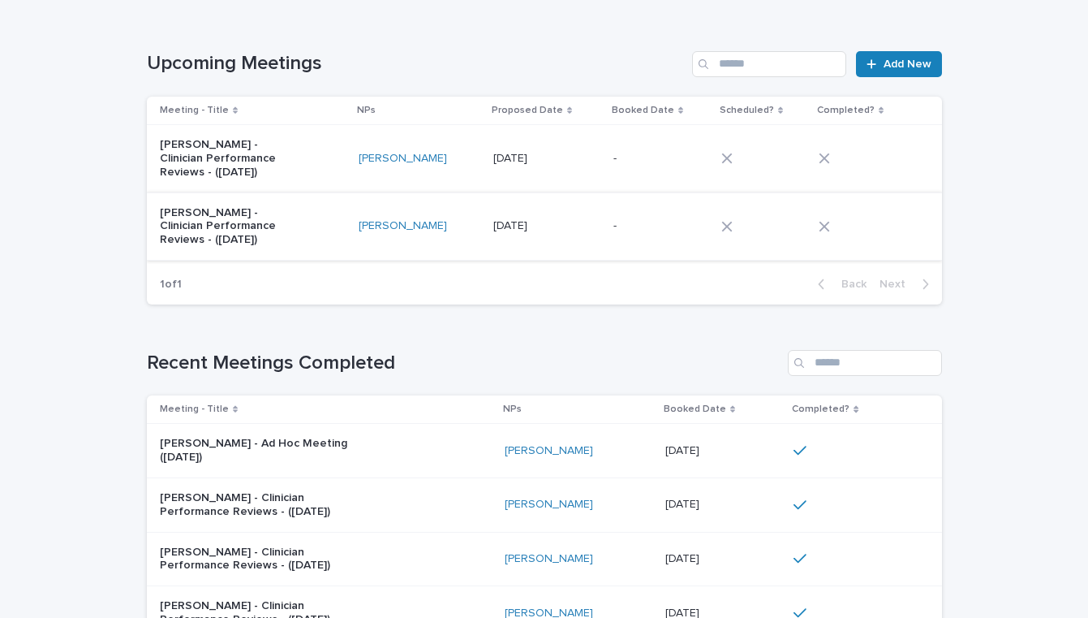
scroll to position [368, 0]
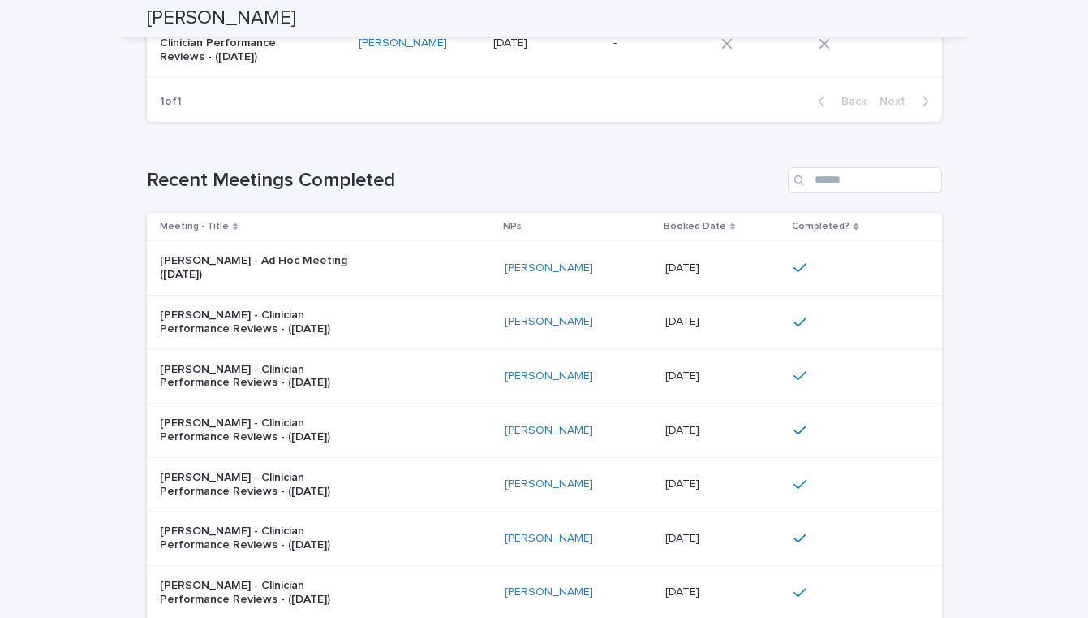
click at [436, 286] on div "[PERSON_NAME] - Ad Hoc Meeting ([DATE])" at bounding box center [326, 268] width 332 height 41
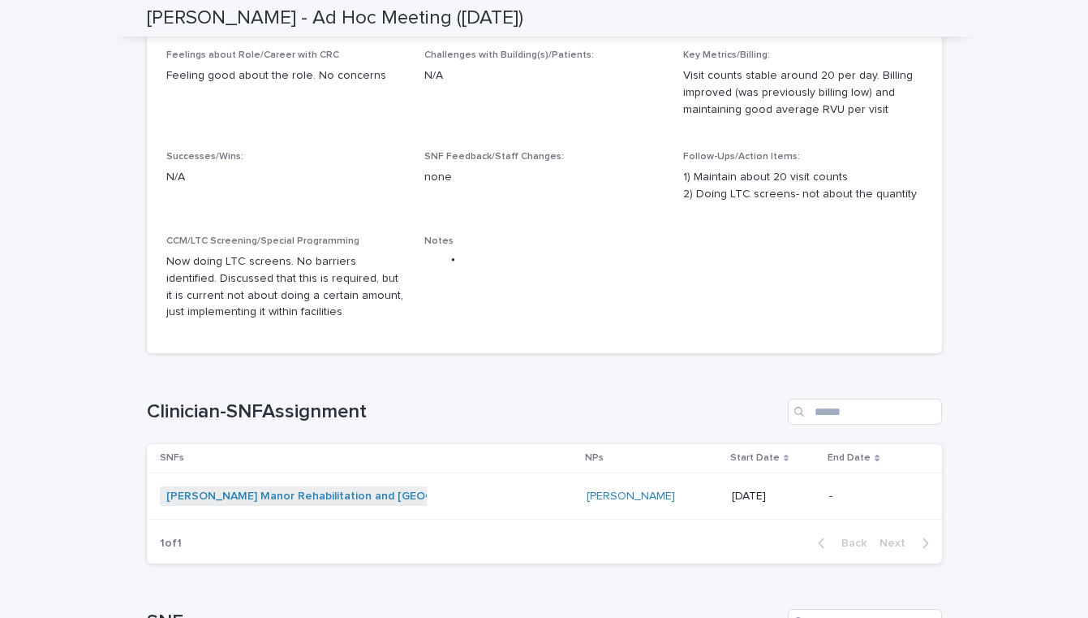
scroll to position [15, 0]
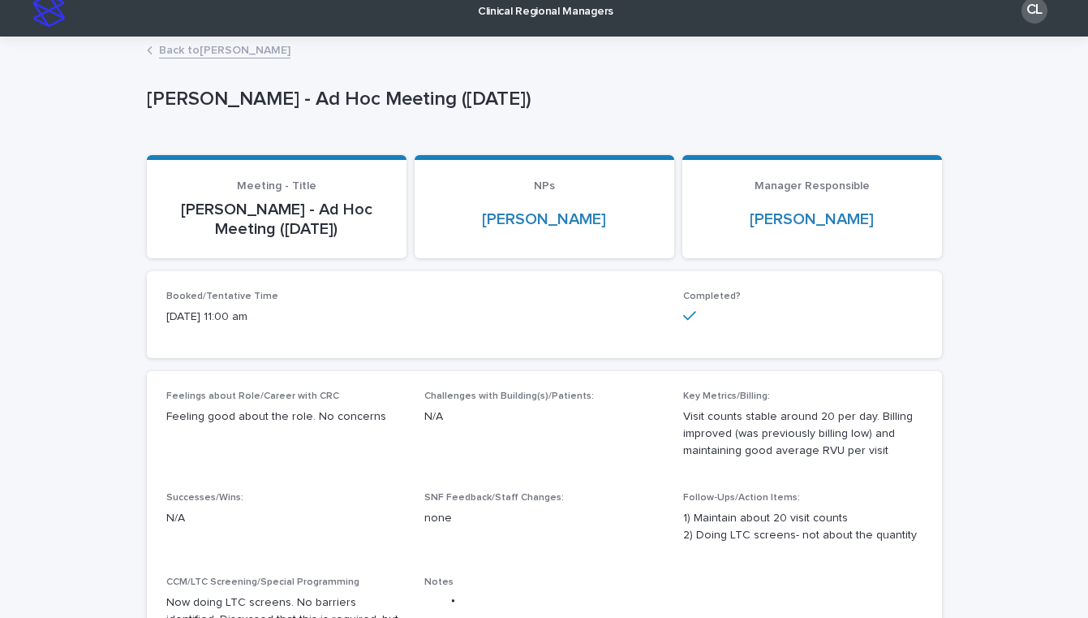
click at [325, 222] on p "[PERSON_NAME] - Ad Hoc Meeting ([DATE])" at bounding box center [276, 219] width 221 height 39
click at [207, 50] on link "Back to Laurie Toomey" at bounding box center [224, 49] width 131 height 19
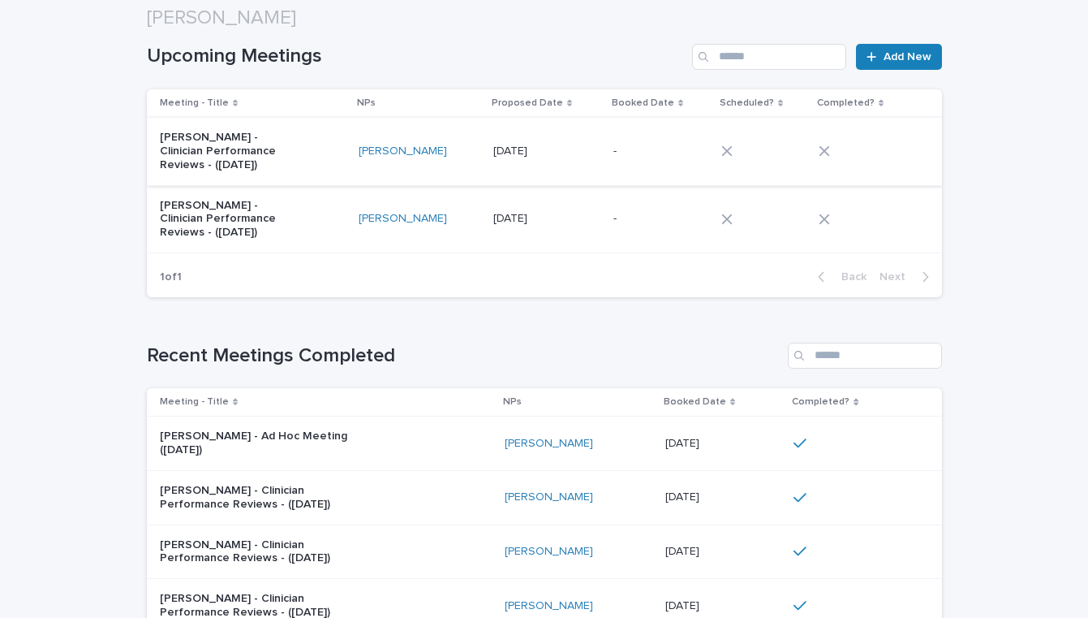
scroll to position [194, 0]
click at [910, 49] on link "Add New" at bounding box center [898, 56] width 85 height 26
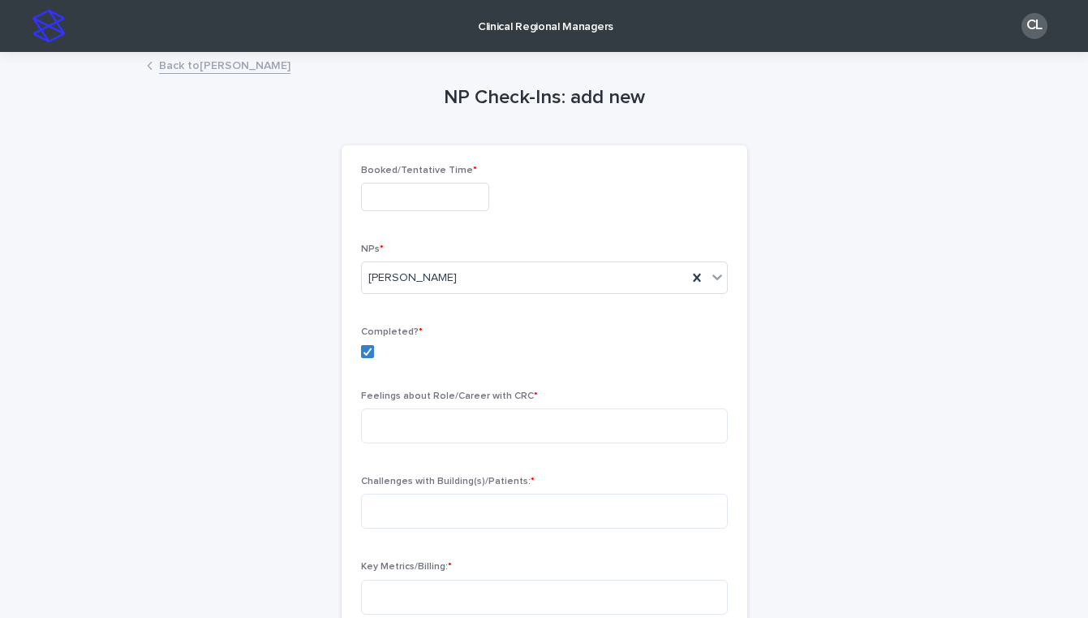
click at [448, 297] on div "NPs * Laurie Toomey" at bounding box center [544, 274] width 367 height 63
click at [215, 68] on link "Back to Laurie Toomey" at bounding box center [224, 64] width 131 height 19
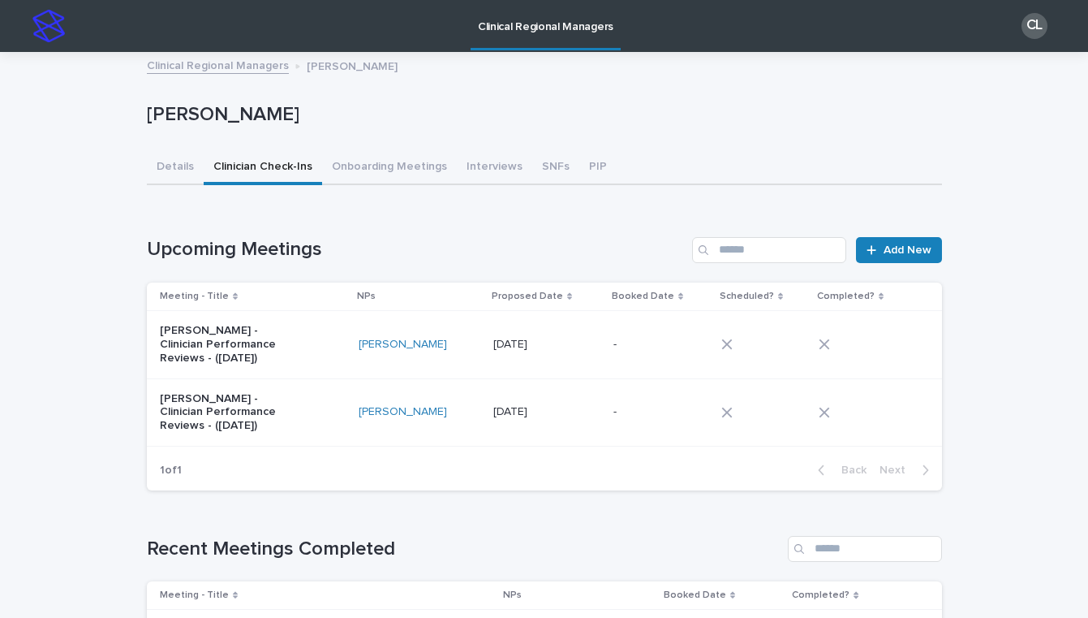
click at [303, 351] on div "Laurie Toomey - Clinician Performance Reviews - (Sep 2025)" at bounding box center [253, 344] width 186 height 54
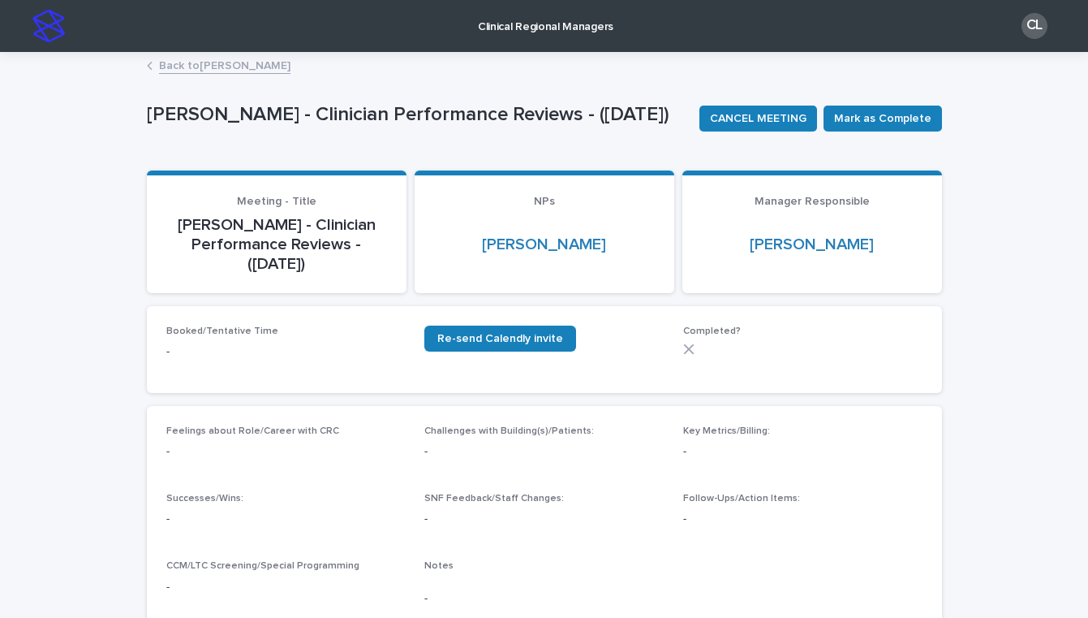
click at [200, 64] on link "Back to Laurie Toomey" at bounding box center [224, 64] width 131 height 19
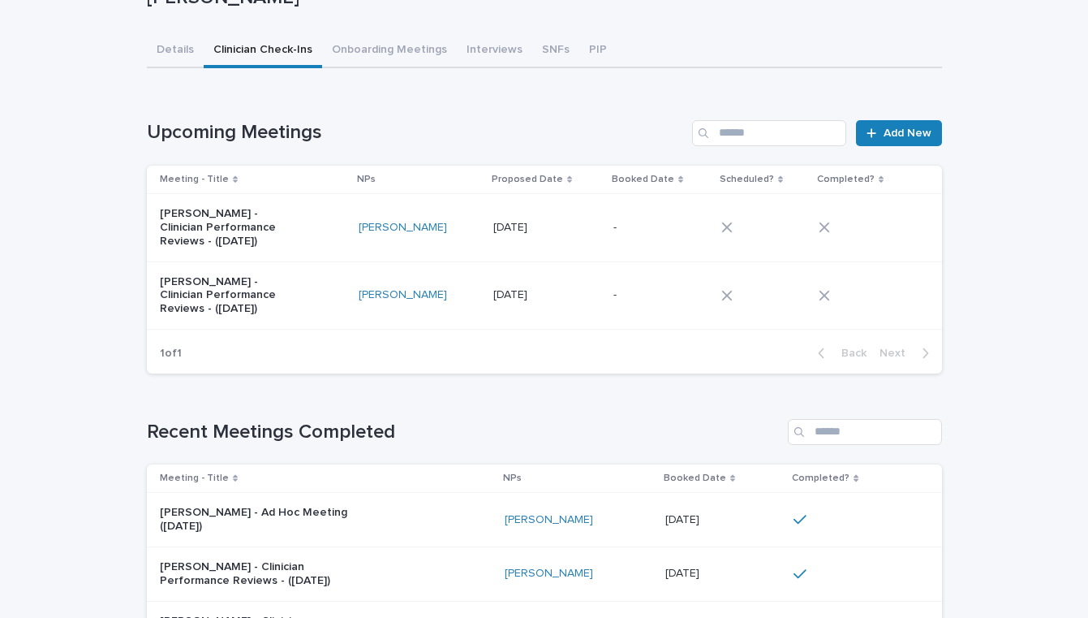
scroll to position [118, 0]
click at [461, 291] on div "[PERSON_NAME]" at bounding box center [420, 294] width 122 height 14
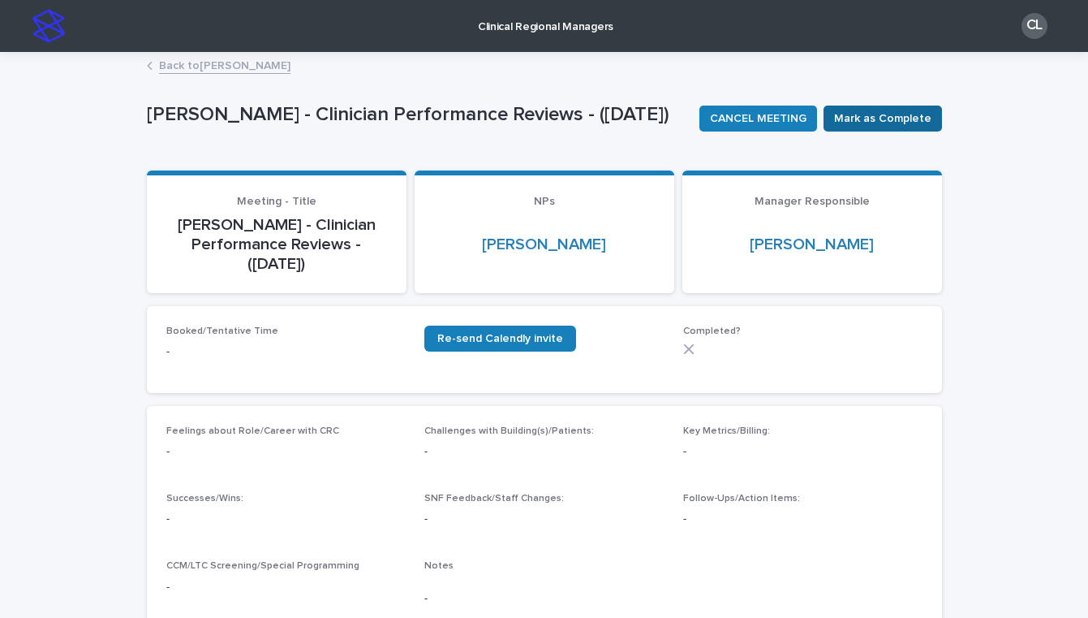
click at [861, 128] on button "Mark as Complete" at bounding box center [883, 118] width 118 height 26
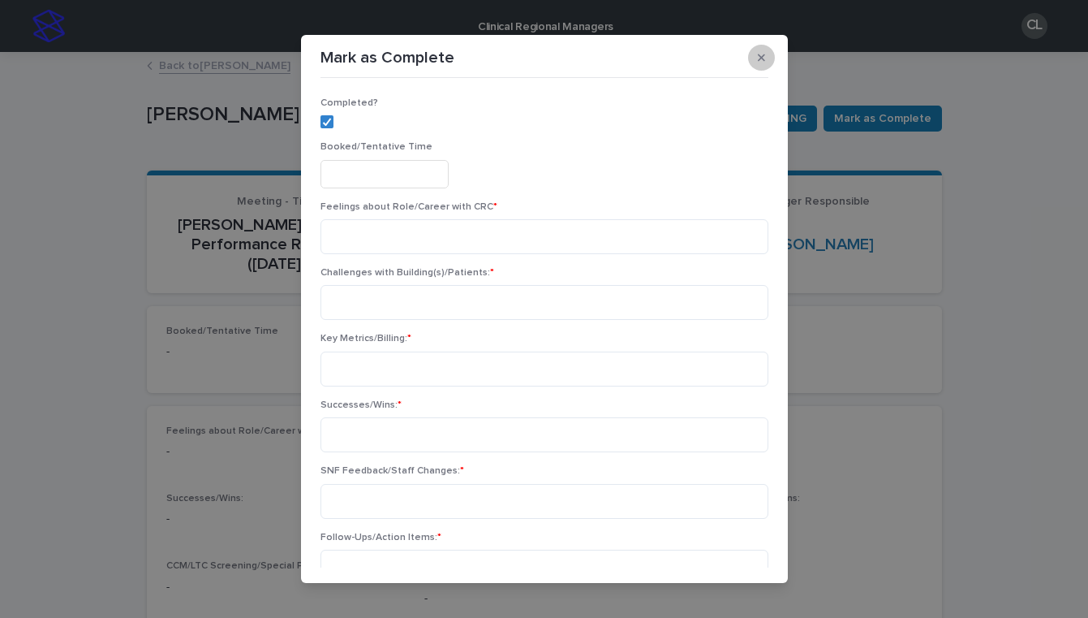
click at [761, 50] on button "button" at bounding box center [761, 58] width 27 height 26
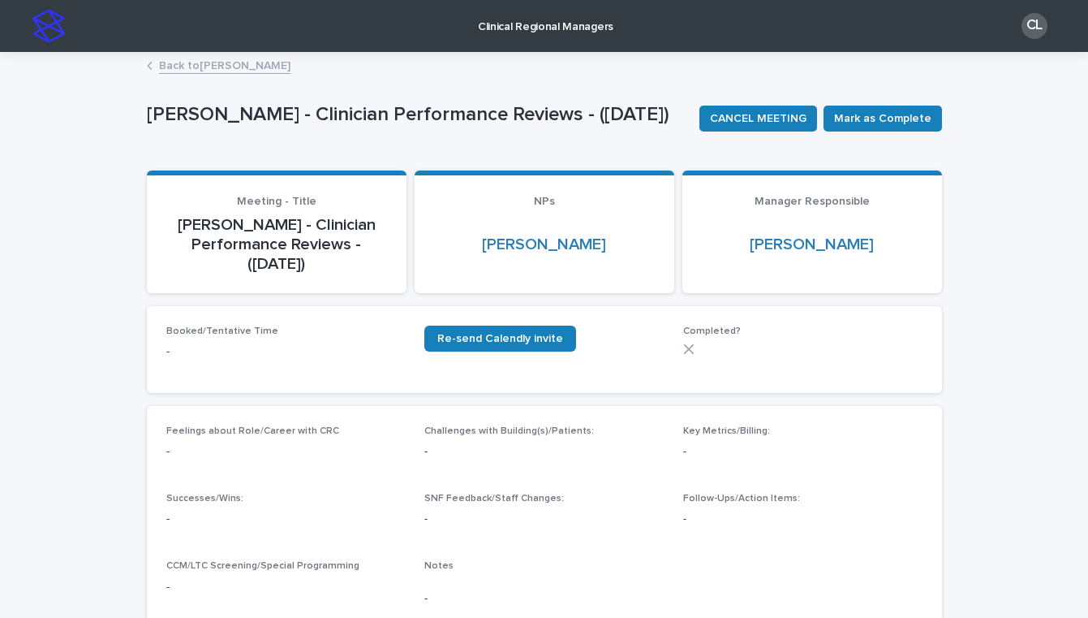
click at [227, 71] on link "Back to Laurie Toomey" at bounding box center [224, 64] width 131 height 19
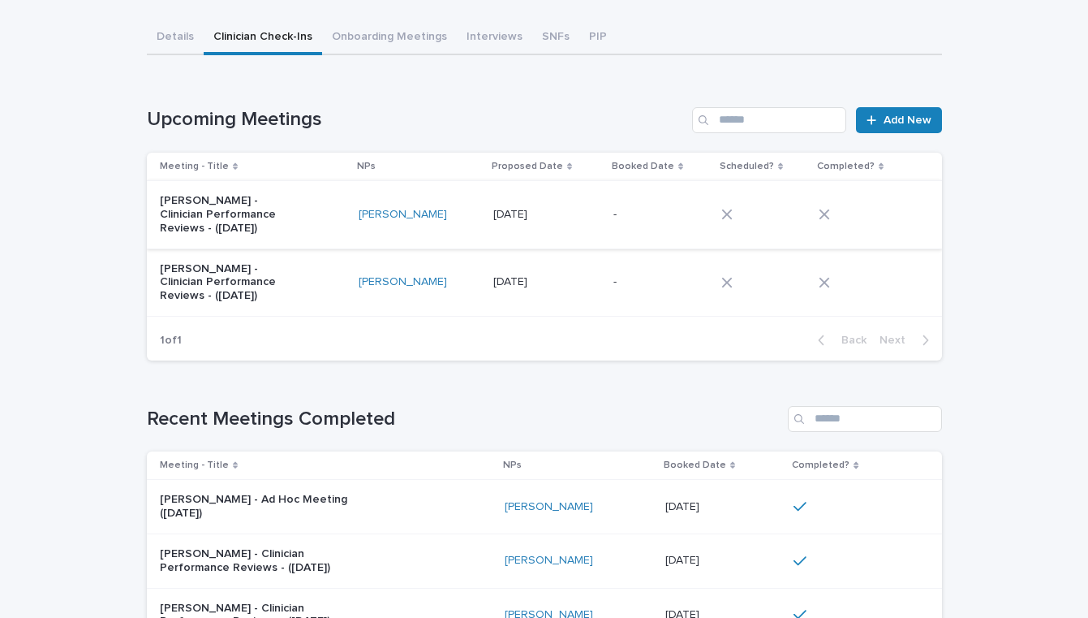
scroll to position [136, 0]
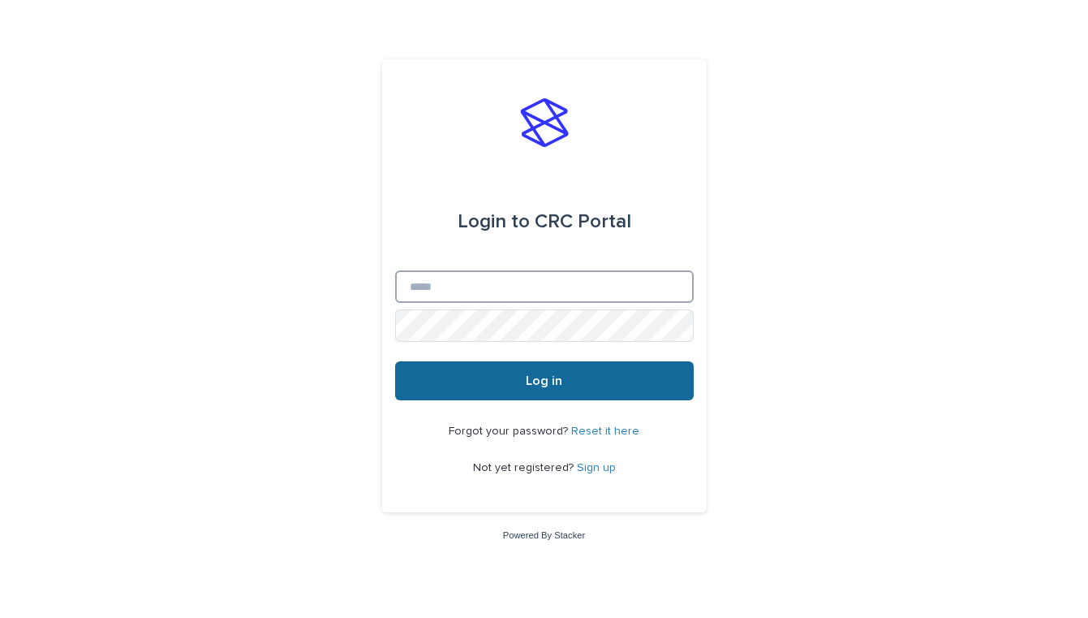
type input "**********"
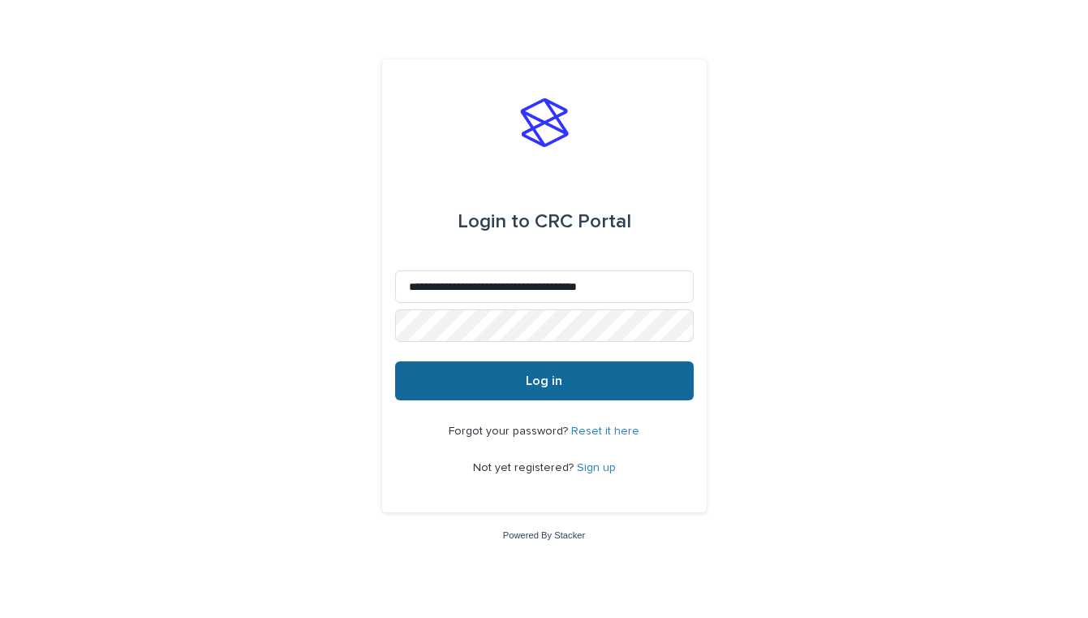
click at [498, 386] on button "Log in" at bounding box center [544, 380] width 299 height 39
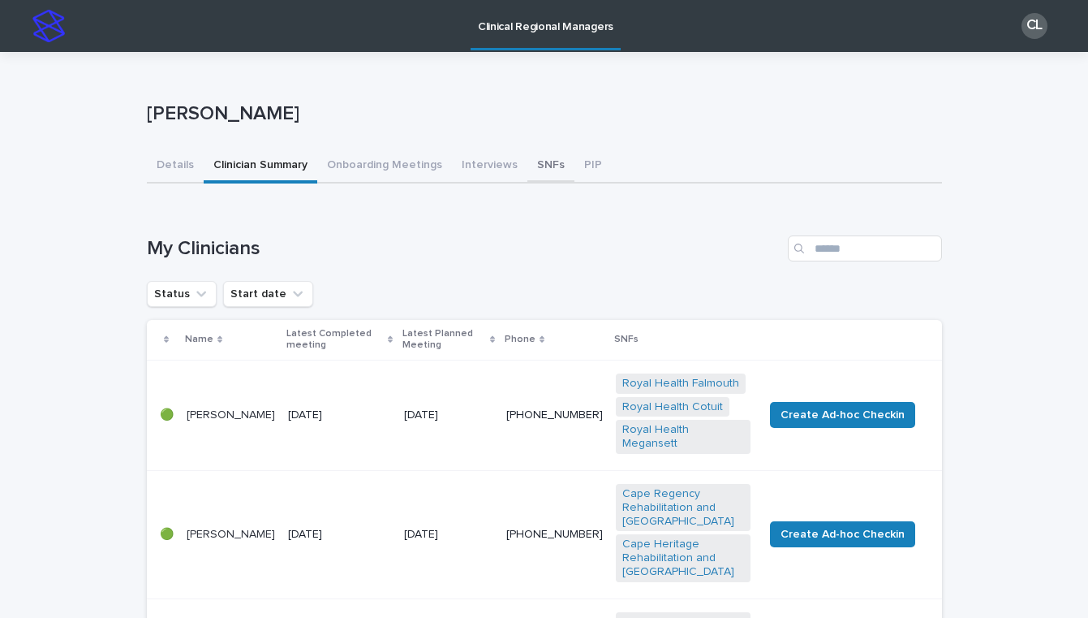
click at [529, 170] on button "SNFs" at bounding box center [550, 166] width 47 height 34
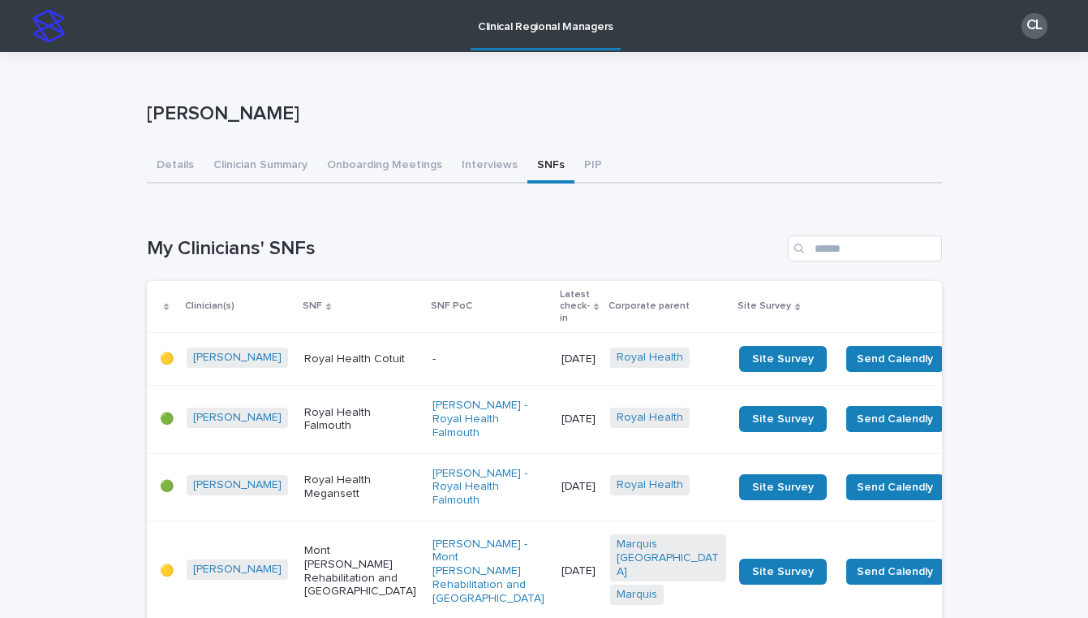
scroll to position [779, 0]
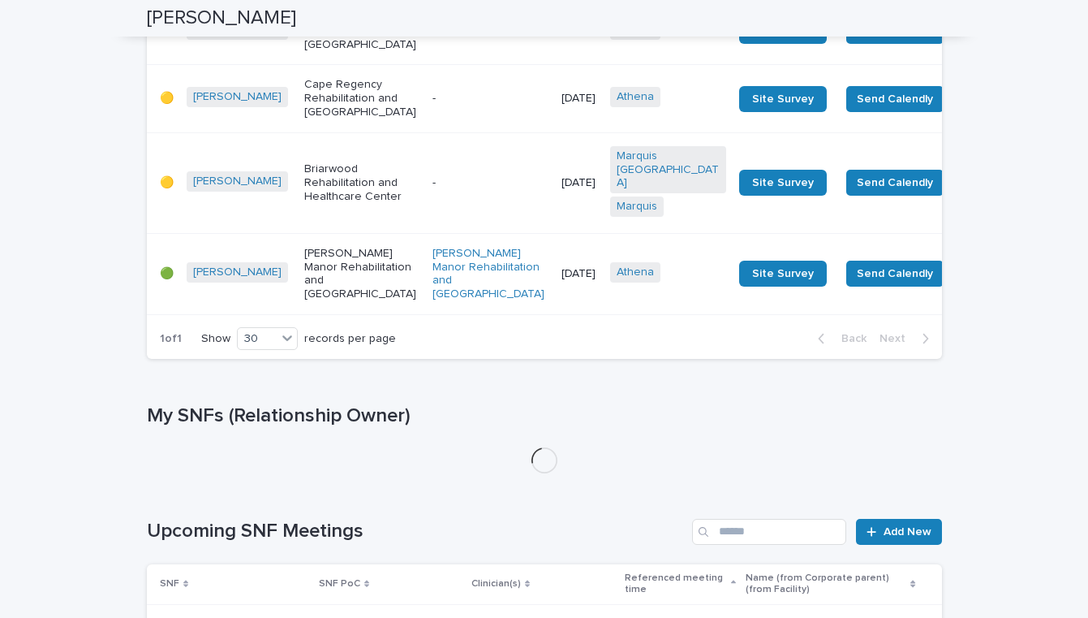
click at [433, 38] on div "-" at bounding box center [491, 29] width 116 height 17
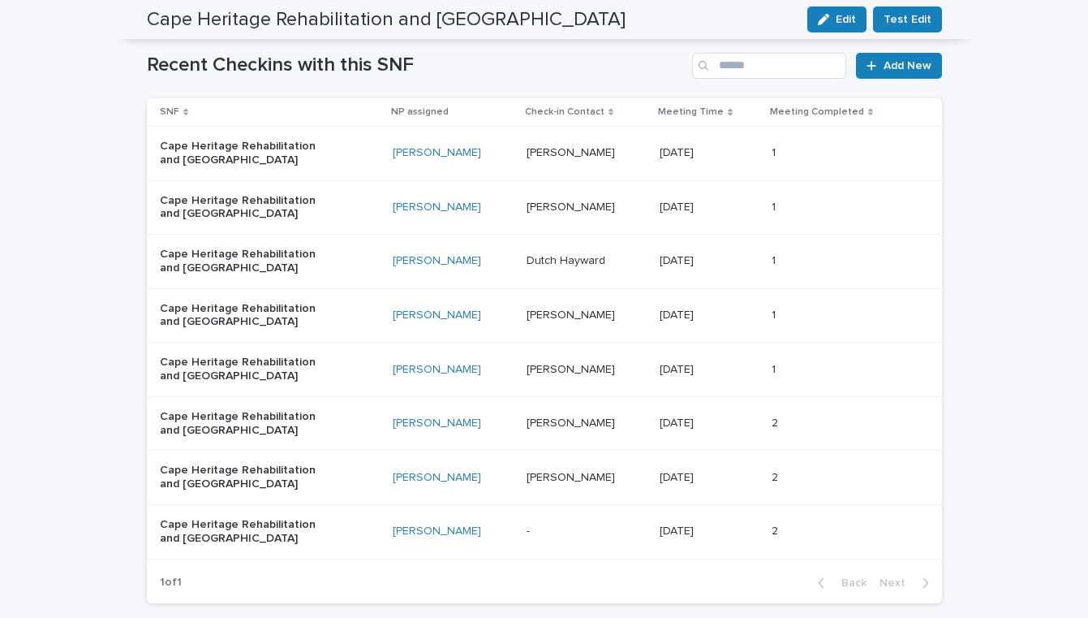
scroll to position [1005, 0]
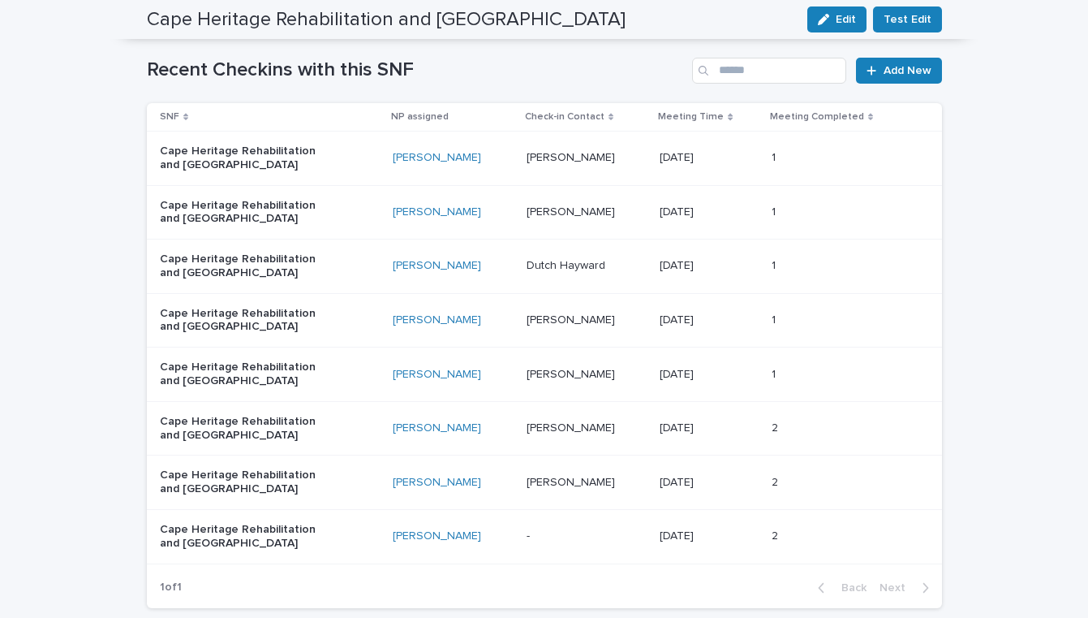
click at [748, 218] on div "[DATE] [DATE]" at bounding box center [709, 212] width 98 height 27
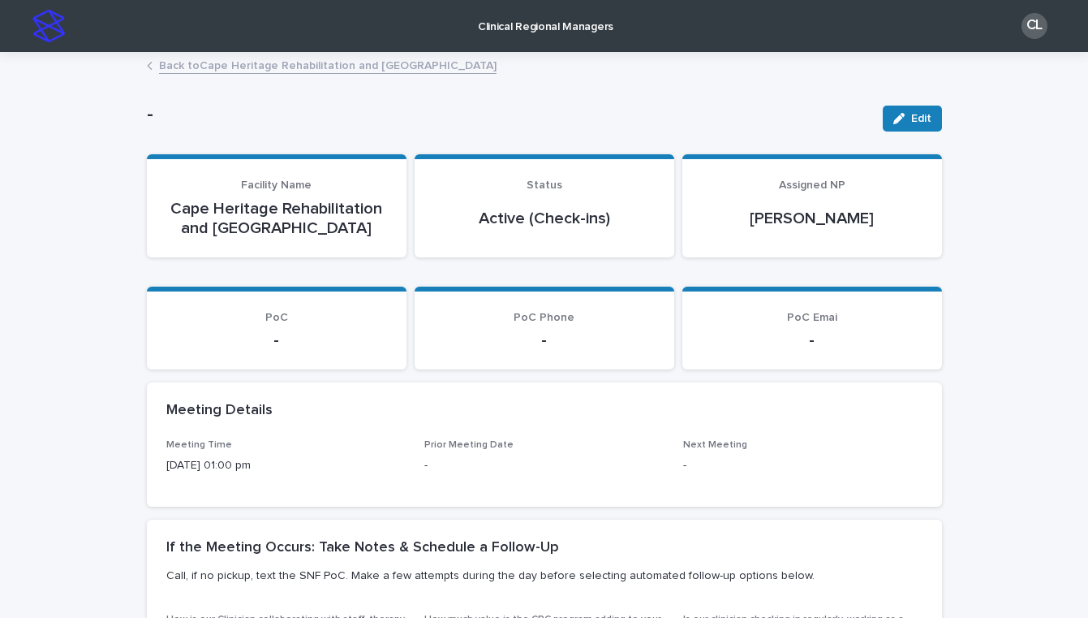
click at [42, 27] on img at bounding box center [48, 26] width 32 height 32
